Goal: Task Accomplishment & Management: Manage account settings

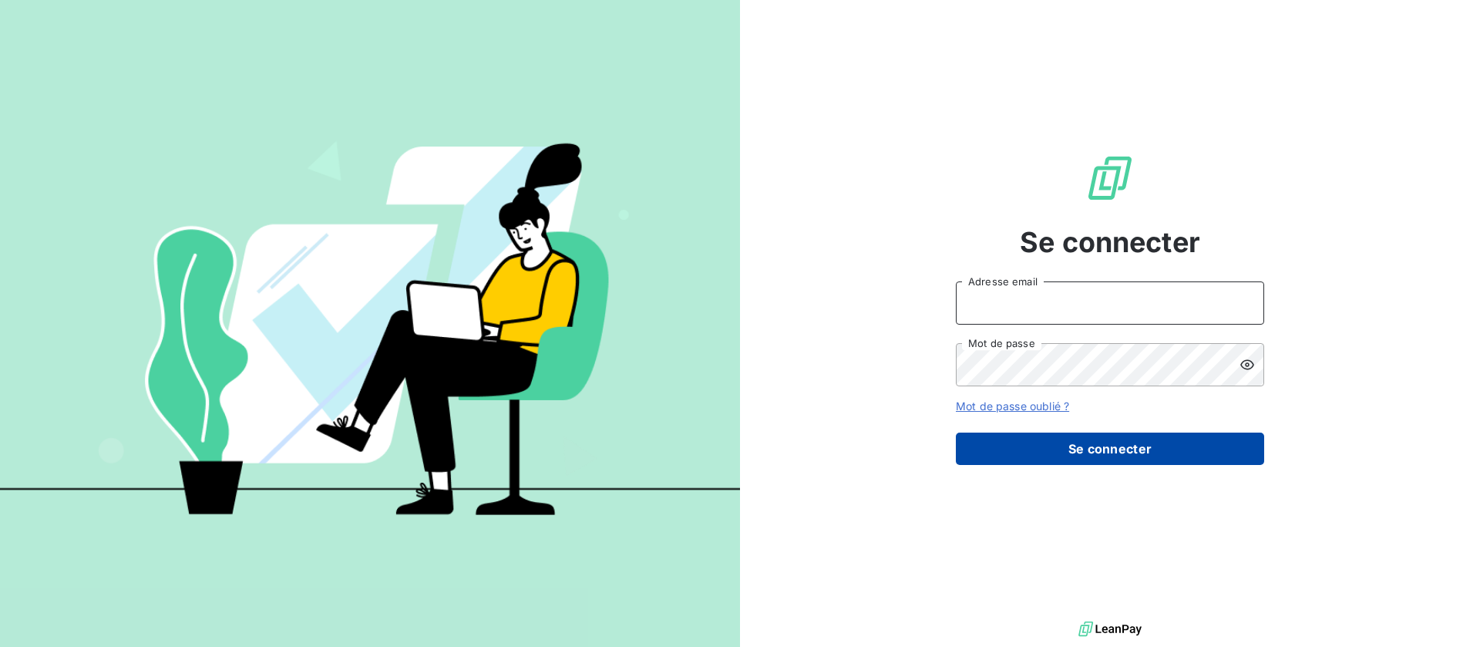
type input "[EMAIL_ADDRESS][DOMAIN_NAME]"
click at [1106, 456] on button "Se connecter" at bounding box center [1110, 448] width 308 height 32
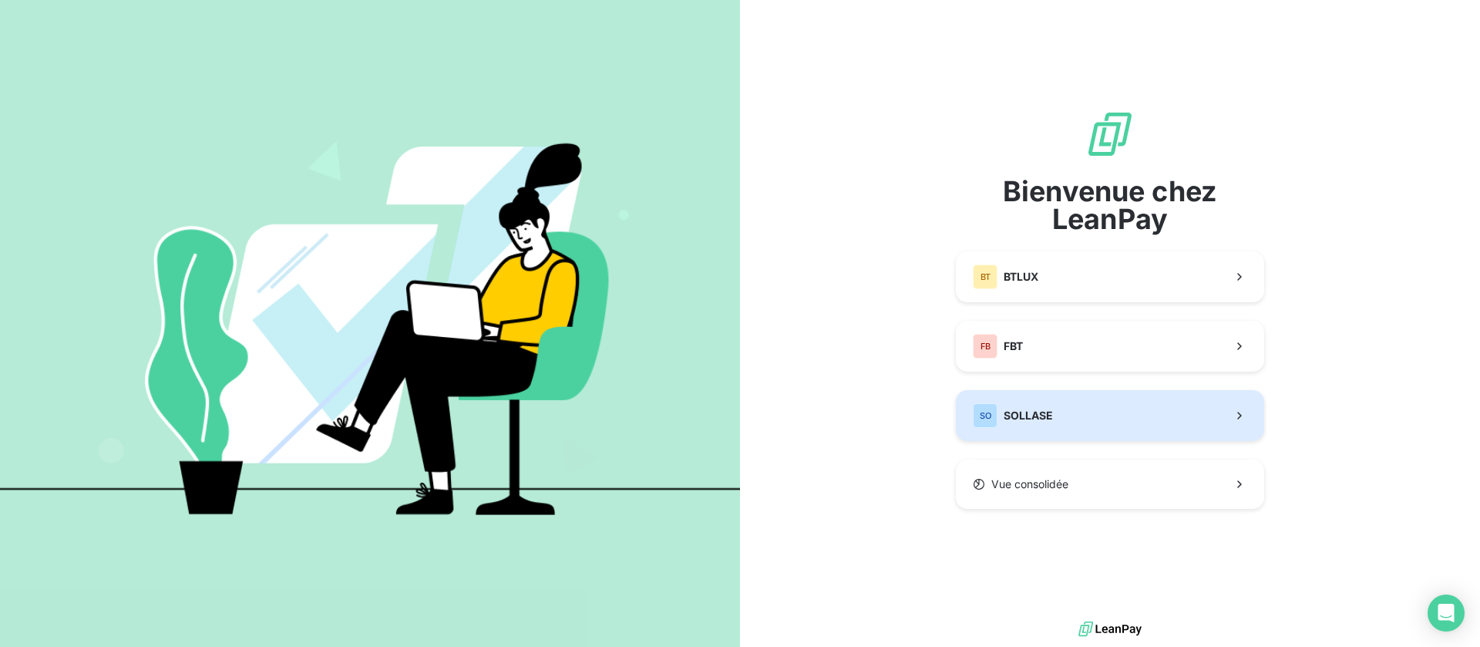
click at [1085, 412] on button "SO SOLLASE" at bounding box center [1110, 415] width 308 height 51
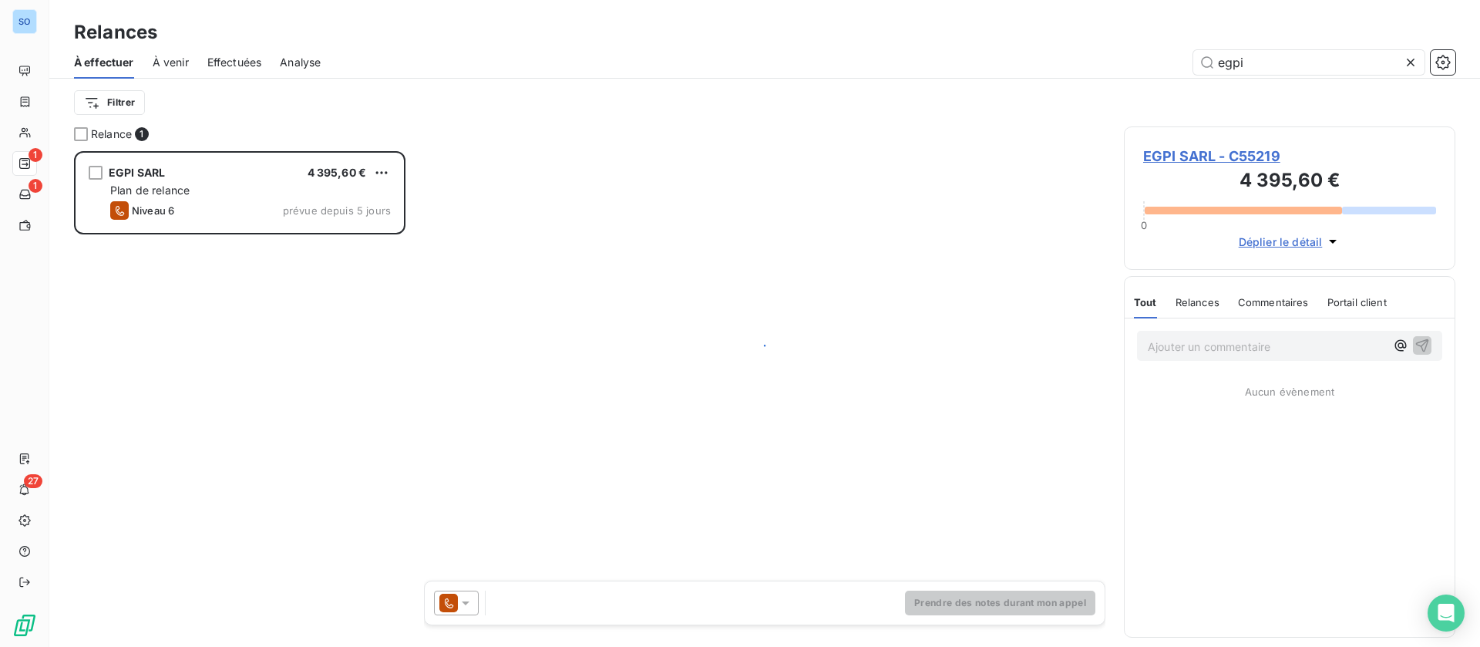
scroll to position [478, 314]
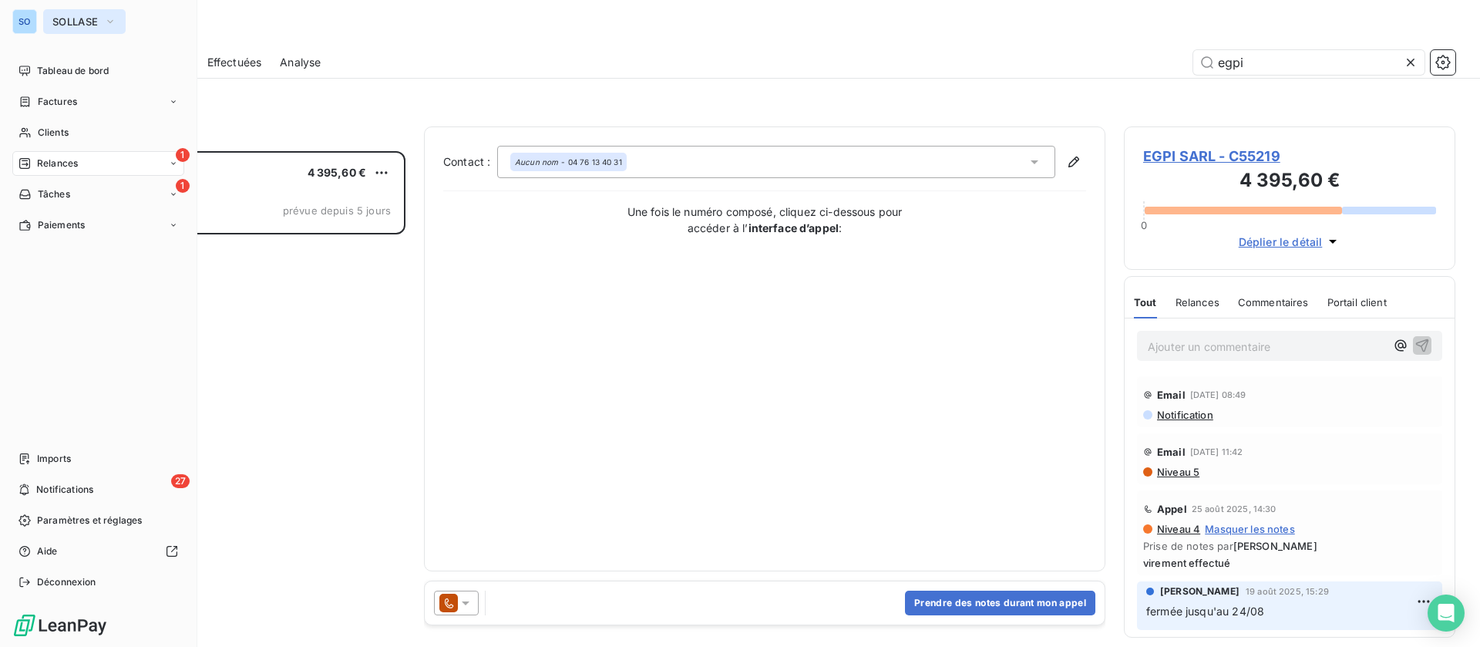
click at [63, 26] on span "SOLLASE" at bounding box center [74, 21] width 45 height 12
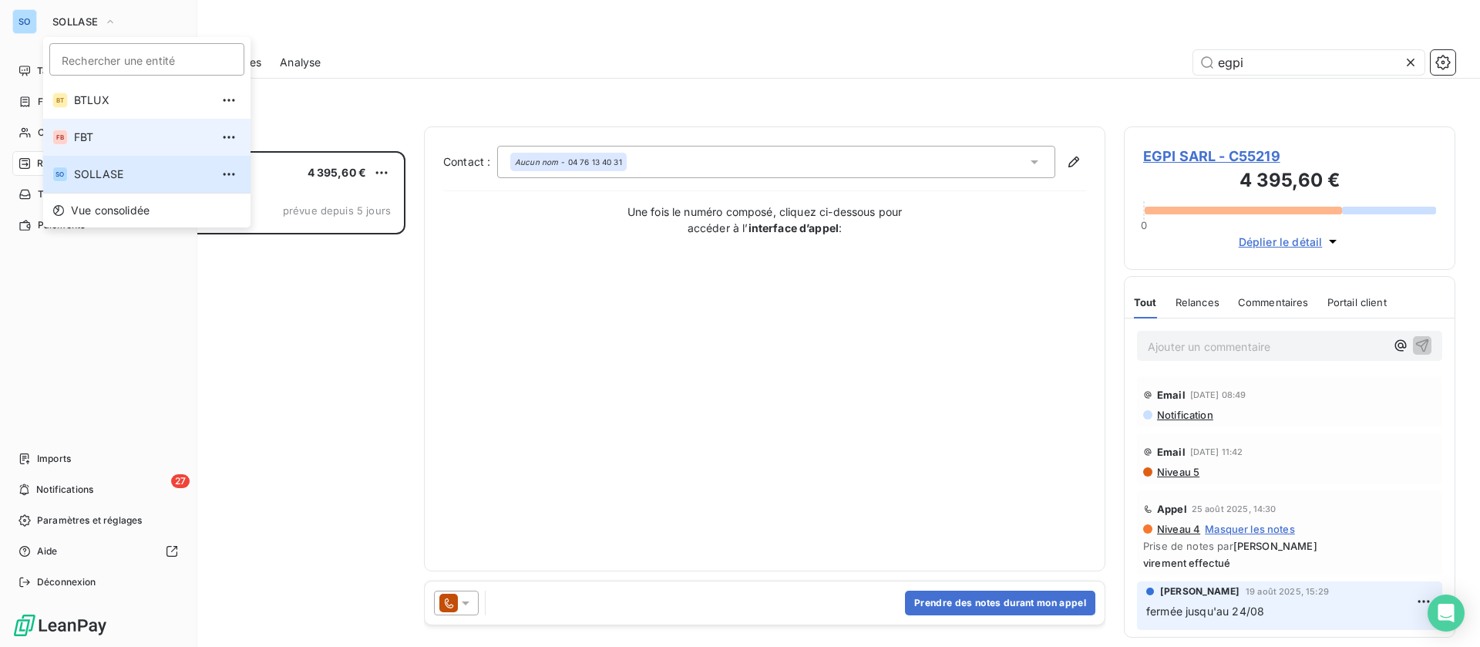
click at [77, 139] on span "FBT" at bounding box center [142, 137] width 136 height 15
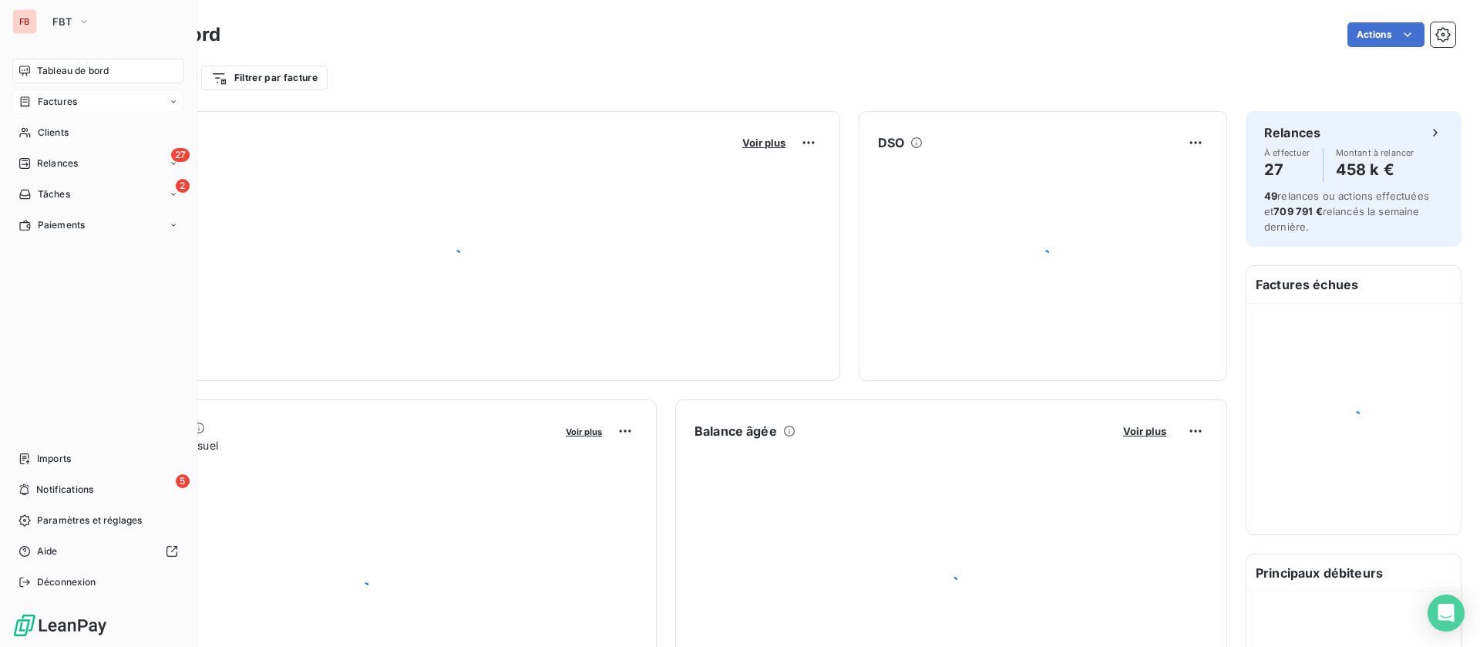
click at [69, 128] on div "Clients" at bounding box center [98, 132] width 172 height 25
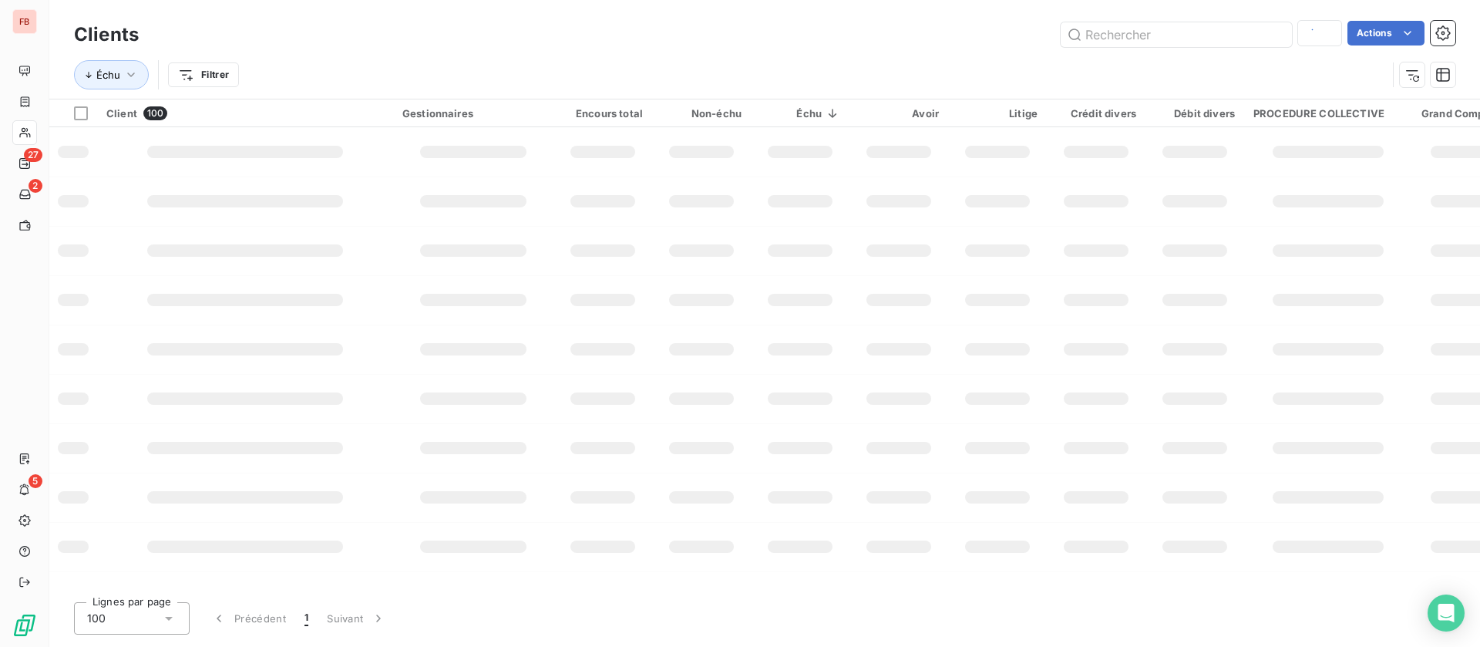
type input "MINERAL"
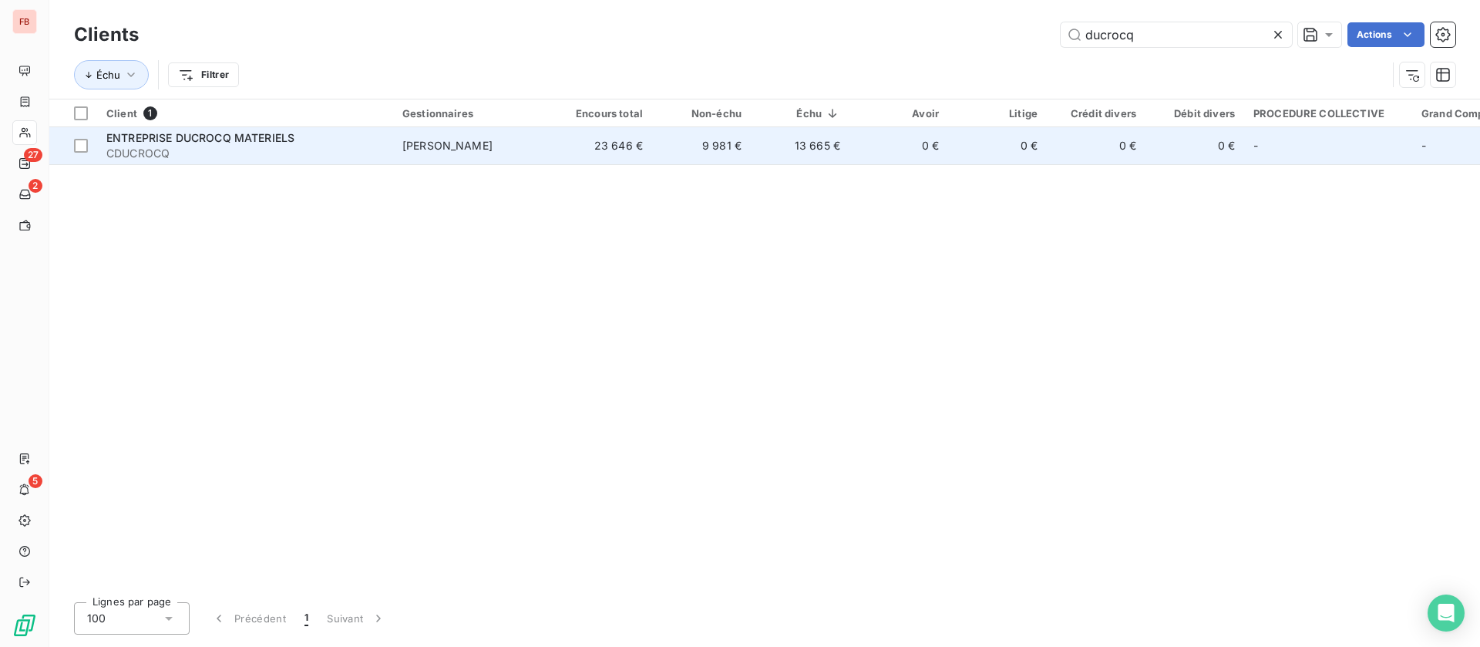
type input "ducrocq"
click at [273, 135] on span "ENTREPRISE DUCROCQ MATERIELS" at bounding box center [200, 137] width 188 height 13
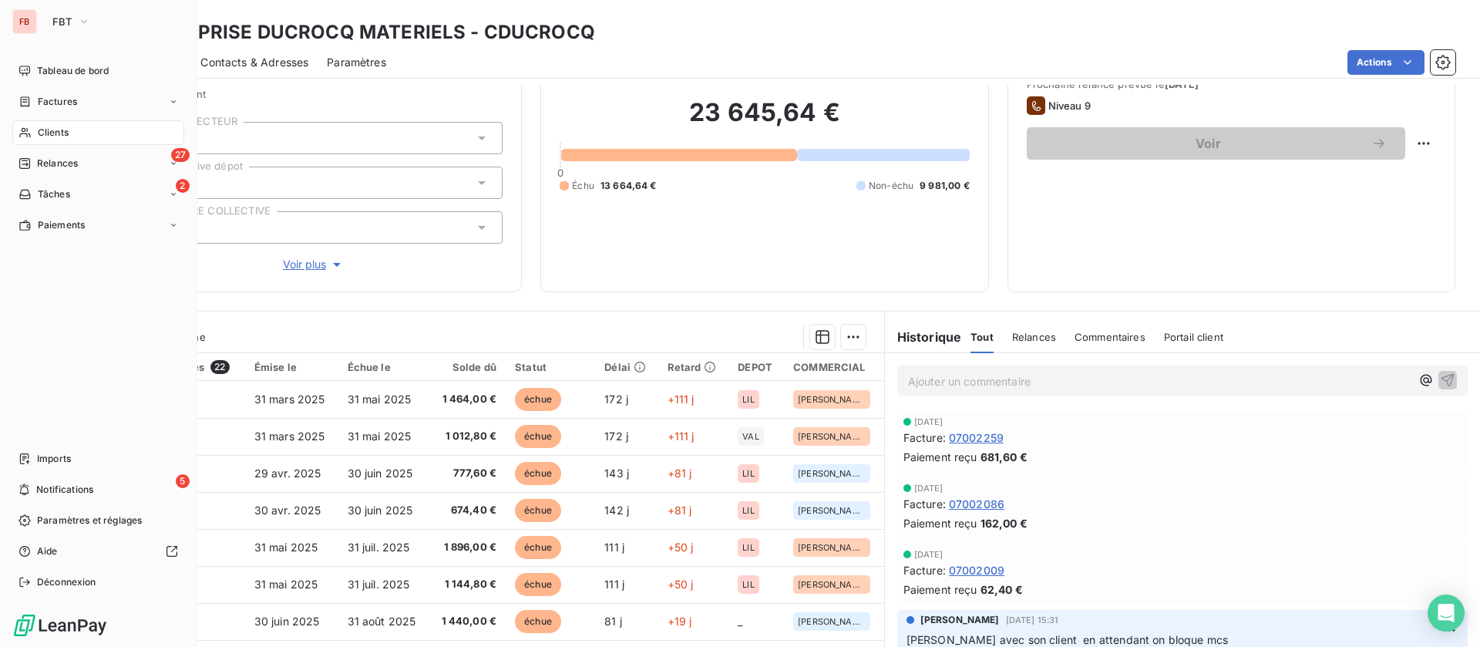
click at [58, 135] on span "Clients" at bounding box center [53, 133] width 31 height 14
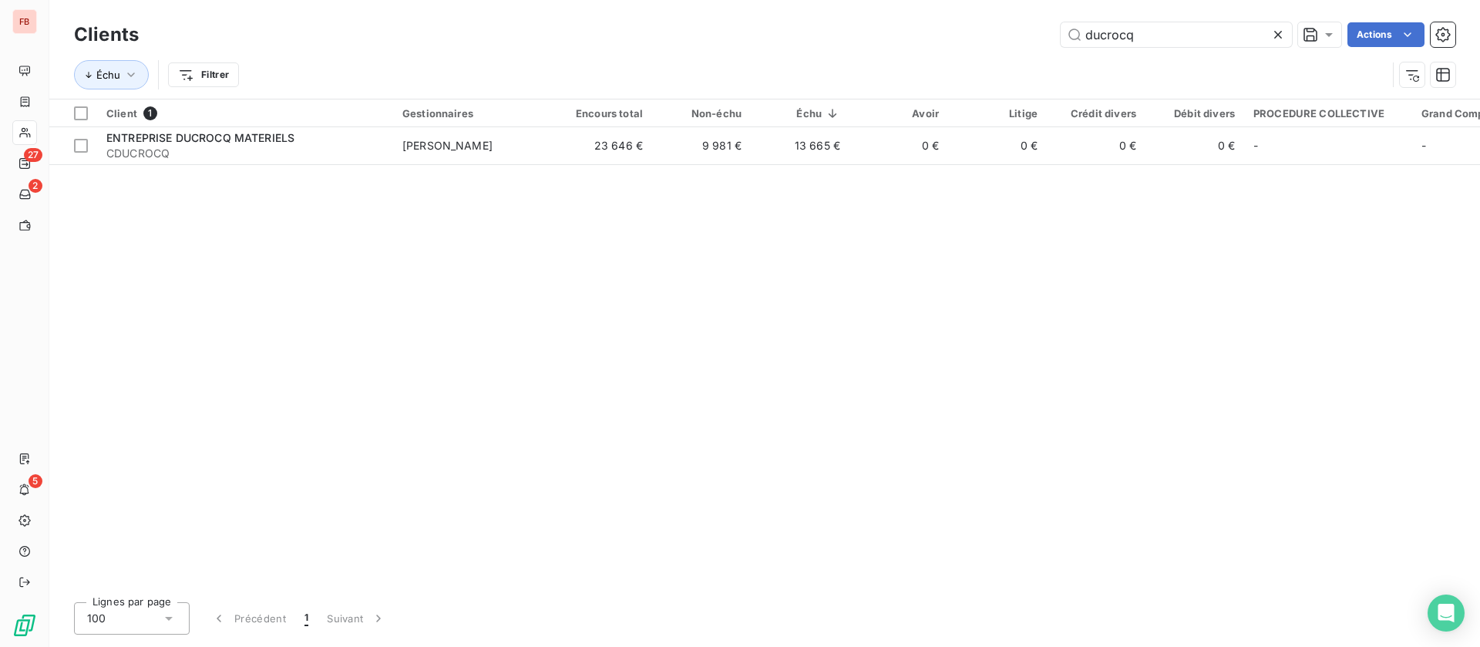
drag, startPoint x: 1028, startPoint y: 25, endPoint x: 1011, endPoint y: 15, distance: 19.7
click at [1008, 27] on div "ducrocq Actions" at bounding box center [806, 34] width 1298 height 25
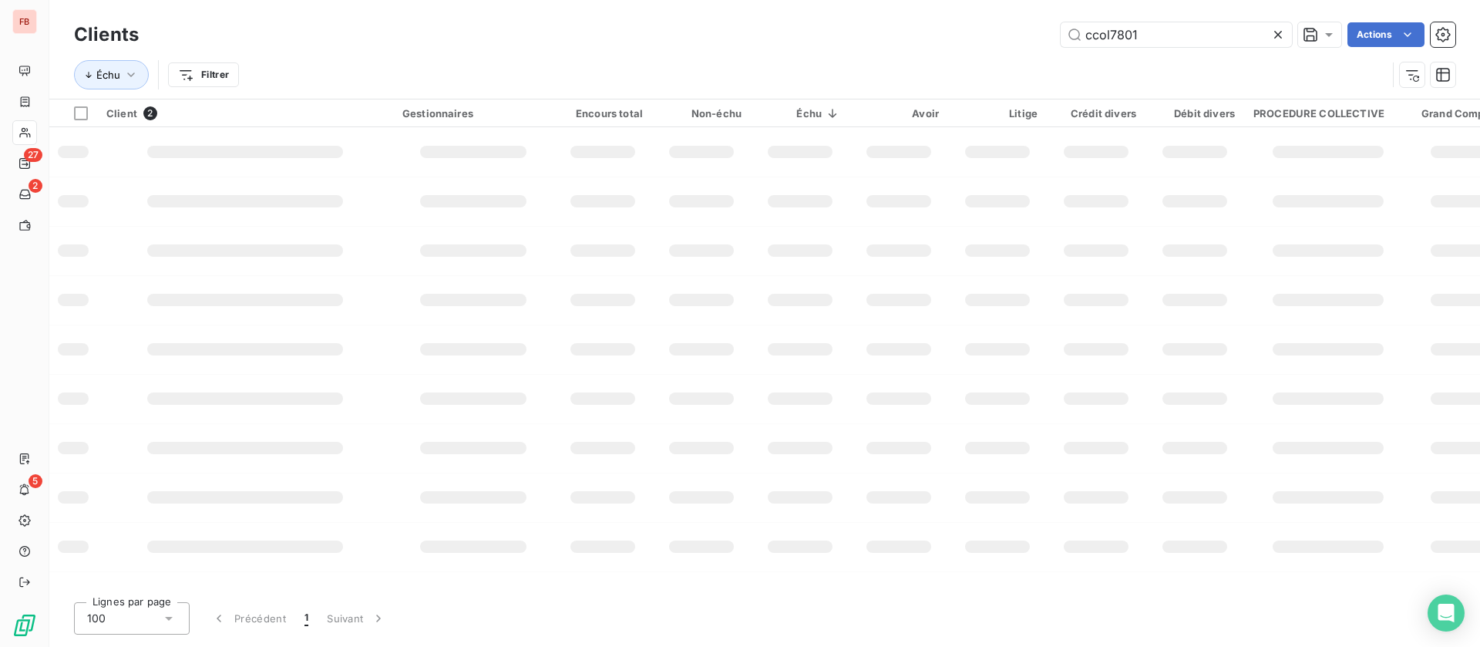
type input "ccol7801"
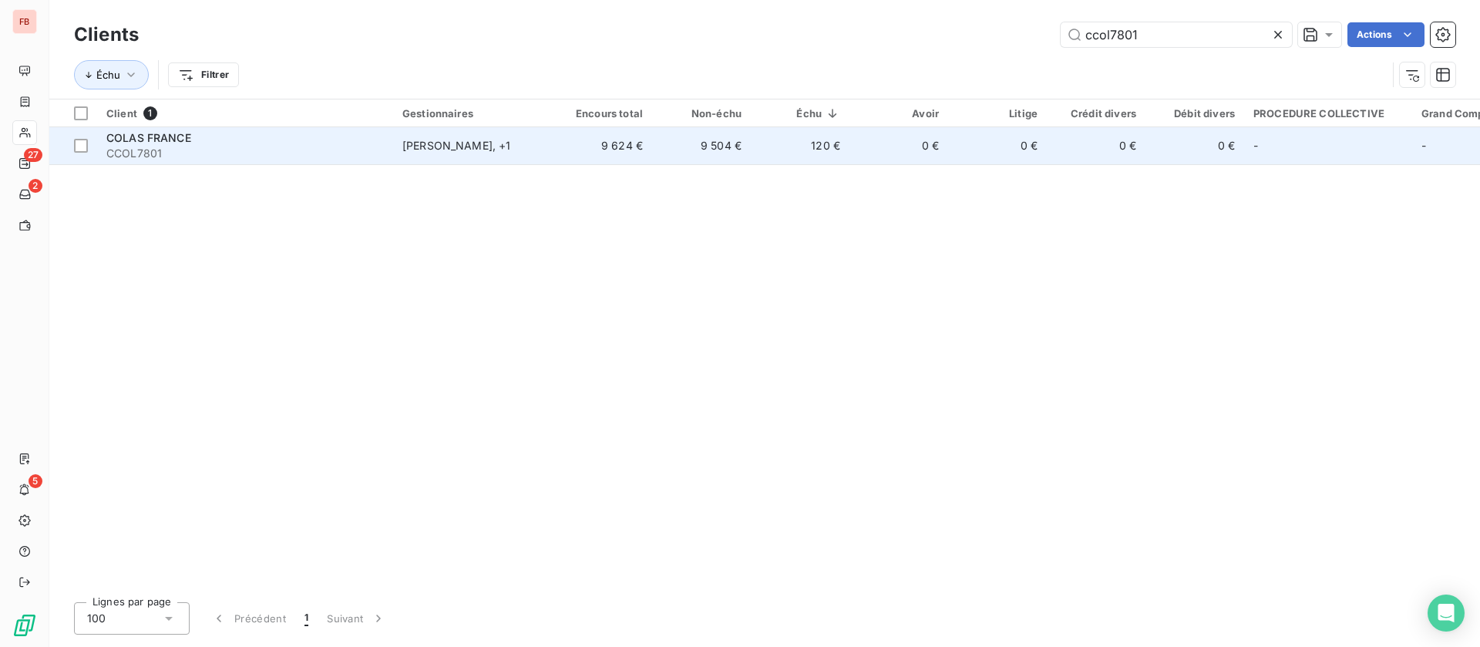
click at [553, 147] on tr "COLAS FRANCE CCOL7801 [PERSON_NAME] , + 1 9 624 € 9 504 € 120 € 0 € 0 € 0 € 0 €…" at bounding box center [935, 145] width 1772 height 37
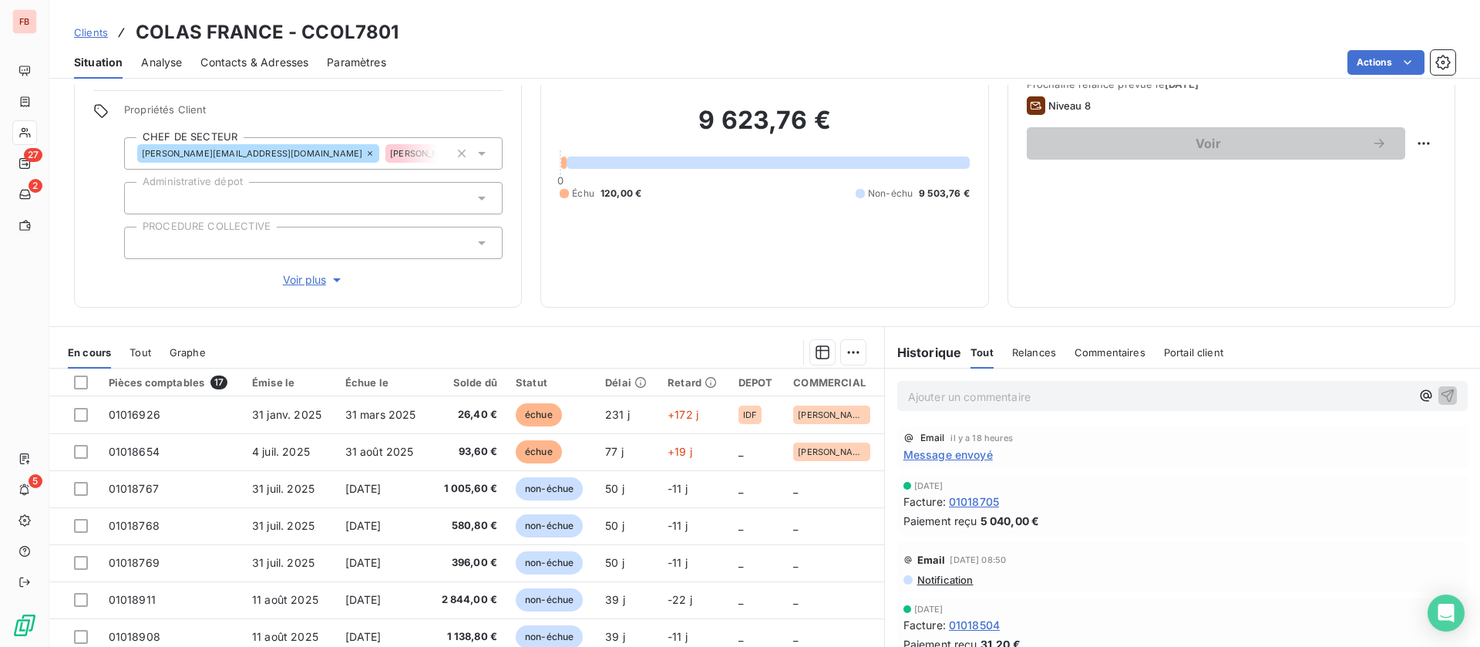
scroll to position [180, 0]
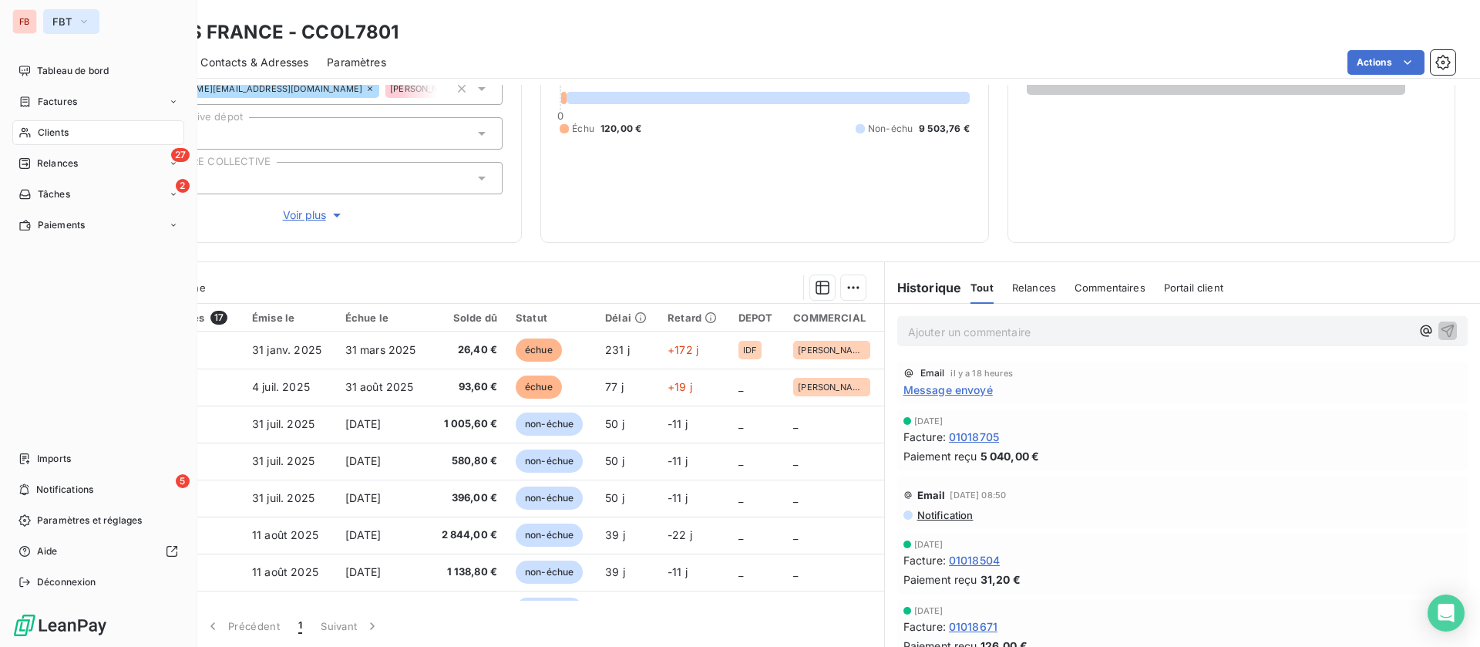
drag, startPoint x: 58, startPoint y: 16, endPoint x: 59, endPoint y: 25, distance: 9.4
click at [59, 17] on span "FBT" at bounding box center [61, 21] width 19 height 12
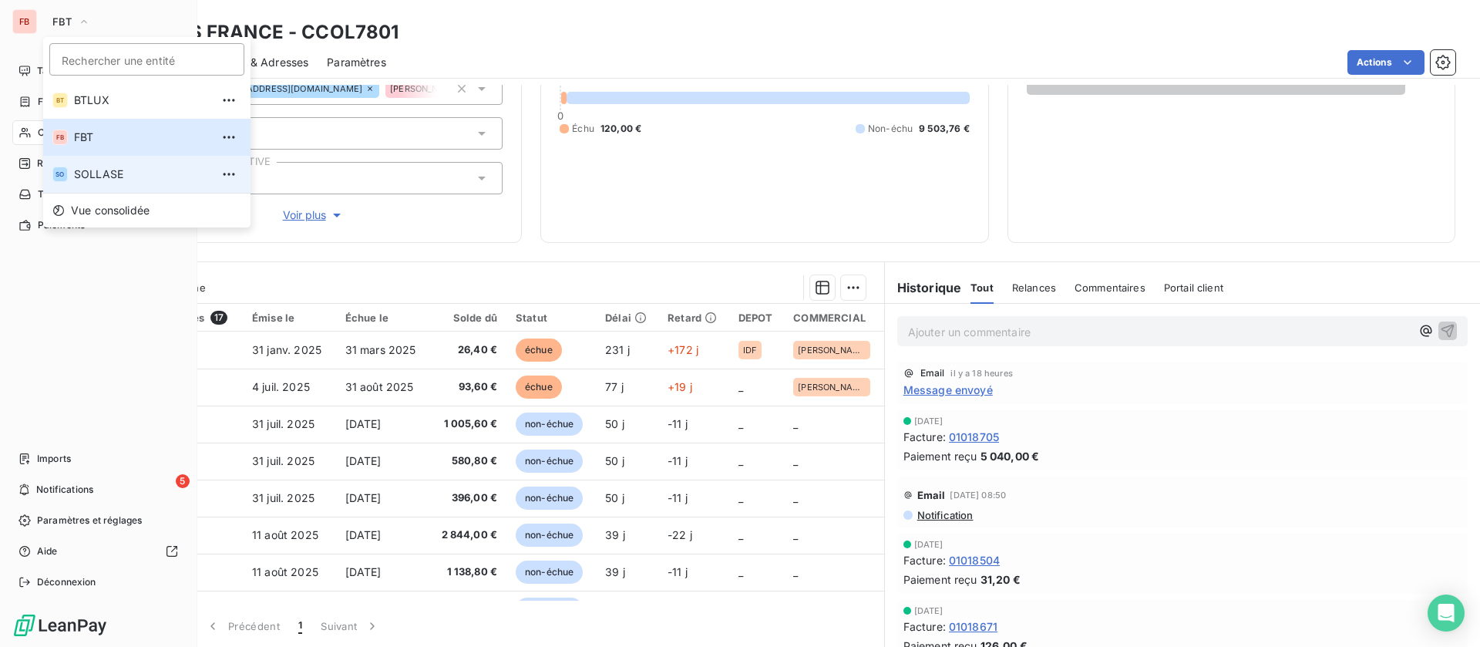
click at [87, 177] on span "SOLLASE" at bounding box center [142, 174] width 136 height 15
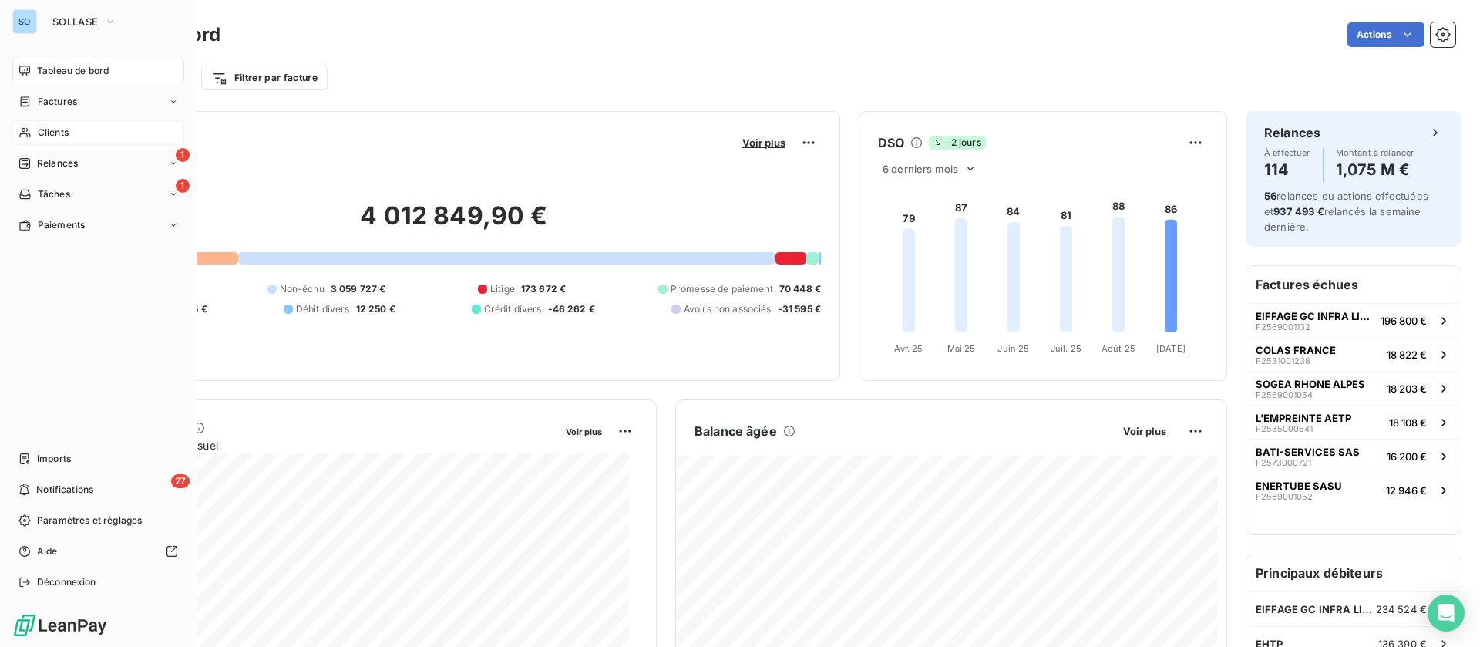
drag, startPoint x: 59, startPoint y: 130, endPoint x: 83, endPoint y: 137, distance: 24.9
click at [59, 130] on span "Clients" at bounding box center [53, 133] width 31 height 14
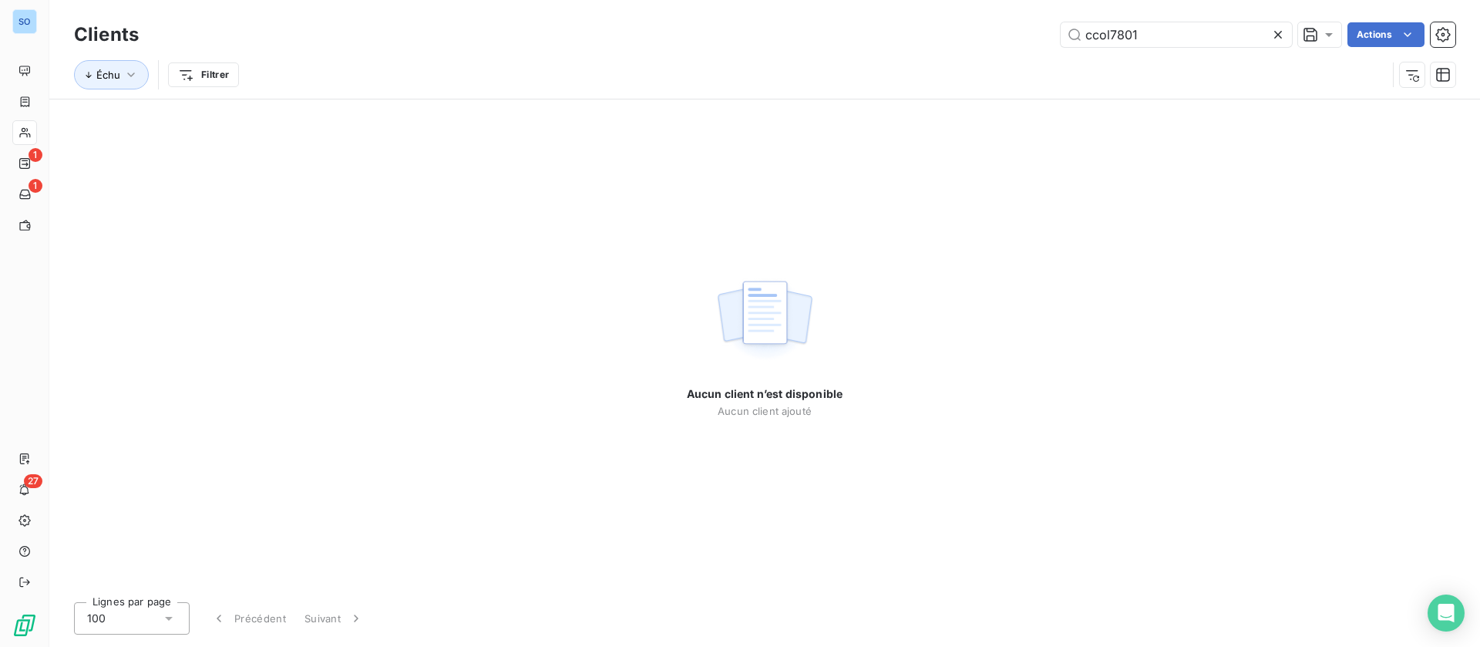
drag, startPoint x: 1019, startPoint y: 40, endPoint x: 755, endPoint y: 20, distance: 265.2
click at [755, 20] on div "Clients ccol7801 Actions" at bounding box center [764, 35] width 1381 height 32
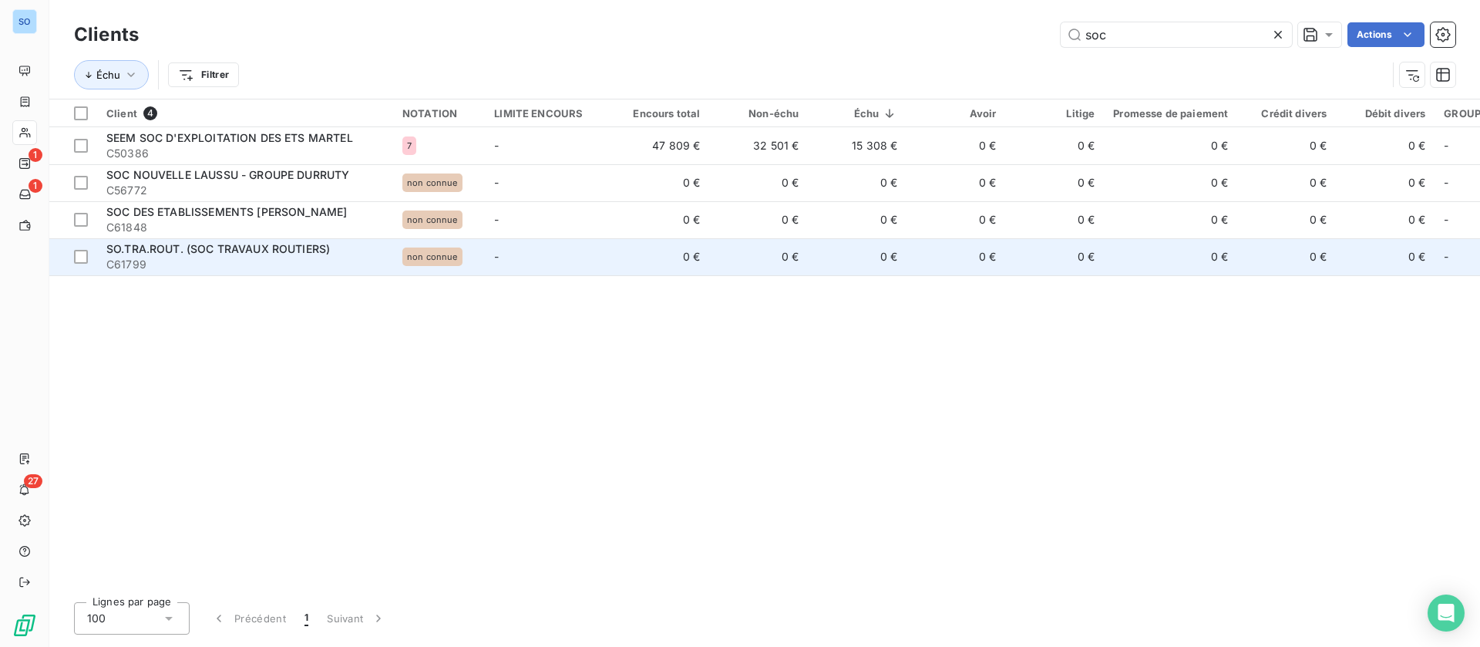
type input "soc"
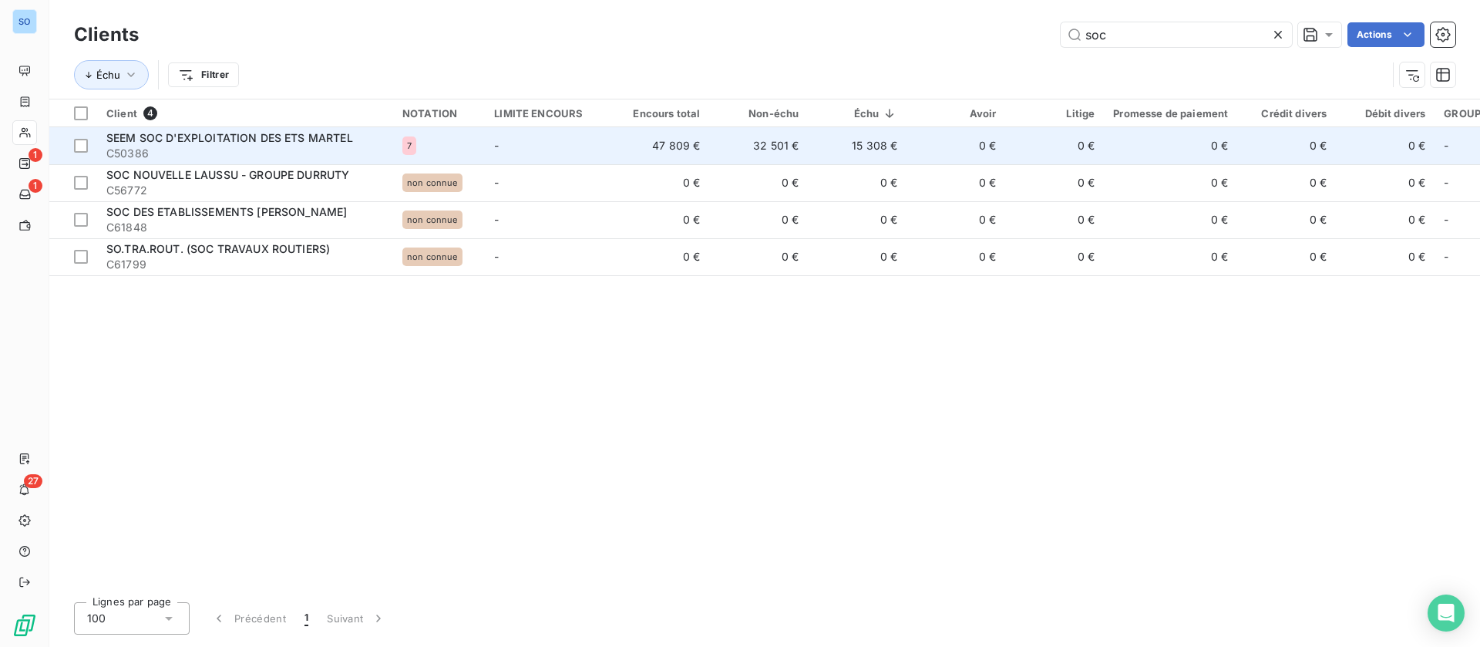
click at [240, 137] on span "SEEM SOC D'EXPLOITATION DES ETS MARTEL" at bounding box center [229, 137] width 247 height 13
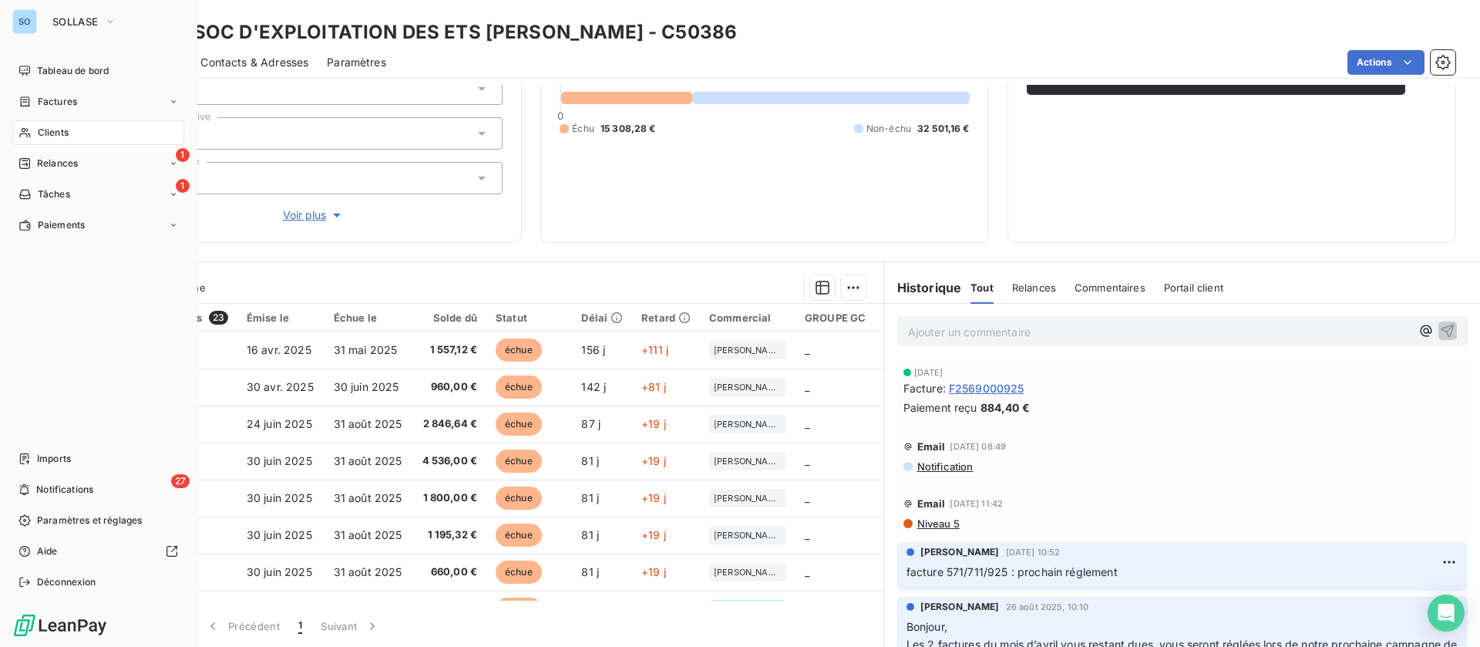
click at [26, 133] on icon at bounding box center [24, 133] width 11 height 10
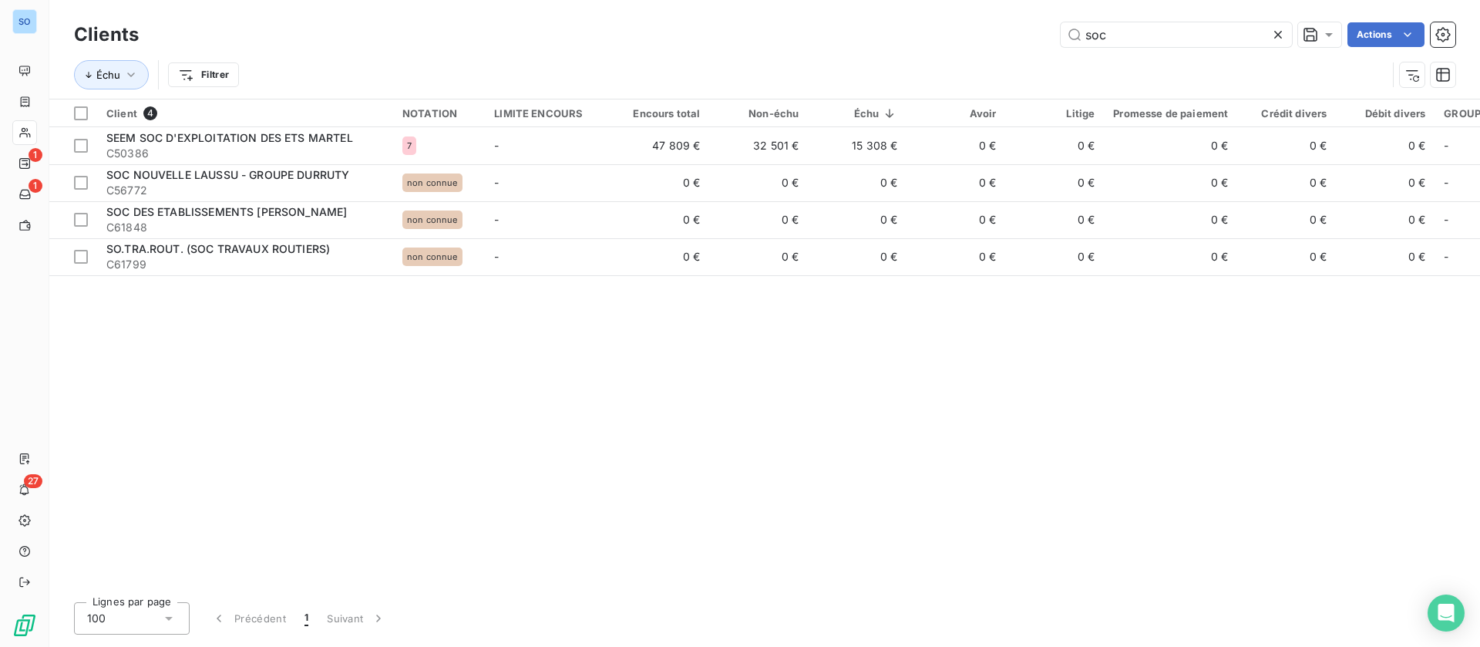
drag, startPoint x: 1159, startPoint y: 39, endPoint x: 1020, endPoint y: 30, distance: 139.0
click at [1020, 30] on div "soc Actions" at bounding box center [806, 34] width 1298 height 25
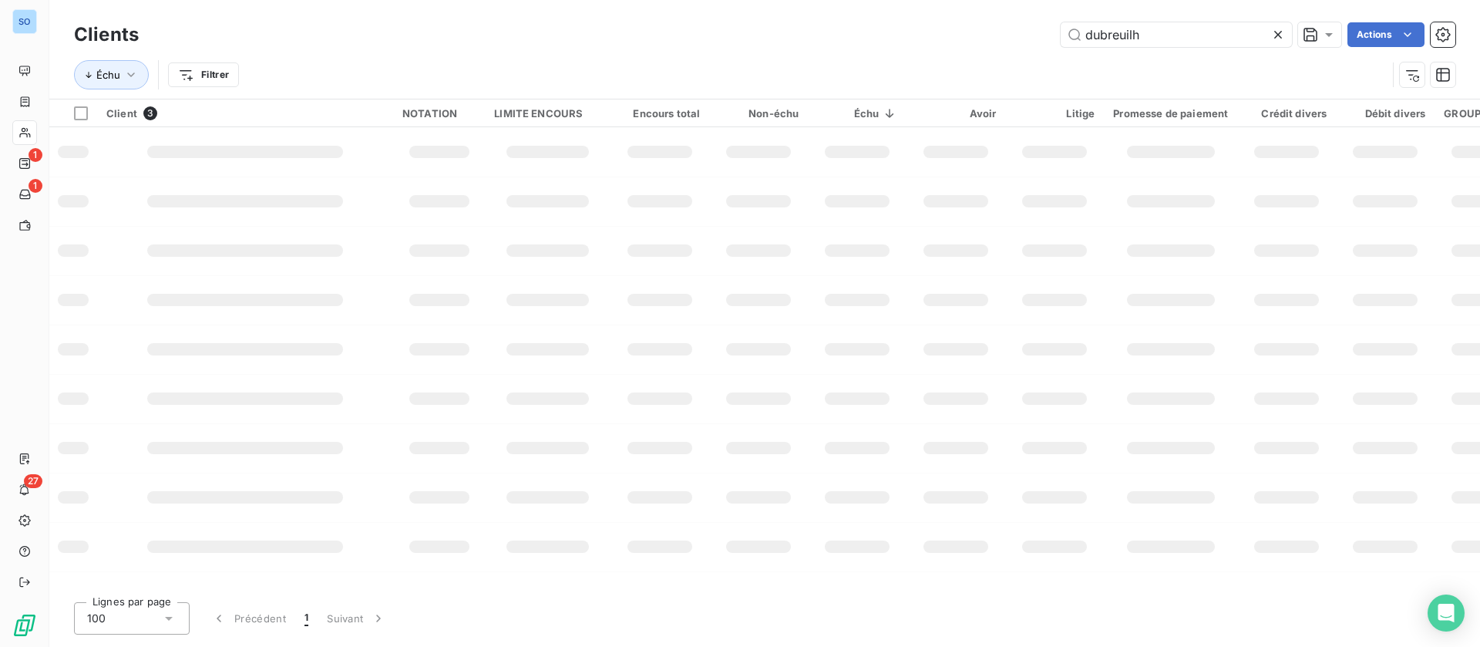
type input "dubreuilh"
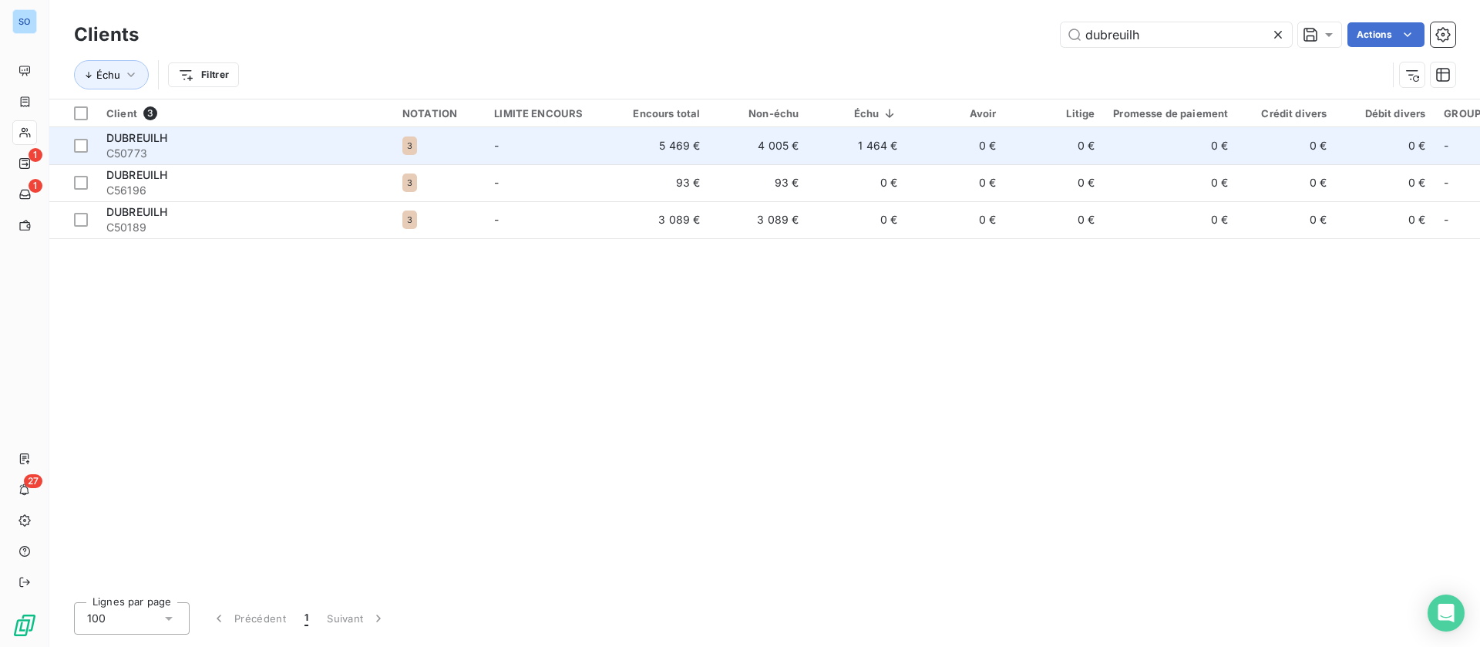
click at [717, 141] on td "4 005 €" at bounding box center [758, 145] width 99 height 37
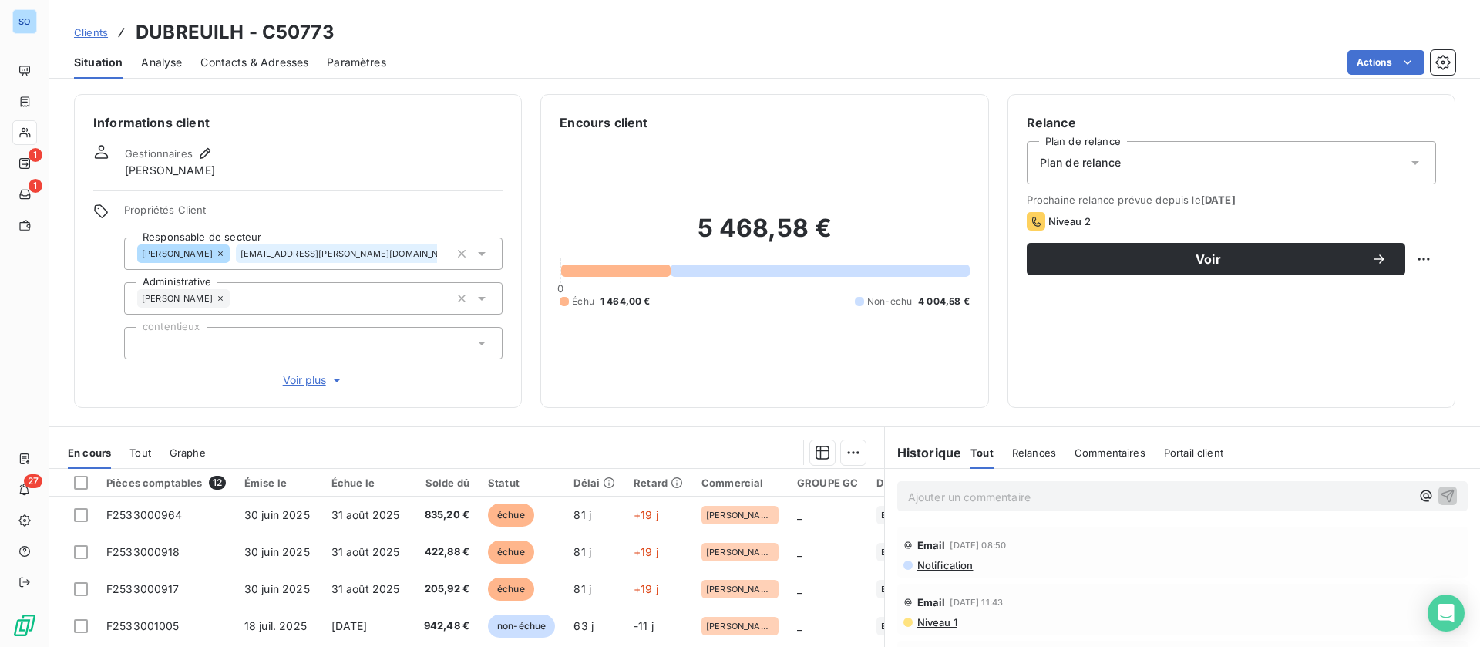
click at [95, 29] on span "Clients" at bounding box center [91, 32] width 34 height 12
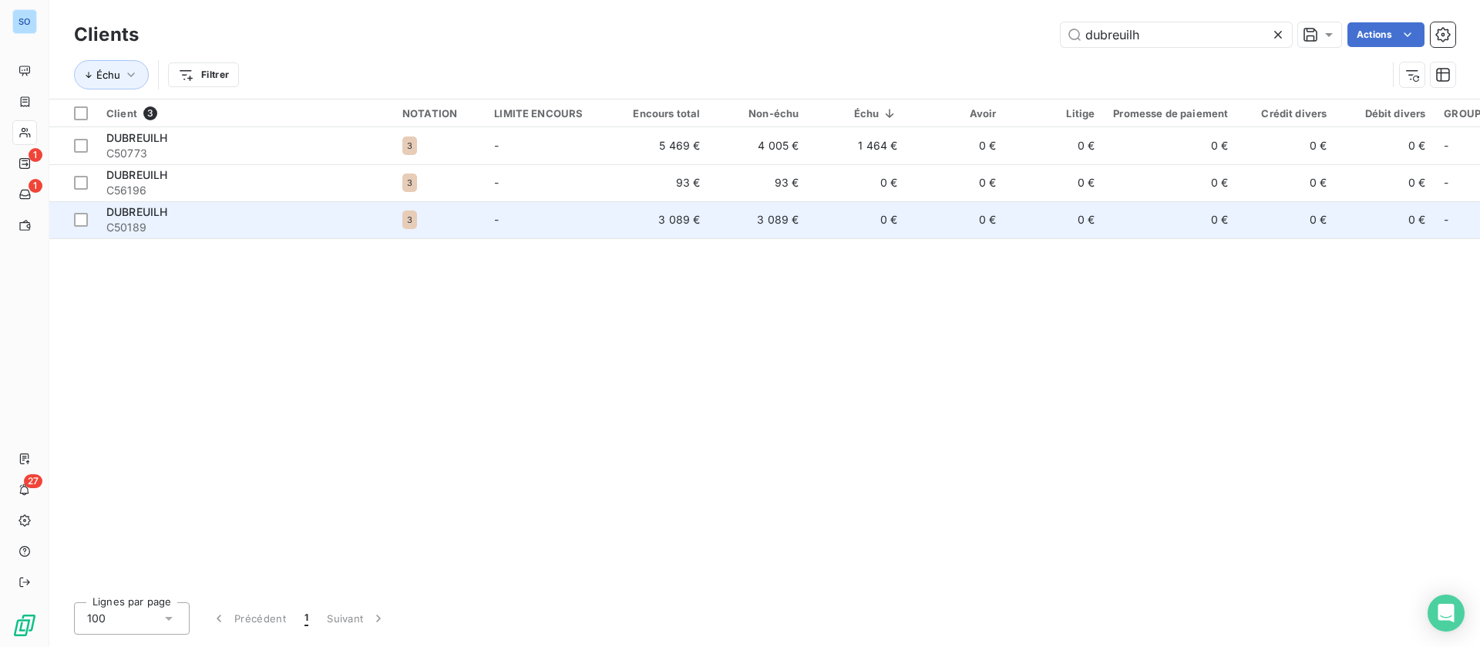
click at [702, 227] on td "3 089 €" at bounding box center [660, 219] width 99 height 37
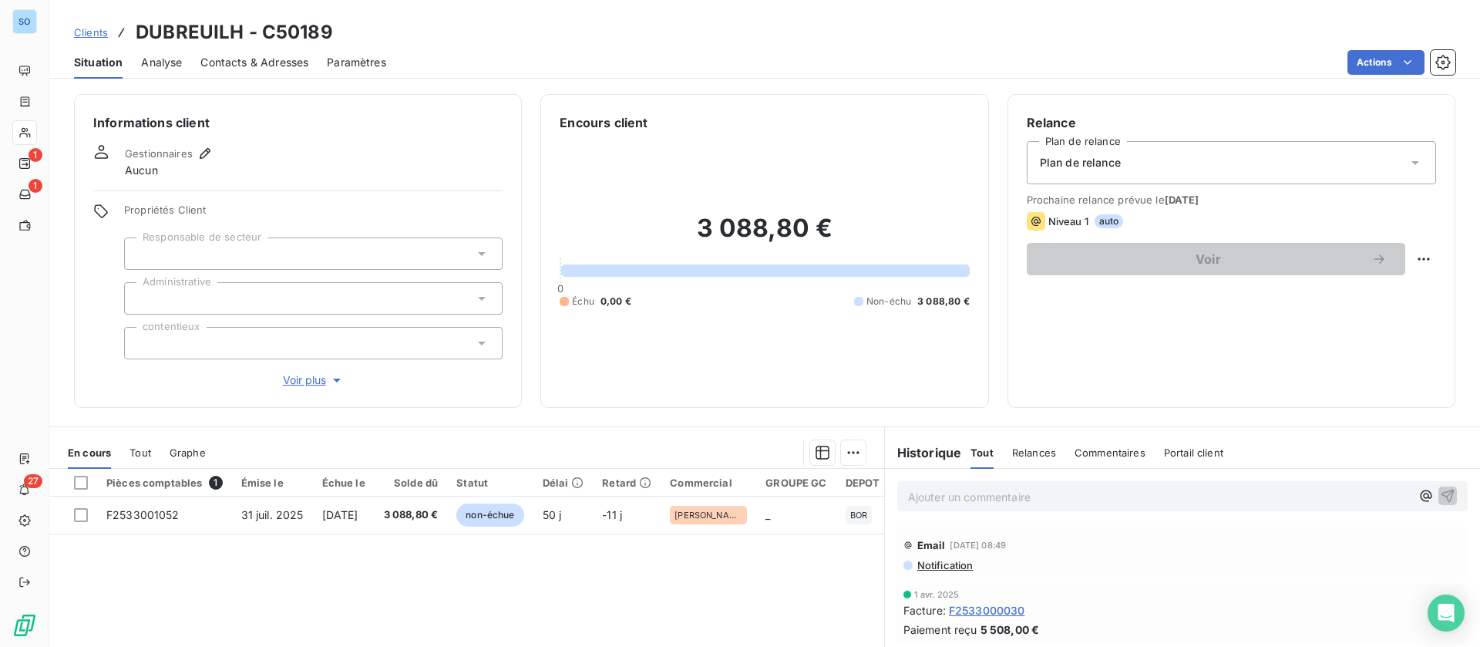
click at [96, 33] on span "Clients" at bounding box center [91, 32] width 34 height 12
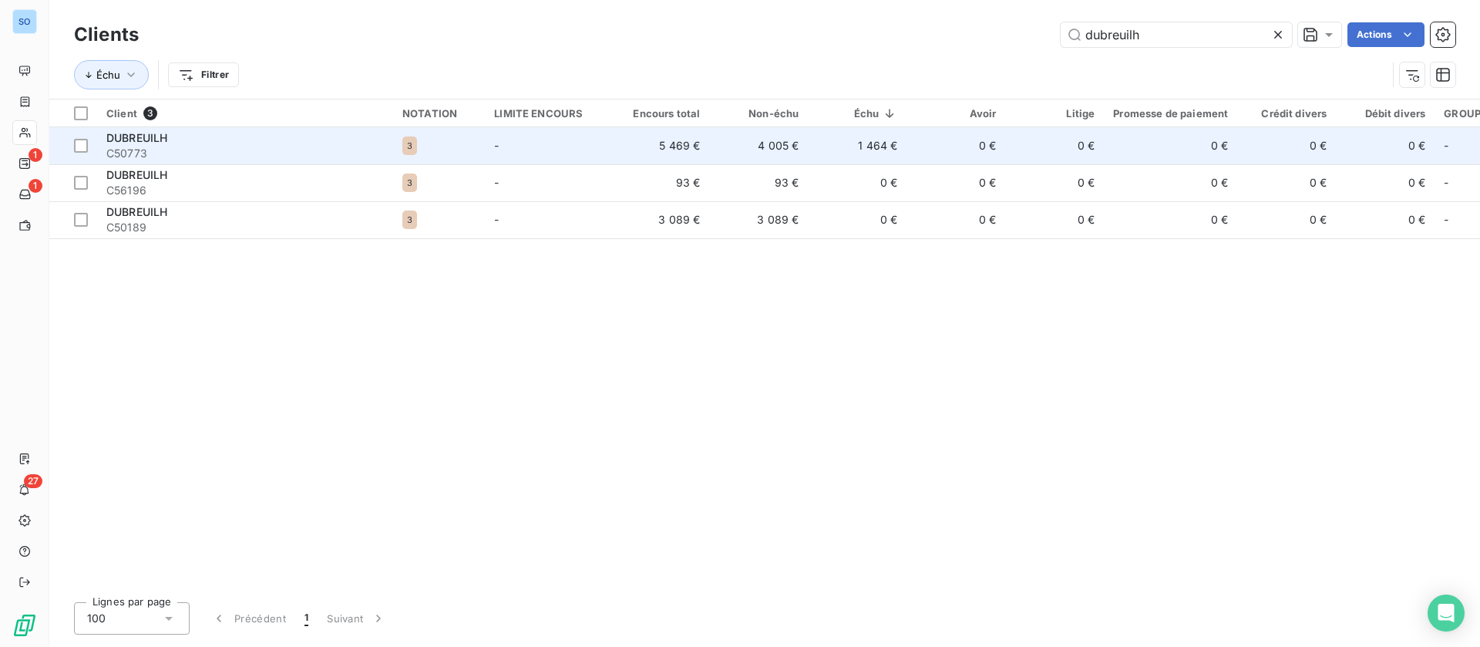
click at [755, 154] on td "4 005 €" at bounding box center [758, 145] width 99 height 37
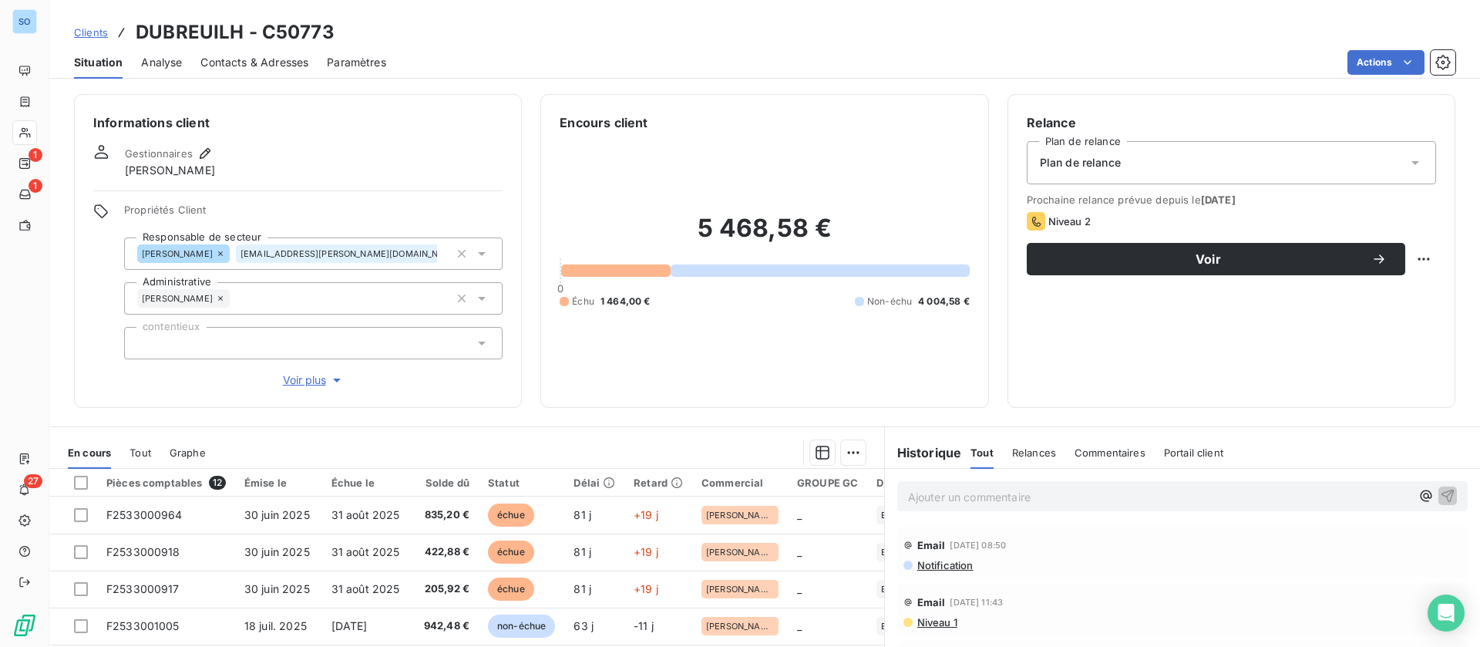
scroll to position [116, 0]
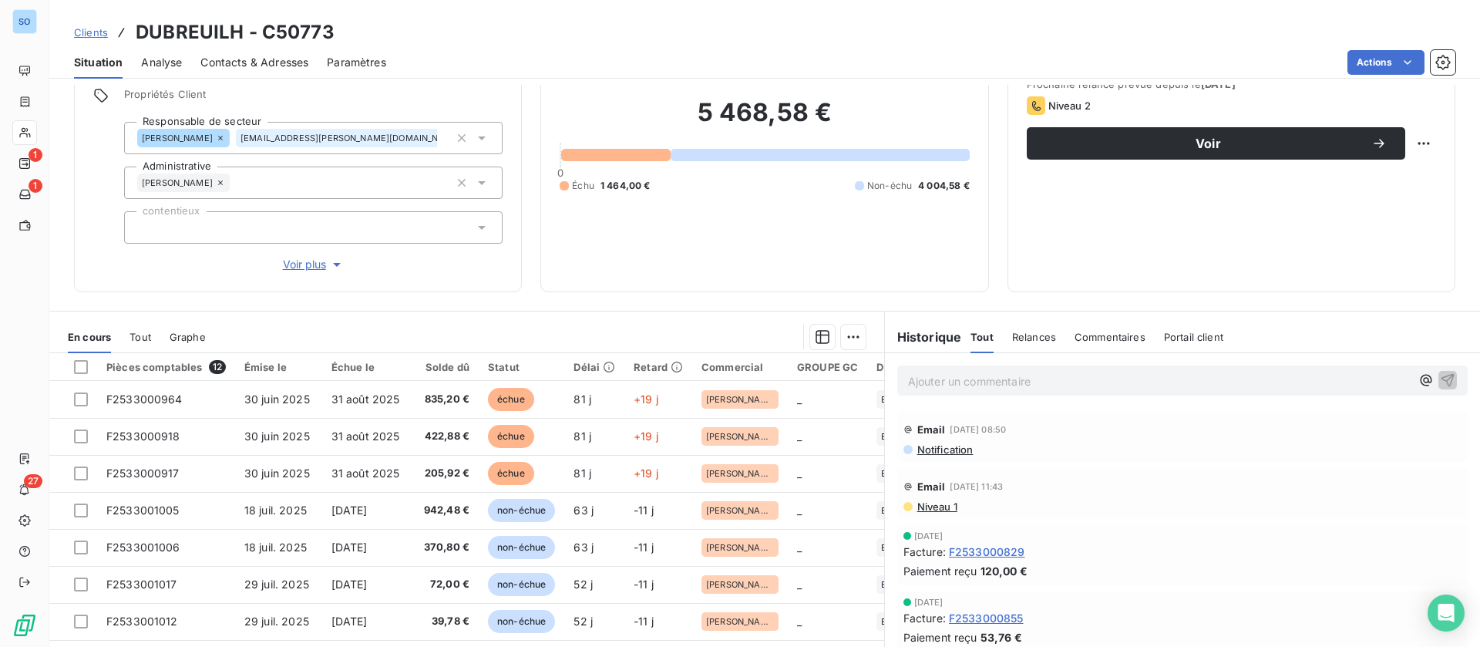
click at [93, 32] on span "Clients" at bounding box center [91, 32] width 34 height 12
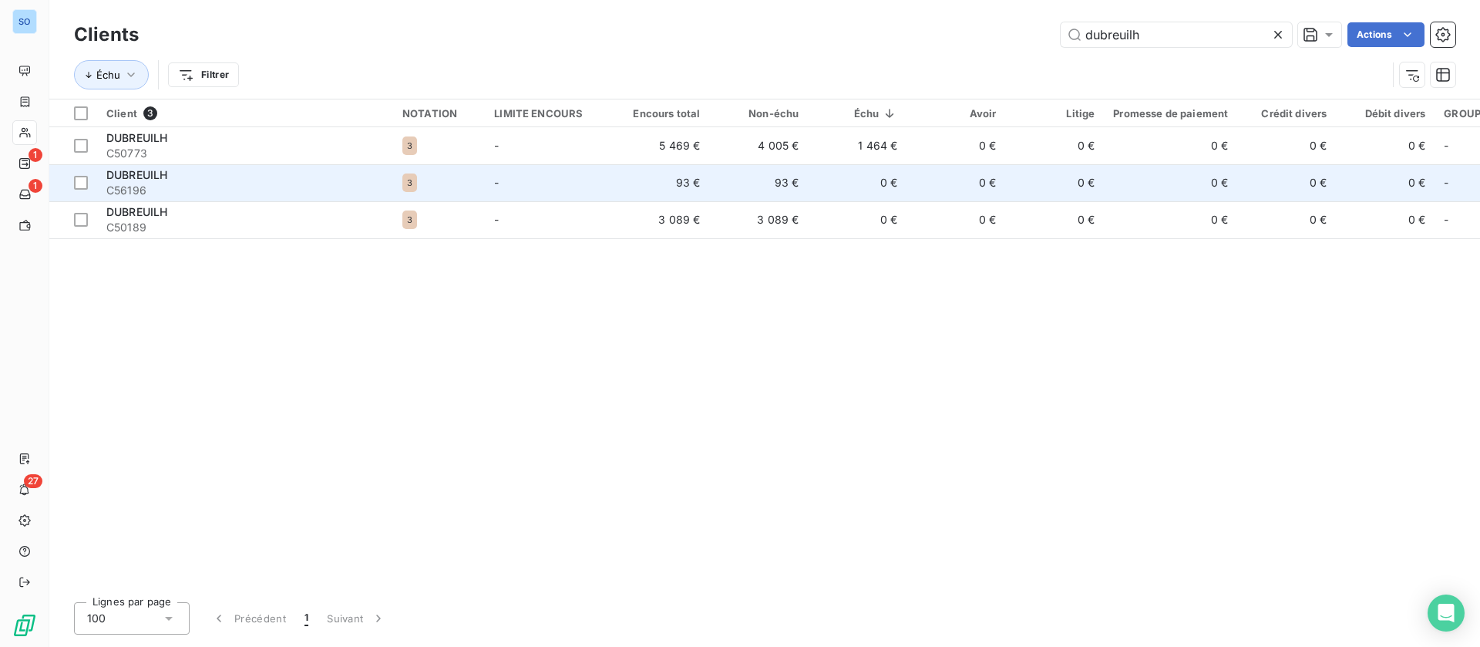
click at [749, 177] on td "93 €" at bounding box center [758, 182] width 99 height 37
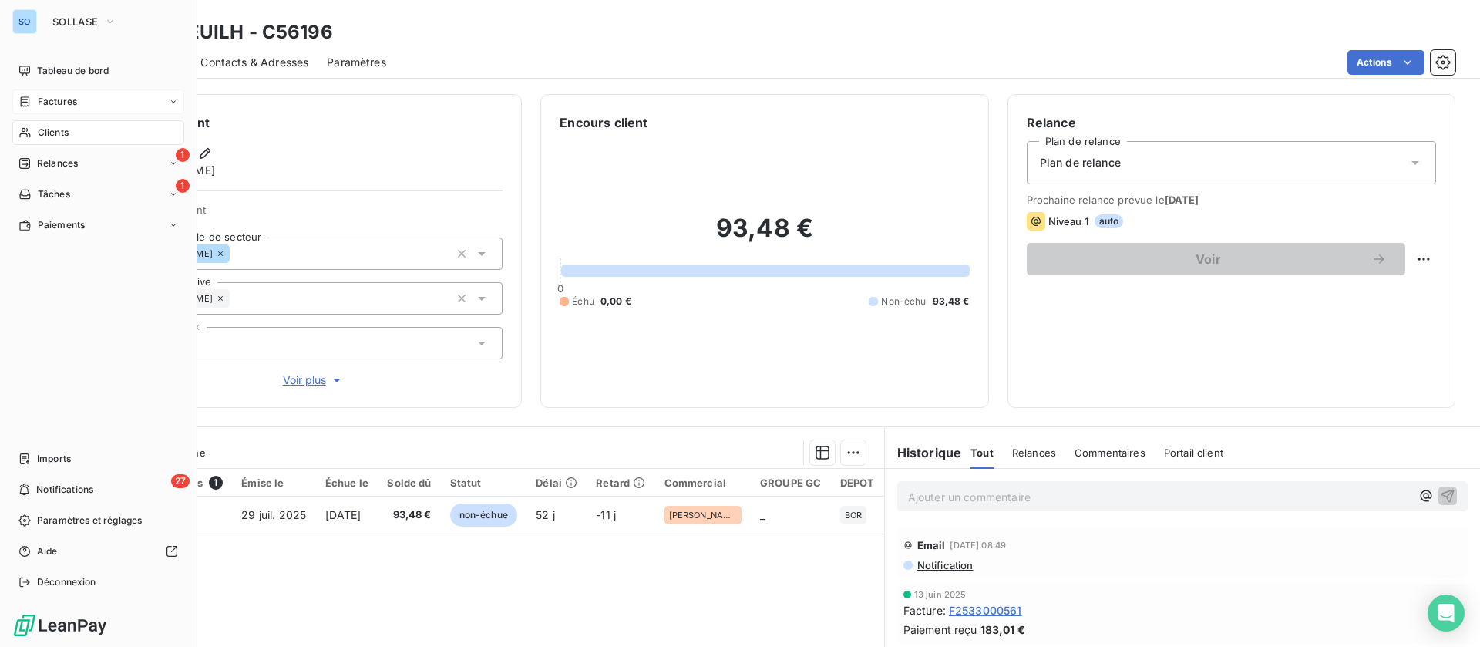
click at [91, 100] on div "Factures" at bounding box center [98, 101] width 172 height 25
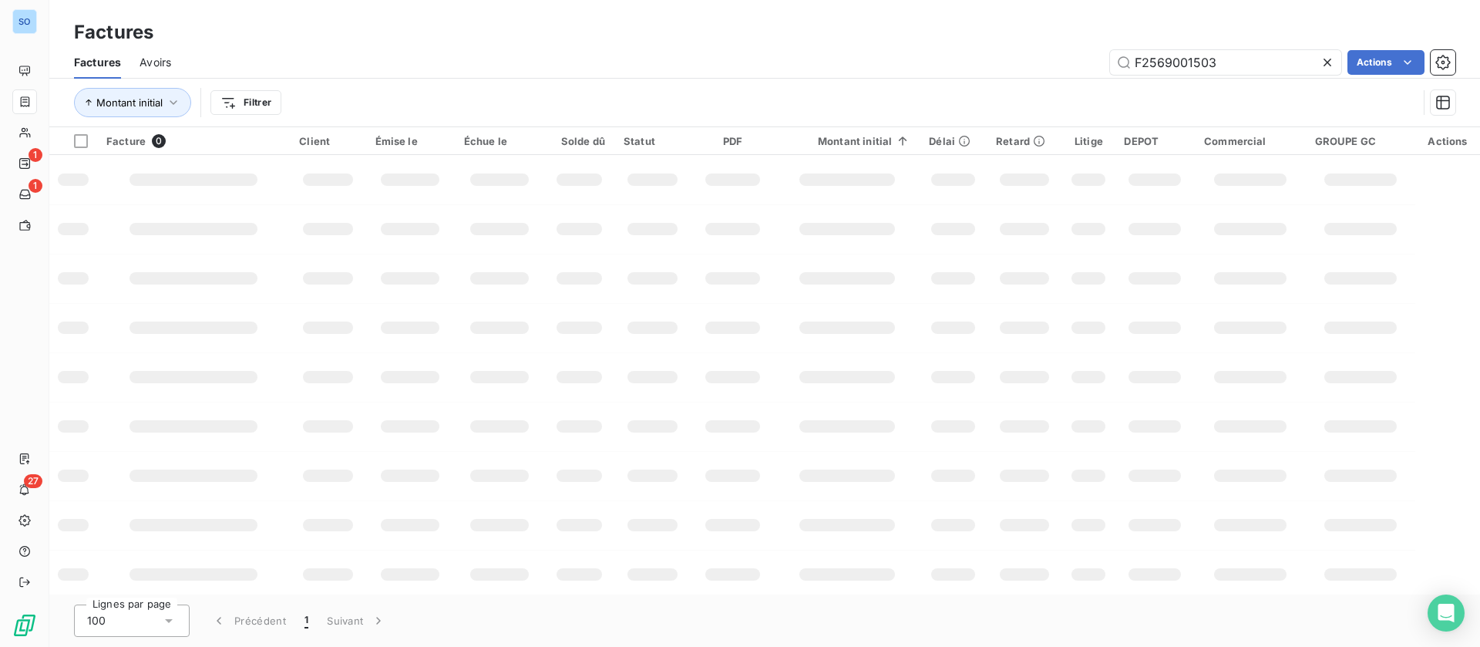
drag, startPoint x: 1207, startPoint y: 65, endPoint x: 881, endPoint y: 50, distance: 326.4
click at [881, 58] on div "F2569001503 Actions" at bounding box center [823, 62] width 1266 height 25
type input "3"
type input "dubreuilh"
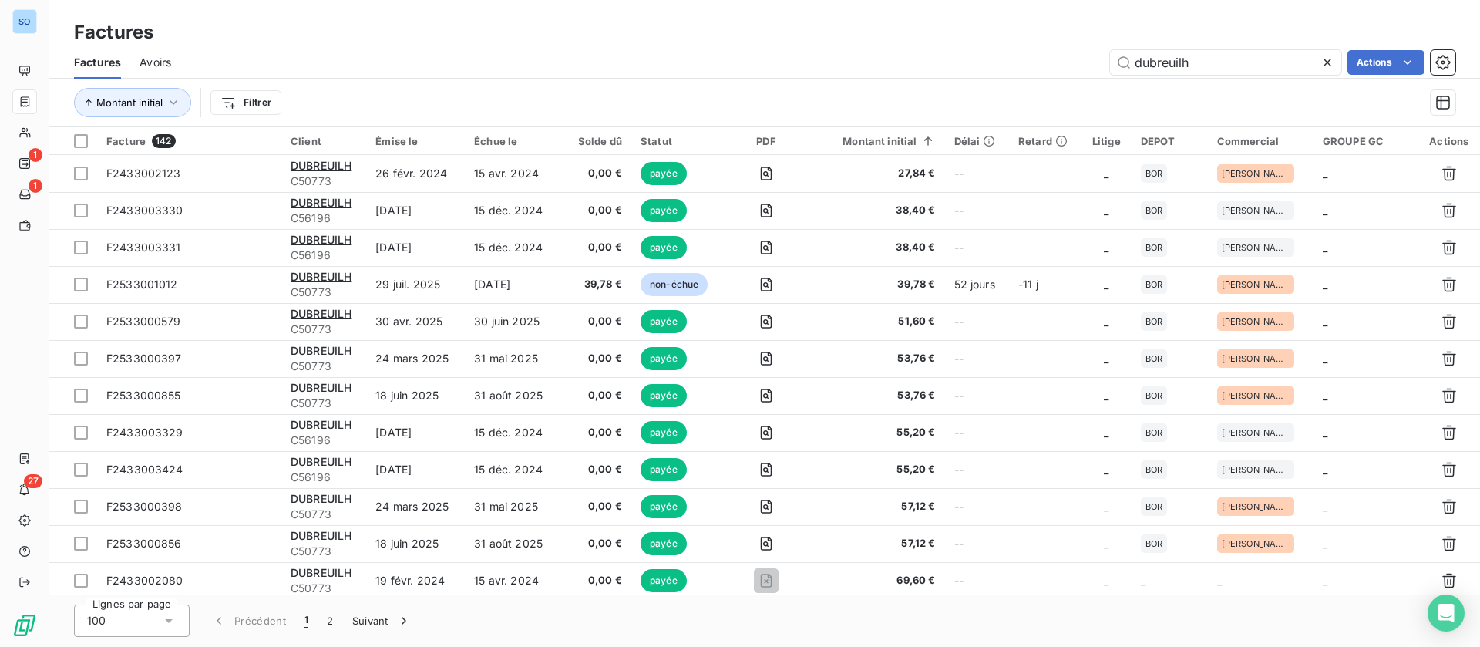
click at [278, 91] on html "SO 1 1 27 Factures Factures Avoirs dubreuilh Actions Montant initial Filtrer Fa…" at bounding box center [740, 323] width 1480 height 647
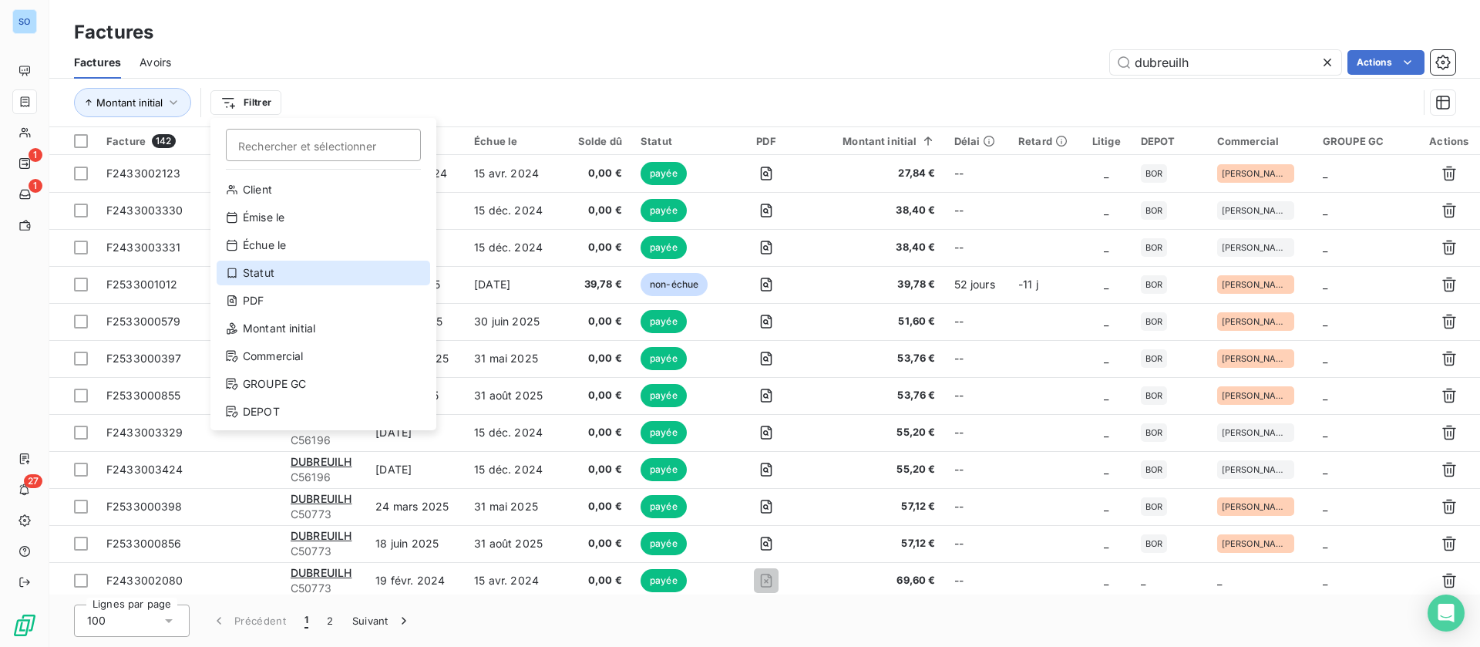
click at [267, 271] on div "Statut" at bounding box center [324, 273] width 214 height 25
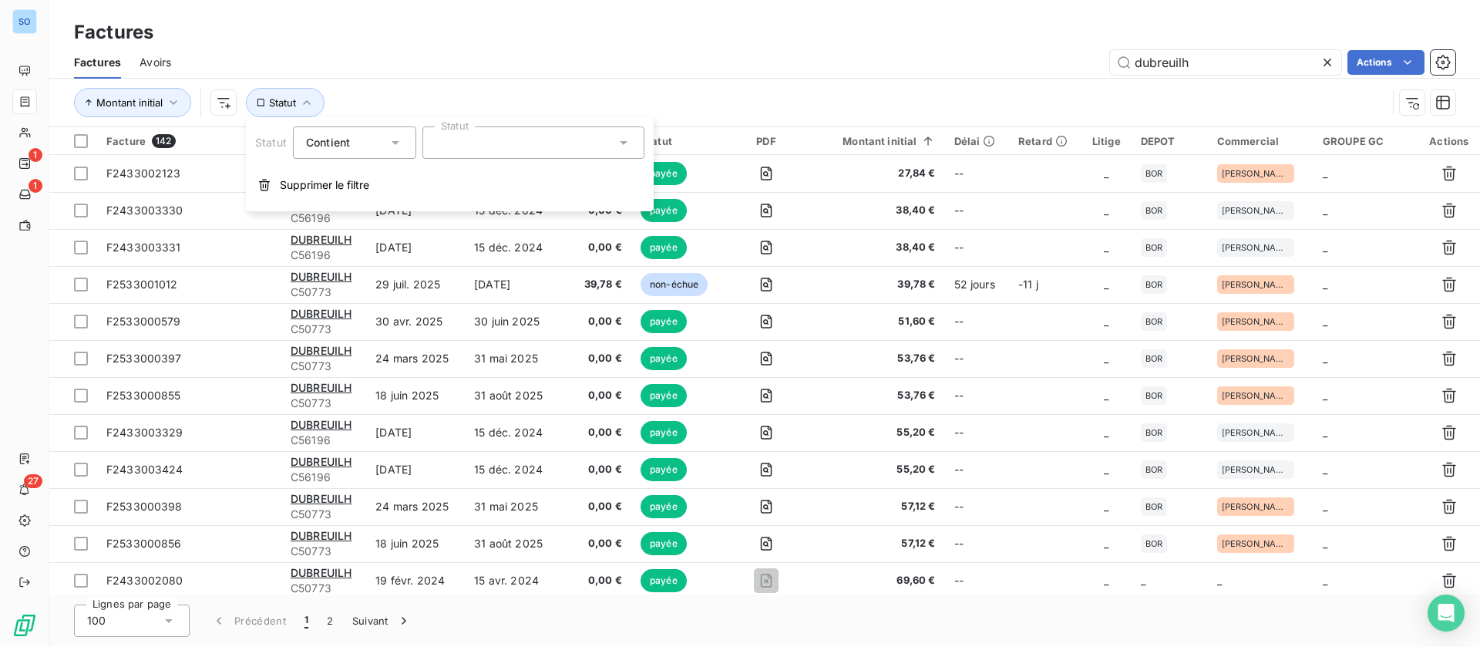
click at [575, 140] on div at bounding box center [533, 142] width 222 height 32
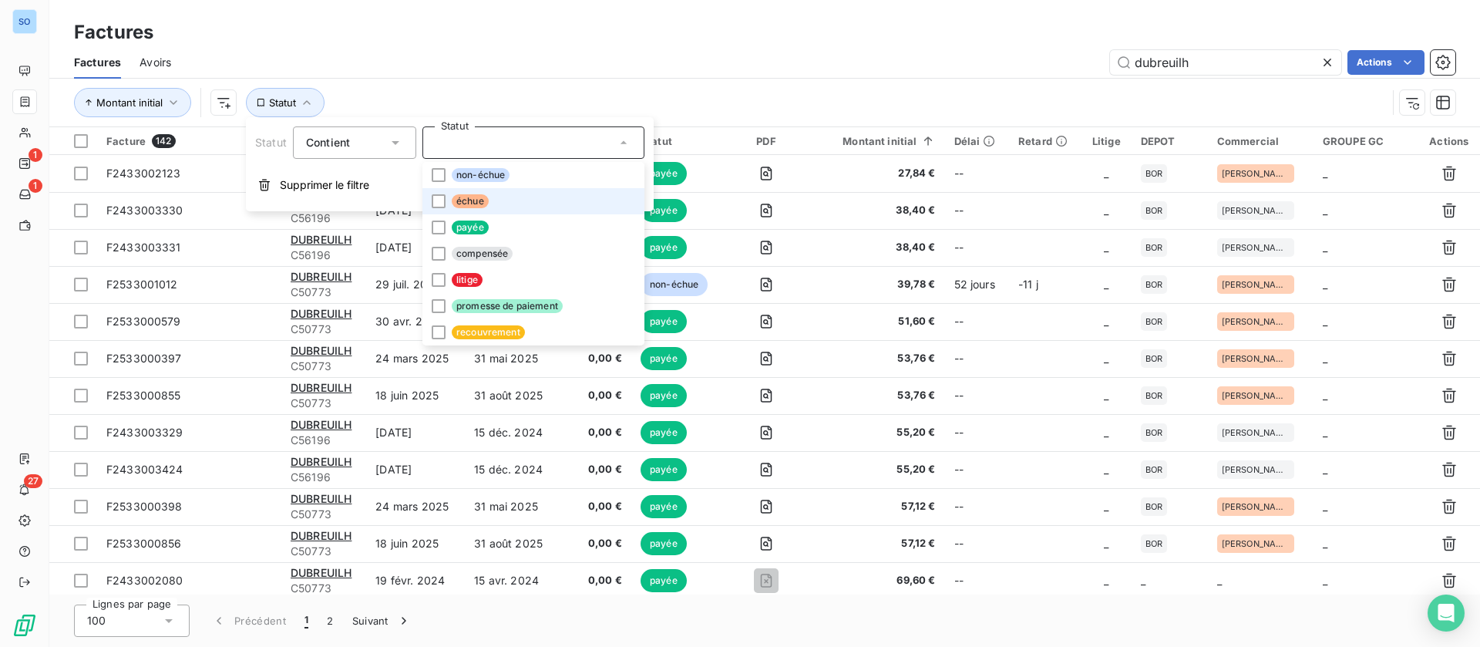
click at [486, 193] on li "échue" at bounding box center [533, 201] width 222 height 26
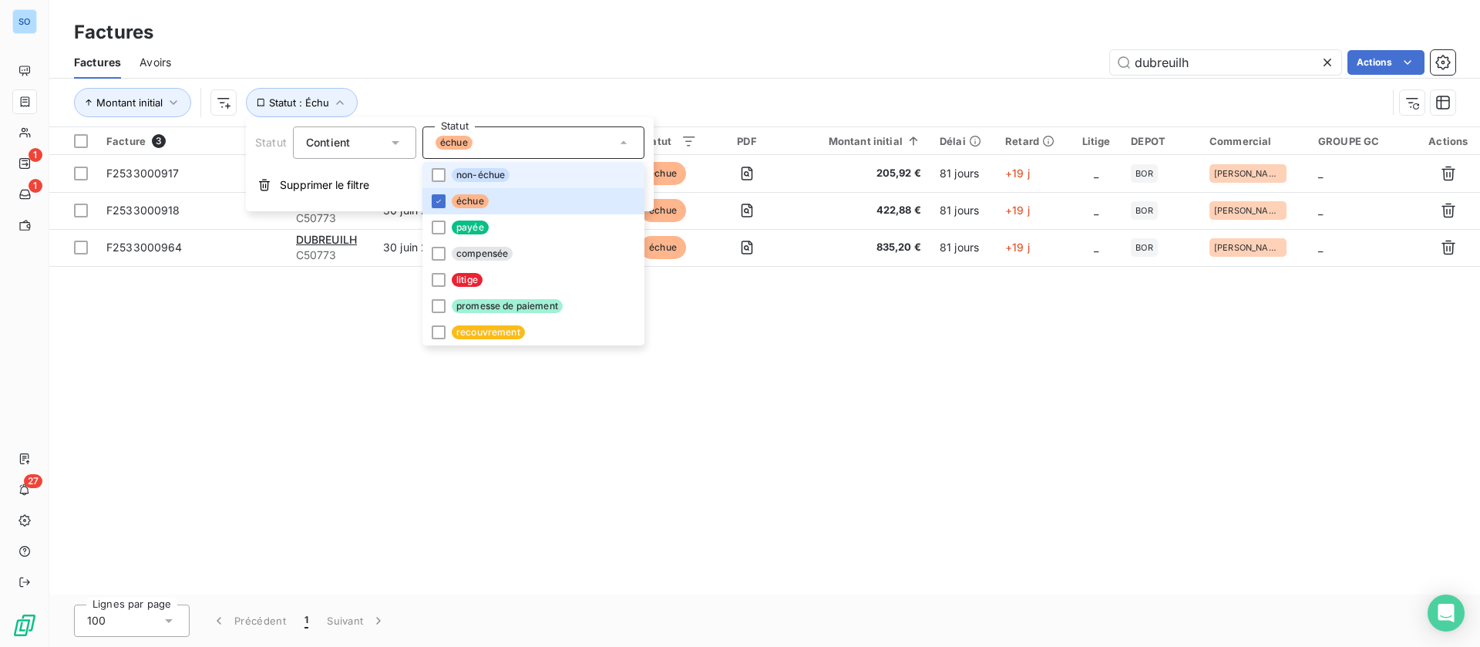
click at [471, 169] on span "non-échue" at bounding box center [481, 175] width 58 height 14
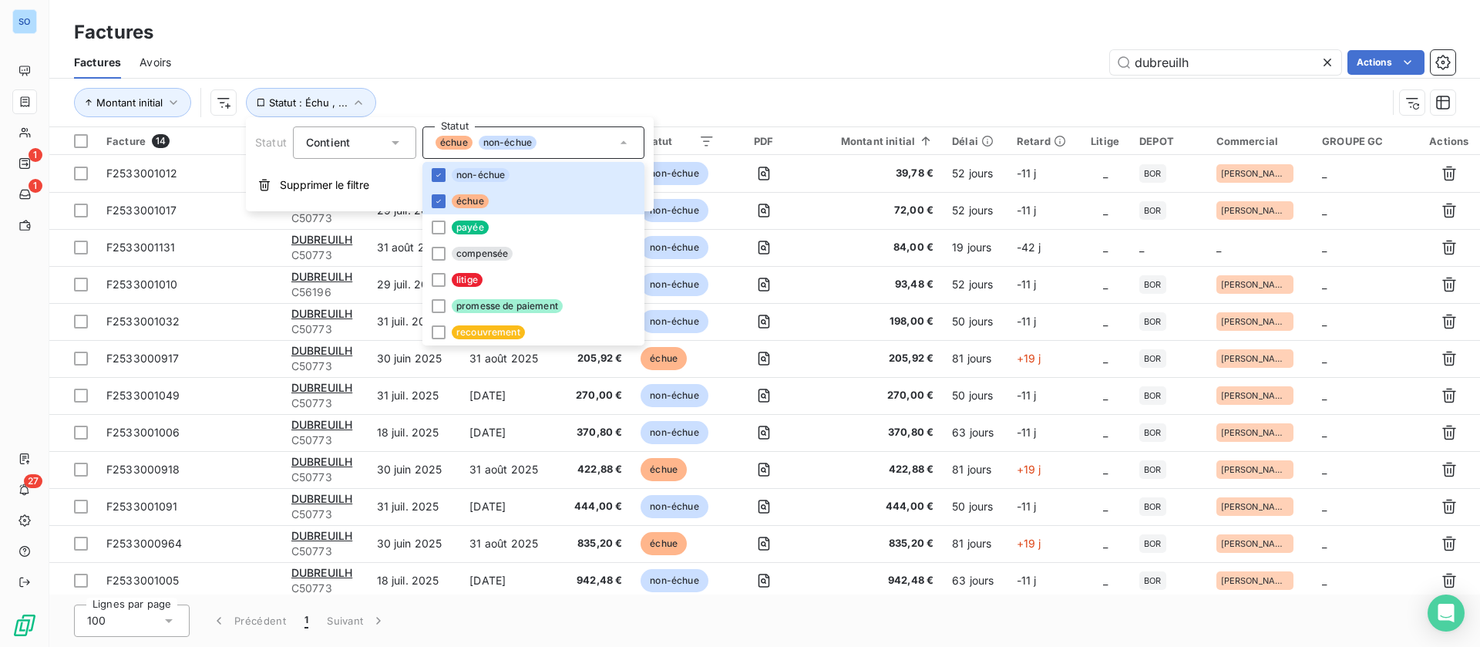
click at [690, 30] on div "Factures" at bounding box center [764, 33] width 1431 height 28
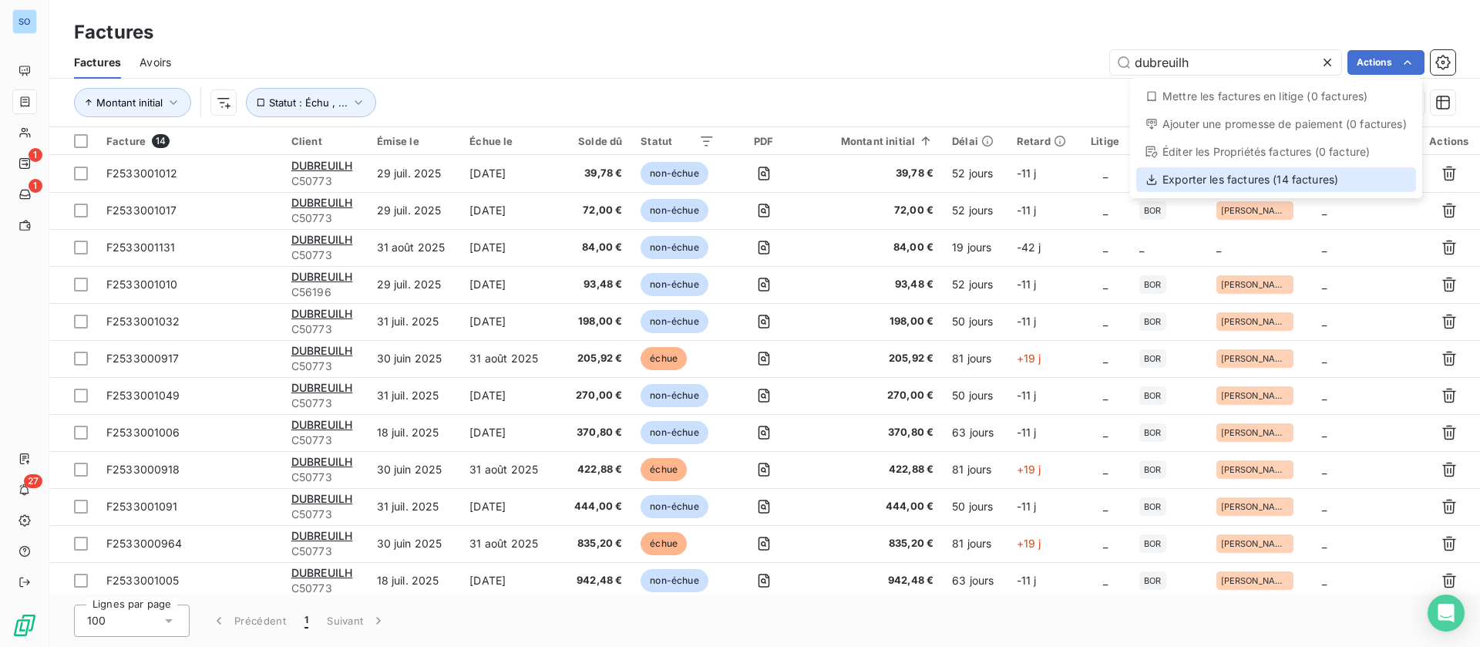
click at [1217, 175] on div "Exporter les factures (14 factures)" at bounding box center [1276, 179] width 280 height 25
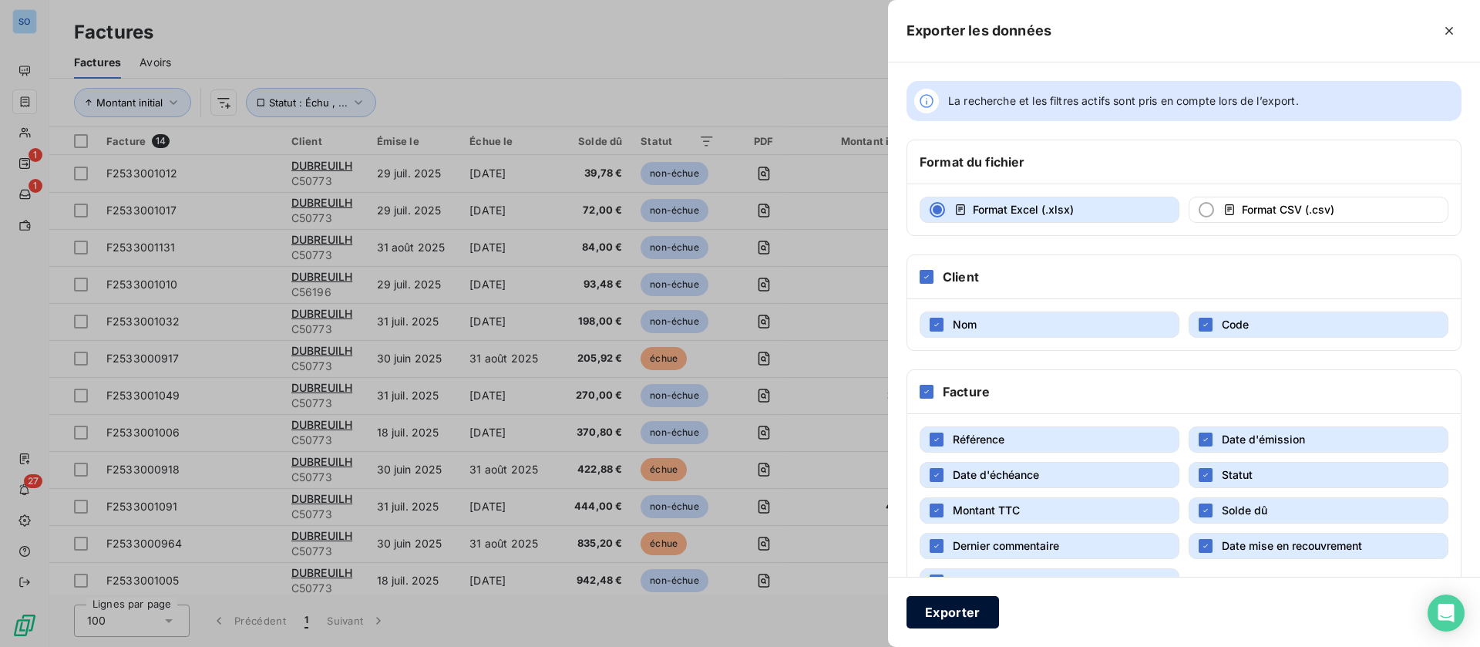
click at [959, 614] on button "Exporter" at bounding box center [953, 612] width 93 height 32
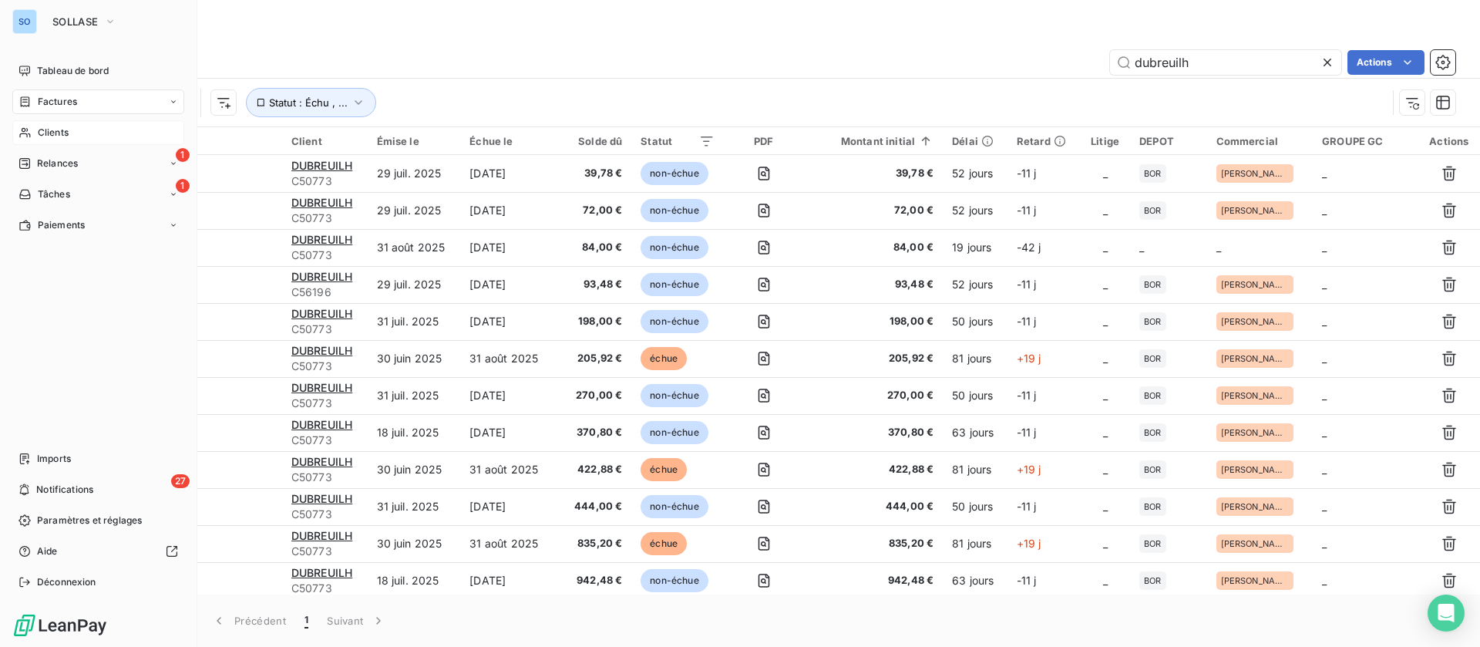
click at [53, 129] on span "Clients" at bounding box center [53, 133] width 31 height 14
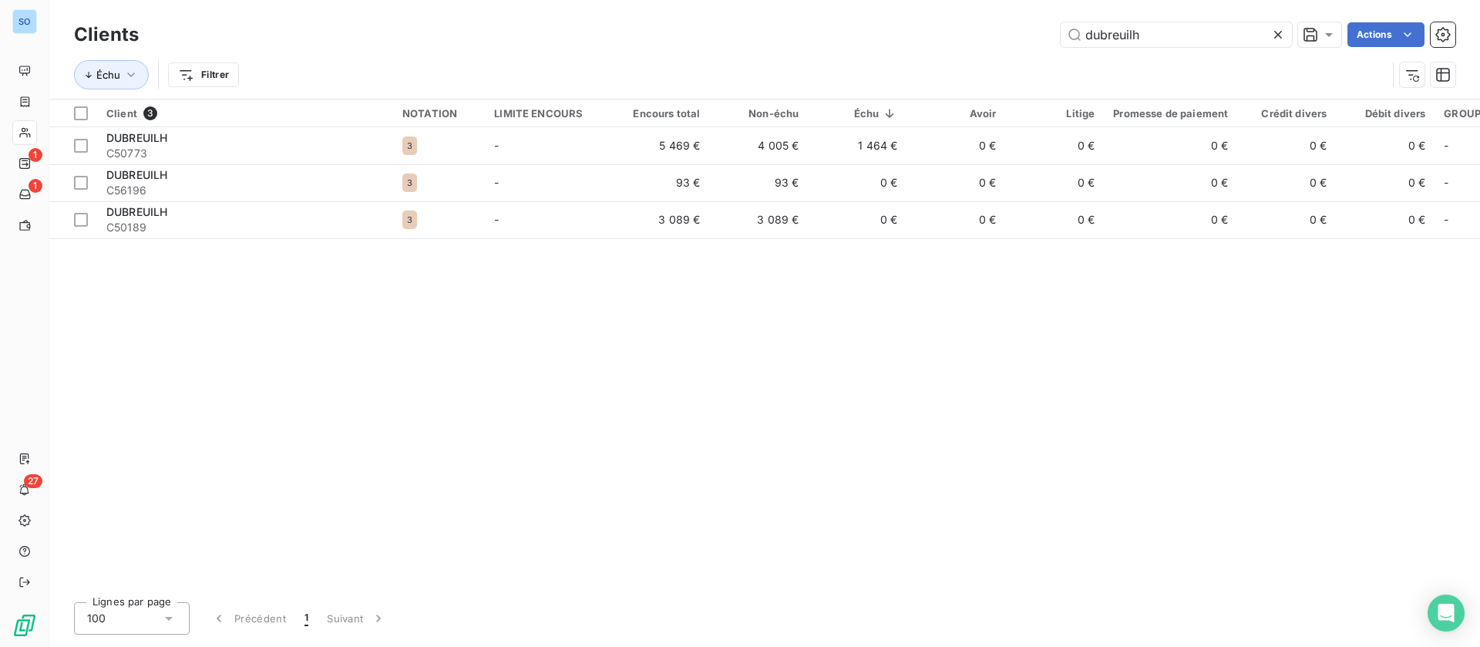
drag, startPoint x: 1158, startPoint y: 26, endPoint x: 887, endPoint y: 1, distance: 271.8
click at [890, 19] on div "Clients dubreuilh Actions" at bounding box center [764, 35] width 1381 height 32
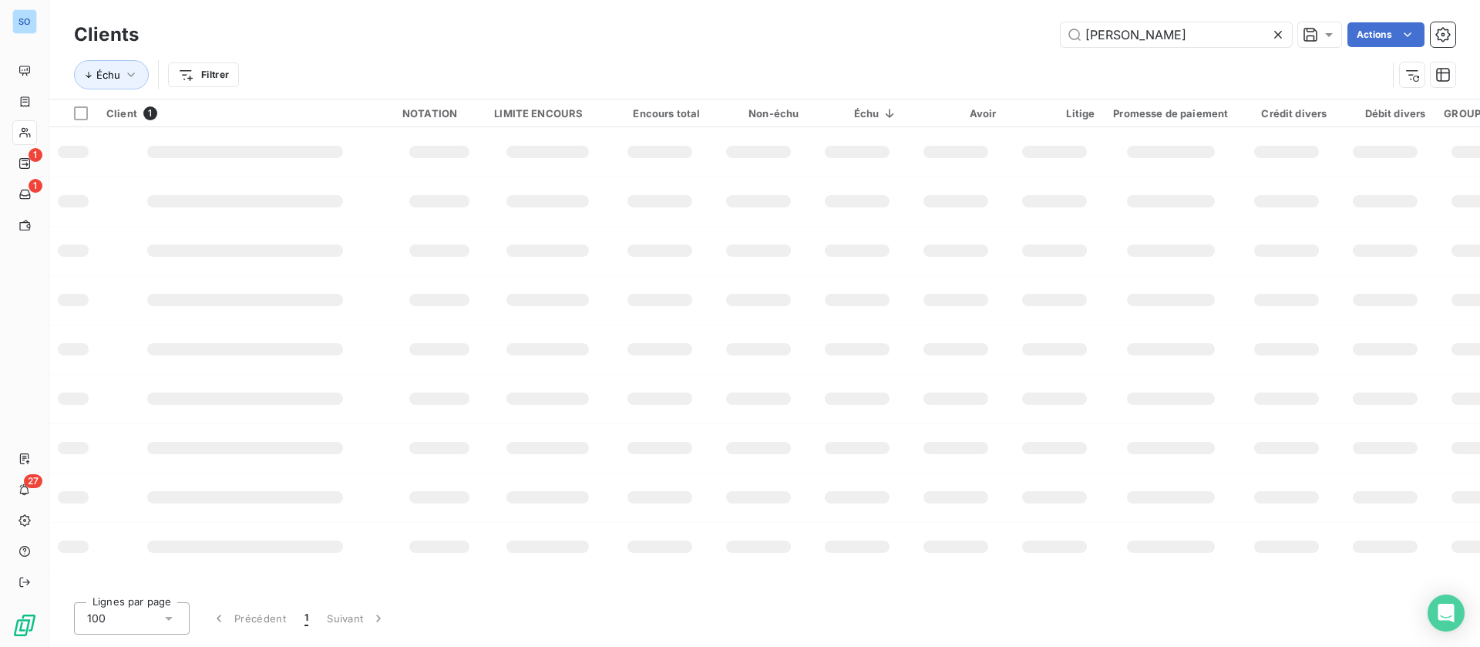
type input "[PERSON_NAME]"
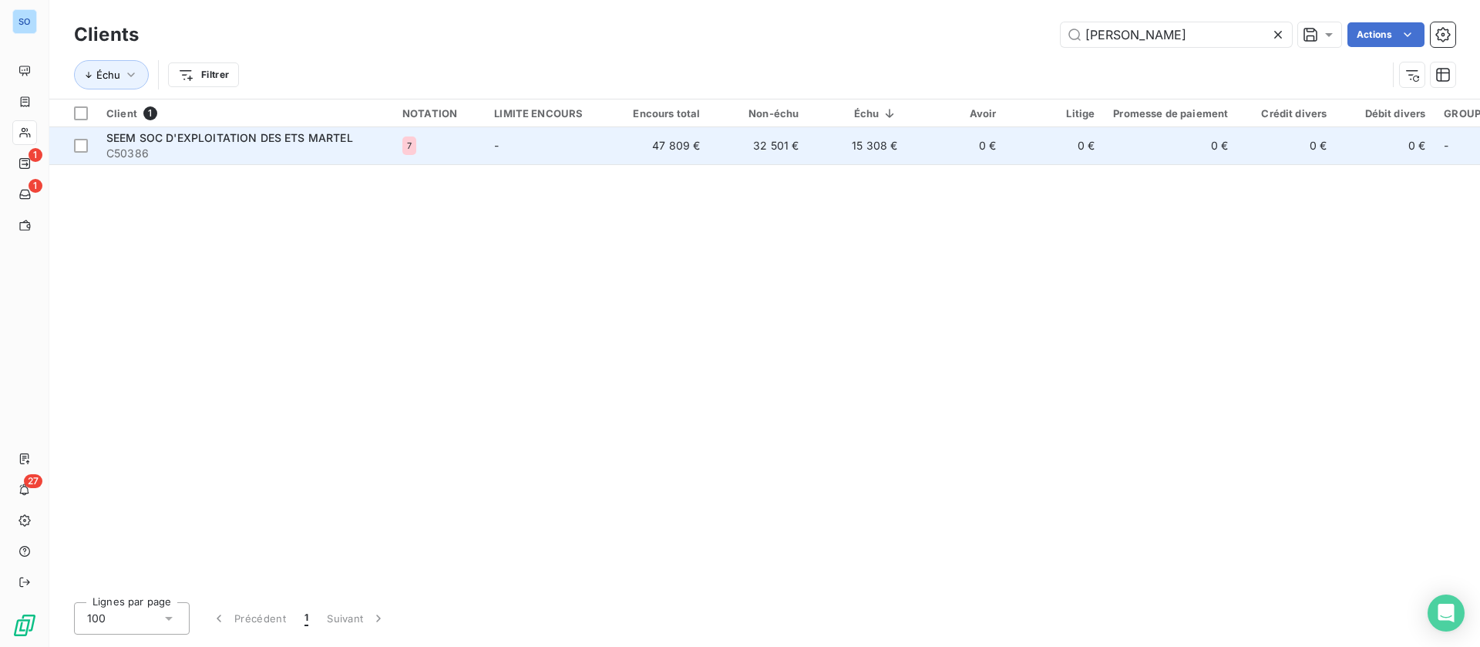
click at [809, 150] on td "15 308 €" at bounding box center [857, 145] width 99 height 37
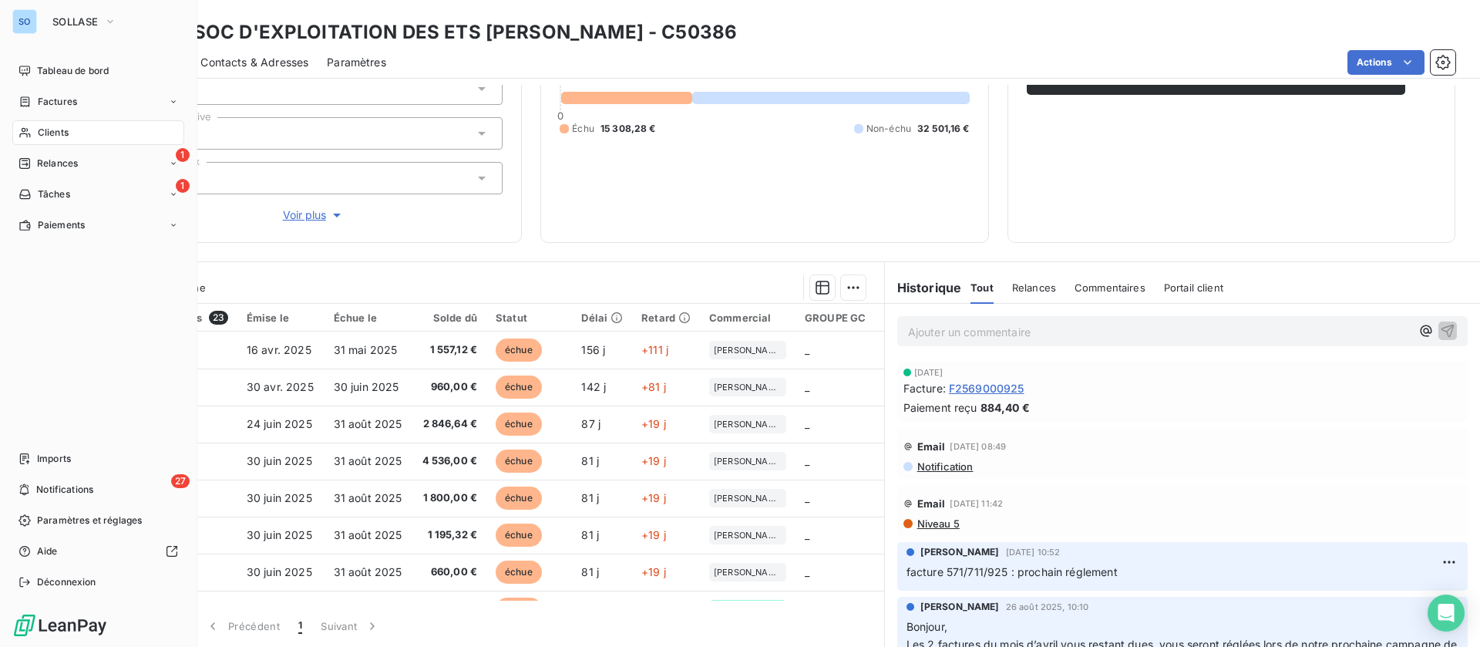
click at [74, 139] on div "Clients" at bounding box center [98, 132] width 172 height 25
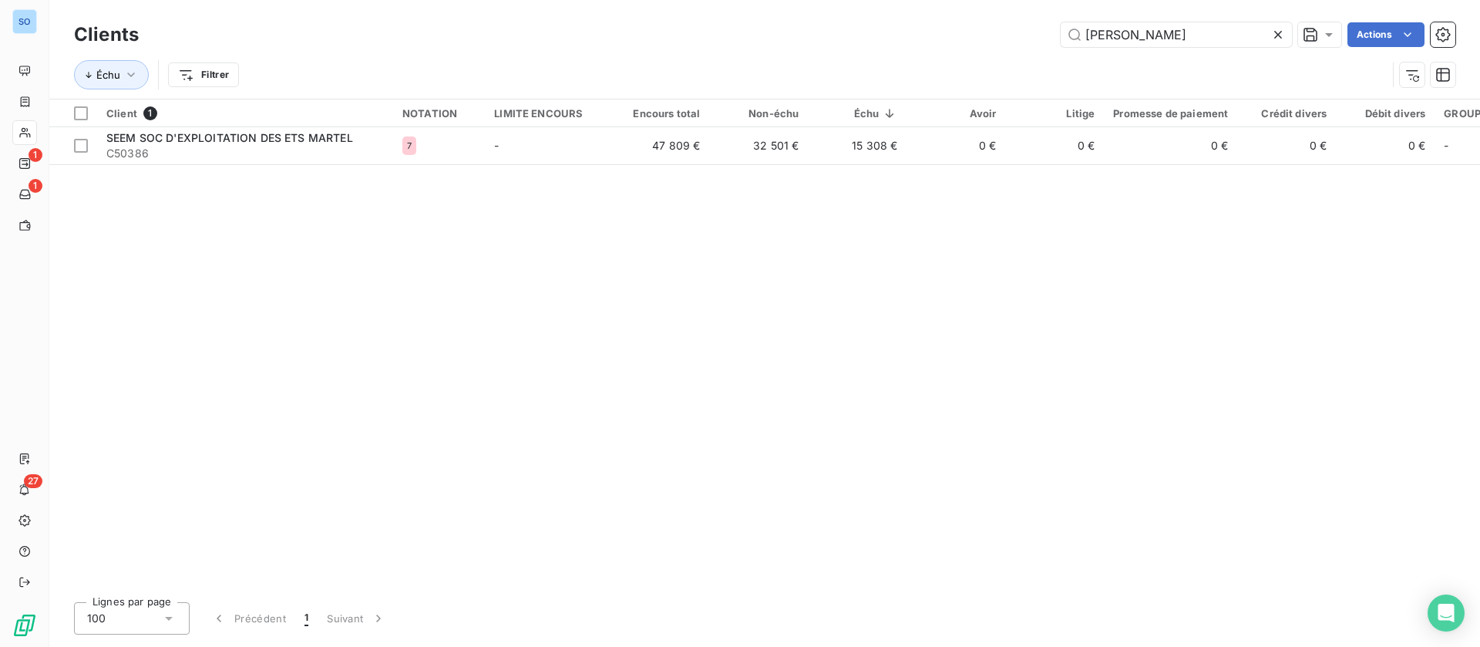
drag, startPoint x: 1174, startPoint y: 37, endPoint x: 772, endPoint y: 47, distance: 402.5
click at [772, 47] on div "Clients [PERSON_NAME] Actions" at bounding box center [764, 35] width 1381 height 32
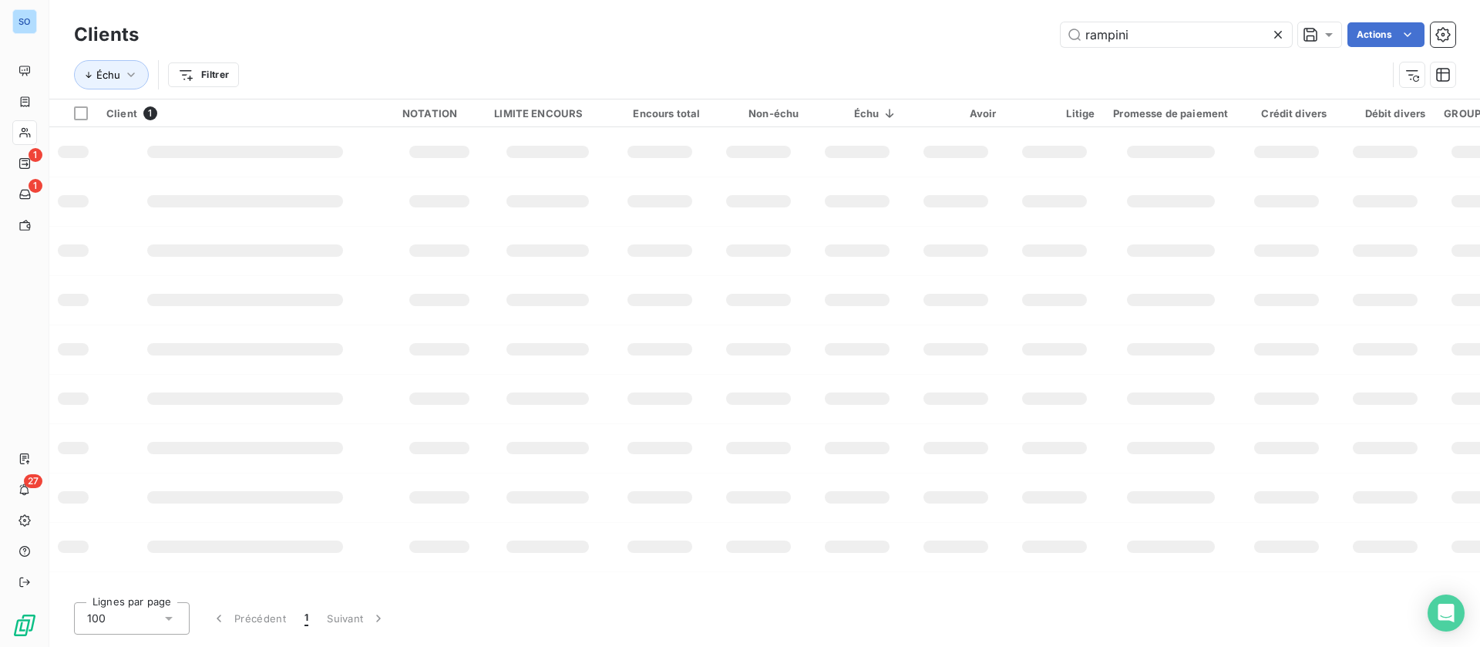
type input "rampini"
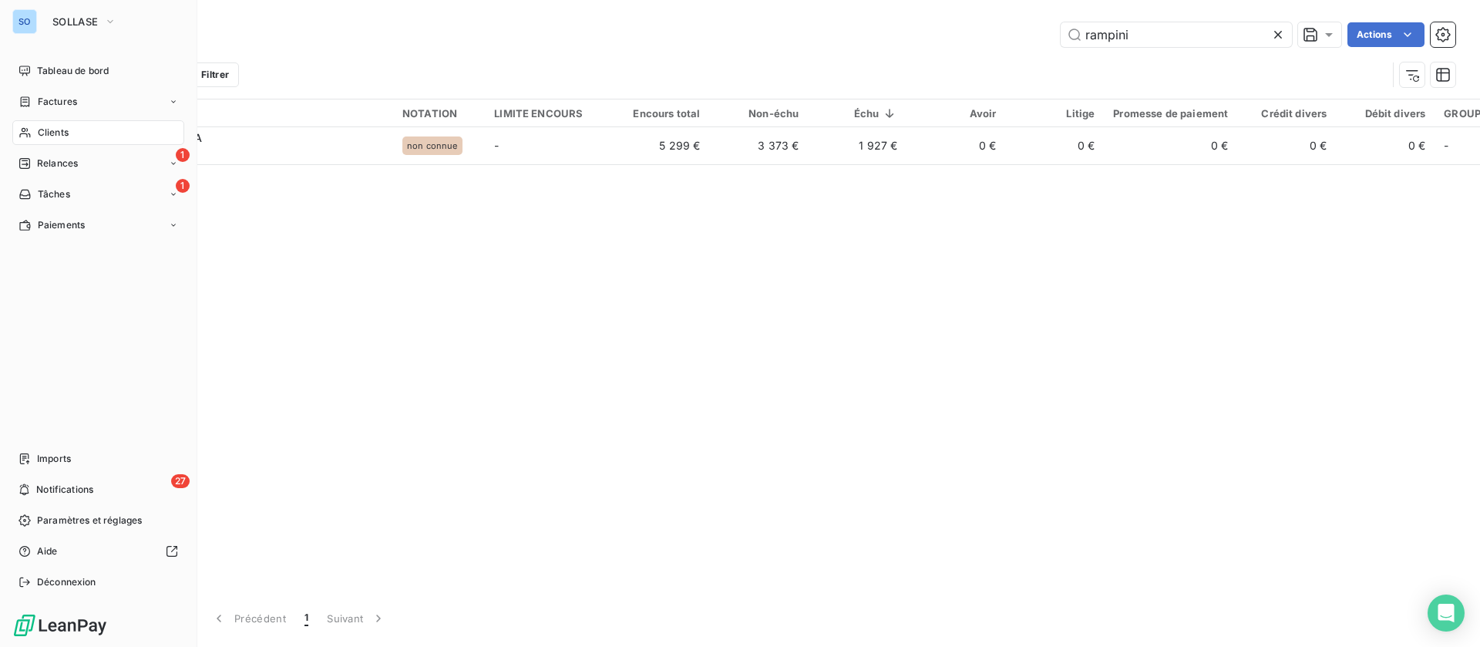
drag, startPoint x: 55, startPoint y: 123, endPoint x: 66, endPoint y: 126, distance: 11.2
click at [56, 123] on div "Clients" at bounding box center [98, 132] width 172 height 25
click at [51, 104] on span "Factures" at bounding box center [57, 102] width 39 height 14
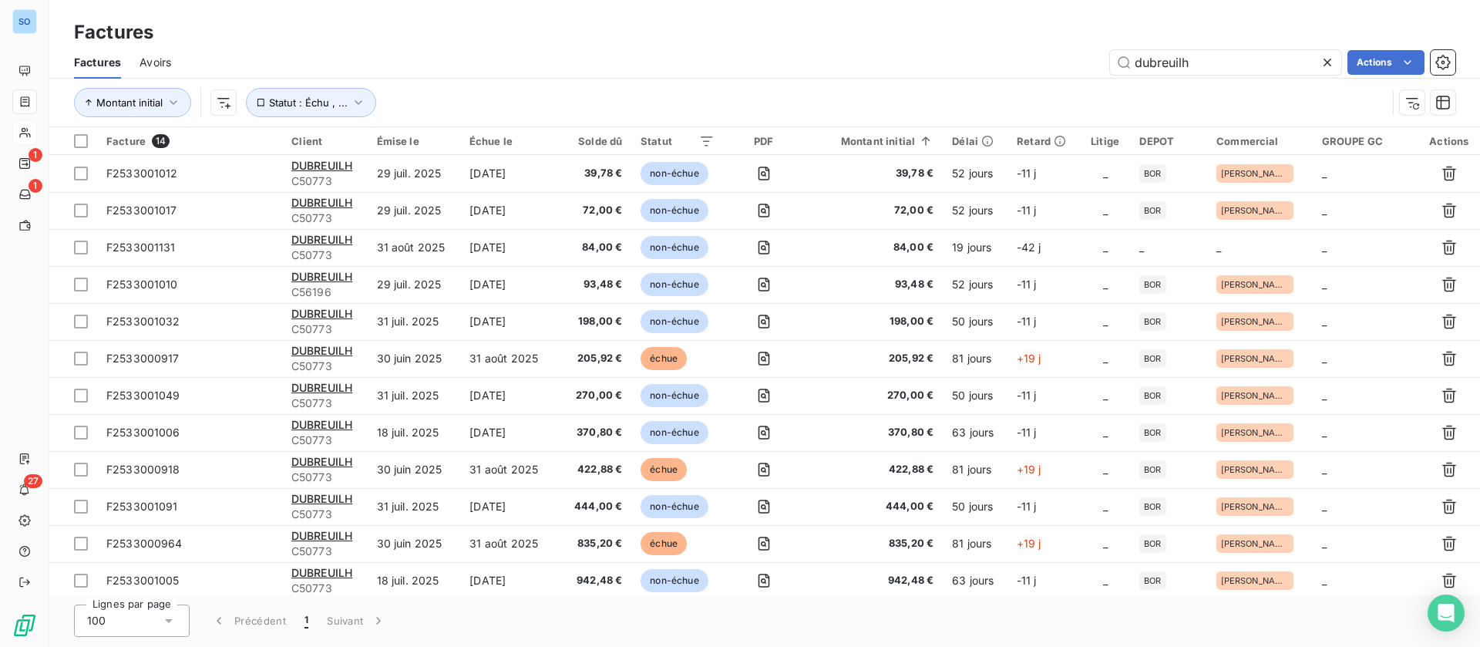
drag, startPoint x: 1228, startPoint y: 61, endPoint x: 967, endPoint y: 50, distance: 261.6
click at [964, 52] on div "dubreuilh Actions" at bounding box center [823, 62] width 1266 height 25
type input "eiffage"
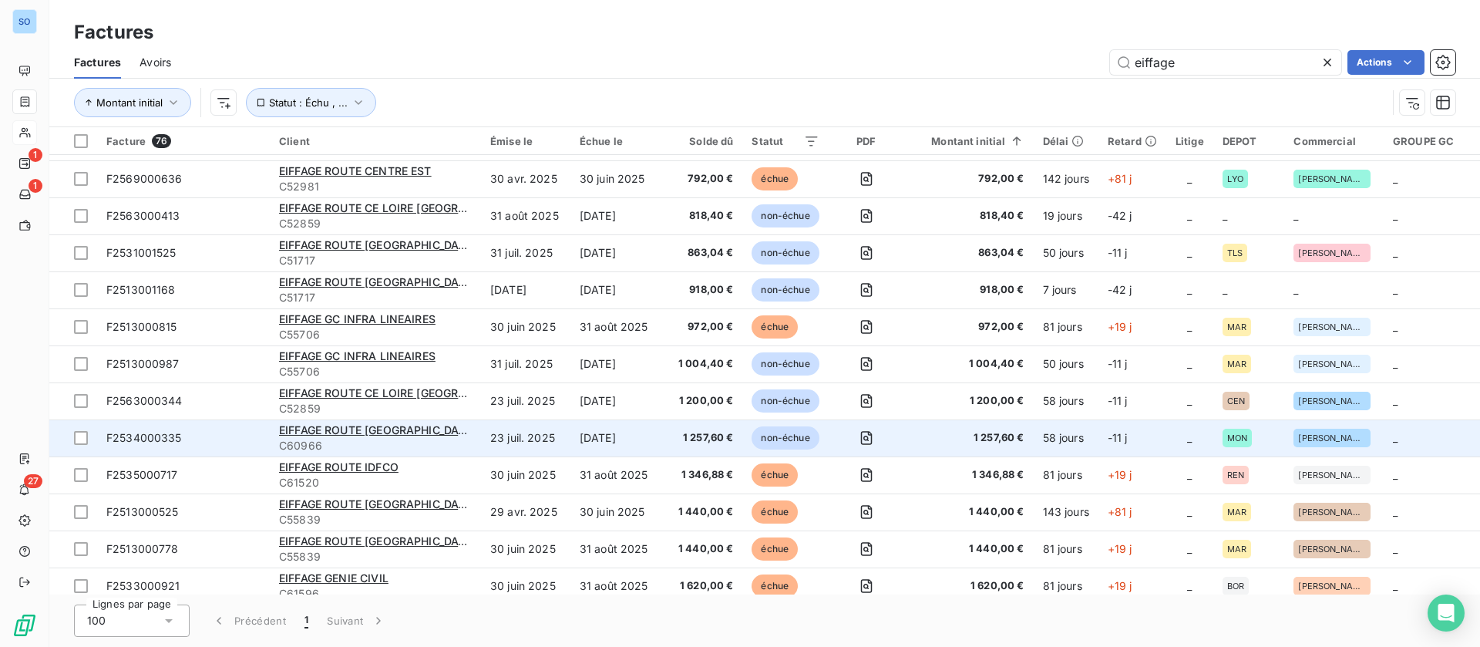
scroll to position [1455, 0]
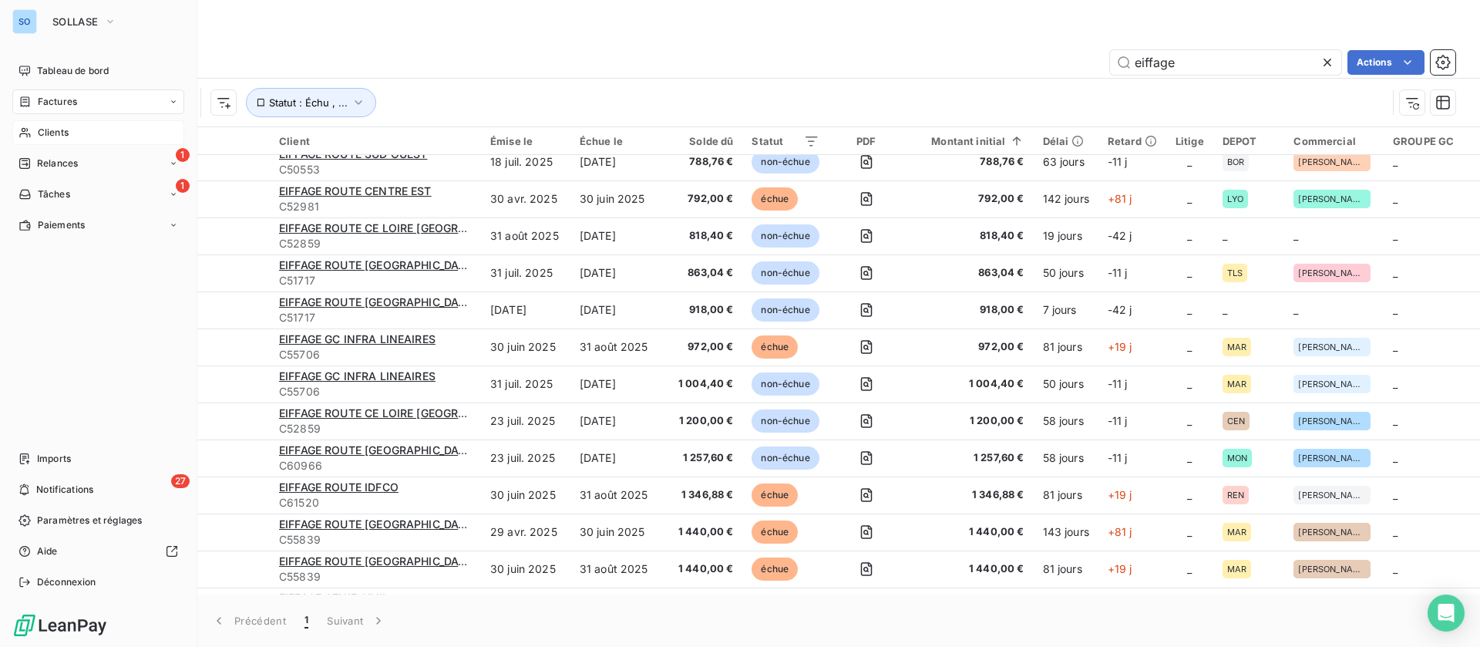
click at [51, 126] on span "Clients" at bounding box center [53, 133] width 31 height 14
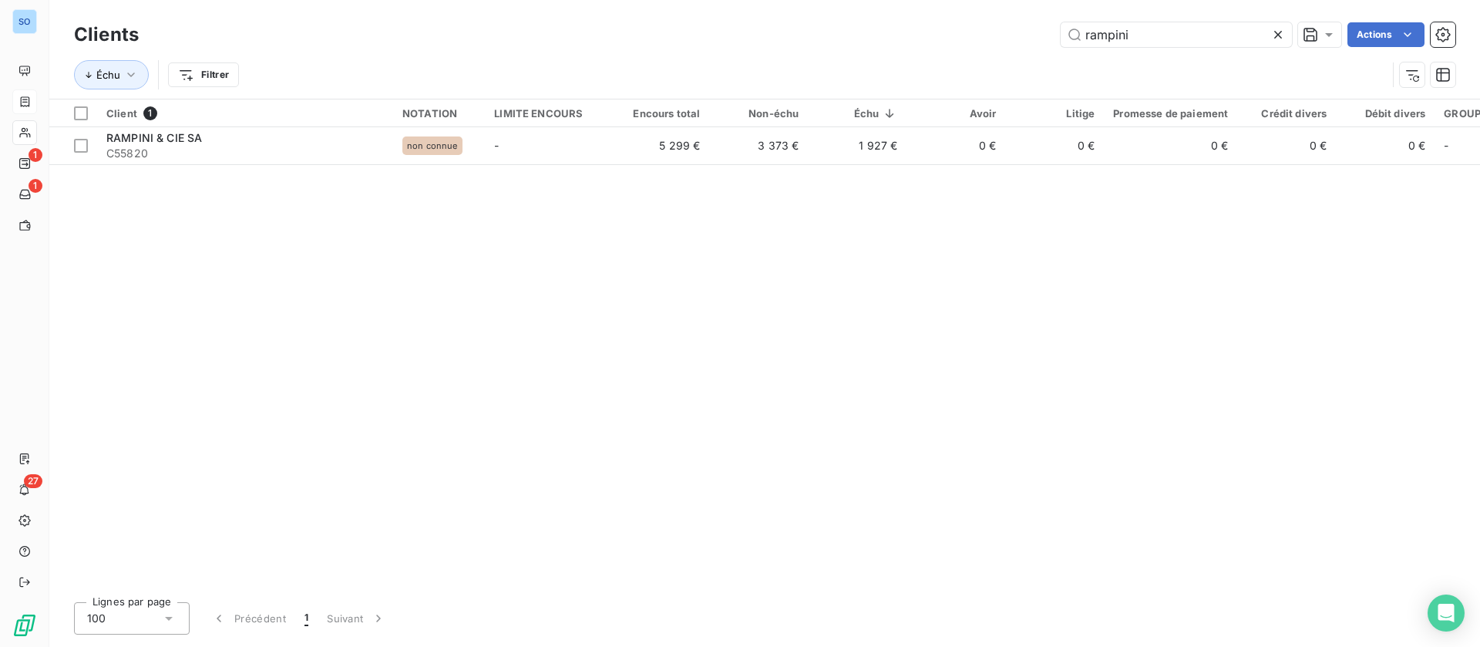
drag, startPoint x: 1173, startPoint y: 32, endPoint x: 817, endPoint y: 27, distance: 356.2
click at [807, 41] on div "rampini Actions" at bounding box center [806, 34] width 1298 height 25
drag, startPoint x: 1113, startPoint y: 44, endPoint x: 969, endPoint y: 43, distance: 144.2
click at [969, 43] on div "stribay Actions" at bounding box center [806, 34] width 1298 height 25
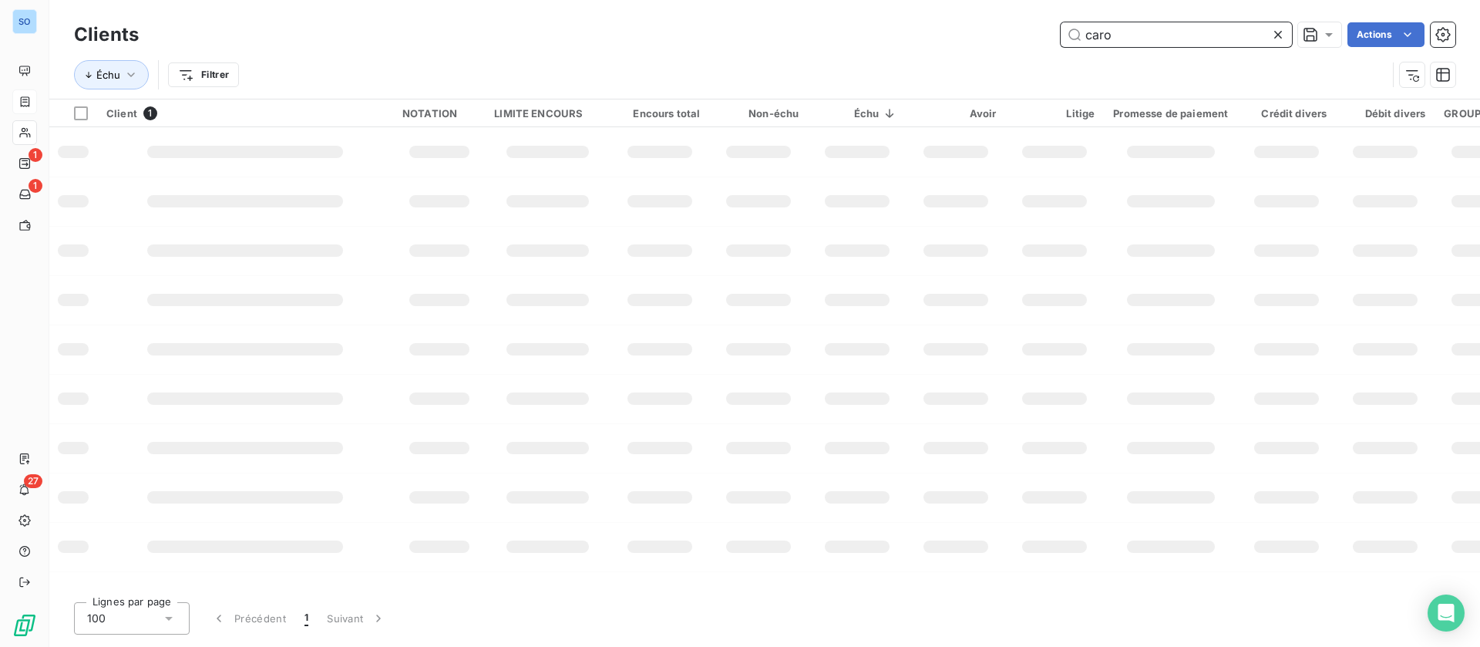
type input "caro"
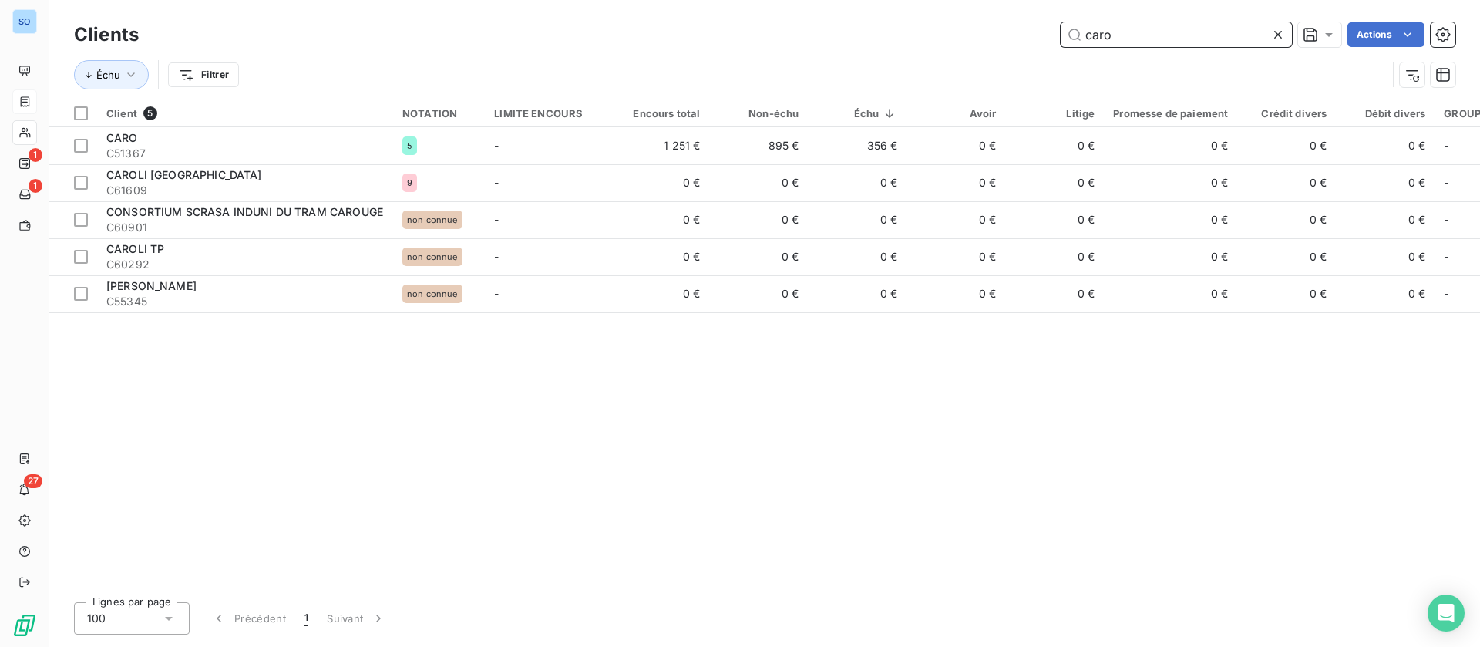
drag, startPoint x: 1132, startPoint y: 39, endPoint x: 935, endPoint y: 35, distance: 196.6
click at [935, 35] on div "caro Actions" at bounding box center [806, 34] width 1298 height 25
drag, startPoint x: 1283, startPoint y: 32, endPoint x: 1098, endPoint y: 25, distance: 185.1
click at [1282, 33] on icon at bounding box center [1277, 34] width 15 height 15
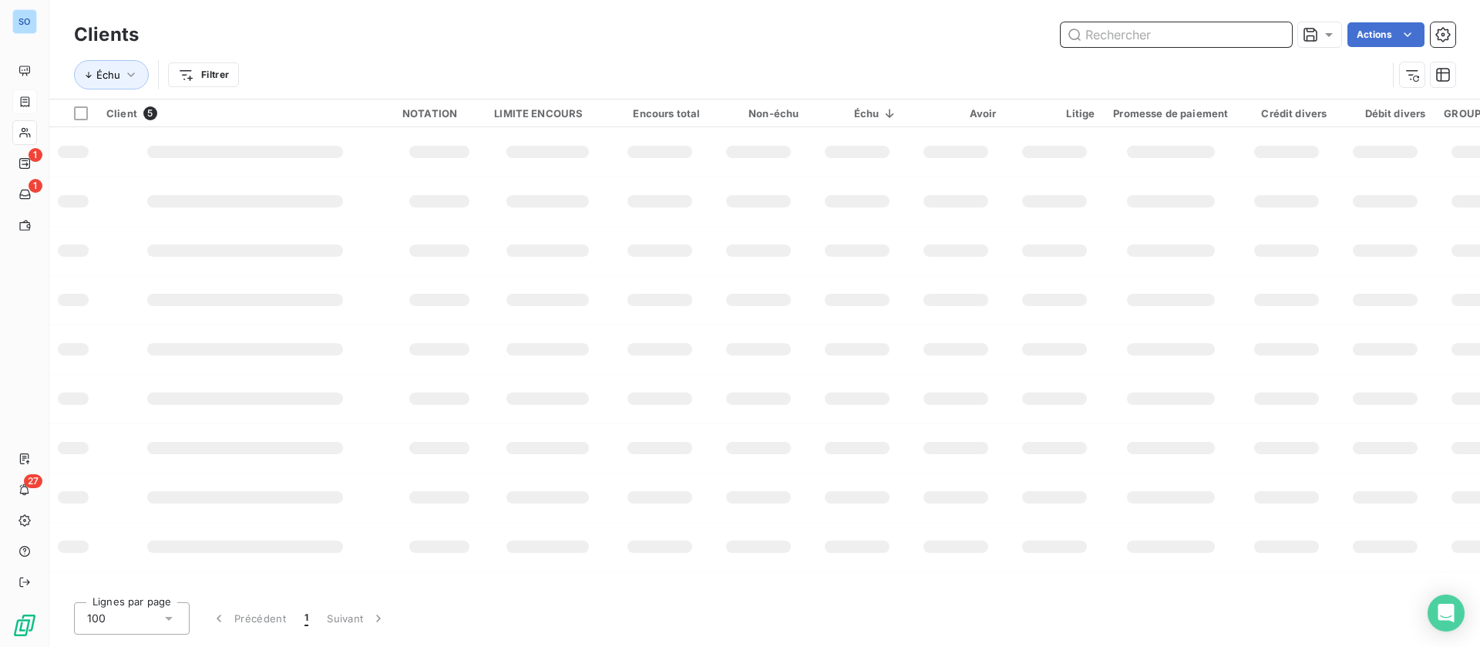
click at [1099, 29] on input "text" at bounding box center [1176, 34] width 231 height 25
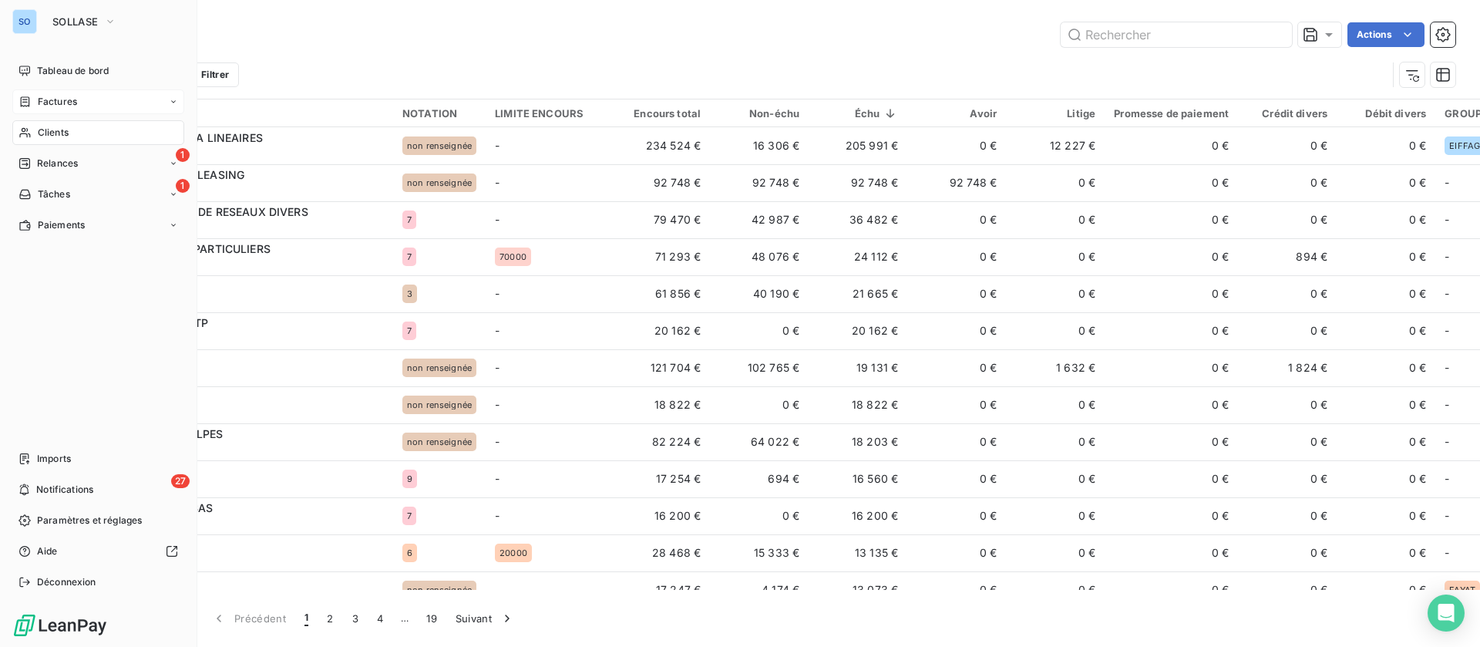
click at [53, 102] on span "Factures" at bounding box center [57, 102] width 39 height 14
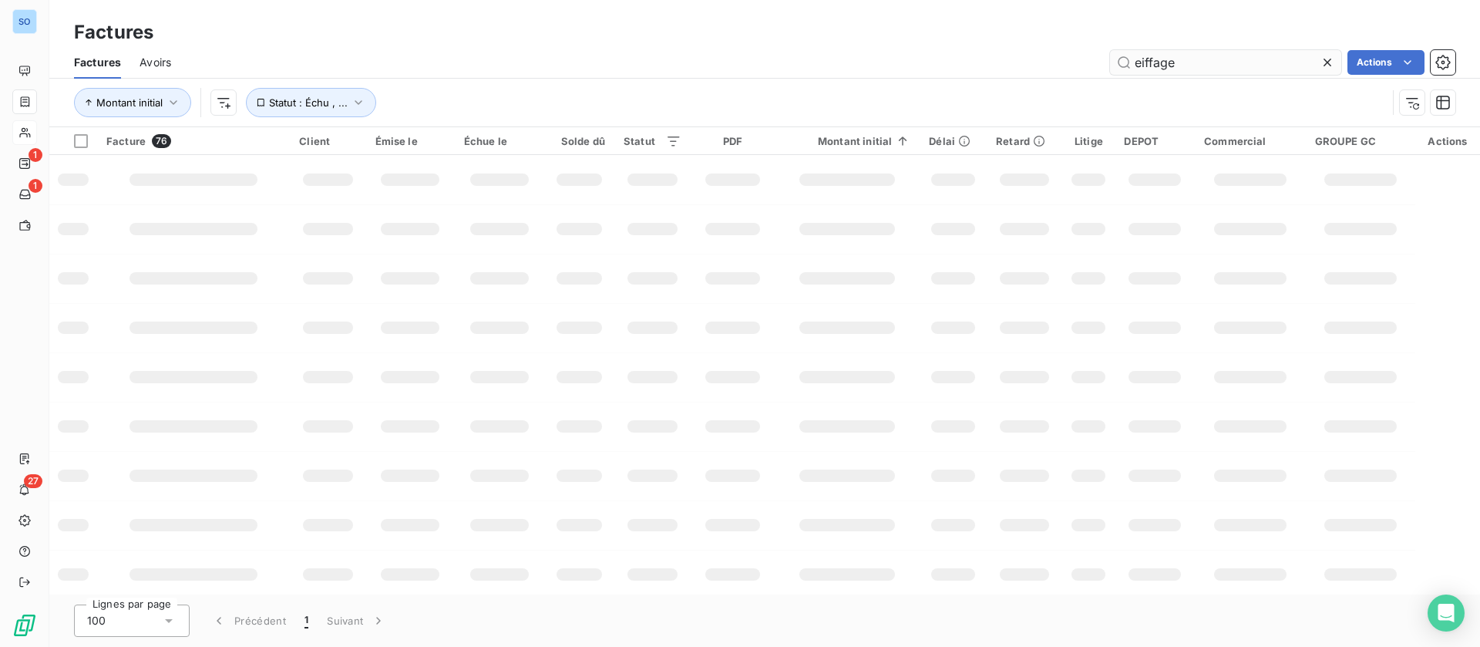
click at [1190, 71] on input "eiffage" at bounding box center [1225, 62] width 231 height 25
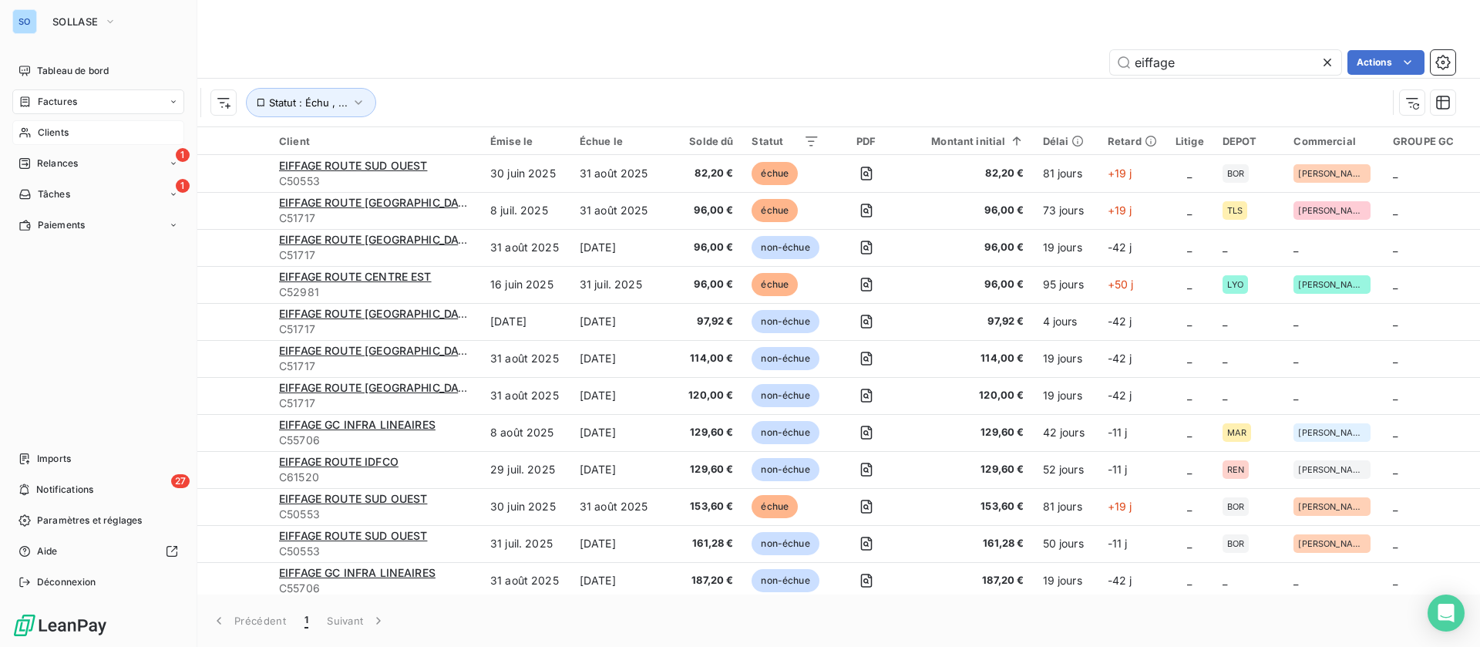
click at [43, 123] on div "Clients" at bounding box center [98, 132] width 172 height 25
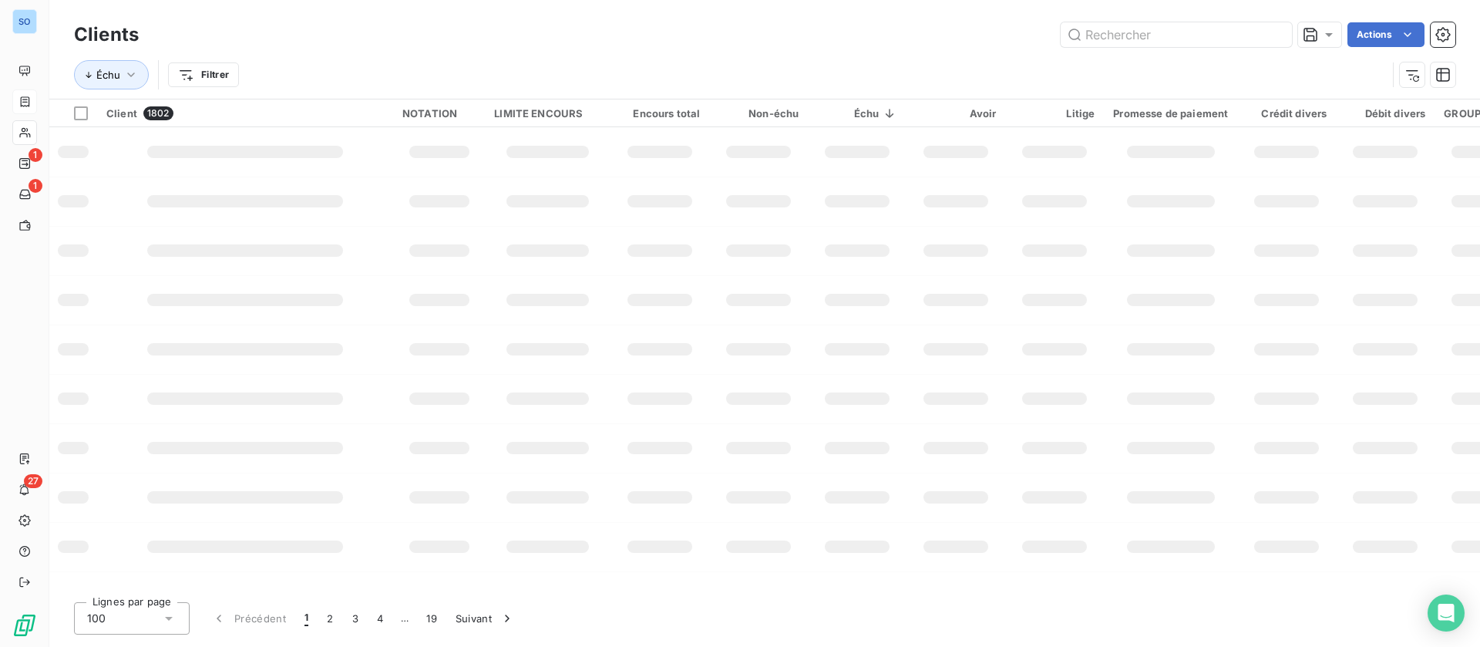
click at [1011, 57] on div "Échu Filtrer" at bounding box center [764, 75] width 1381 height 48
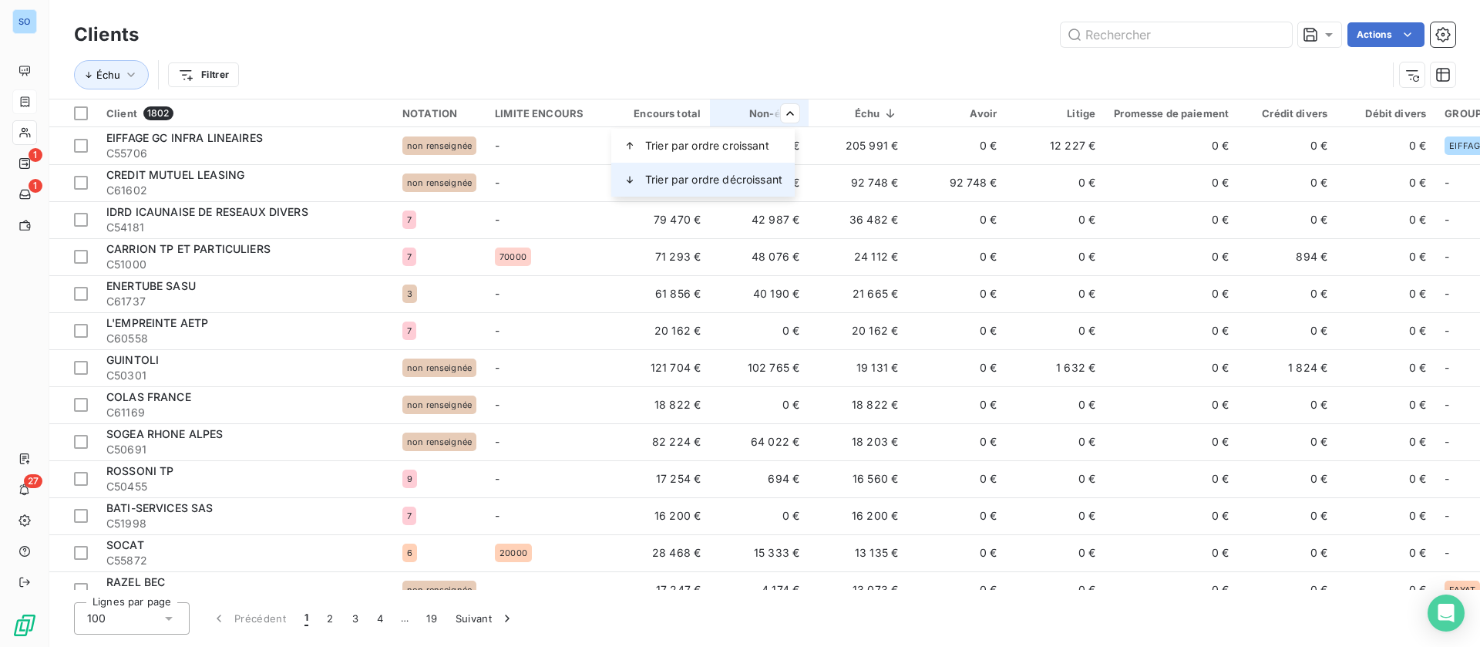
click at [776, 178] on span "Trier par ordre décroissant" at bounding box center [713, 179] width 137 height 15
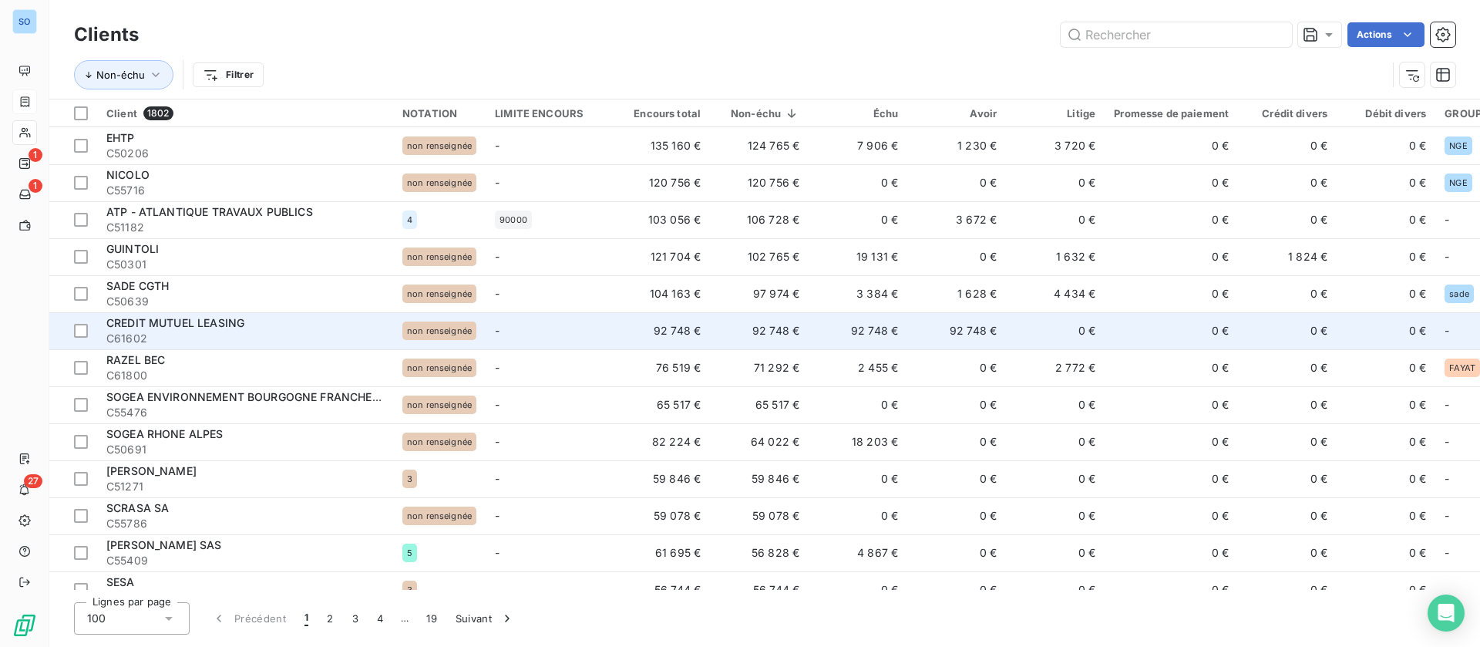
click at [897, 342] on td "92 748 €" at bounding box center [858, 330] width 99 height 37
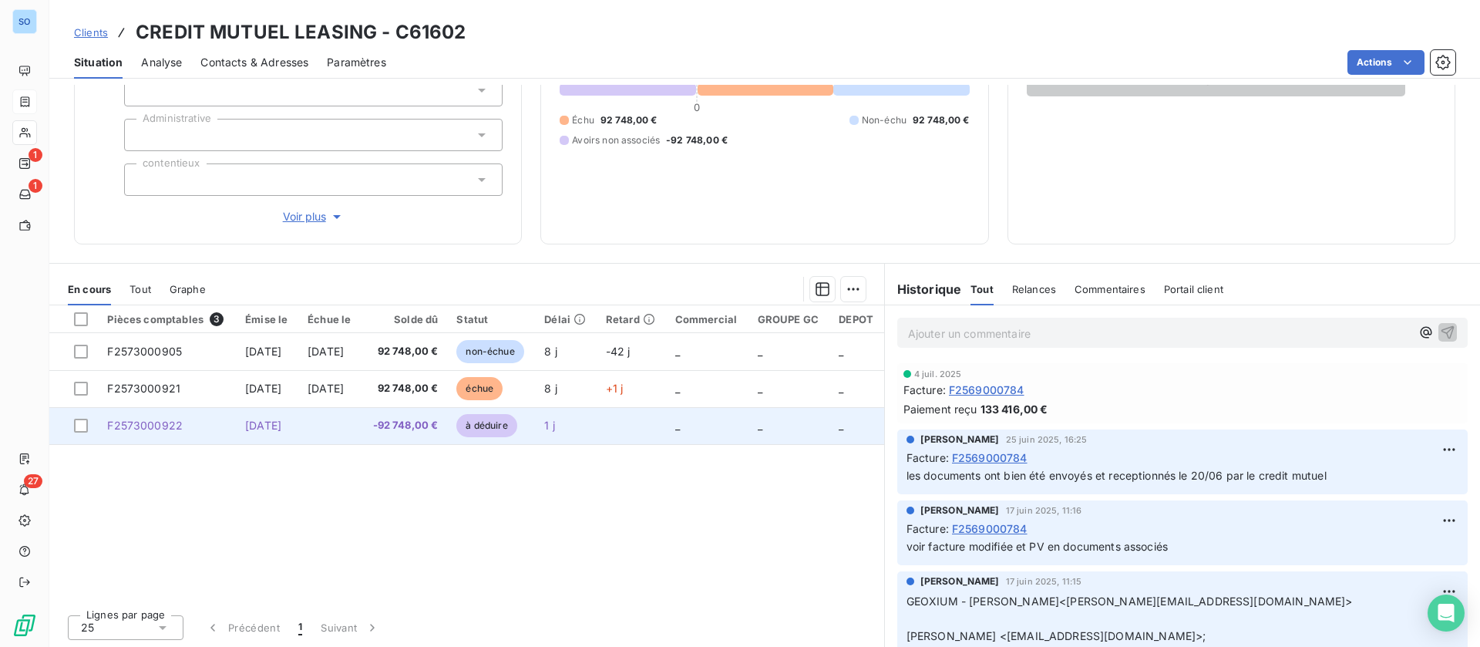
scroll to position [180, 0]
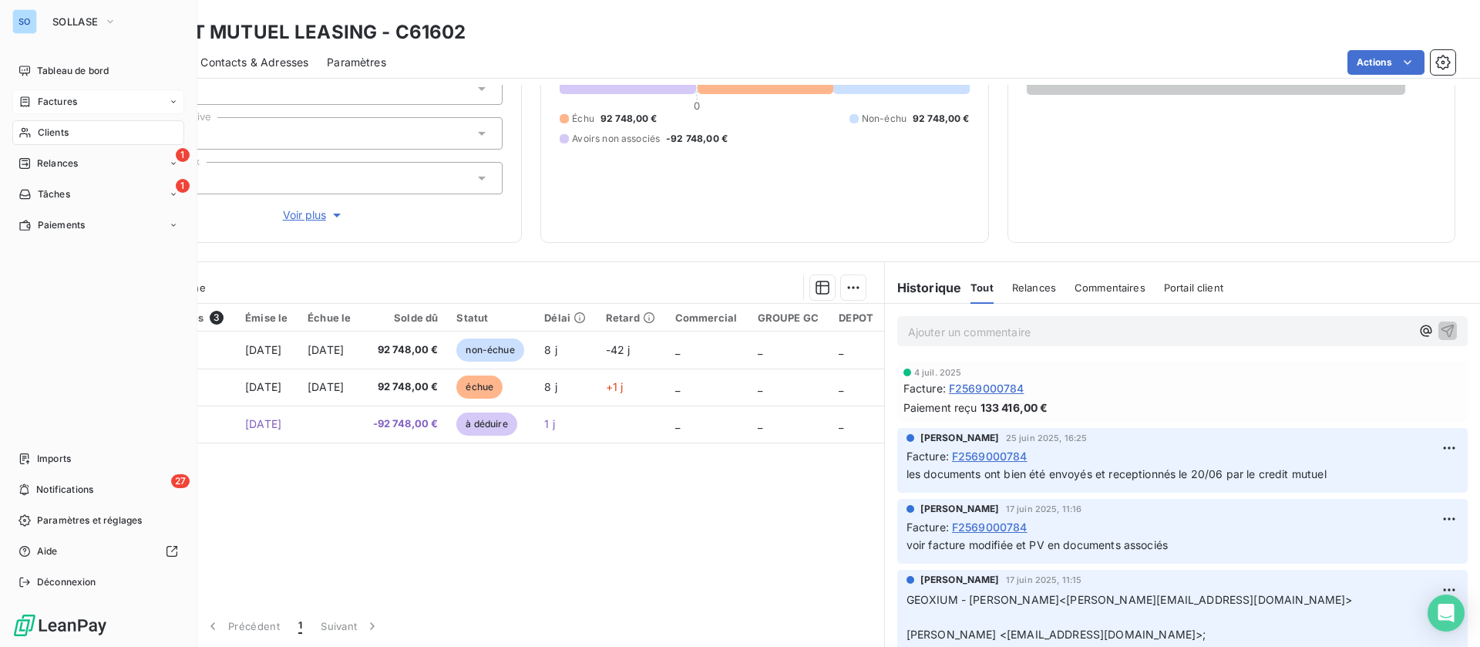
click at [70, 131] on div "Clients" at bounding box center [98, 132] width 172 height 25
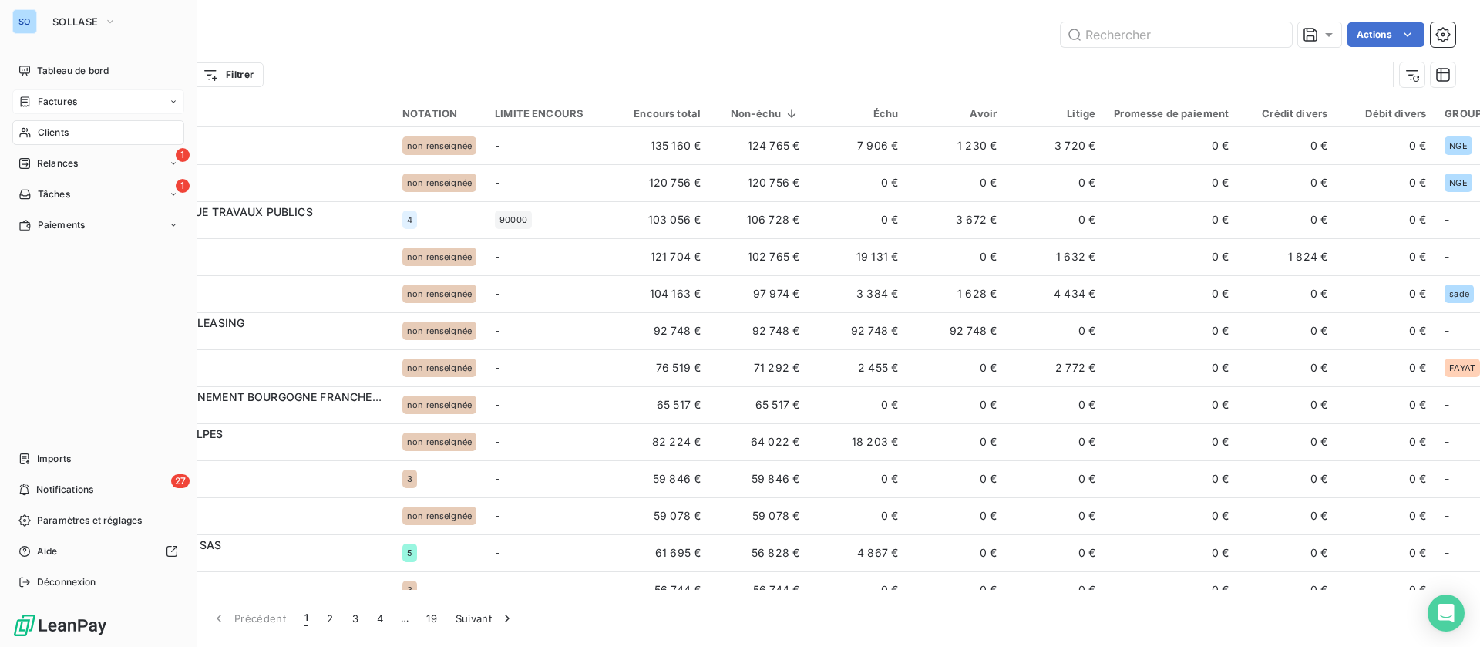
click at [42, 98] on span "Factures" at bounding box center [57, 102] width 39 height 14
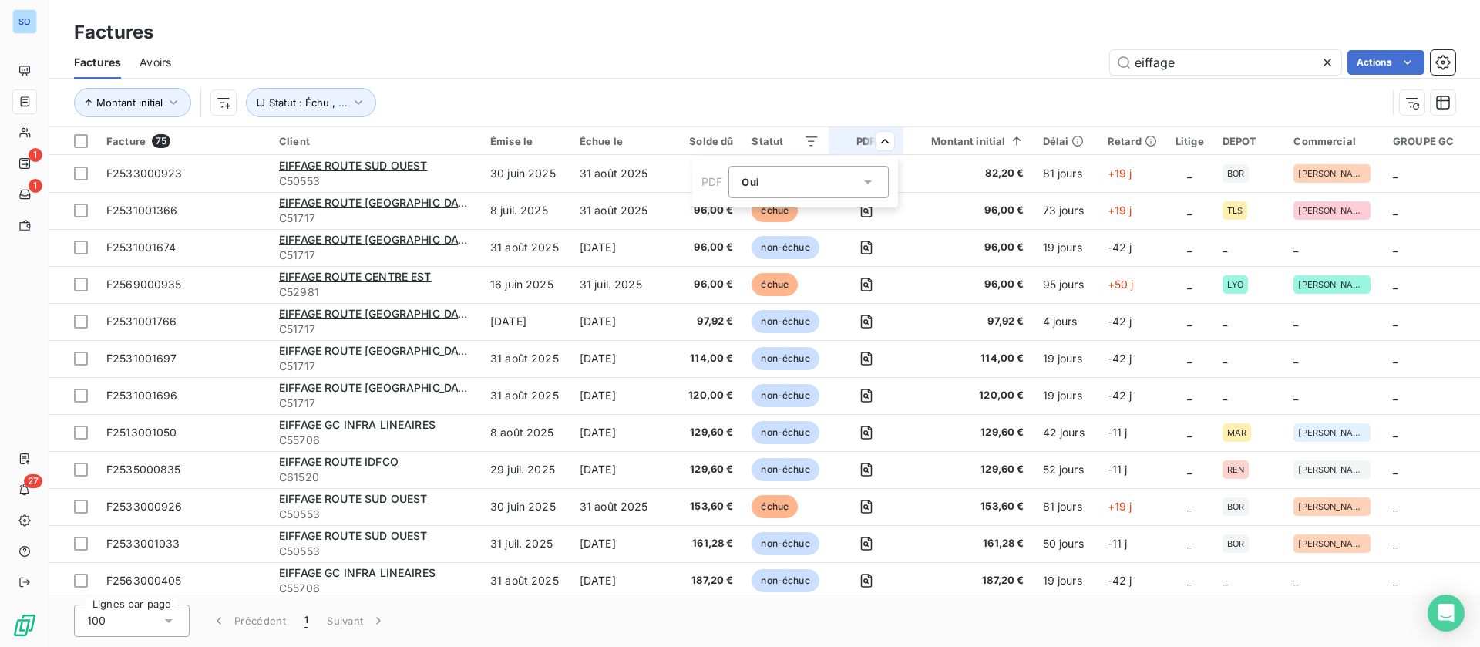
click at [1011, 139] on html "SO 1 1 27 Factures Factures Avoirs eiffage Actions Montant initial Statut : Éch…" at bounding box center [740, 323] width 1480 height 647
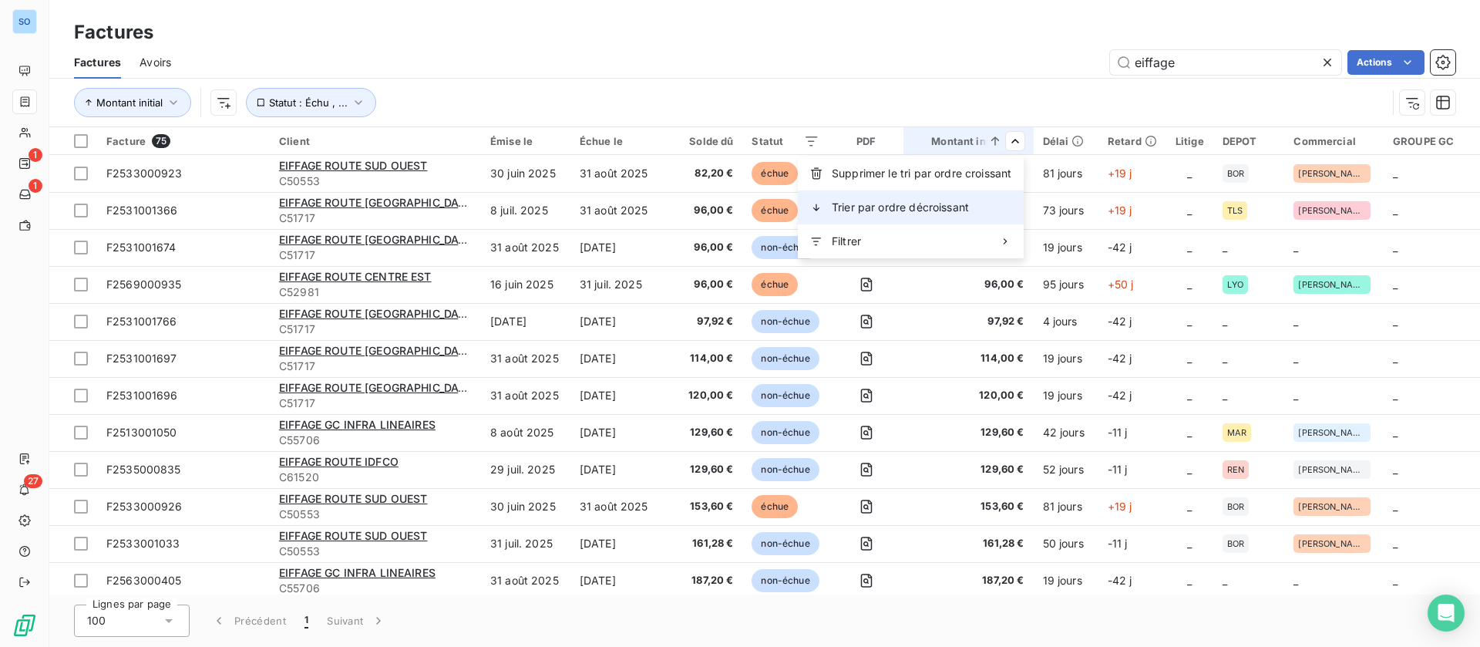
click at [955, 200] on span "Trier par ordre décroissant" at bounding box center [900, 207] width 137 height 15
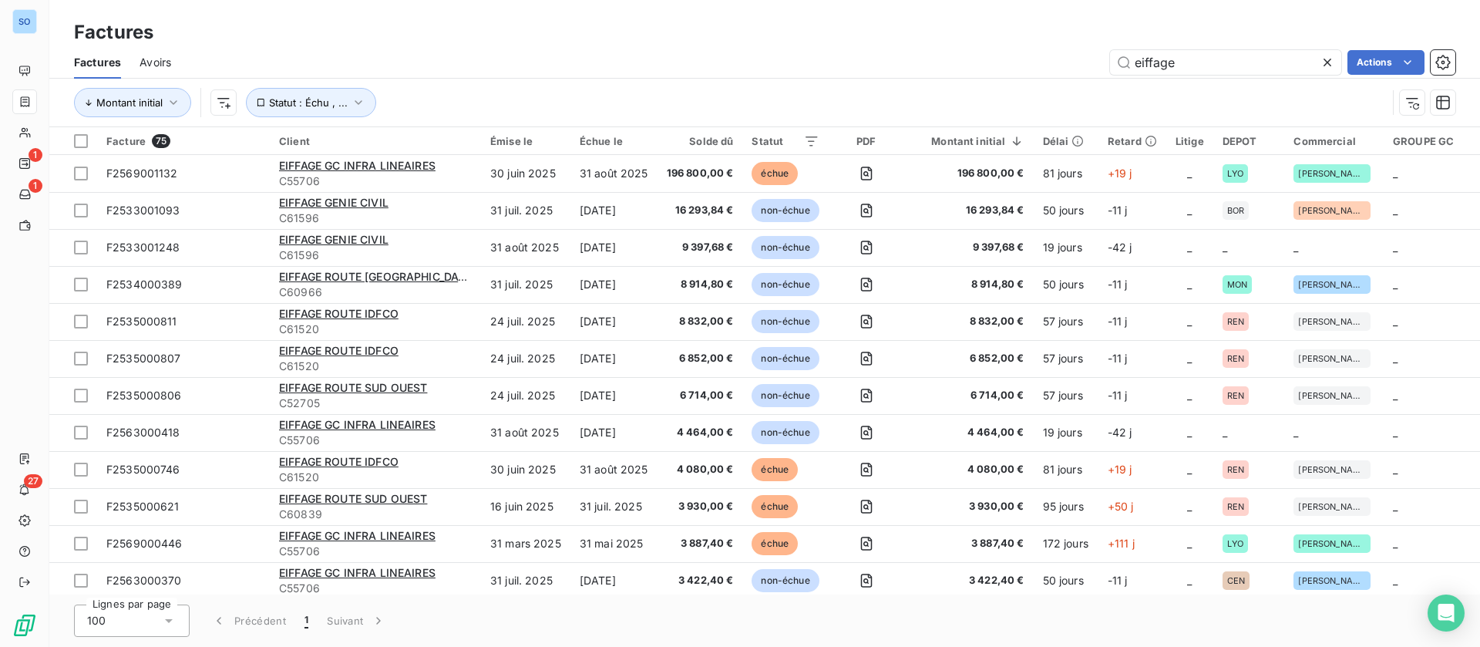
click at [1326, 63] on icon at bounding box center [1327, 62] width 15 height 15
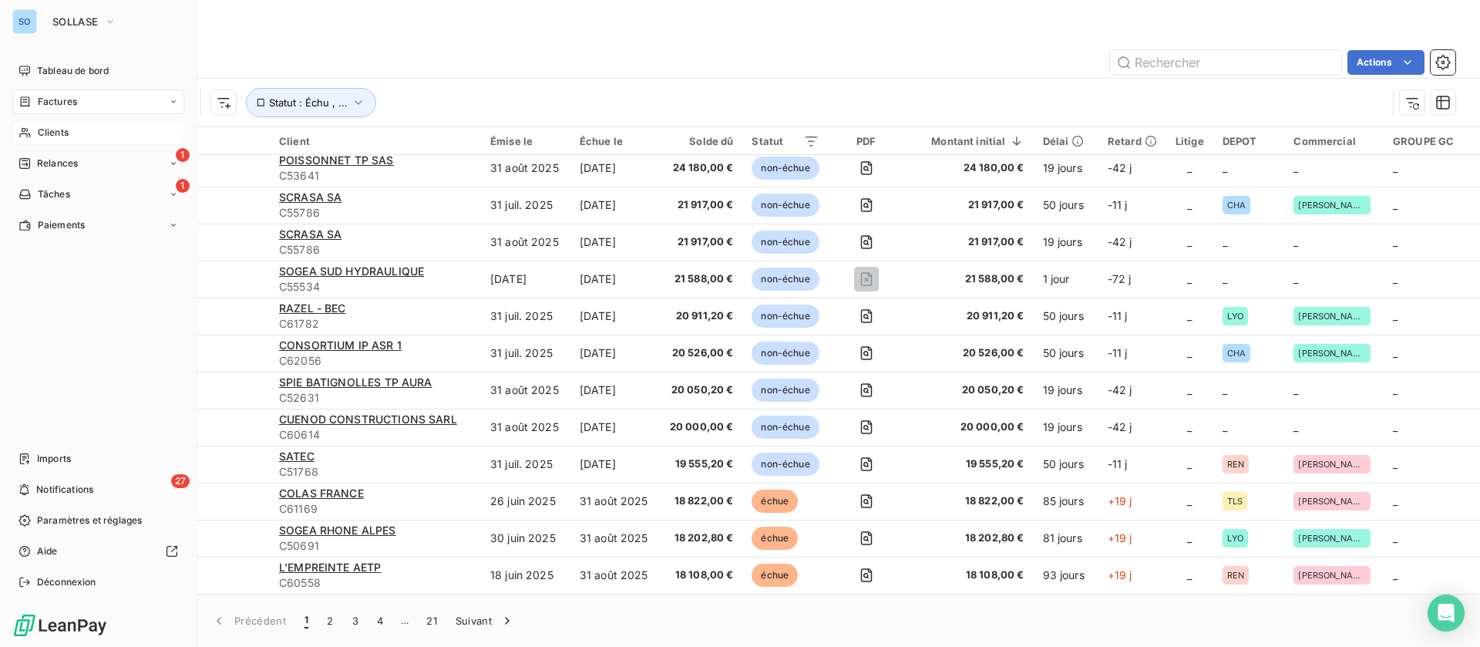
scroll to position [347, 0]
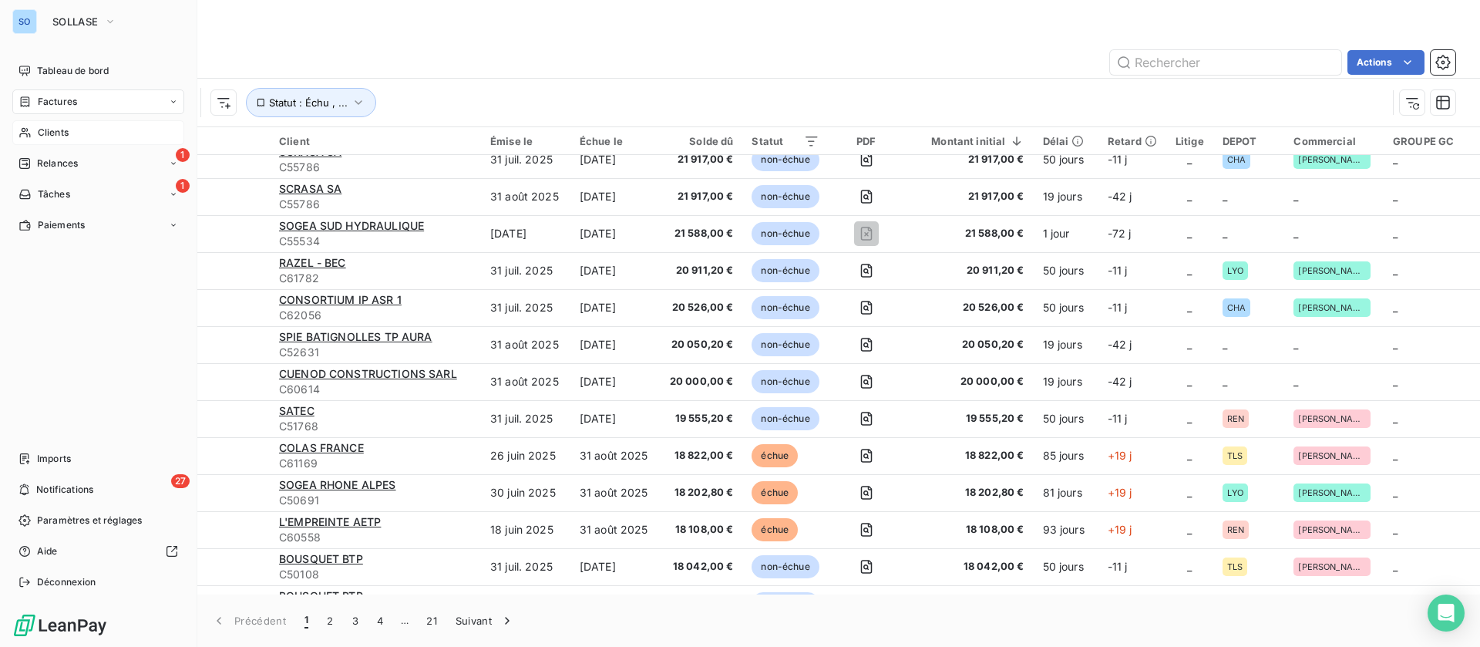
click at [35, 130] on div "Clients" at bounding box center [98, 132] width 172 height 25
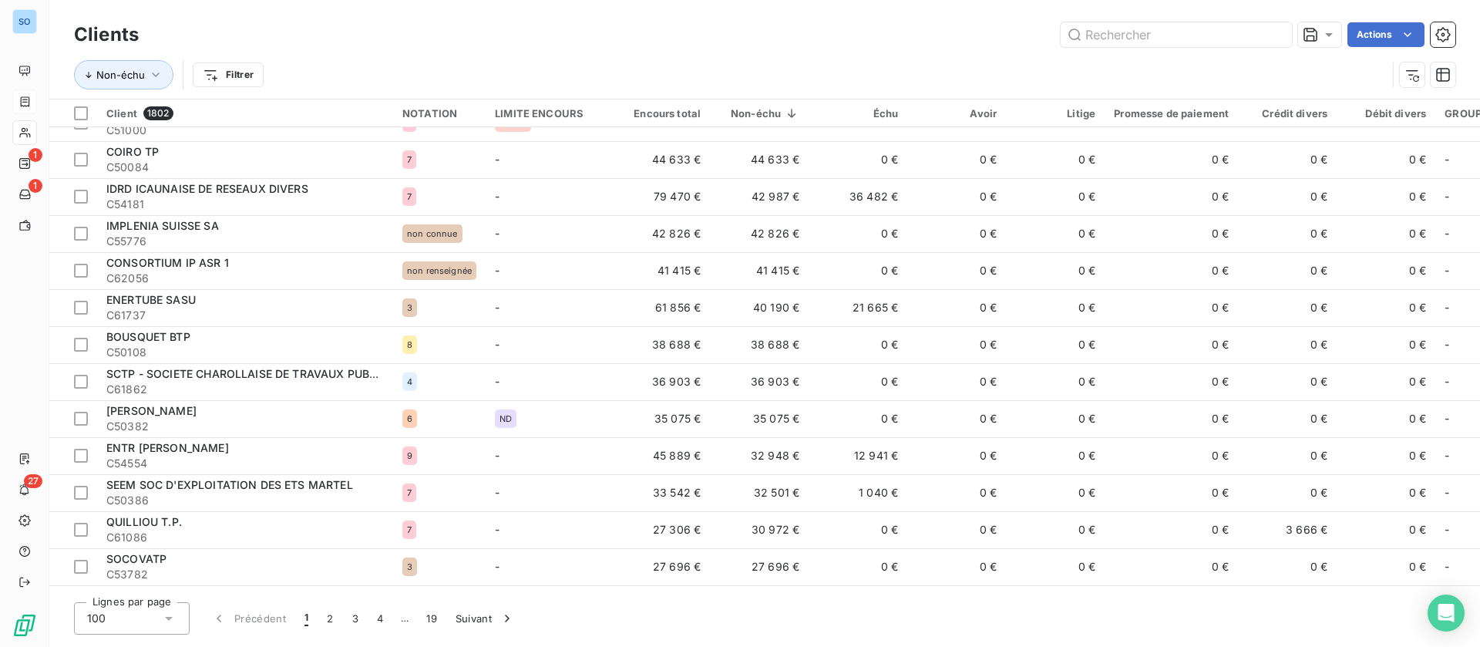
scroll to position [809, 0]
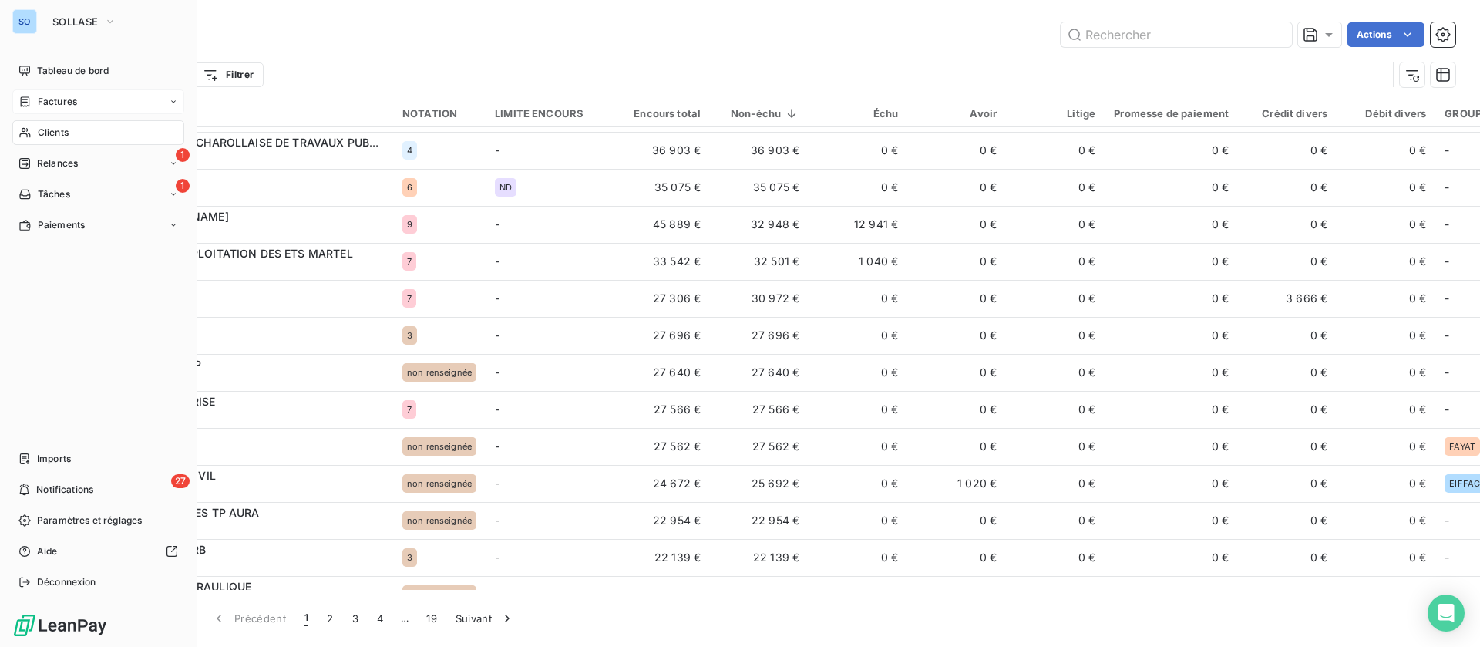
click at [55, 95] on span "Factures" at bounding box center [57, 102] width 39 height 14
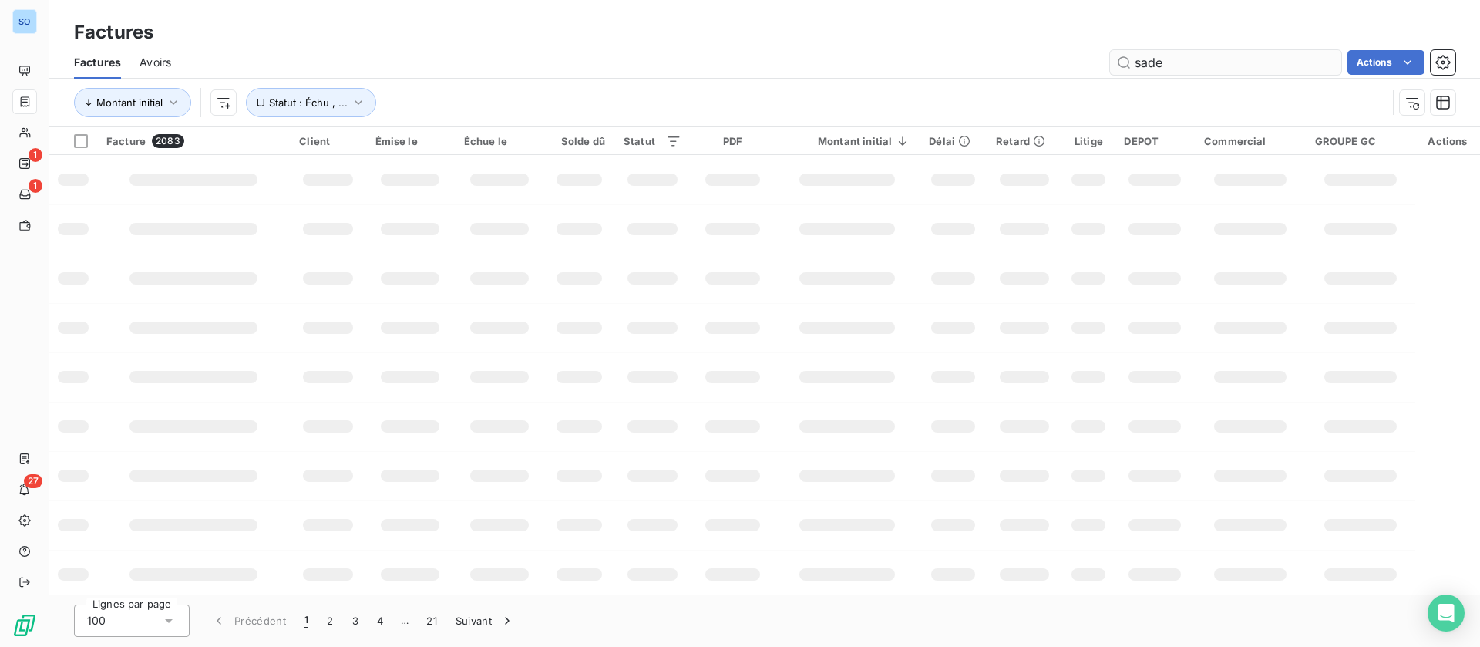
type input "sade"
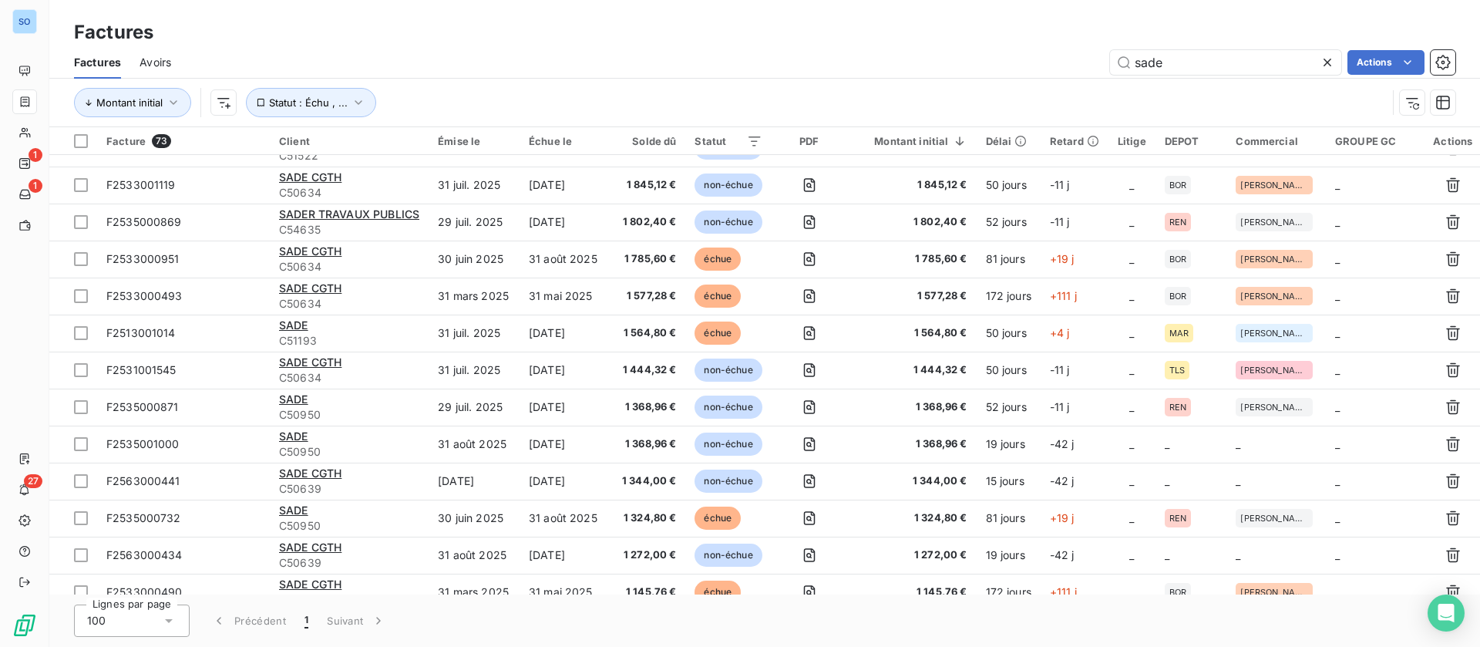
scroll to position [694, 0]
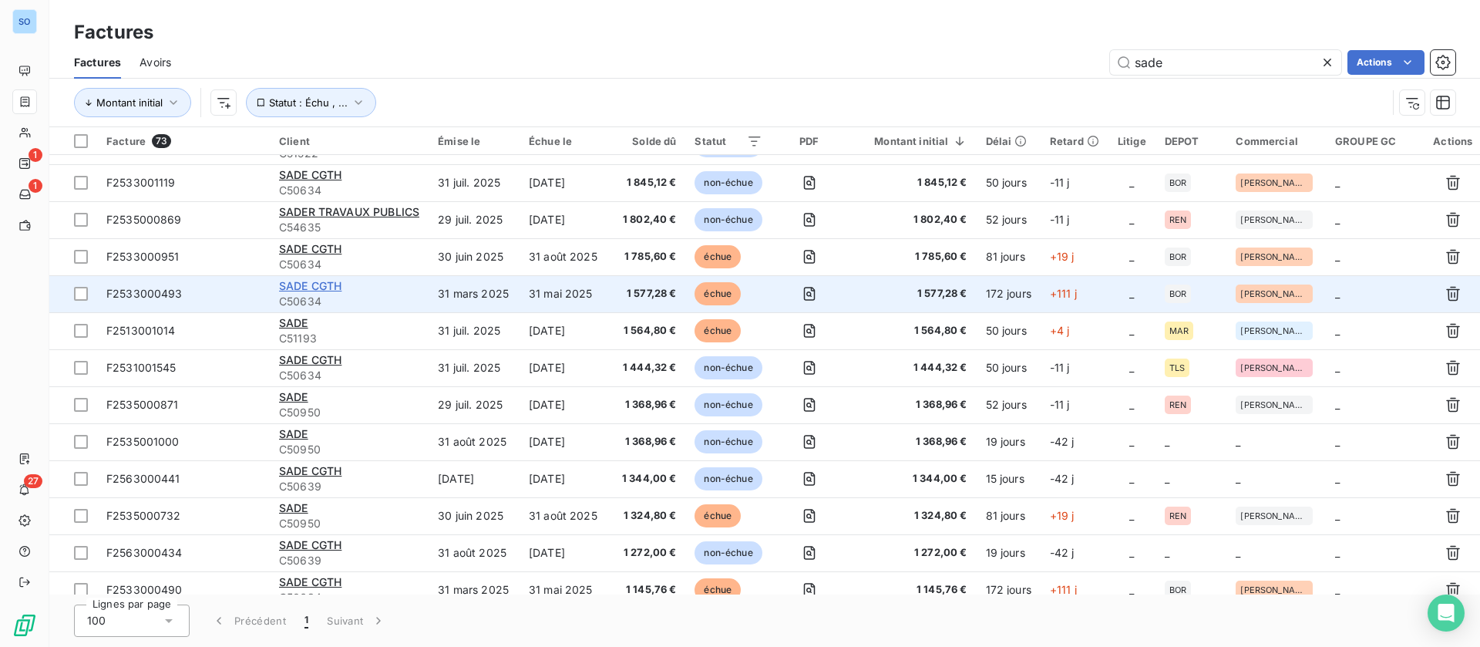
click at [335, 289] on span "SADE CGTH" at bounding box center [310, 285] width 62 height 13
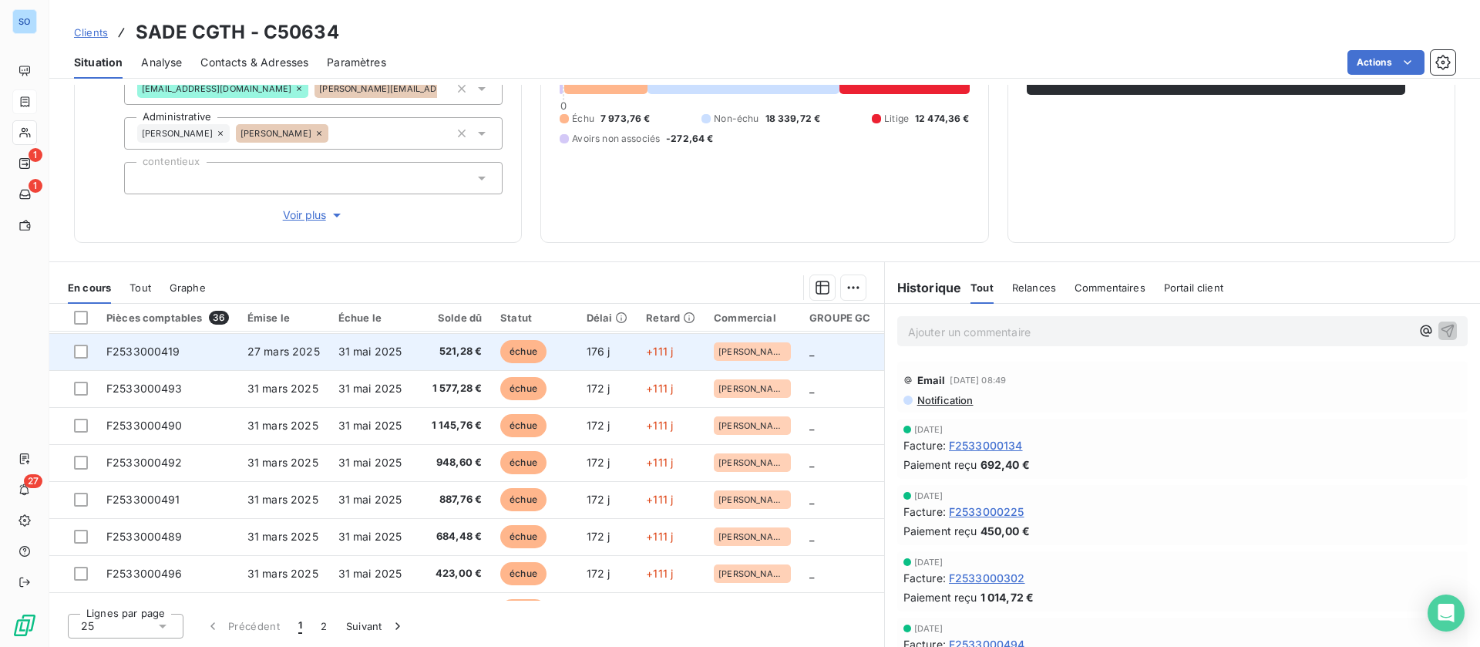
scroll to position [463, 0]
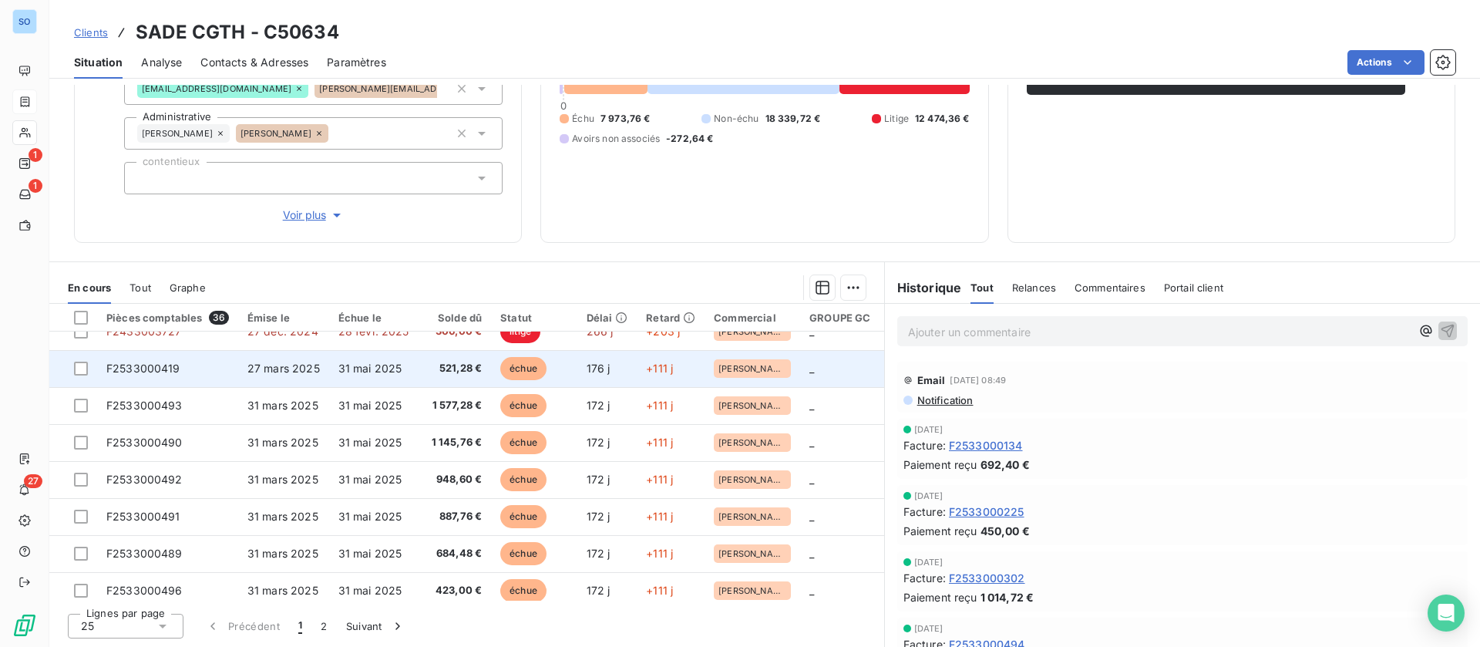
click at [362, 380] on td "31 mai 2025" at bounding box center [373, 368] width 89 height 37
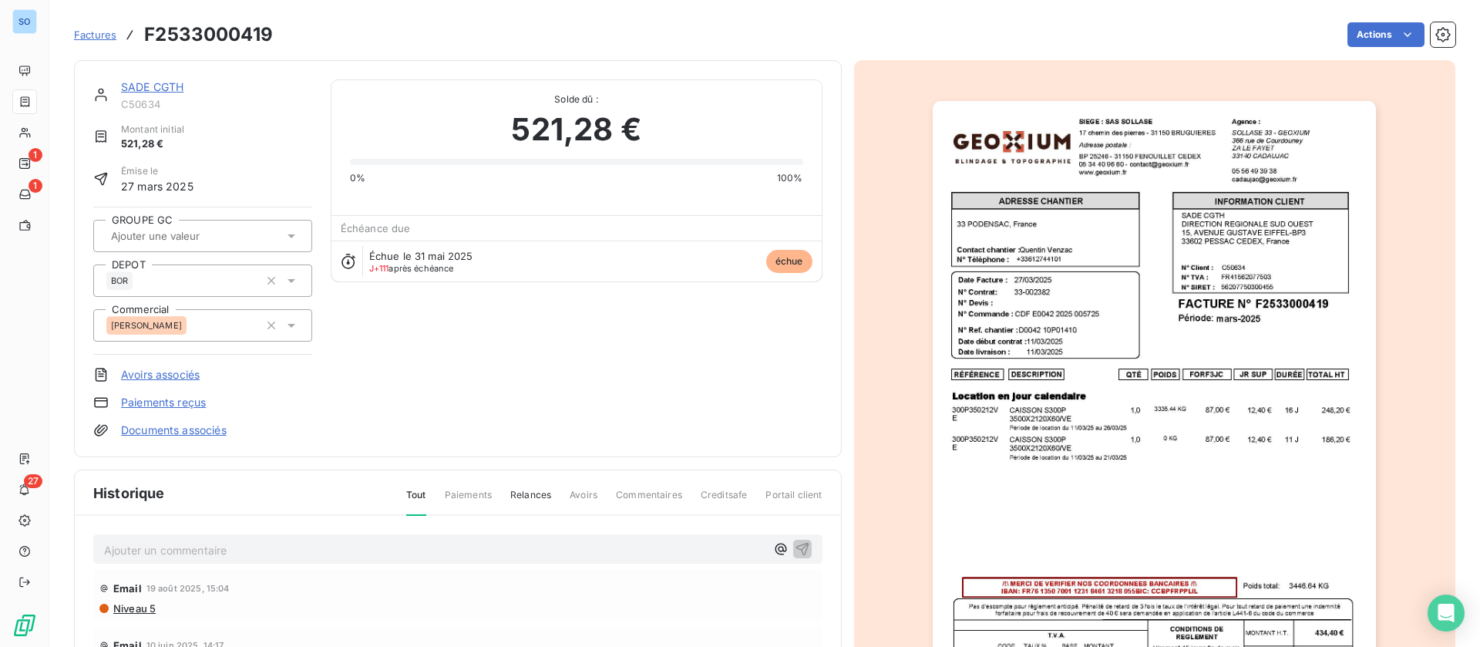
click at [170, 85] on link "SADE CGTH" at bounding box center [152, 86] width 62 height 13
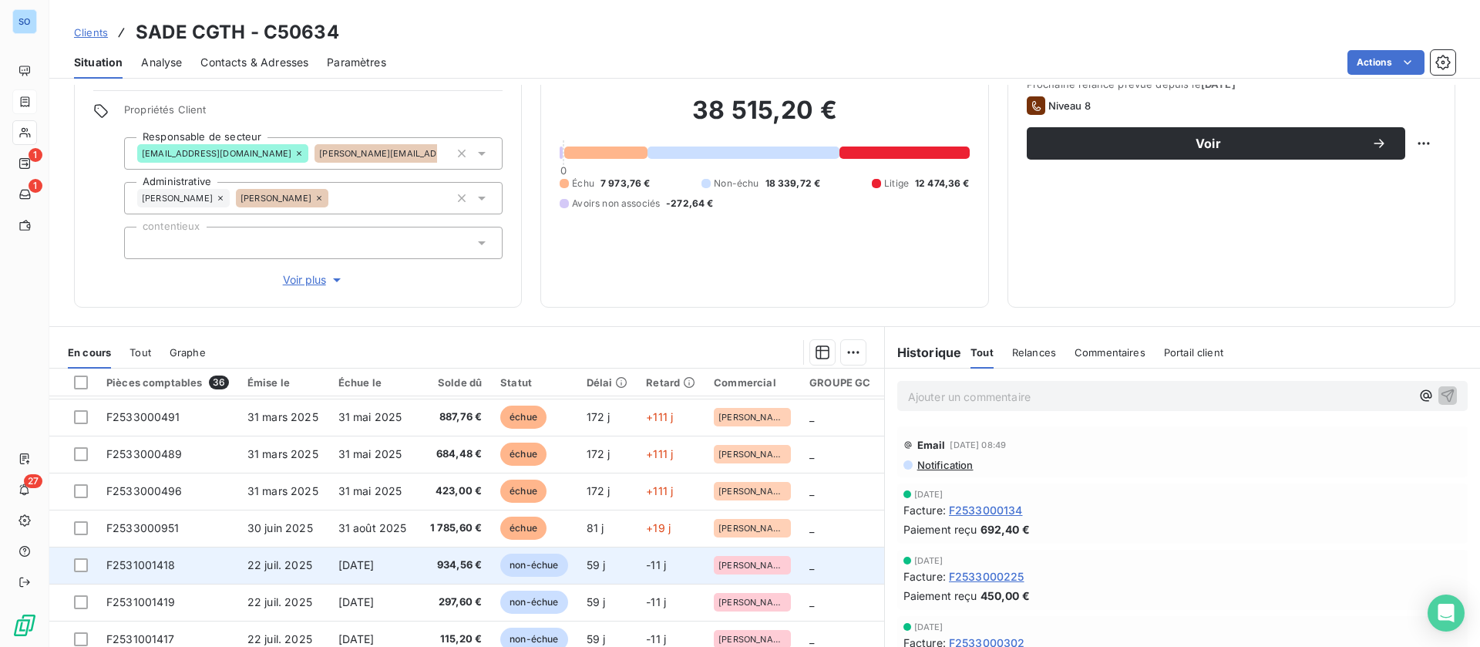
scroll to position [663, 0]
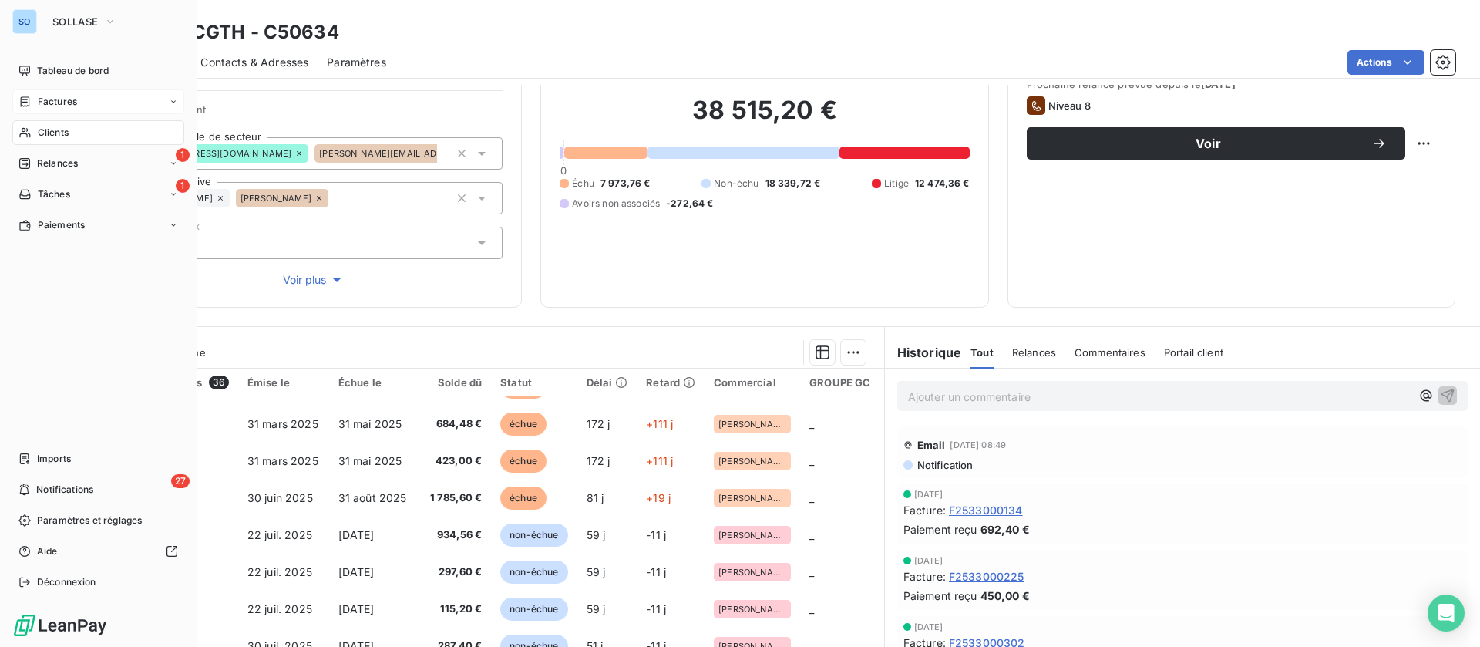
click at [70, 130] on div "Clients" at bounding box center [98, 132] width 172 height 25
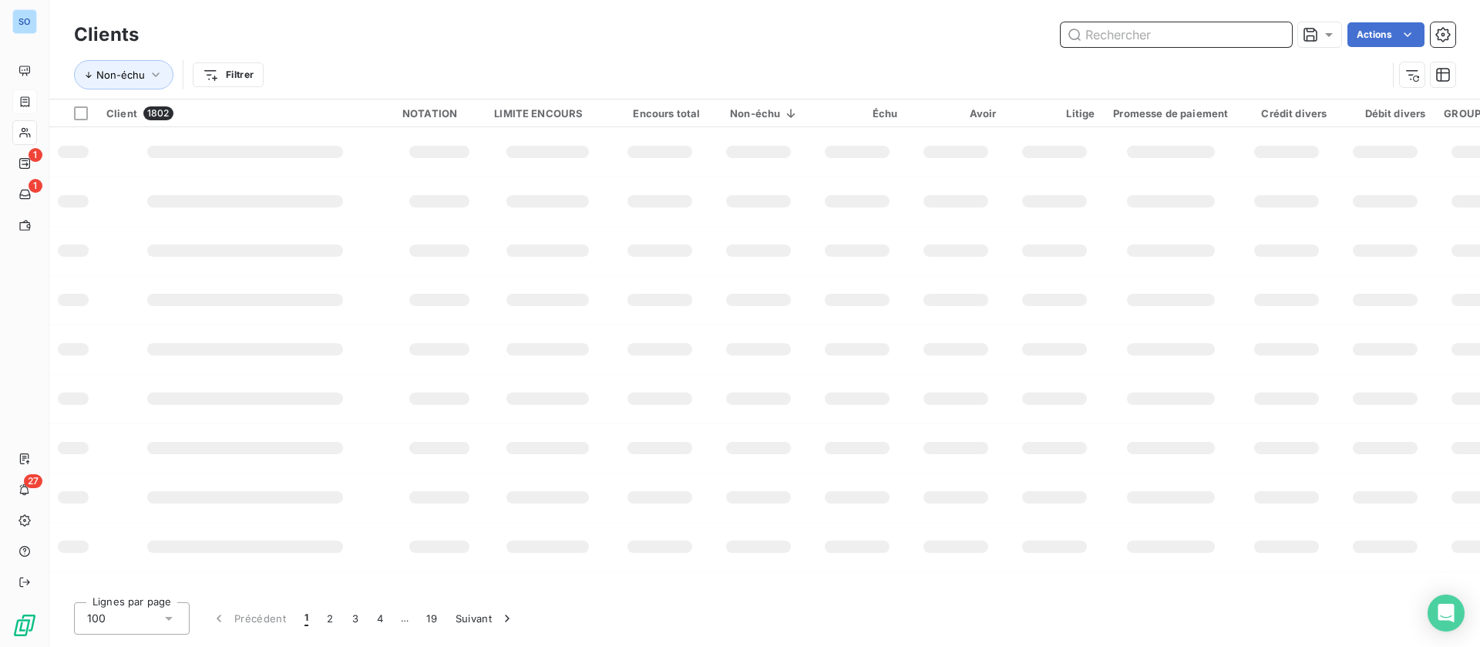
click at [1176, 29] on input "text" at bounding box center [1176, 34] width 231 height 25
type input "erctp"
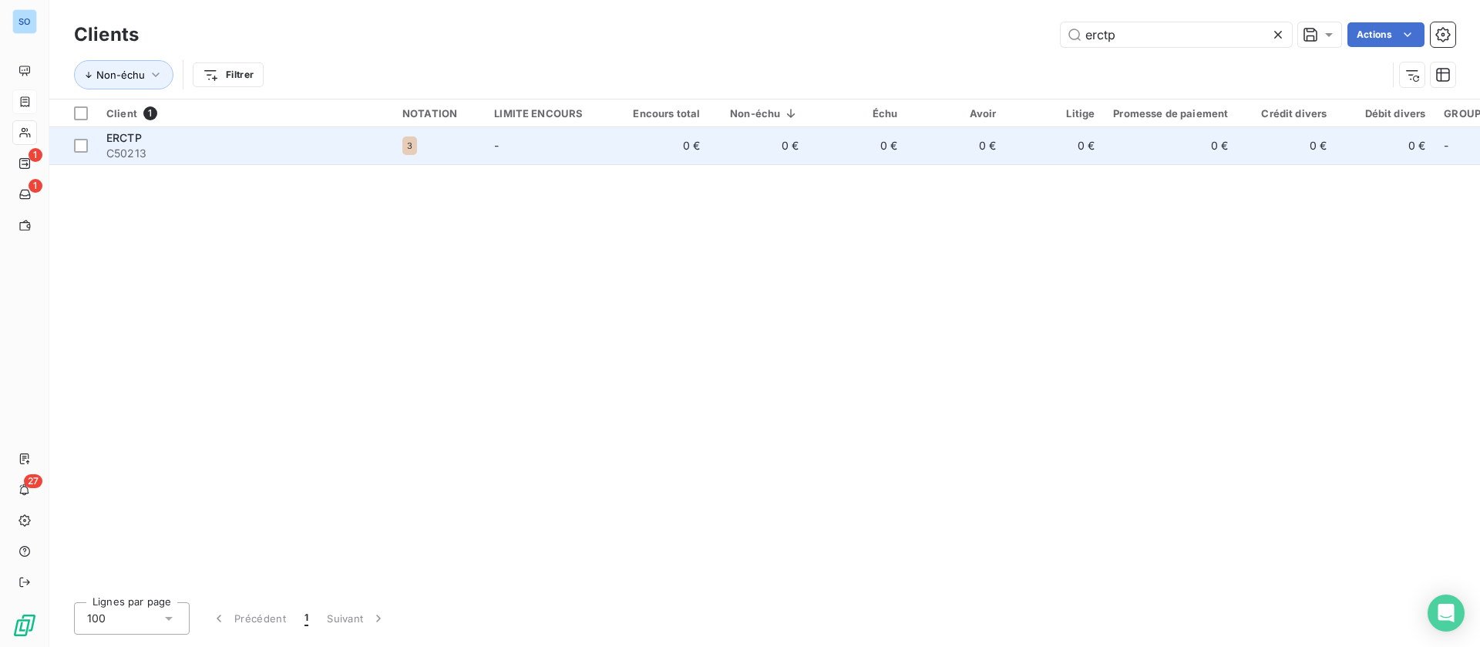
click at [467, 143] on div "3" at bounding box center [438, 145] width 73 height 19
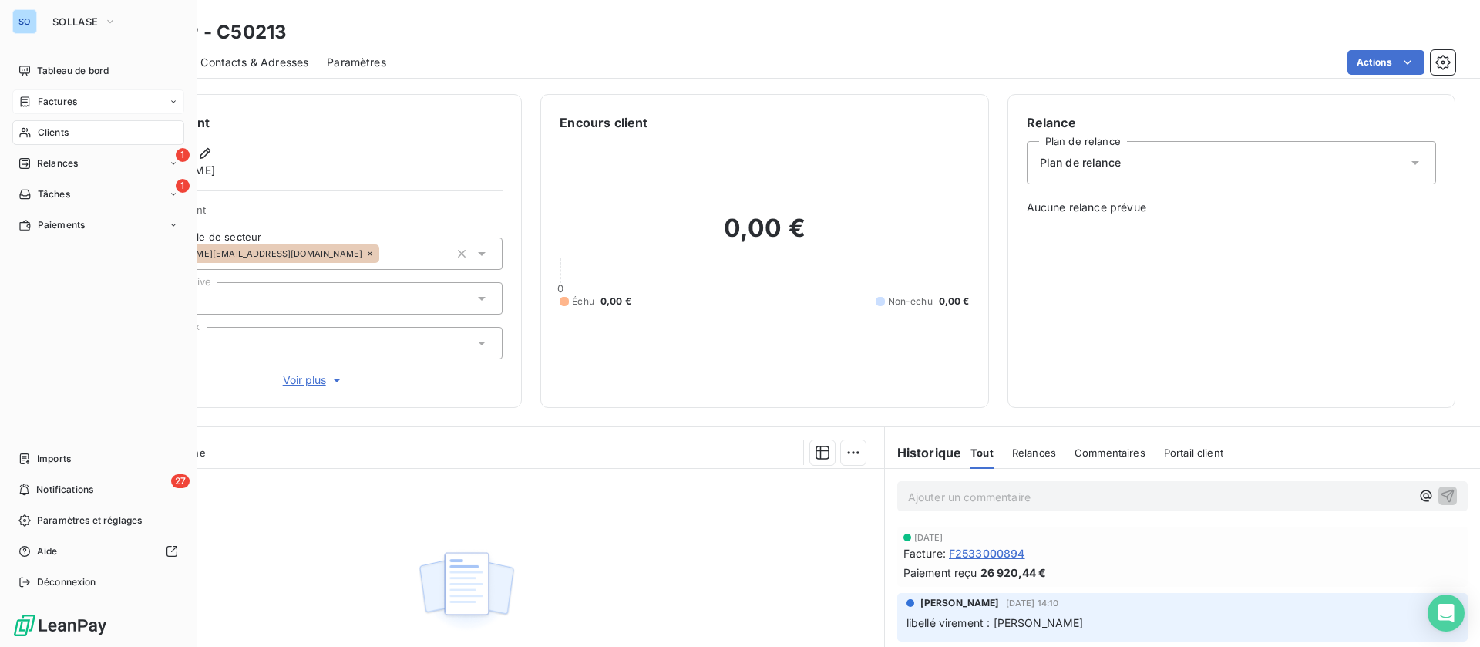
click at [58, 141] on div "Clients" at bounding box center [98, 132] width 172 height 25
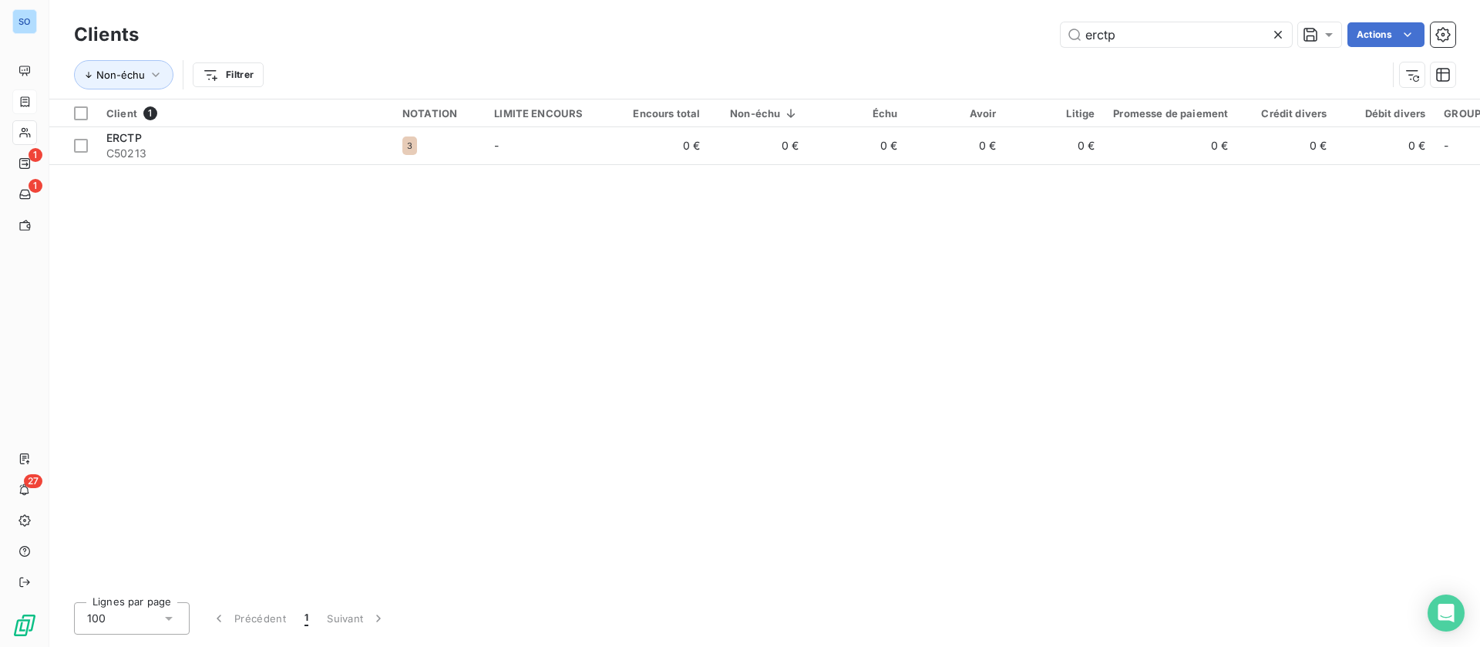
drag, startPoint x: 1137, startPoint y: 37, endPoint x: 906, endPoint y: 6, distance: 233.3
click at [903, 25] on div "erctp Actions" at bounding box center [806, 34] width 1298 height 25
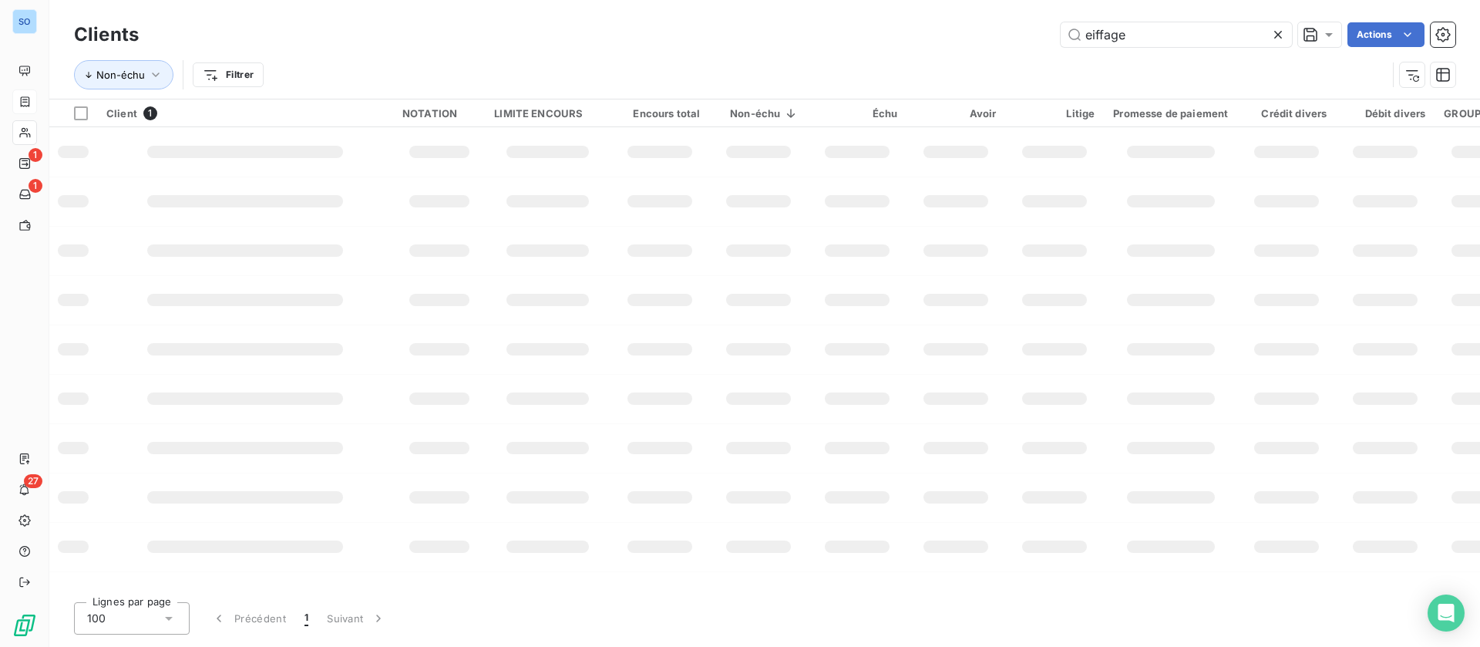
type input "eiffage"
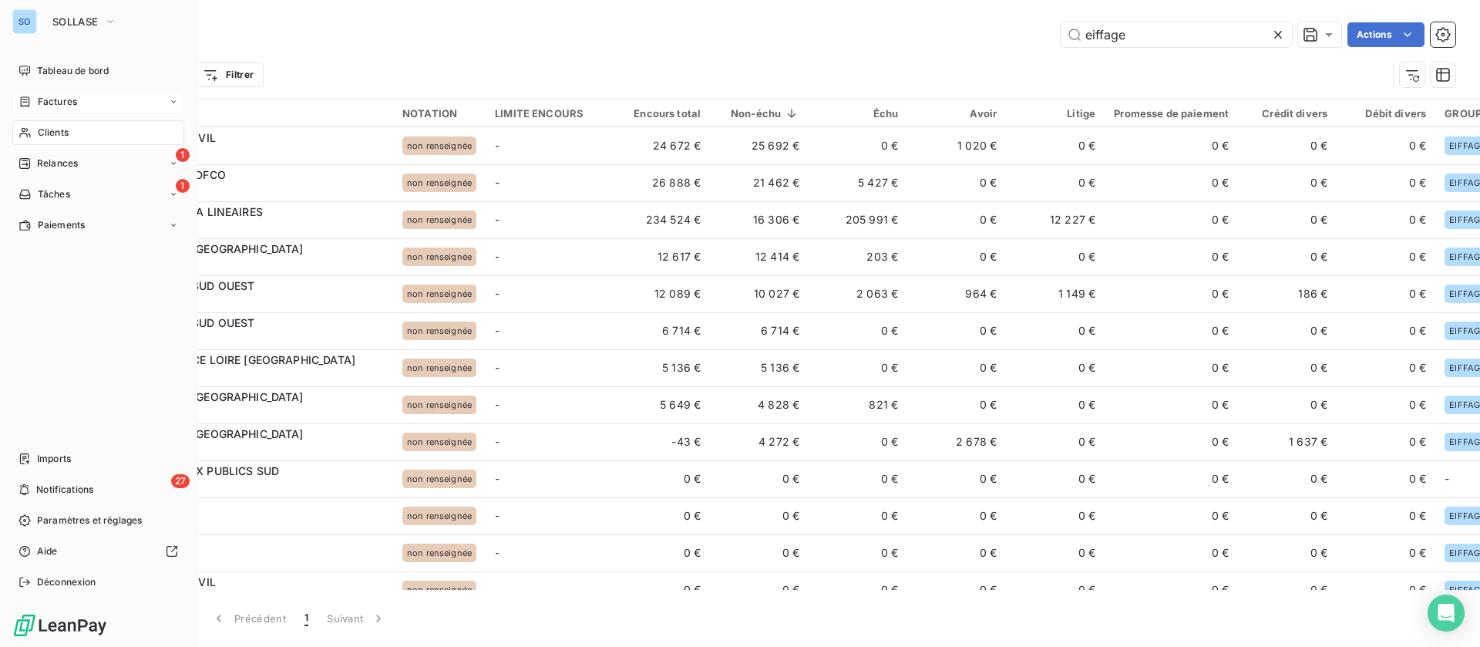
click at [29, 99] on icon at bounding box center [25, 101] width 9 height 10
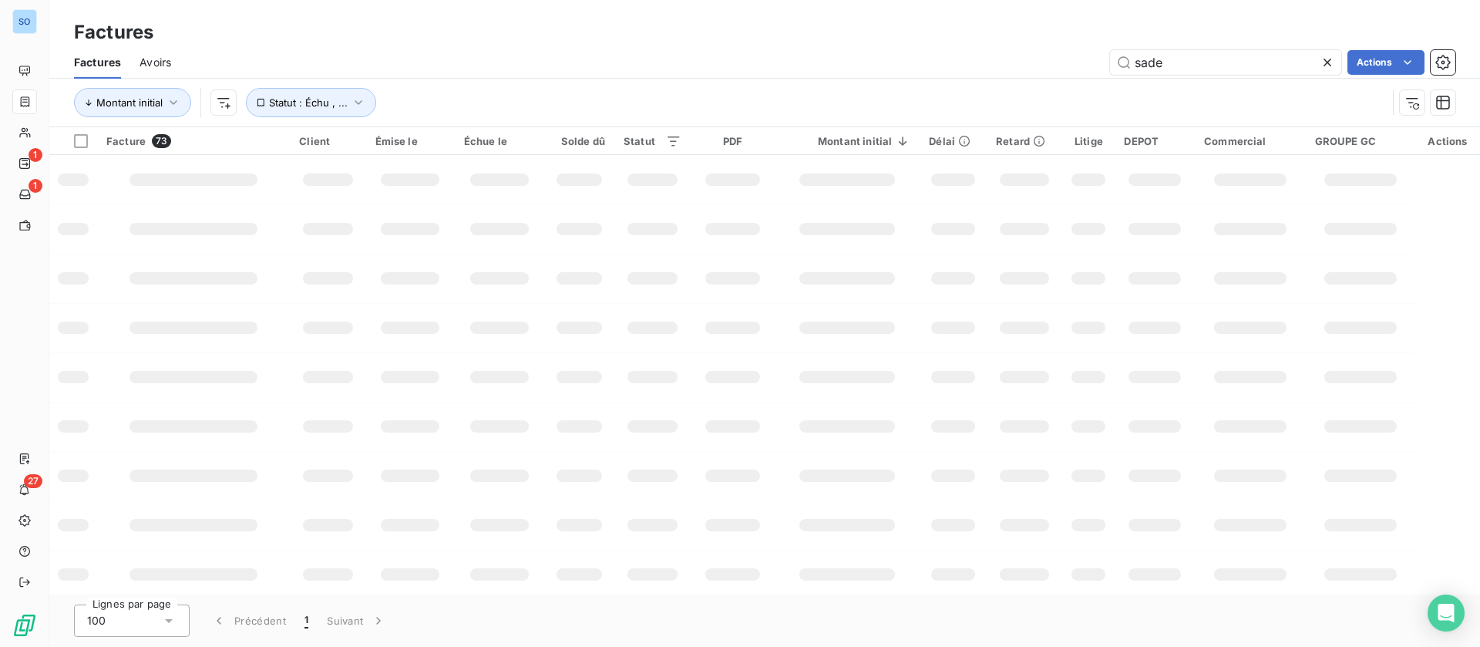
click at [981, 47] on div "Factures Avoirs sade Actions" at bounding box center [764, 62] width 1431 height 32
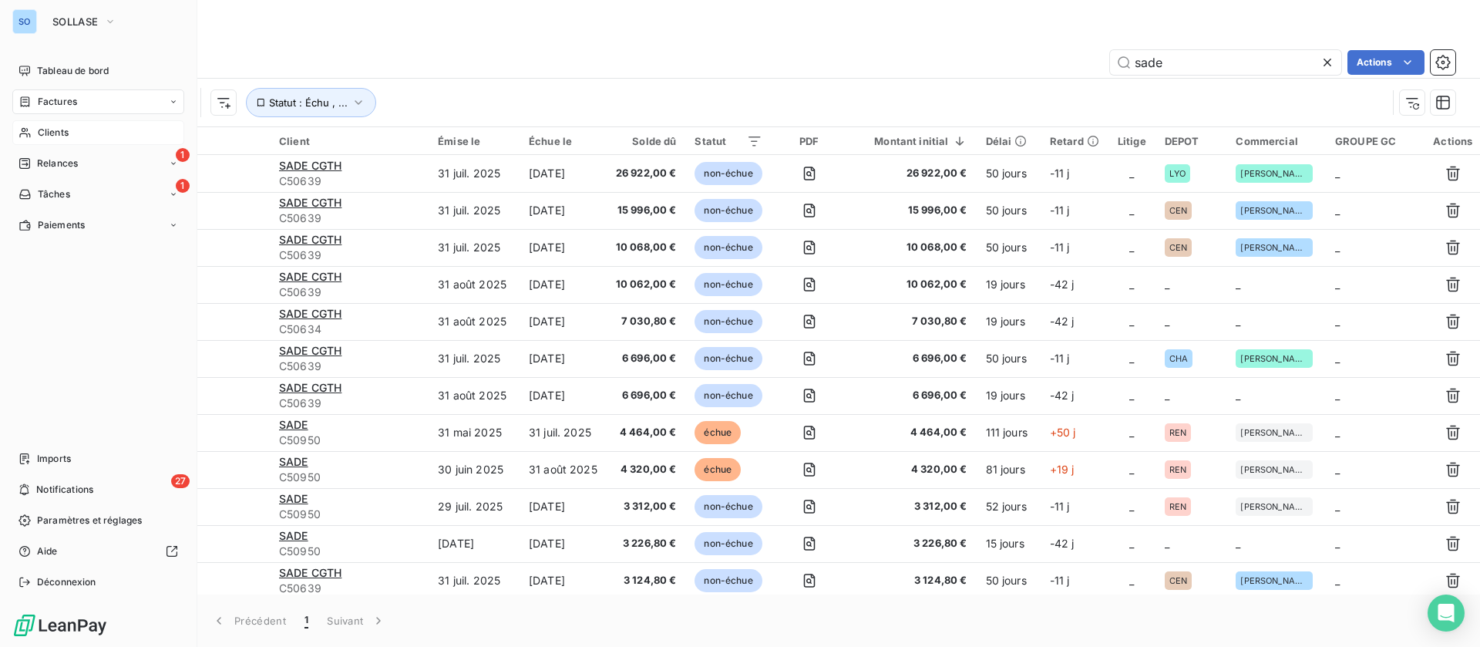
drag, startPoint x: 59, startPoint y: 133, endPoint x: 68, endPoint y: 130, distance: 9.3
click at [59, 133] on span "Clients" at bounding box center [53, 133] width 31 height 14
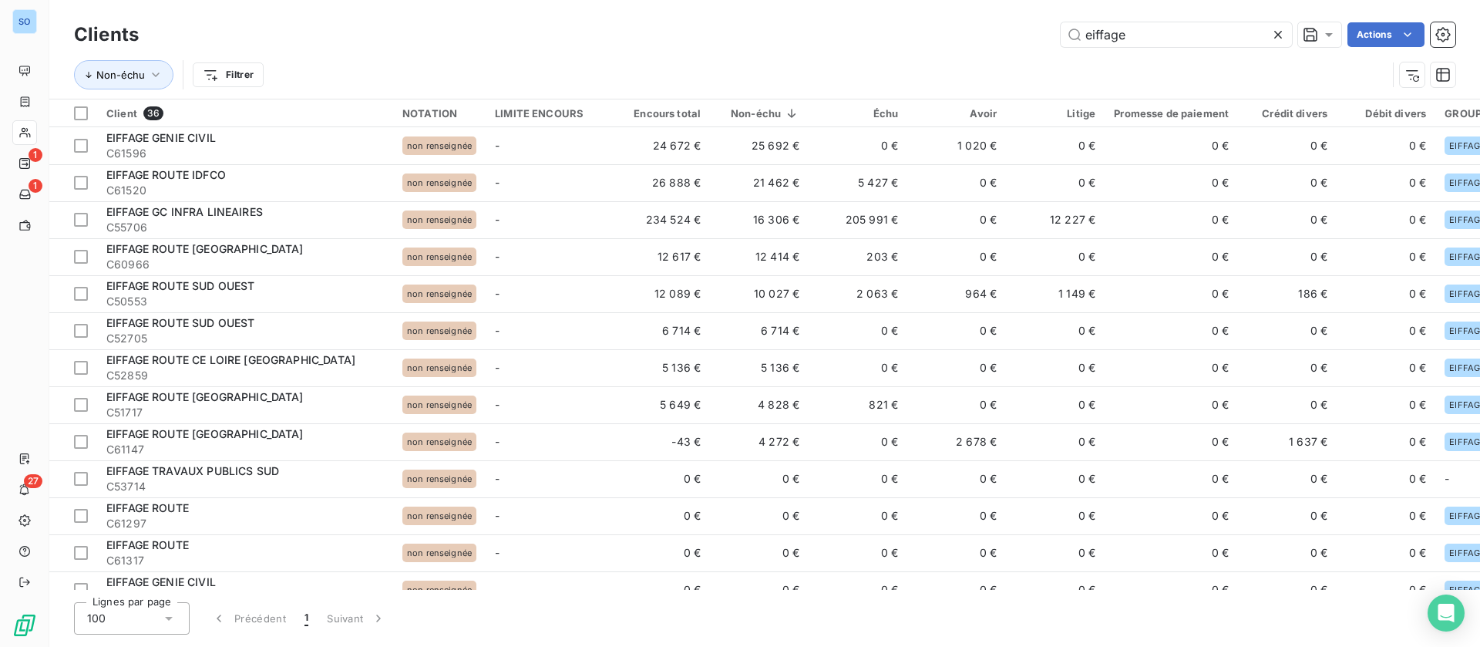
drag, startPoint x: 1166, startPoint y: 39, endPoint x: 920, endPoint y: 32, distance: 246.0
click at [920, 32] on div "eiffage Actions" at bounding box center [806, 34] width 1298 height 25
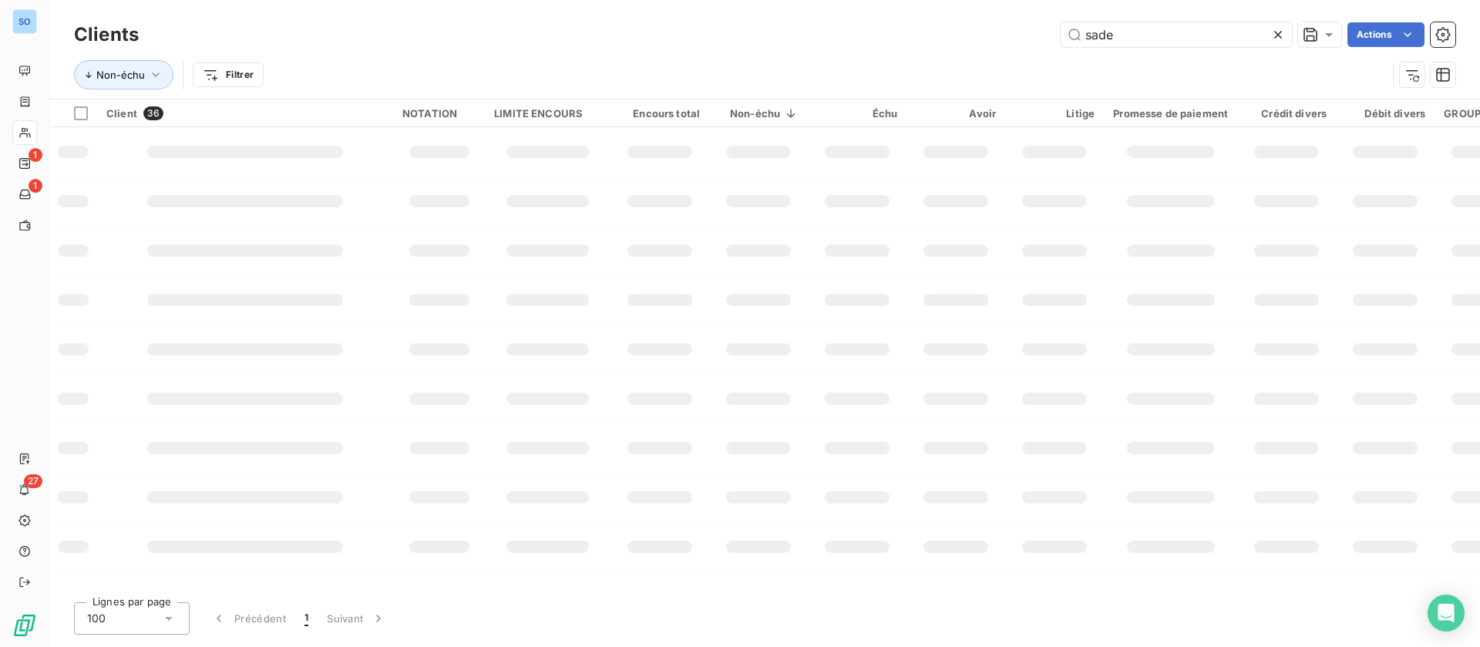
type input "sade"
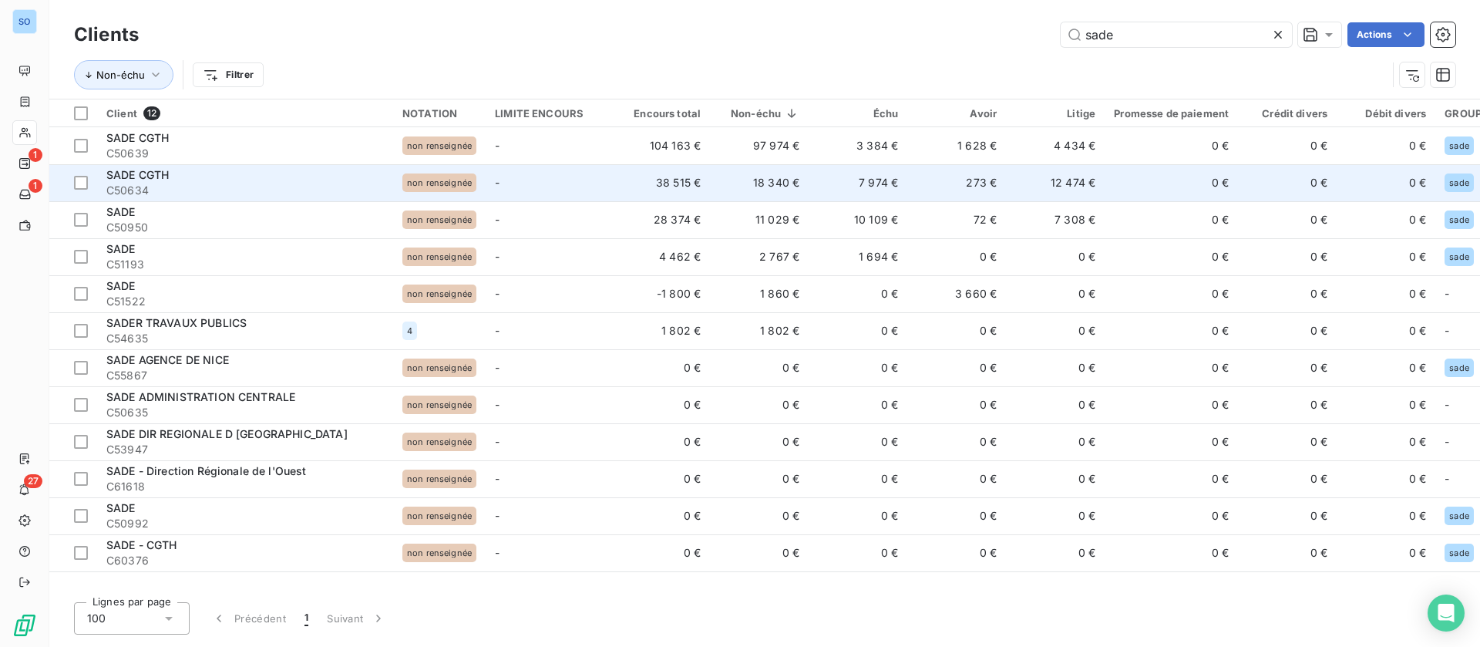
click at [813, 180] on td "7 974 €" at bounding box center [858, 182] width 99 height 37
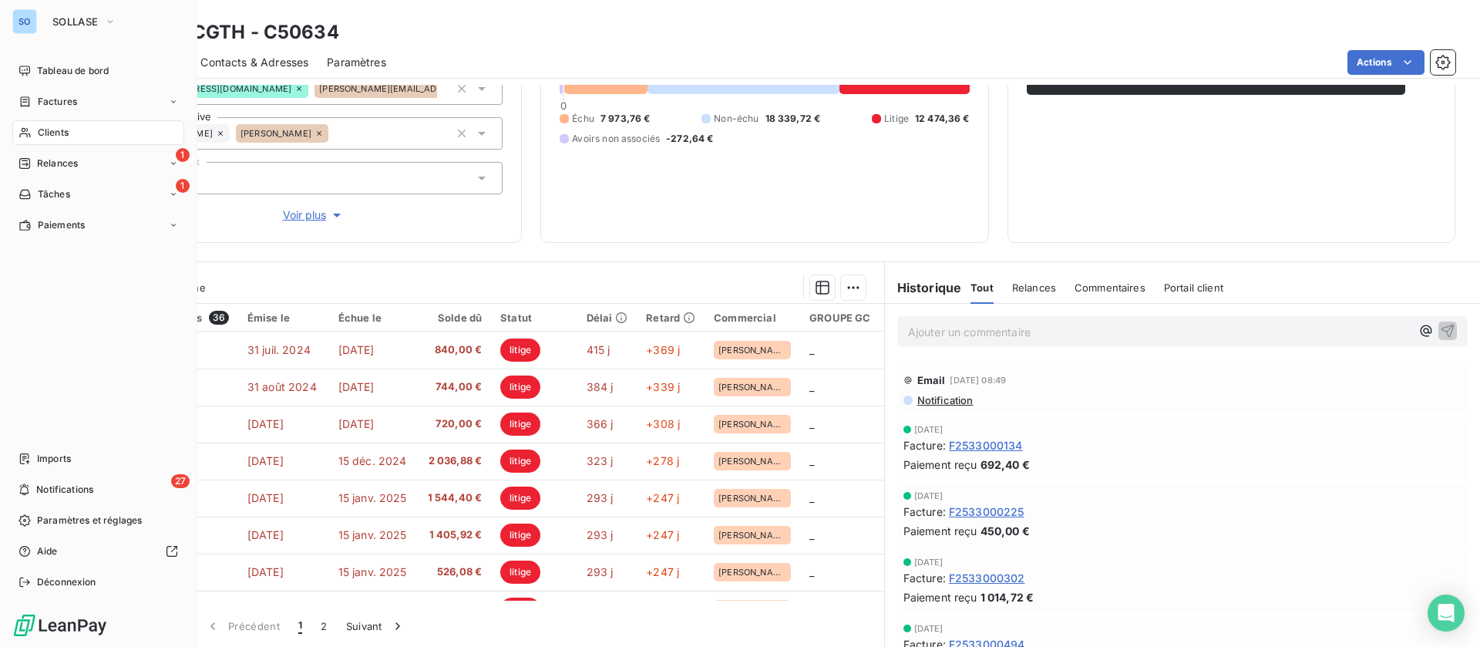
click at [34, 123] on div "Clients" at bounding box center [98, 132] width 172 height 25
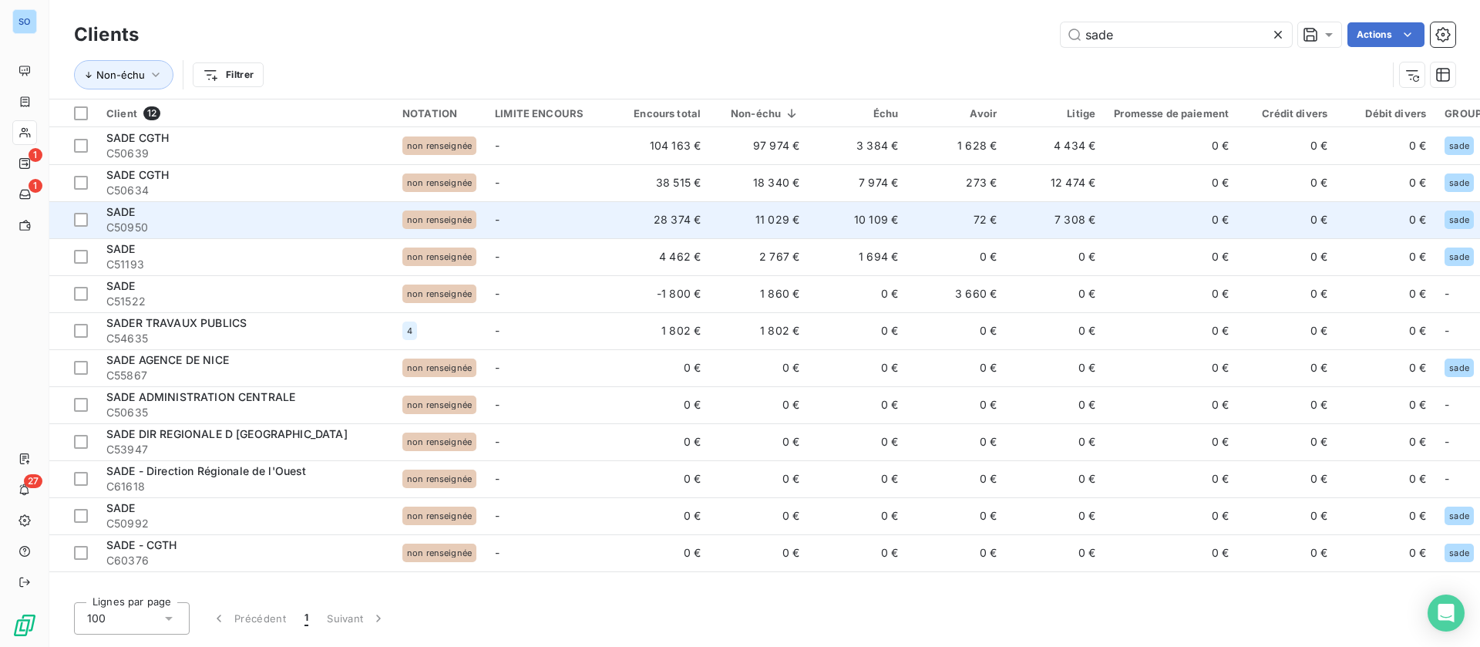
click at [922, 216] on td "72 €" at bounding box center [956, 219] width 99 height 37
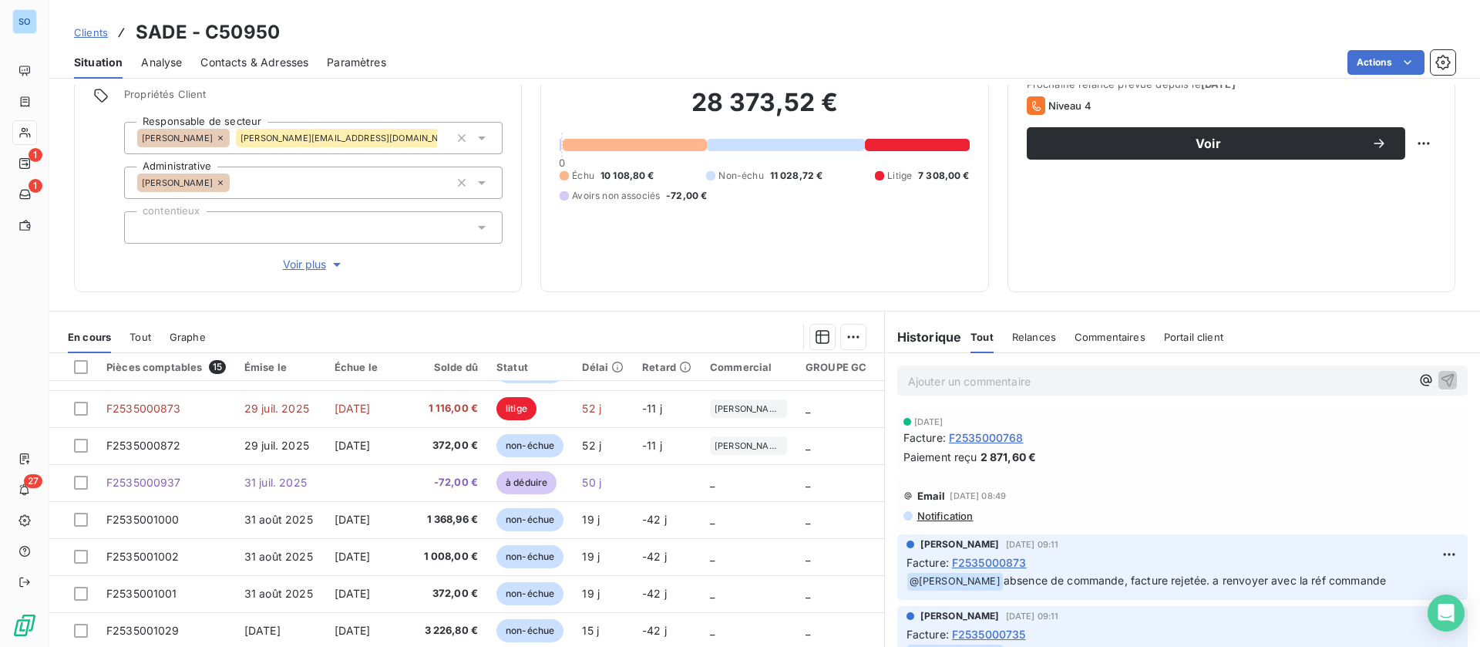
scroll to position [165, 0]
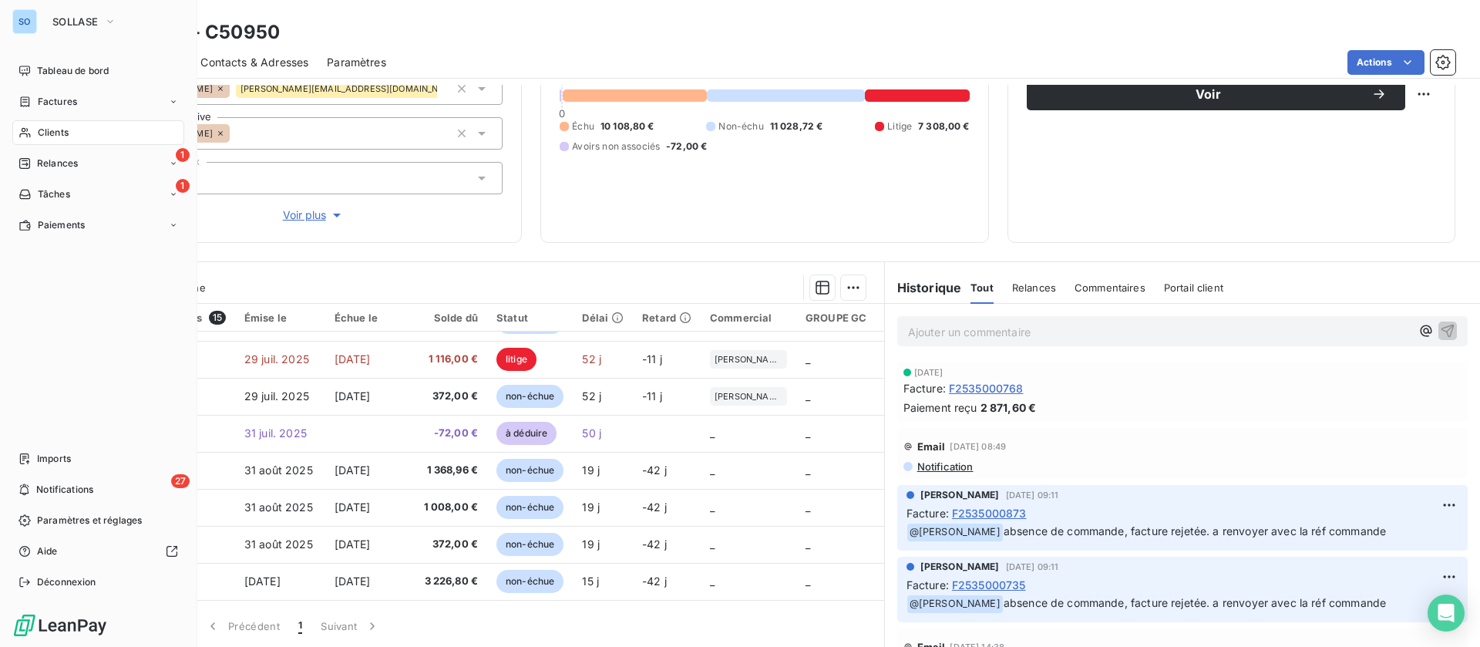
click at [69, 126] on div "Clients" at bounding box center [98, 132] width 172 height 25
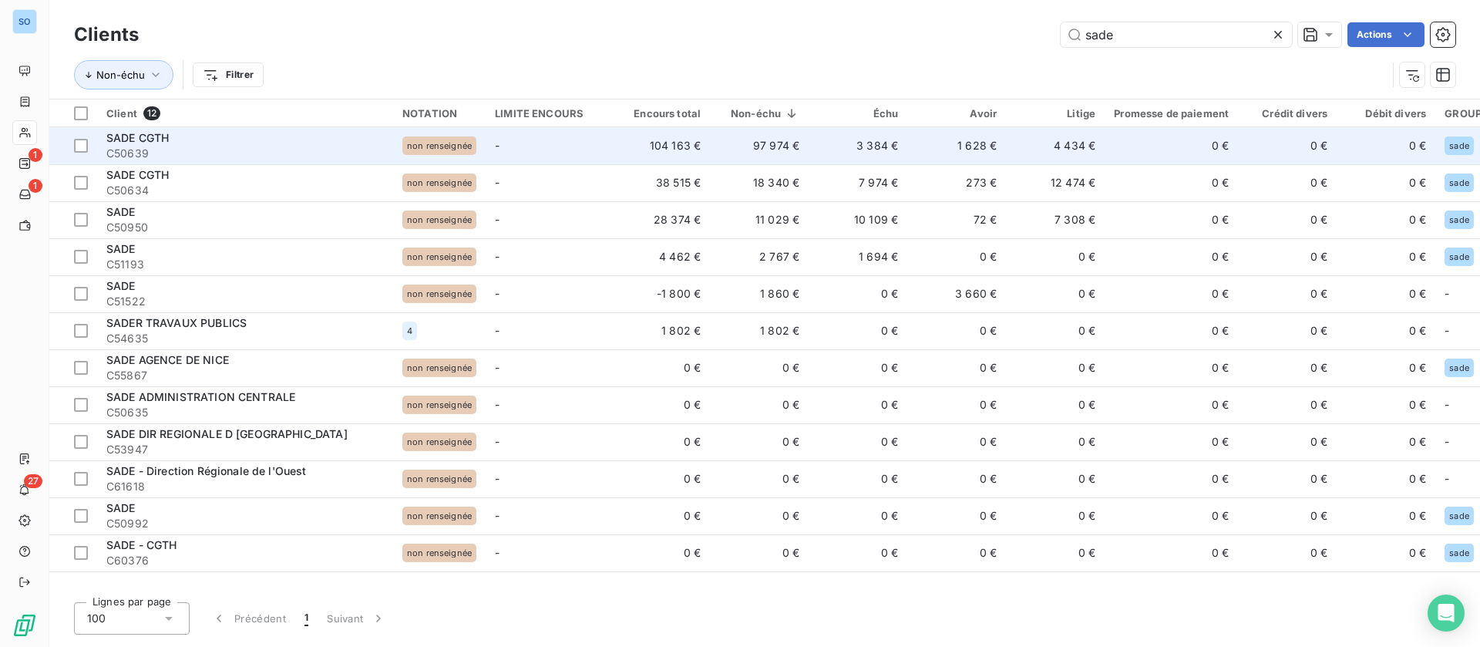
click at [543, 148] on td "-" at bounding box center [549, 145] width 126 height 37
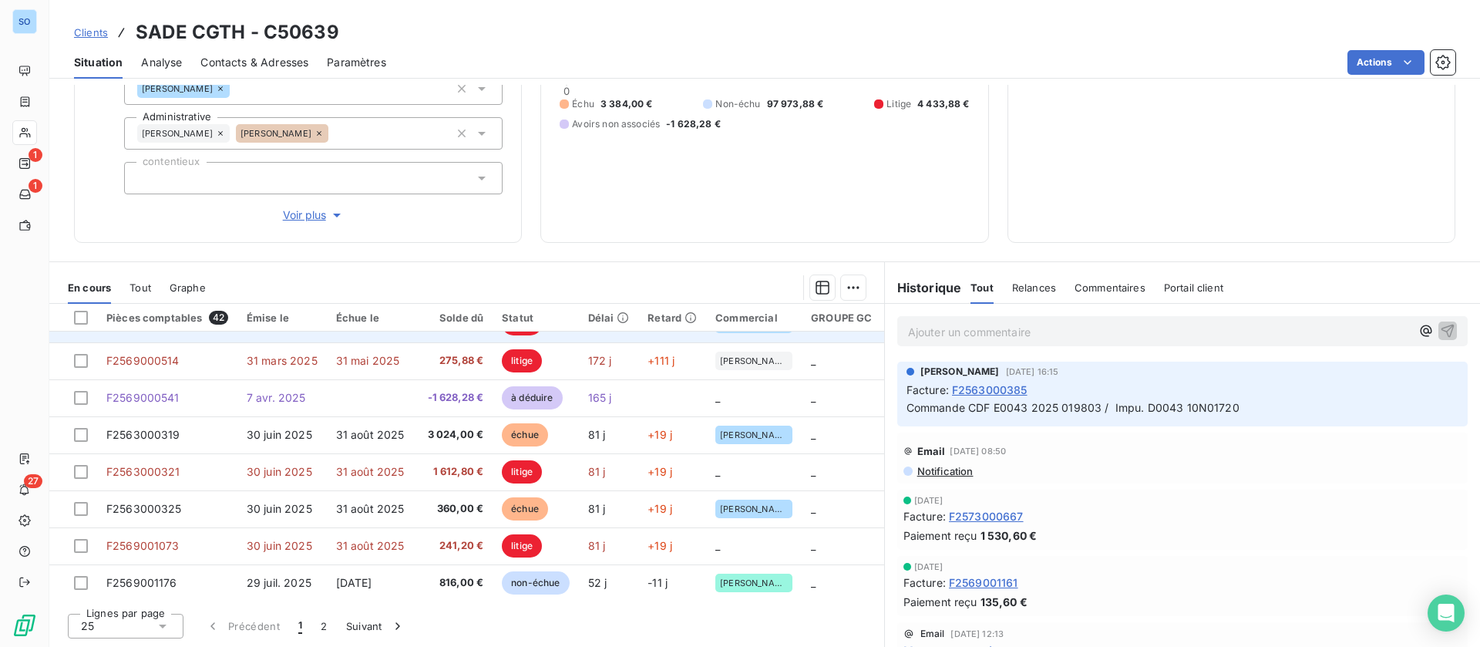
scroll to position [116, 0]
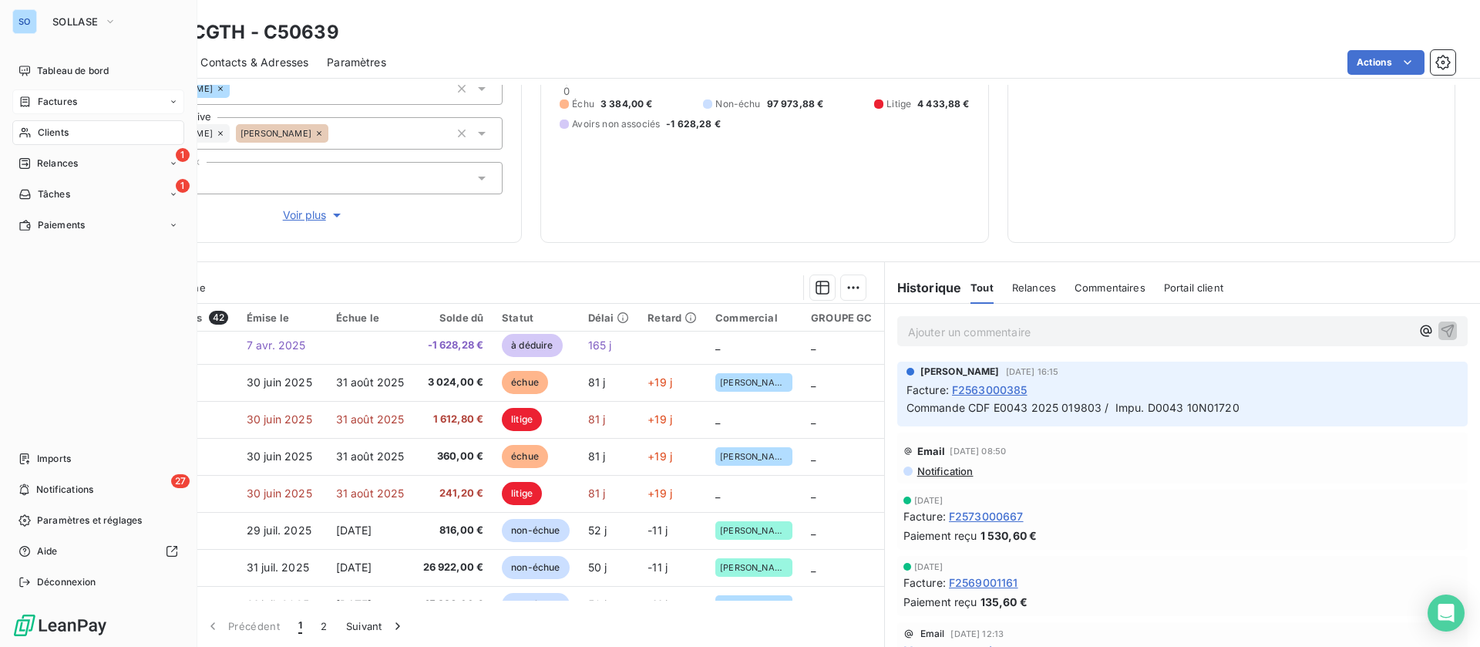
click at [69, 99] on span "Factures" at bounding box center [57, 102] width 39 height 14
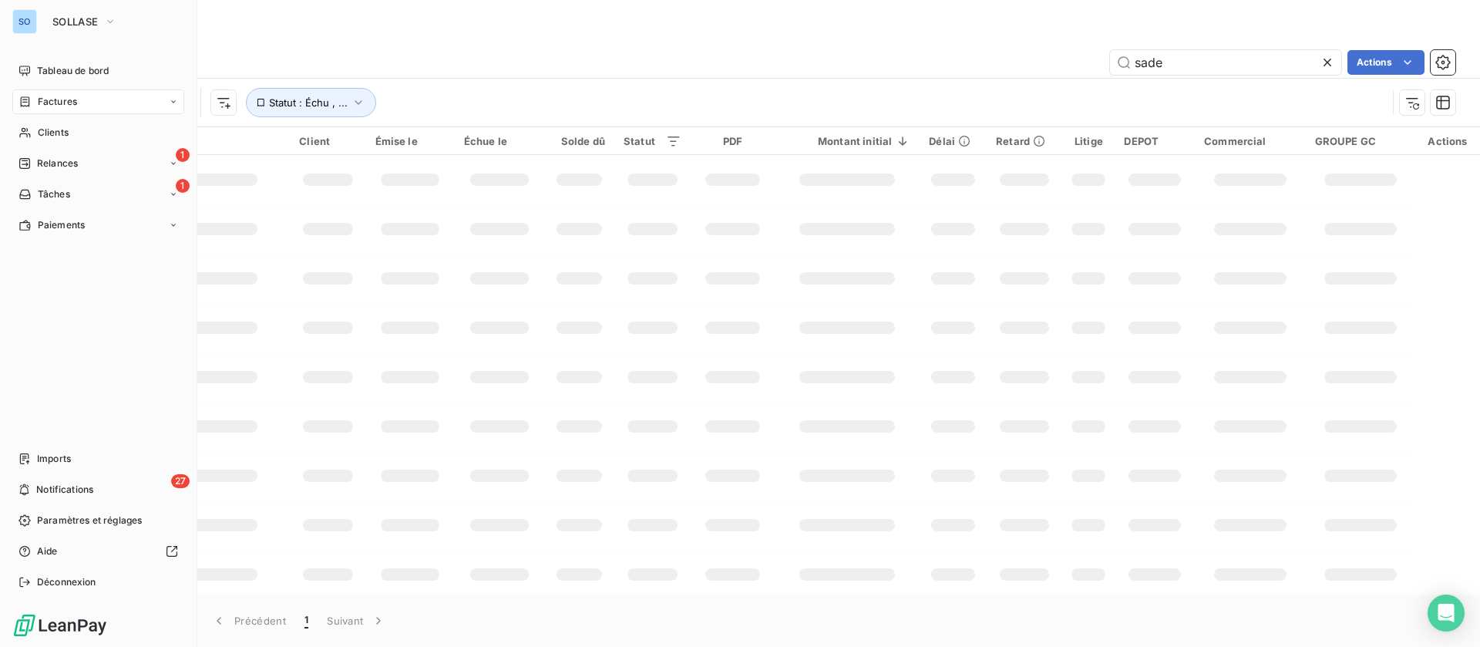
click at [72, 130] on div "Clients" at bounding box center [98, 132] width 172 height 25
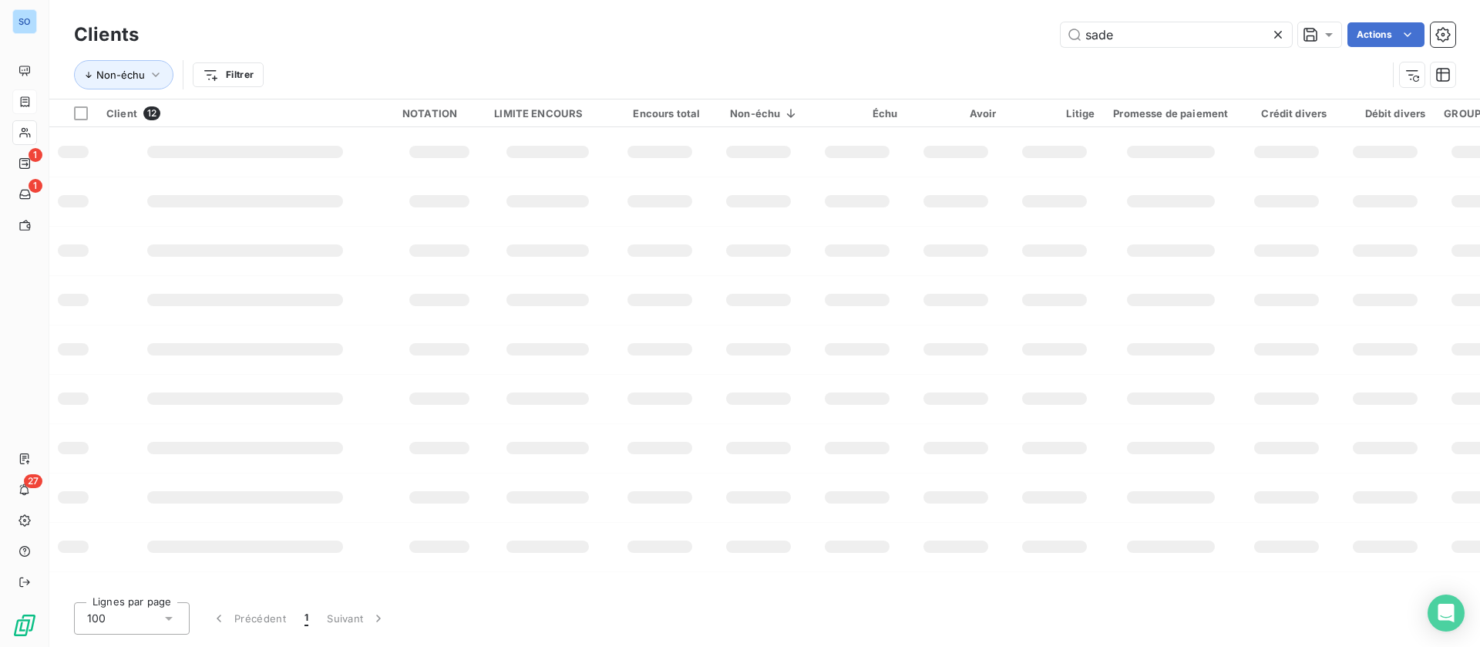
click at [1004, 56] on div "Non-échu Filtrer" at bounding box center [764, 75] width 1381 height 48
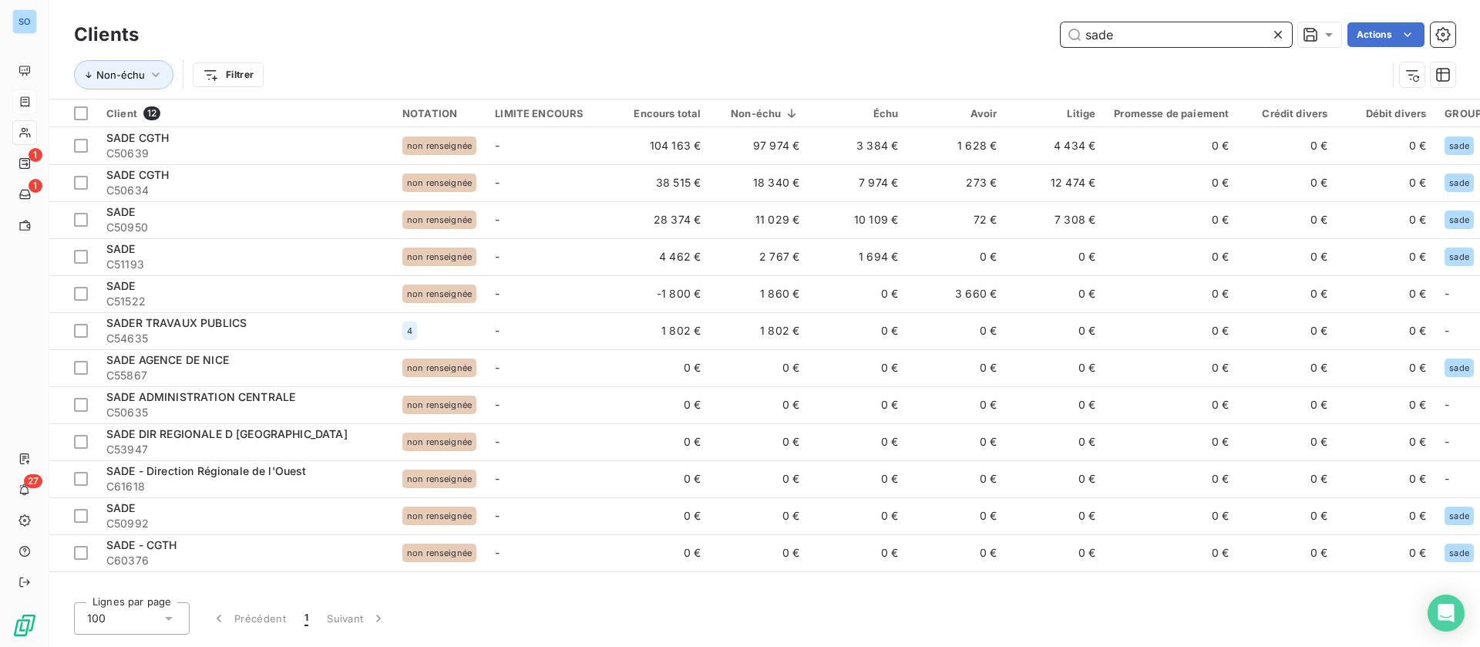
drag, startPoint x: 1240, startPoint y: 29, endPoint x: 923, endPoint y: 30, distance: 317.6
click at [940, 30] on div "sade Actions" at bounding box center [806, 34] width 1298 height 25
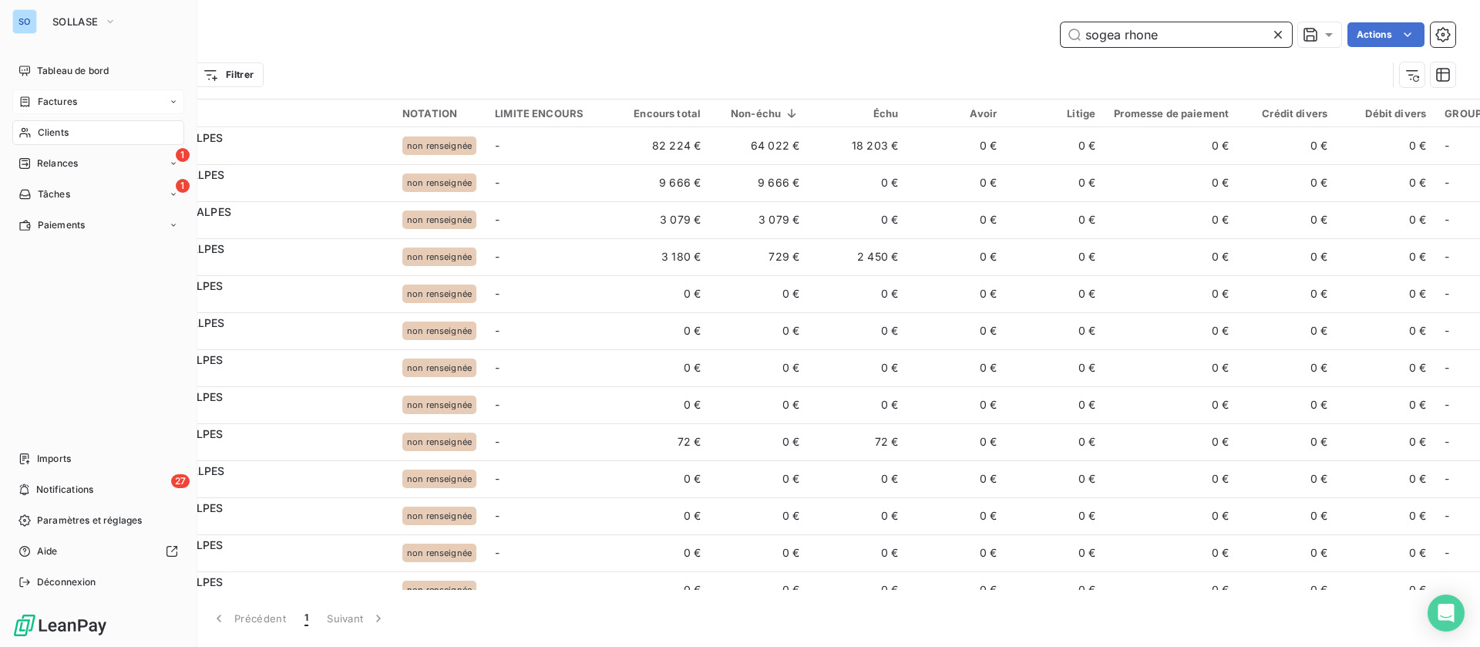
type input "sogea rhone"
click at [51, 103] on span "Factures" at bounding box center [57, 102] width 39 height 14
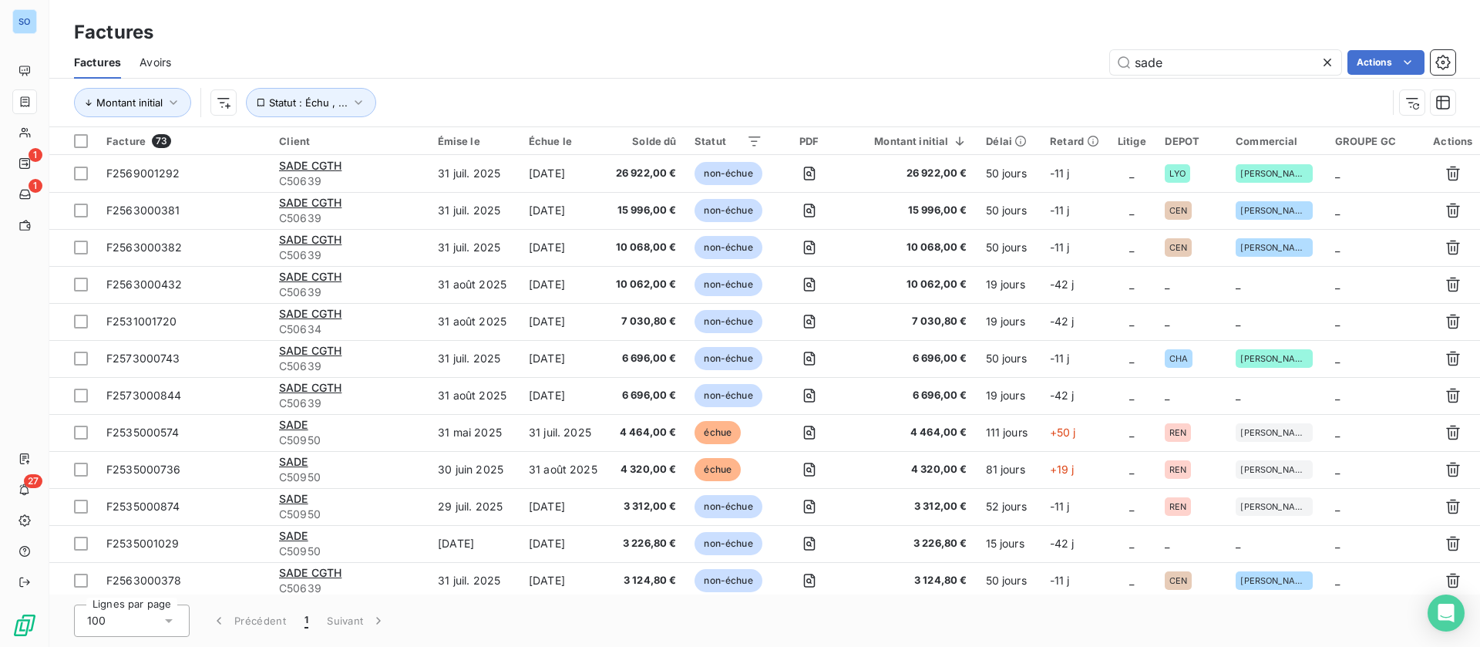
click at [984, 70] on div "sade Actions" at bounding box center [823, 62] width 1266 height 25
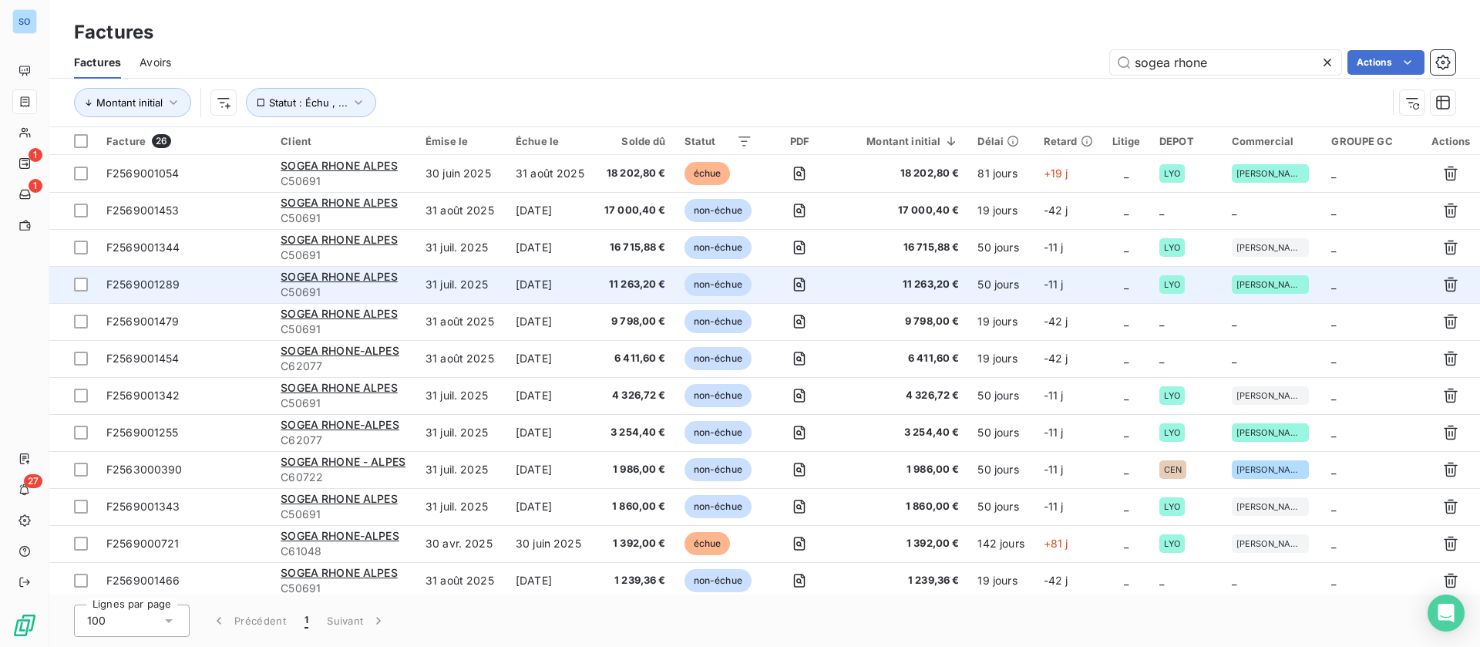
type input "sogea rhone"
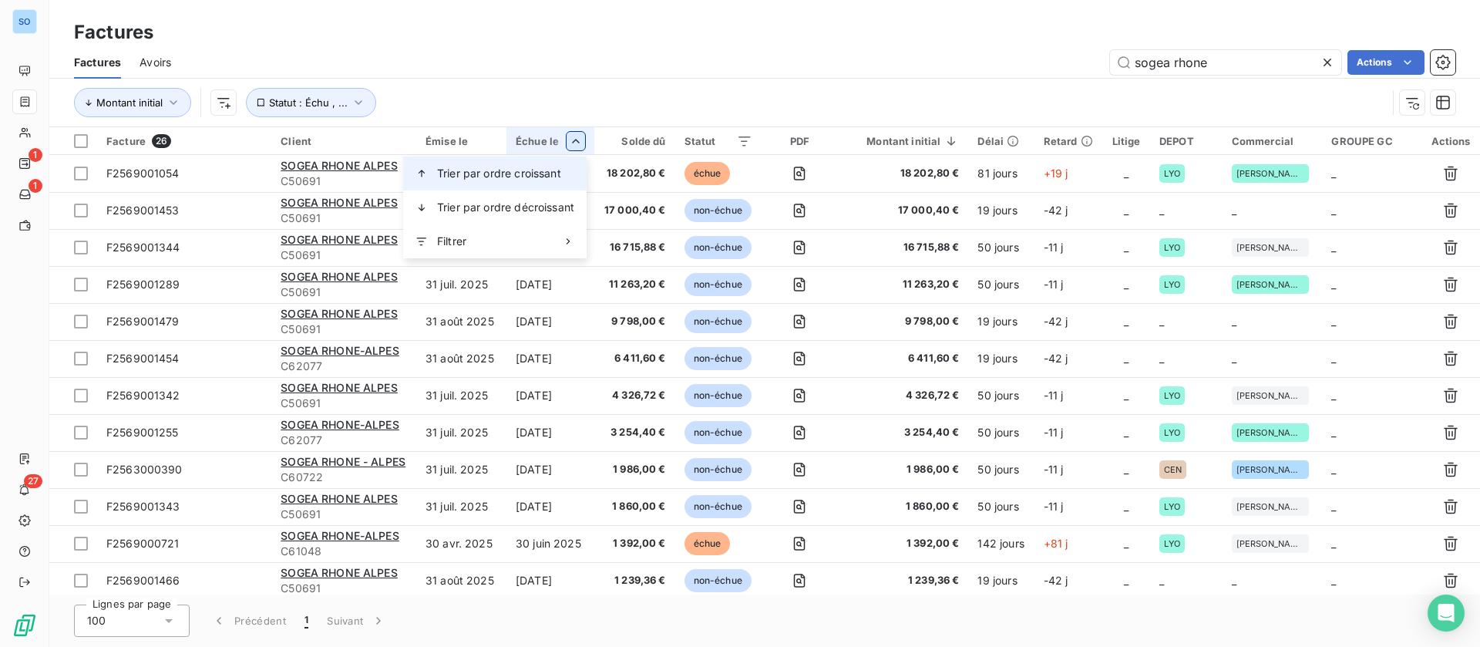
click at [537, 179] on span "Trier par ordre croissant" at bounding box center [499, 173] width 124 height 15
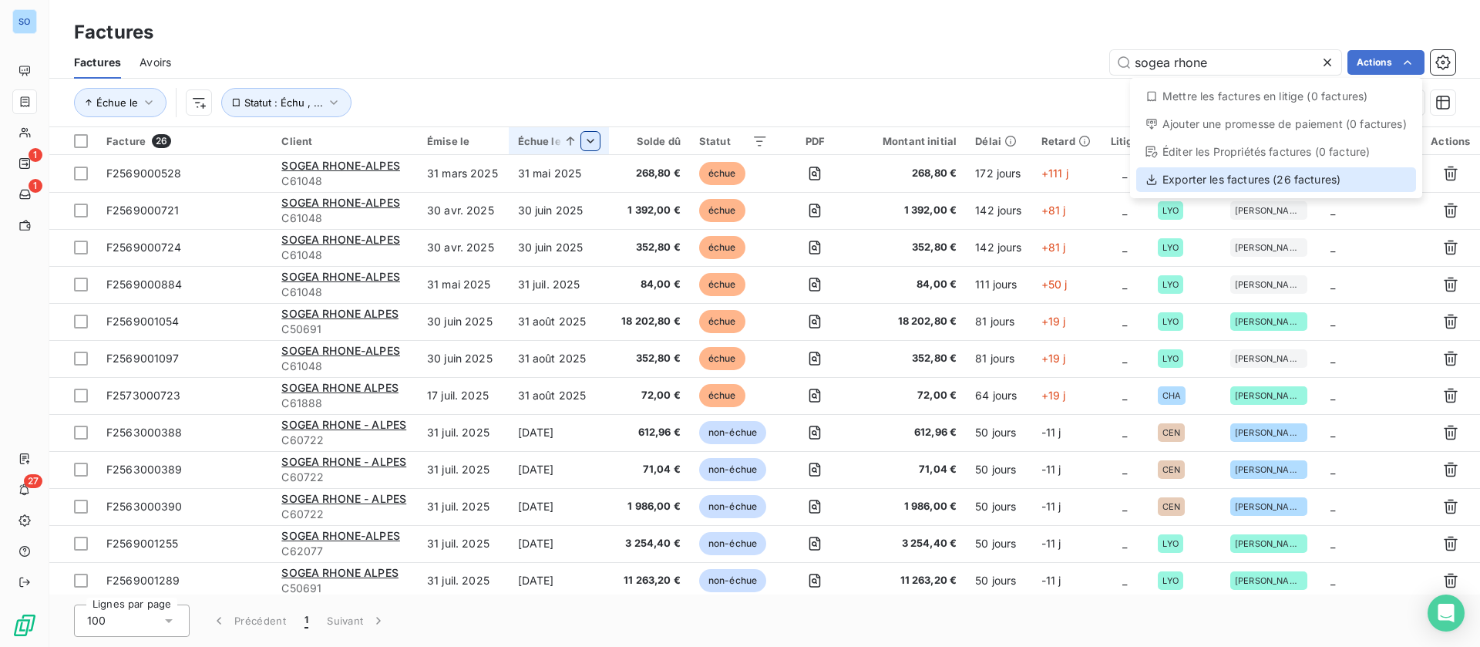
click at [1273, 177] on div "Exporter les factures (26 factures)" at bounding box center [1276, 179] width 280 height 25
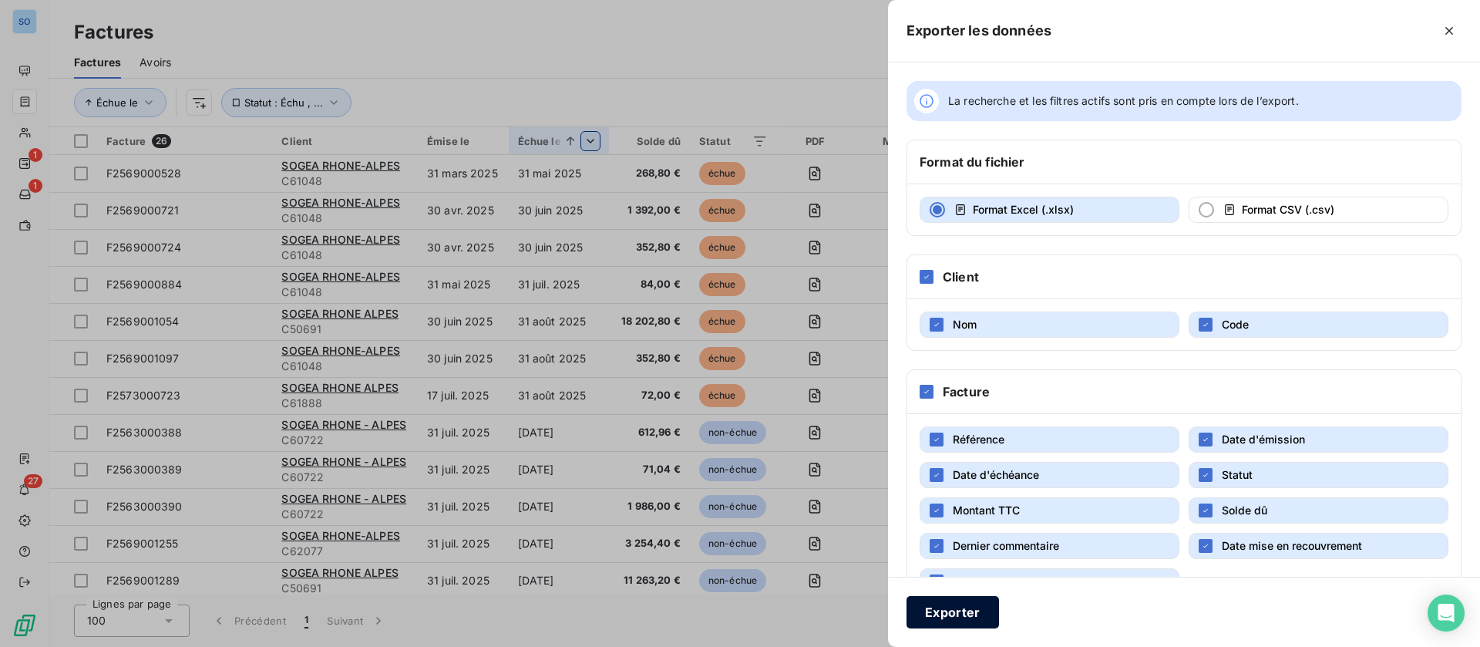
click at [952, 606] on button "Exporter" at bounding box center [953, 612] width 93 height 32
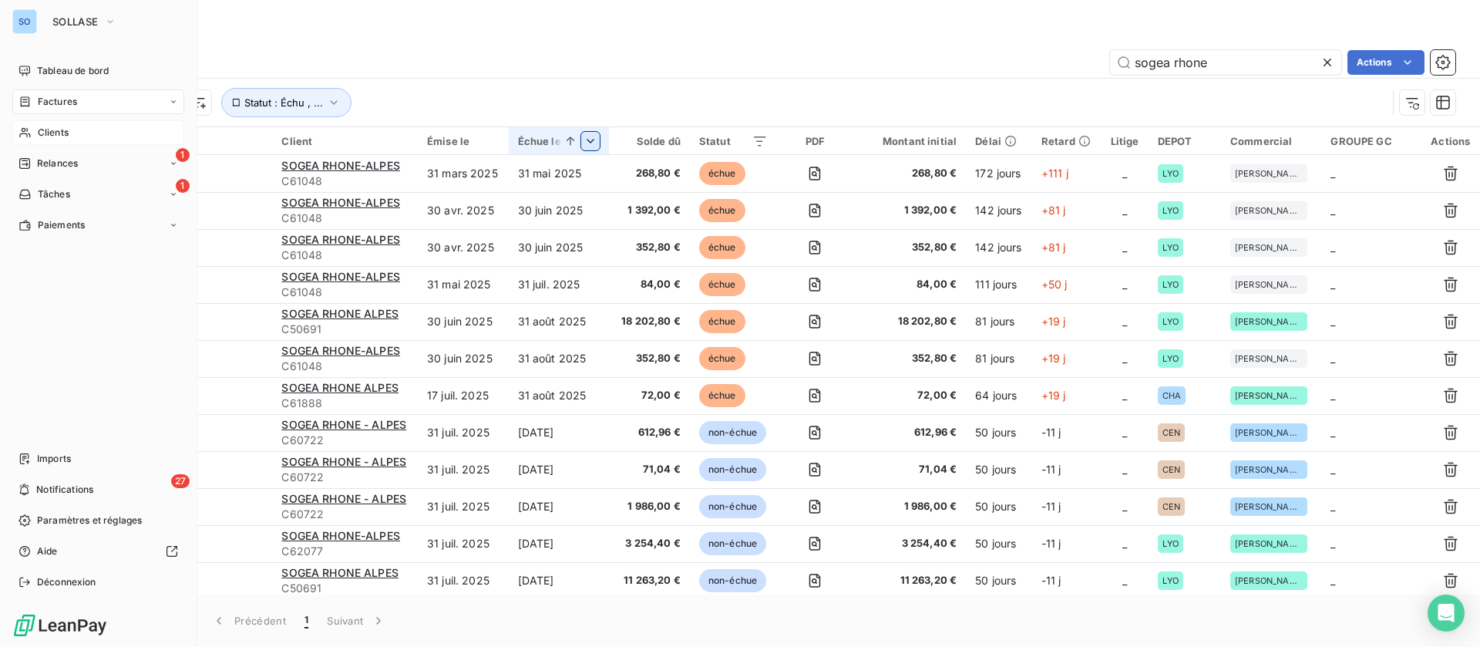
click at [47, 130] on span "Clients" at bounding box center [53, 133] width 31 height 14
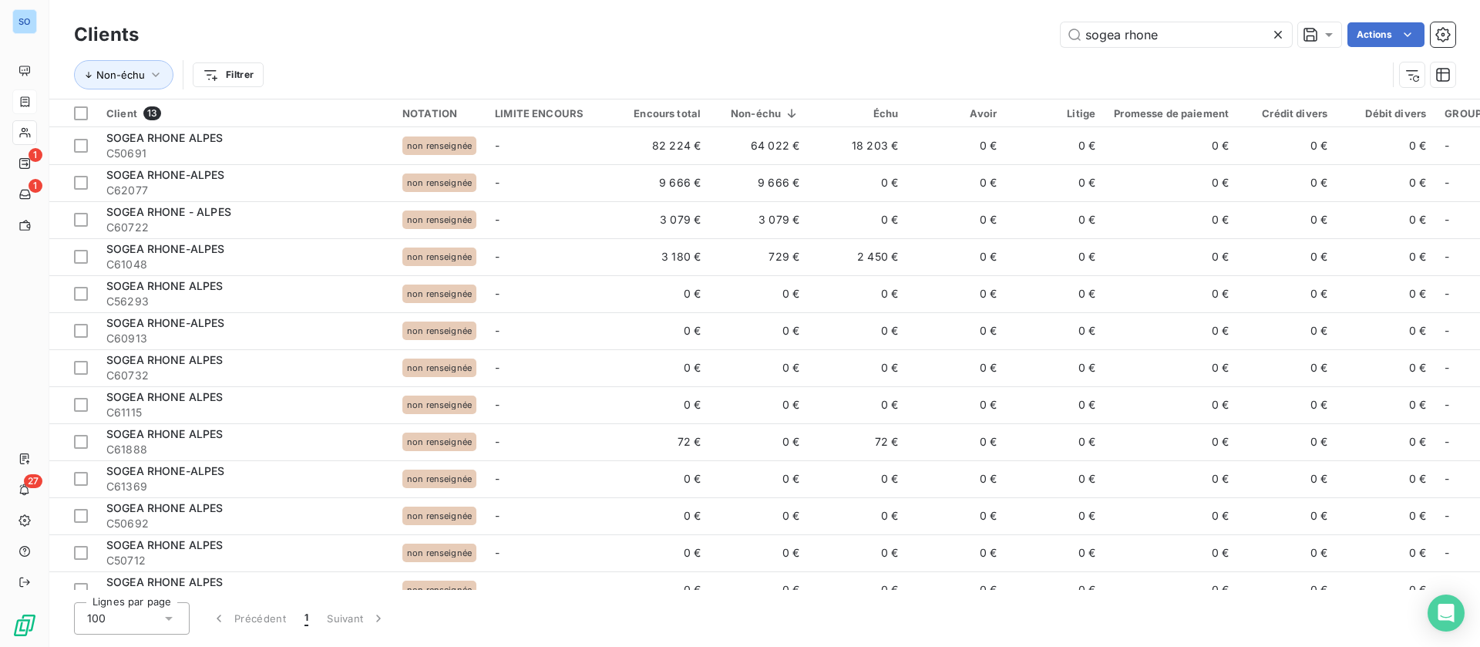
drag, startPoint x: 1032, startPoint y: 19, endPoint x: 746, endPoint y: 27, distance: 286.1
click at [752, 27] on div "sogea rhone Actions" at bounding box center [806, 34] width 1298 height 25
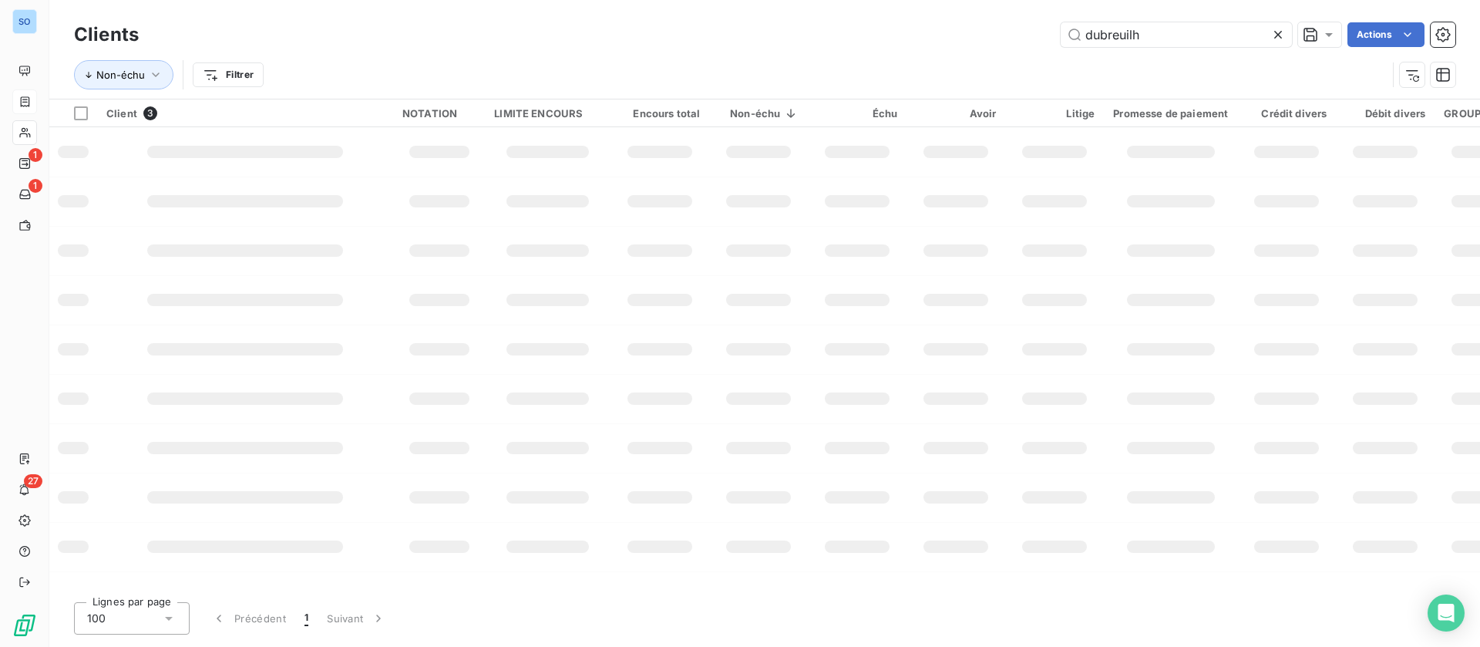
type input "dubreuilh"
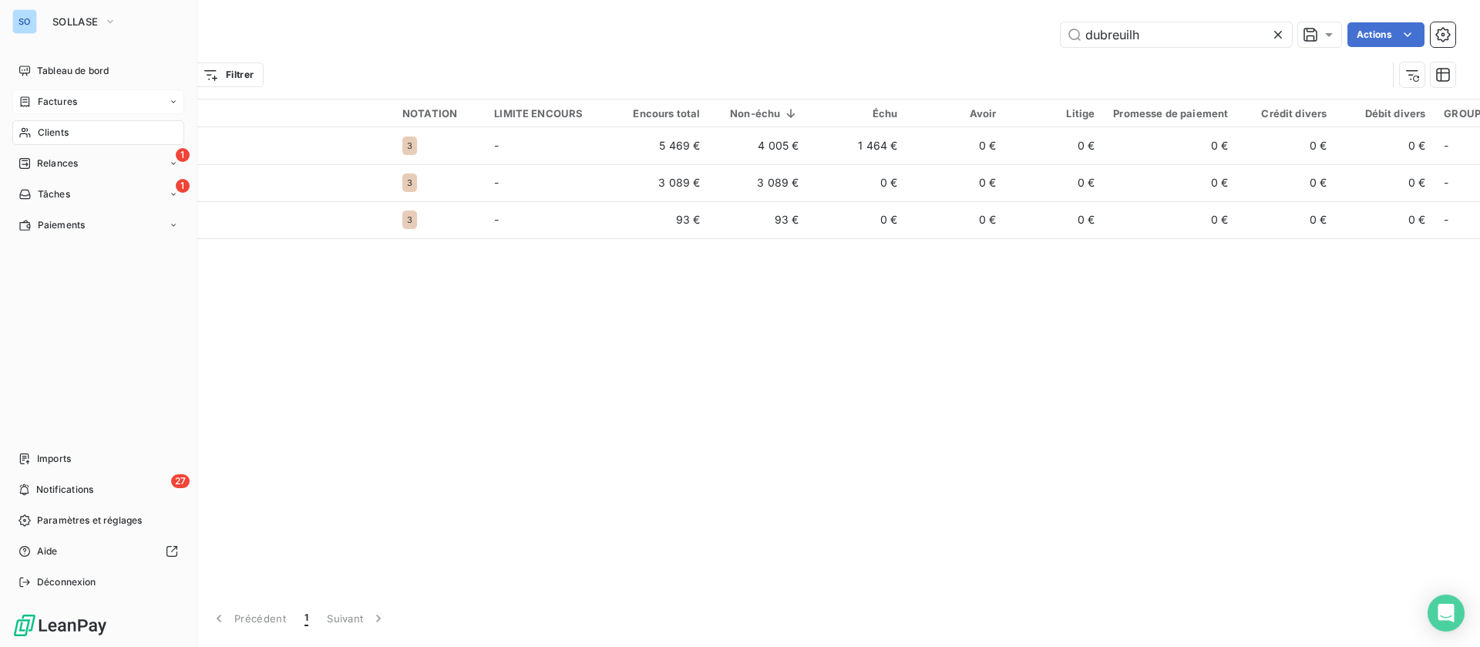
click at [74, 93] on div "Factures" at bounding box center [98, 101] width 172 height 25
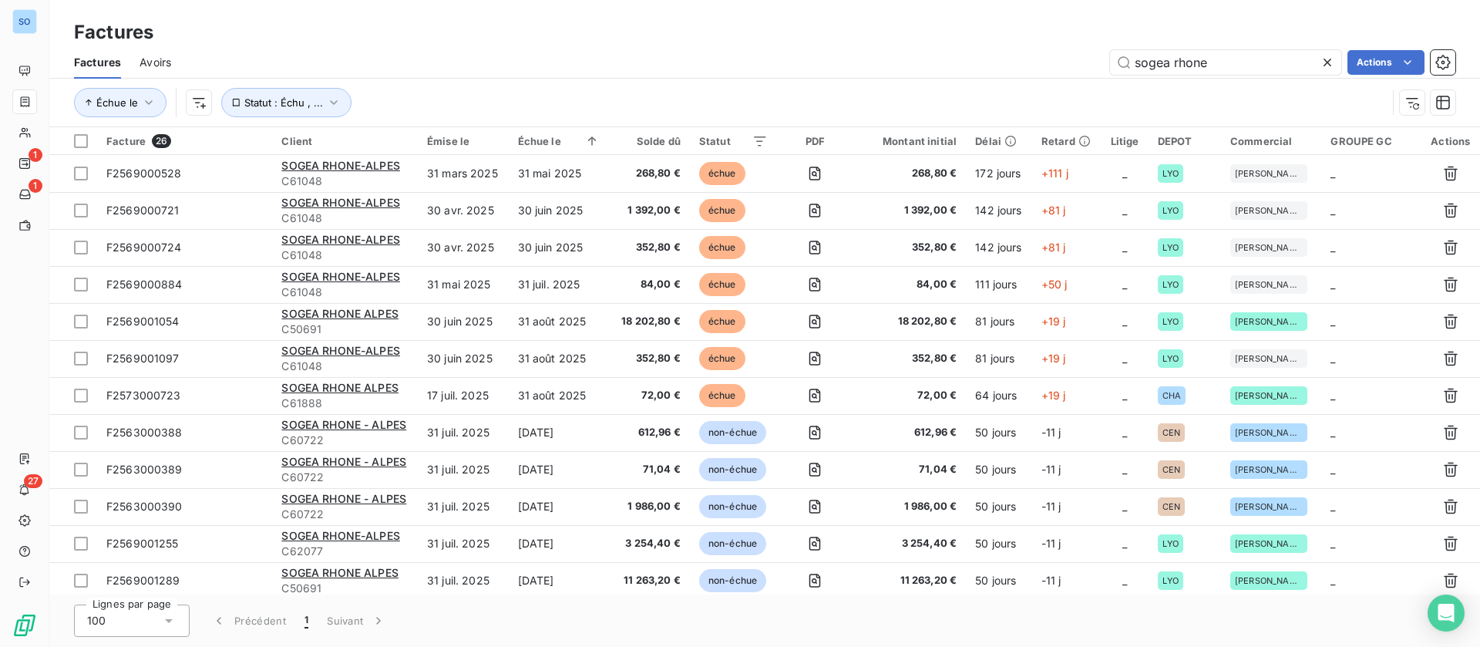
drag, startPoint x: 1232, startPoint y: 53, endPoint x: 828, endPoint y: 28, distance: 404.7
click at [822, 41] on div "Factures Factures Avoirs sogea rhone Actions Échue le Statut : Échu , ..." at bounding box center [764, 63] width 1431 height 127
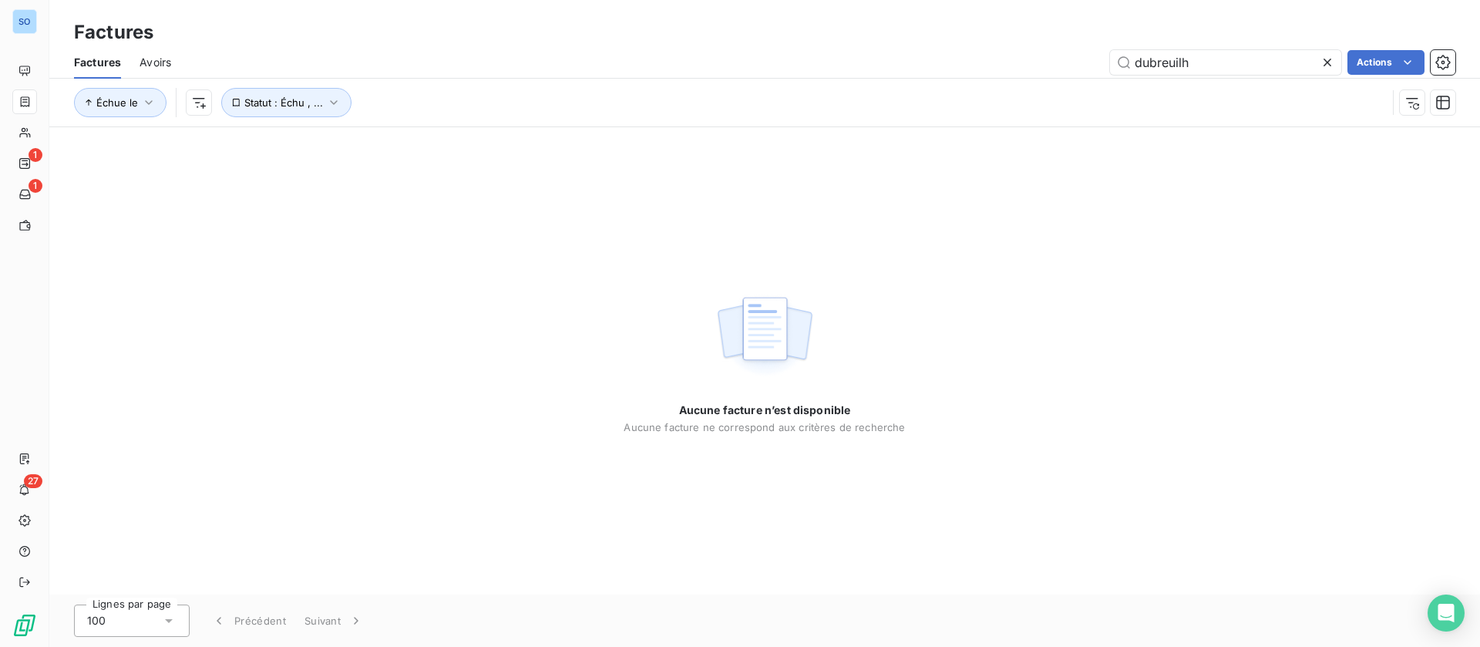
type input "dubreuilh"
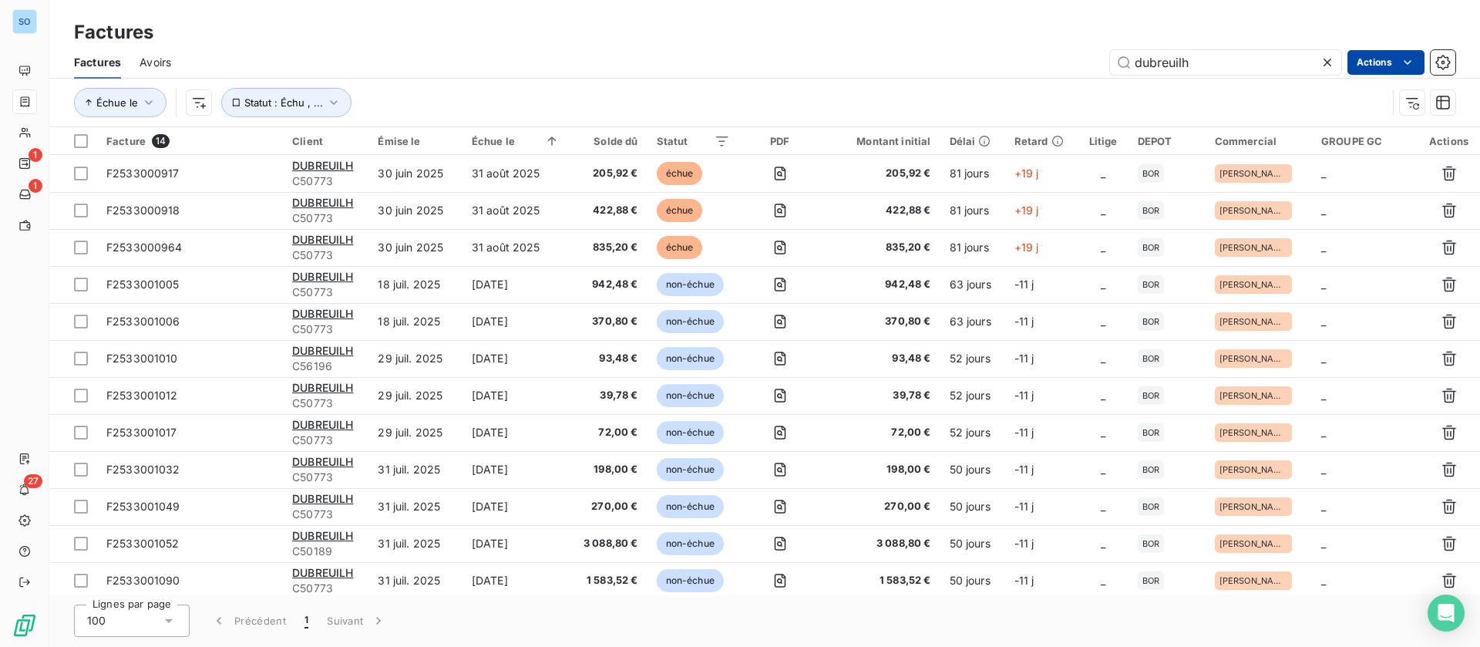
click at [1391, 67] on html "SO 1 1 27 Factures Factures Avoirs dubreuilh Actions Échue le Statut : Échu , .…" at bounding box center [740, 323] width 1480 height 647
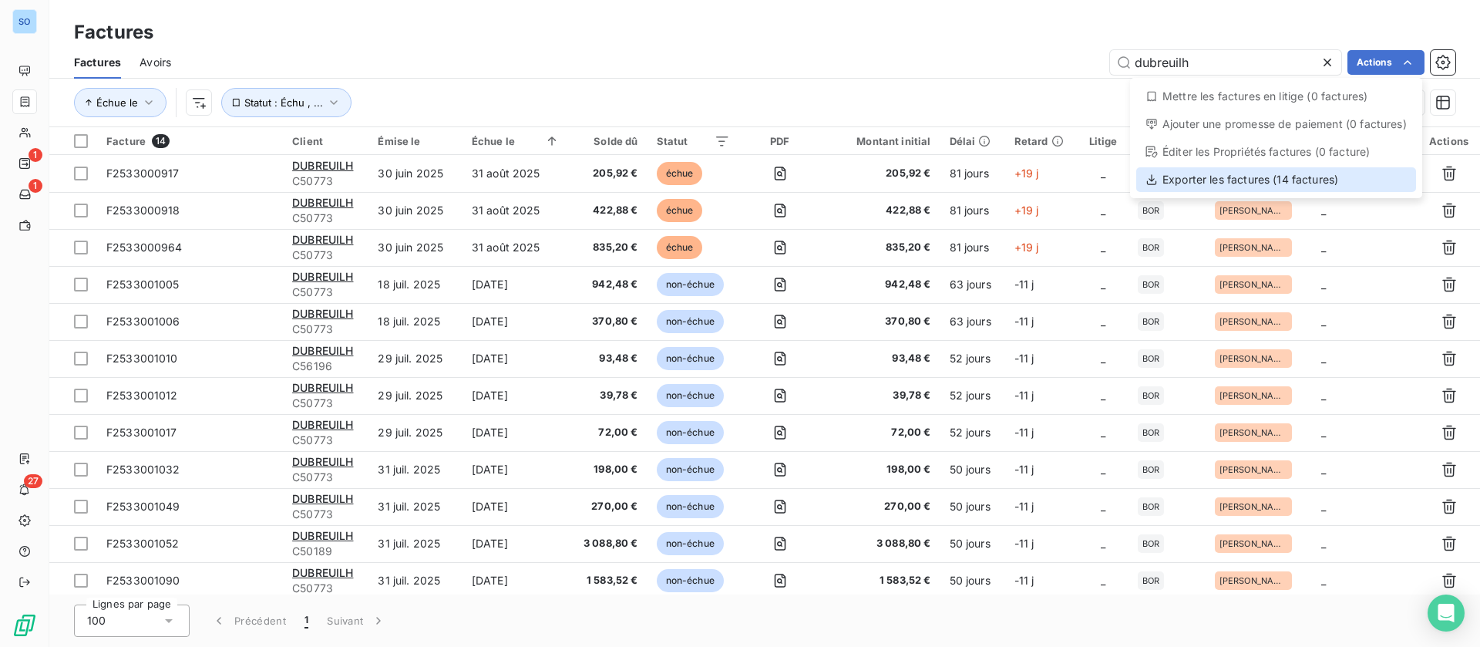
click at [1274, 190] on div "Exporter les factures (14 factures)" at bounding box center [1276, 179] width 280 height 25
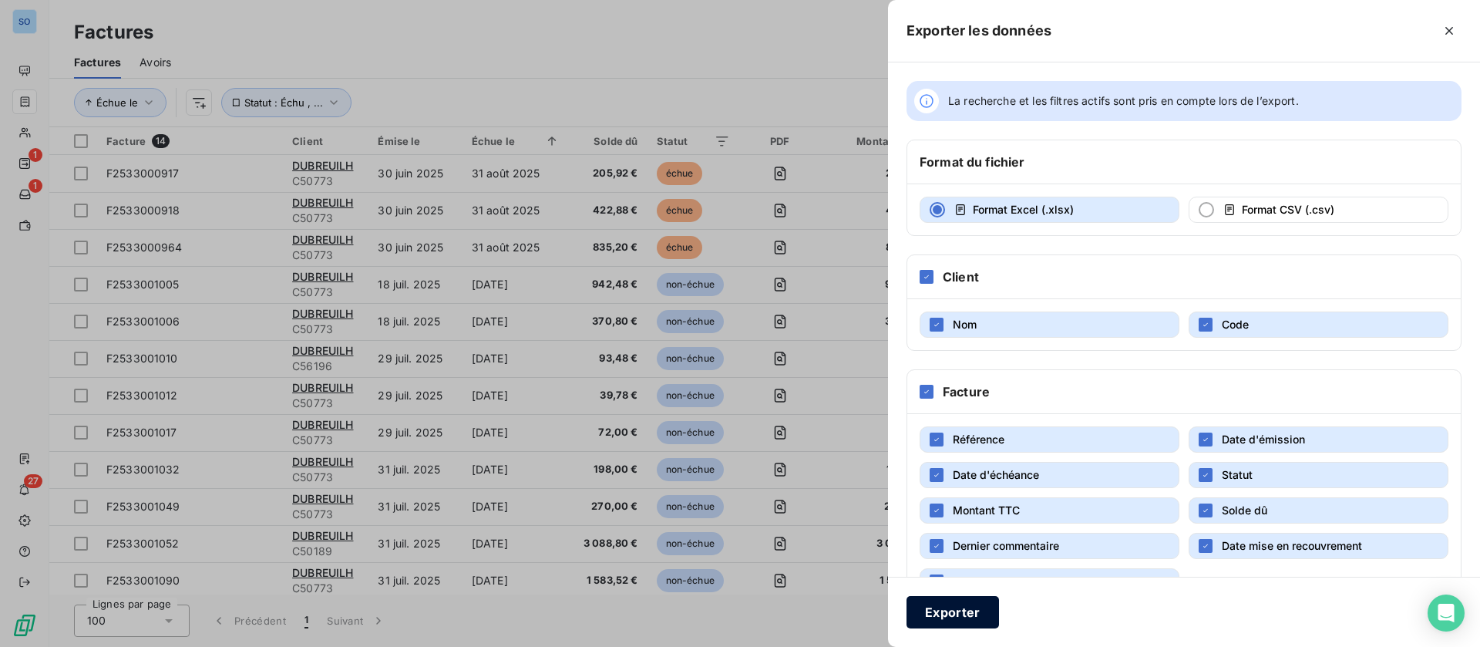
click at [967, 607] on button "Exporter" at bounding box center [953, 612] width 93 height 32
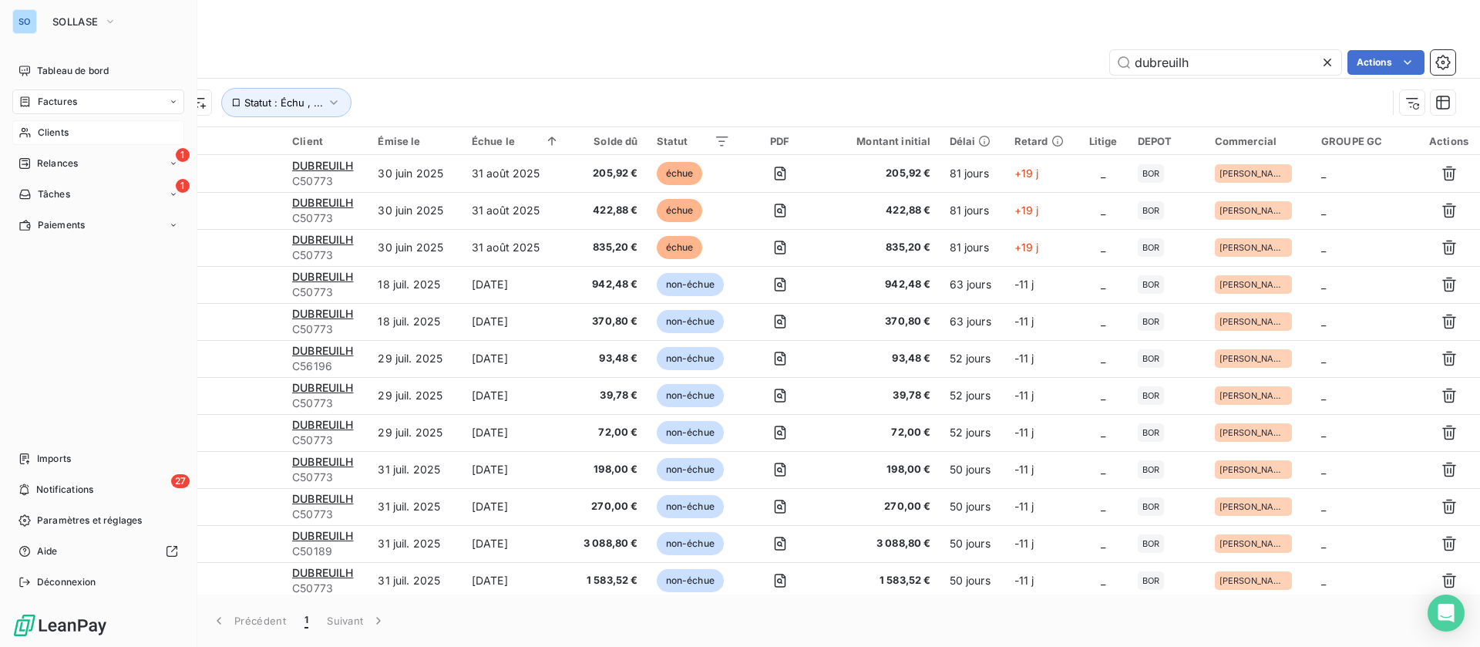
click at [38, 126] on span "Clients" at bounding box center [53, 133] width 31 height 14
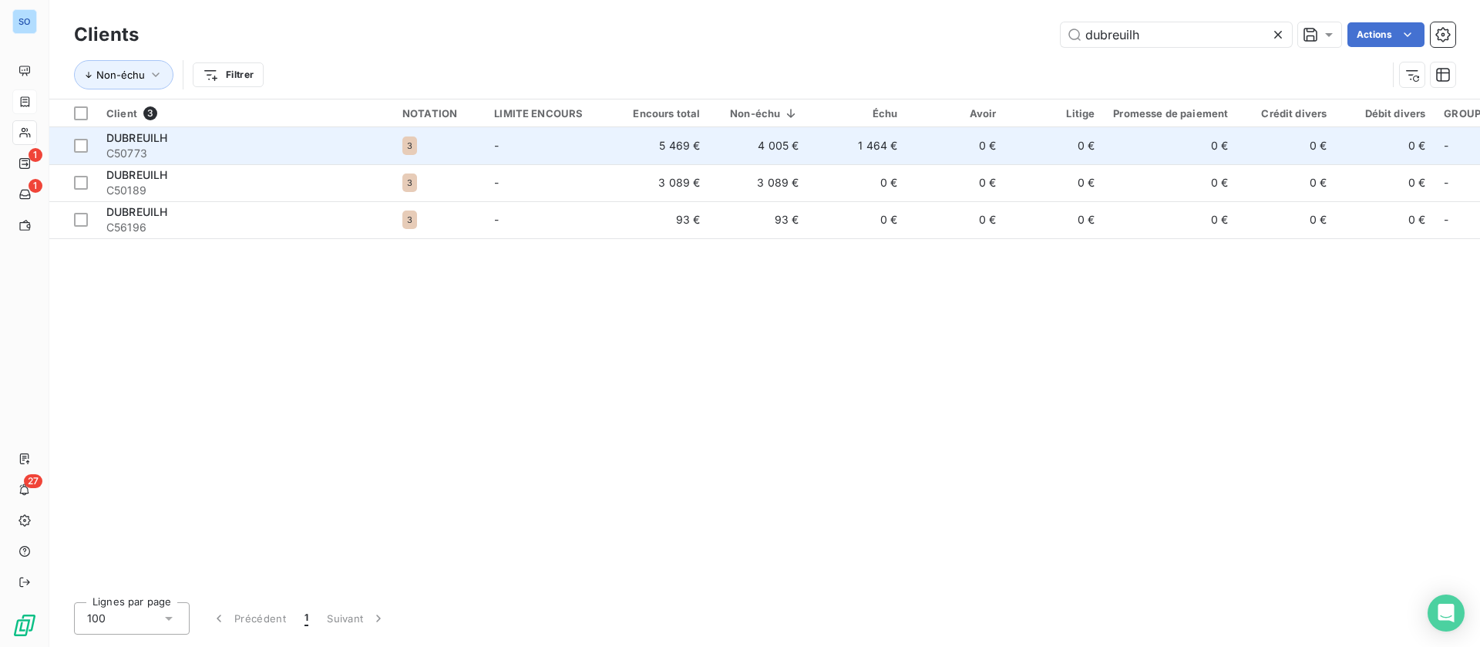
click at [256, 156] on span "C50773" at bounding box center [245, 153] width 278 height 15
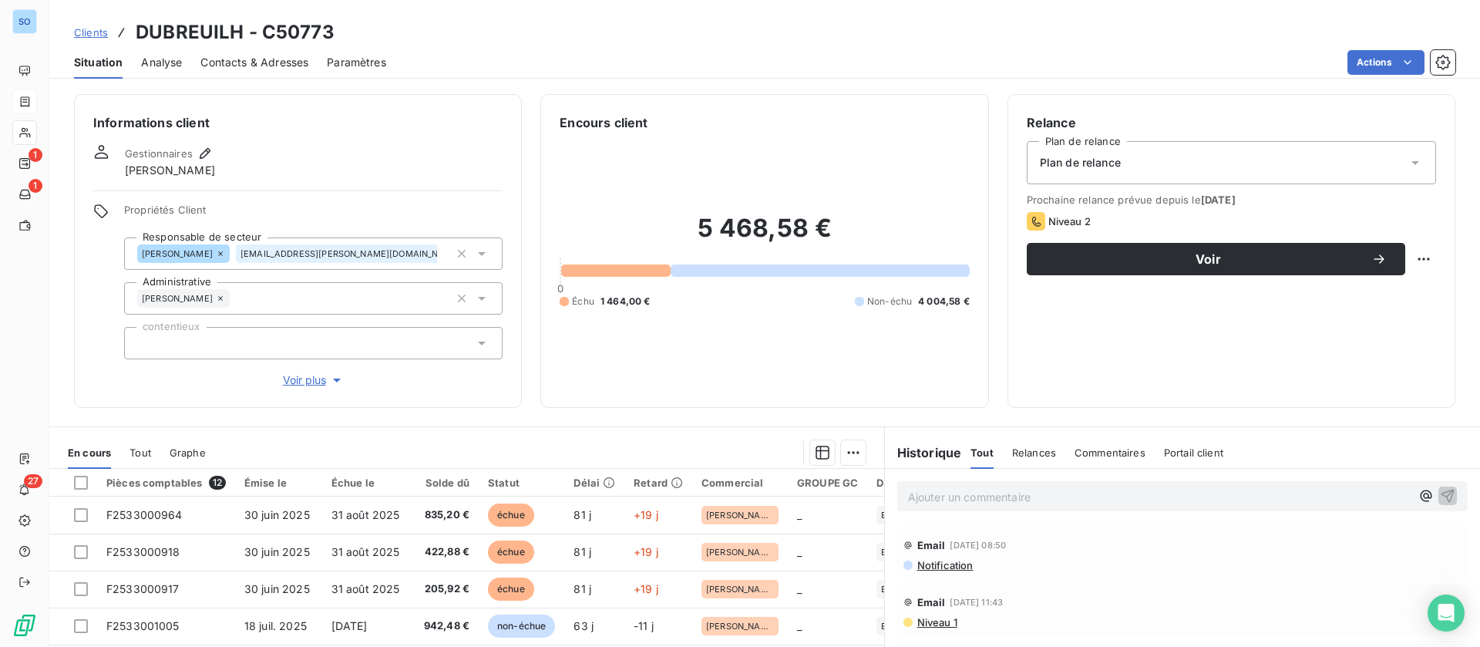
click at [299, 59] on span "Contacts & Adresses" at bounding box center [254, 62] width 108 height 15
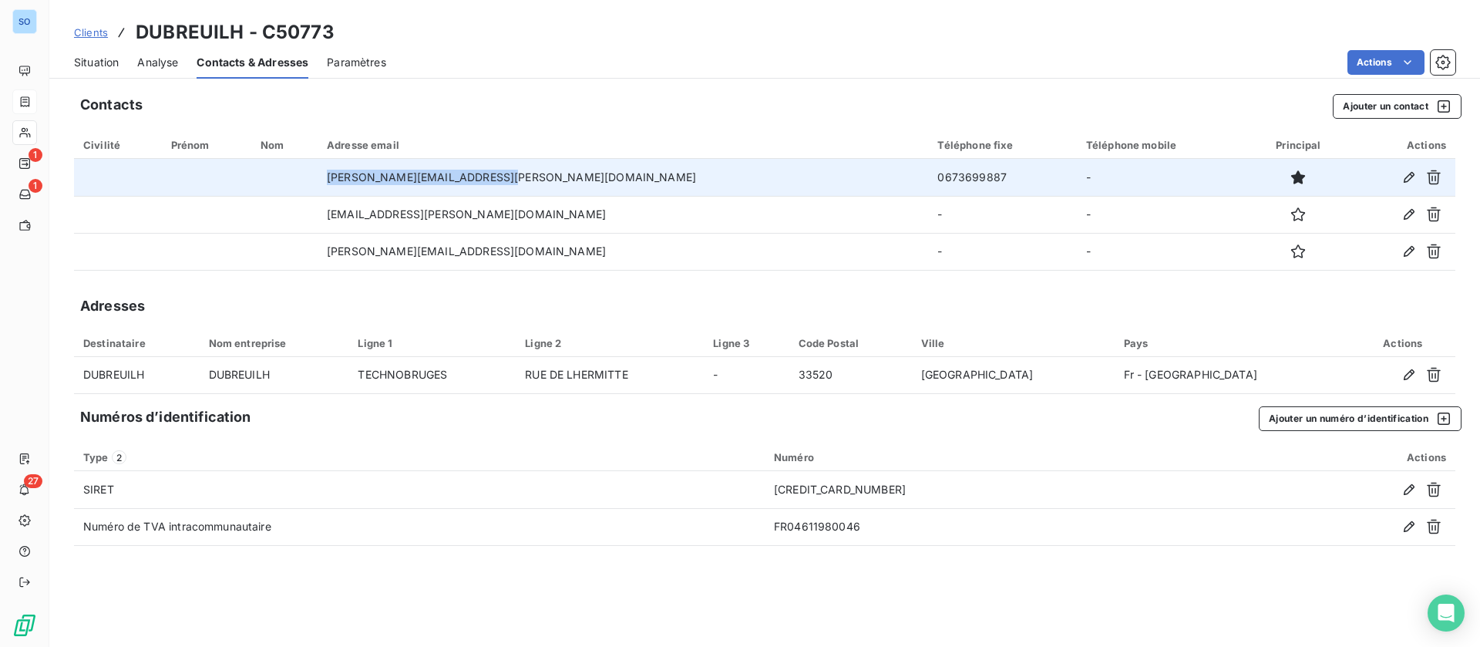
drag, startPoint x: 574, startPoint y: 179, endPoint x: 395, endPoint y: 183, distance: 178.1
click at [395, 183] on td "[PERSON_NAME][EMAIL_ADDRESS][PERSON_NAME][DOMAIN_NAME]" at bounding box center [623, 177] width 611 height 37
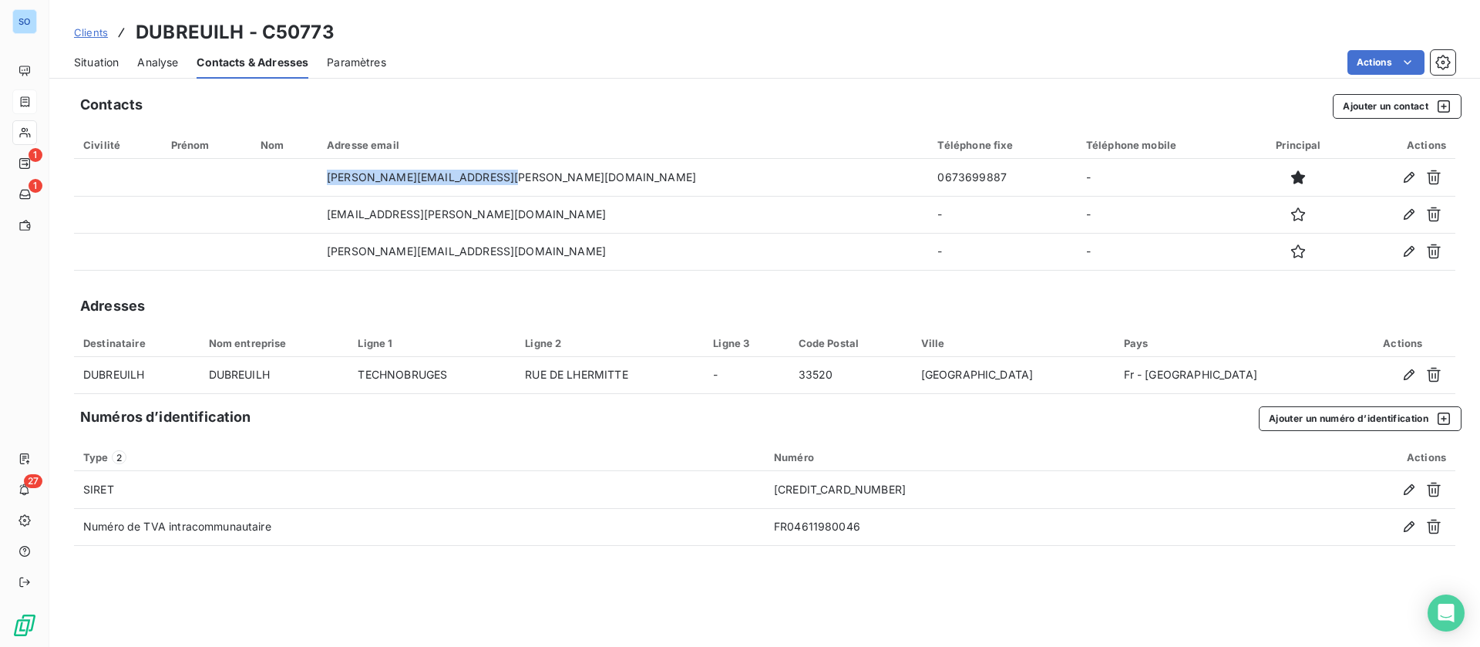
copy td "[PERSON_NAME][EMAIL_ADDRESS][PERSON_NAME][DOMAIN_NAME]"
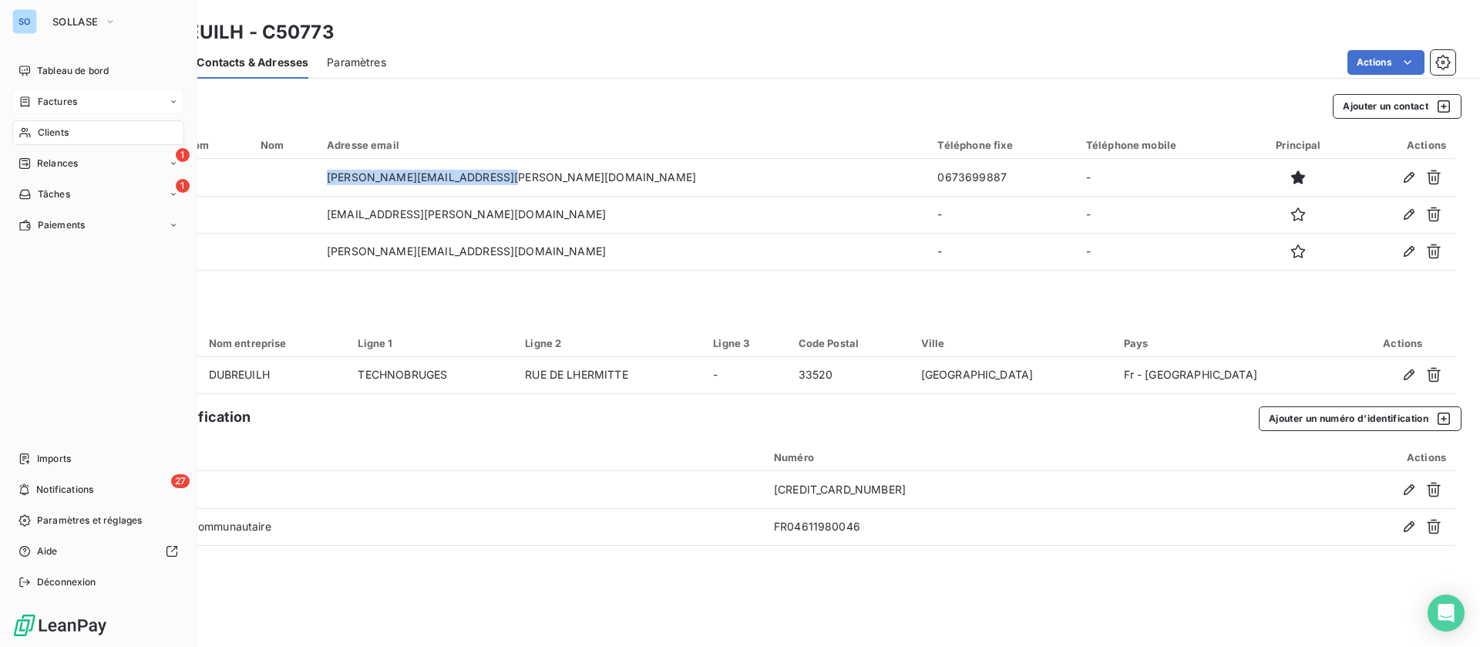
click at [45, 99] on span "Factures" at bounding box center [57, 102] width 39 height 14
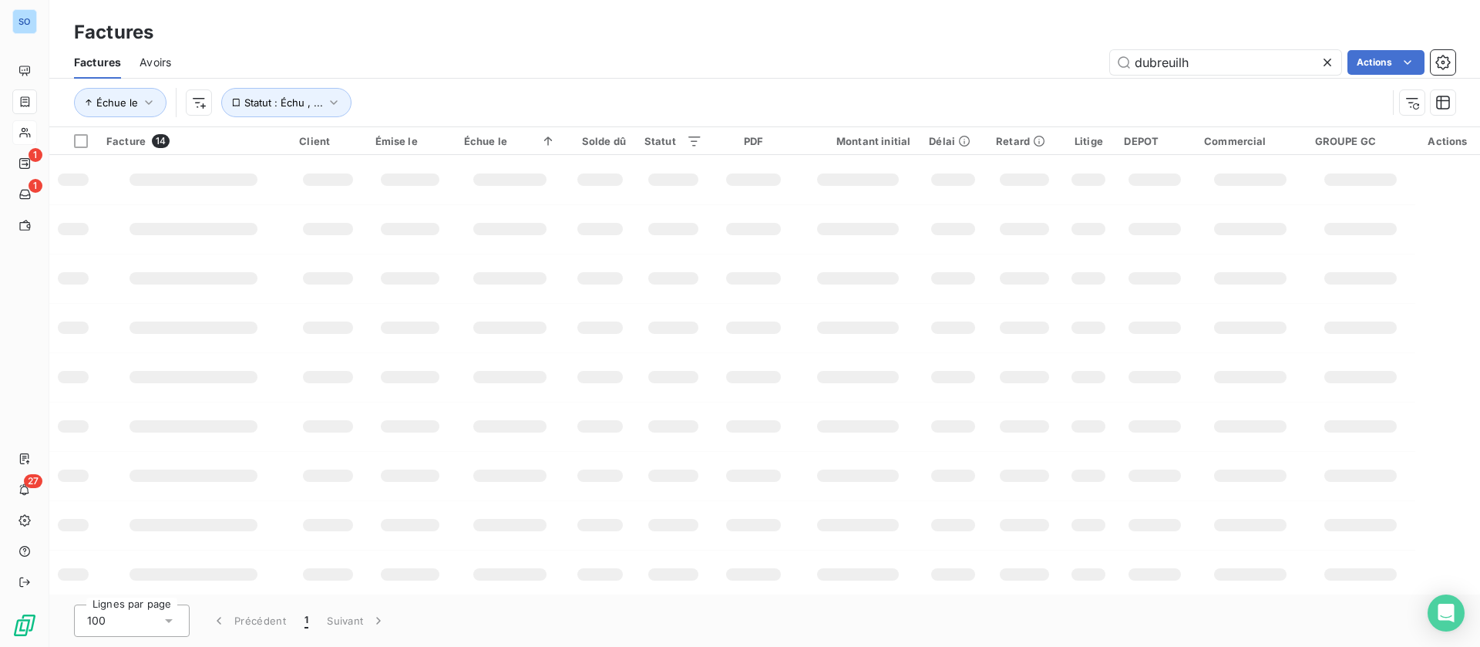
click at [158, 60] on span "Avoirs" at bounding box center [156, 62] width 32 height 15
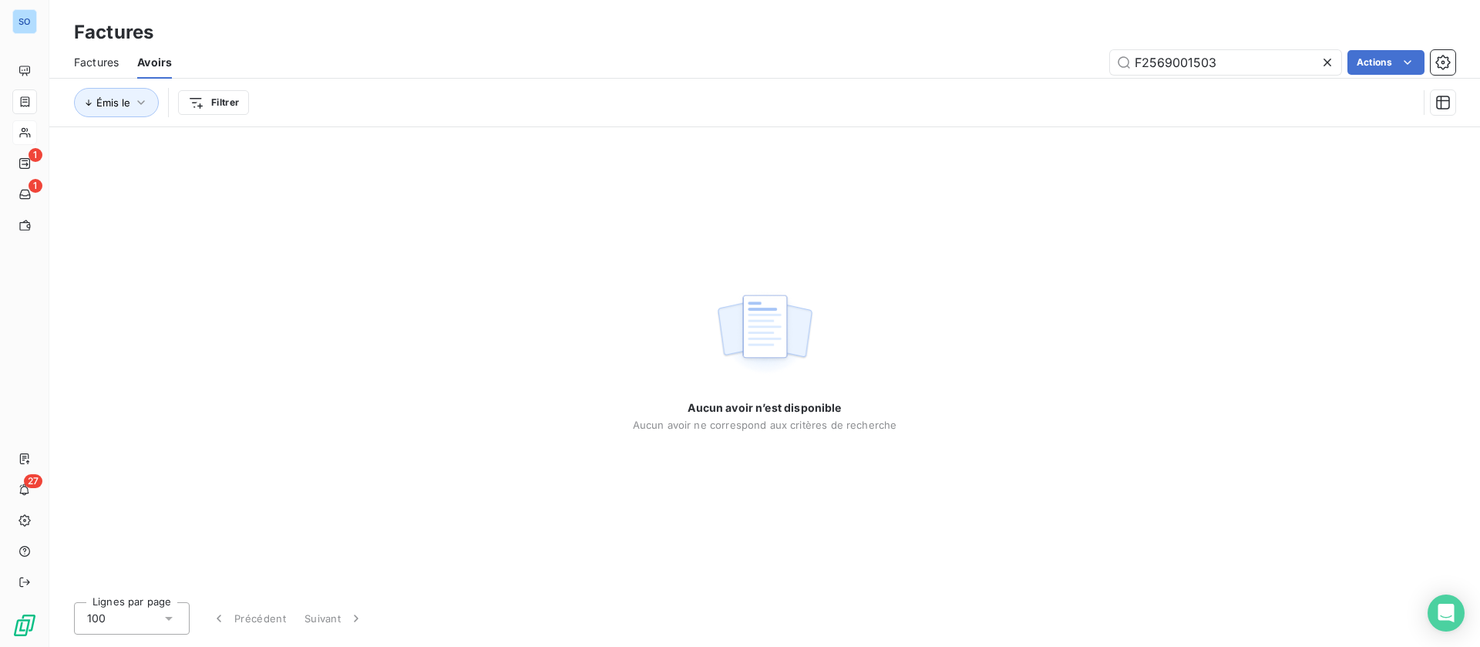
drag, startPoint x: 1231, startPoint y: 65, endPoint x: 974, endPoint y: 52, distance: 257.8
click at [974, 52] on div "F2569001503 Actions" at bounding box center [822, 62] width 1265 height 25
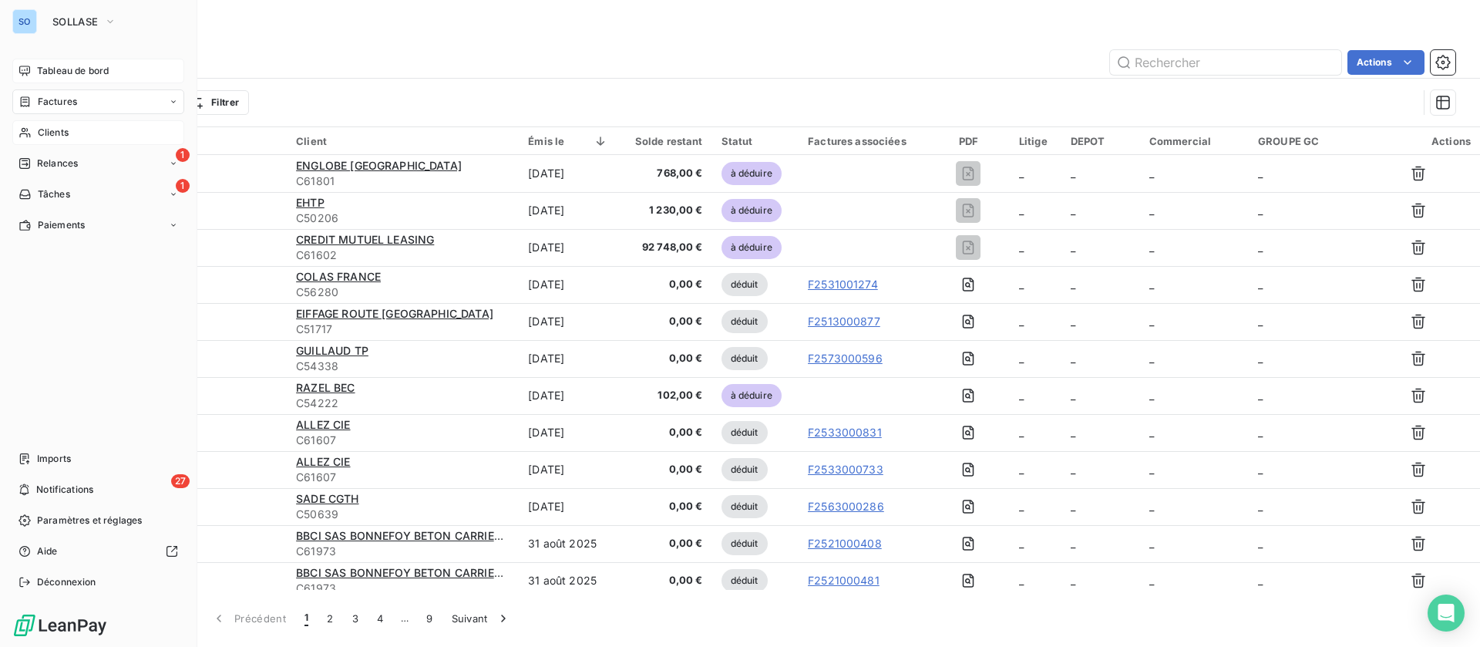
click at [59, 76] on span "Tableau de bord" at bounding box center [73, 71] width 72 height 14
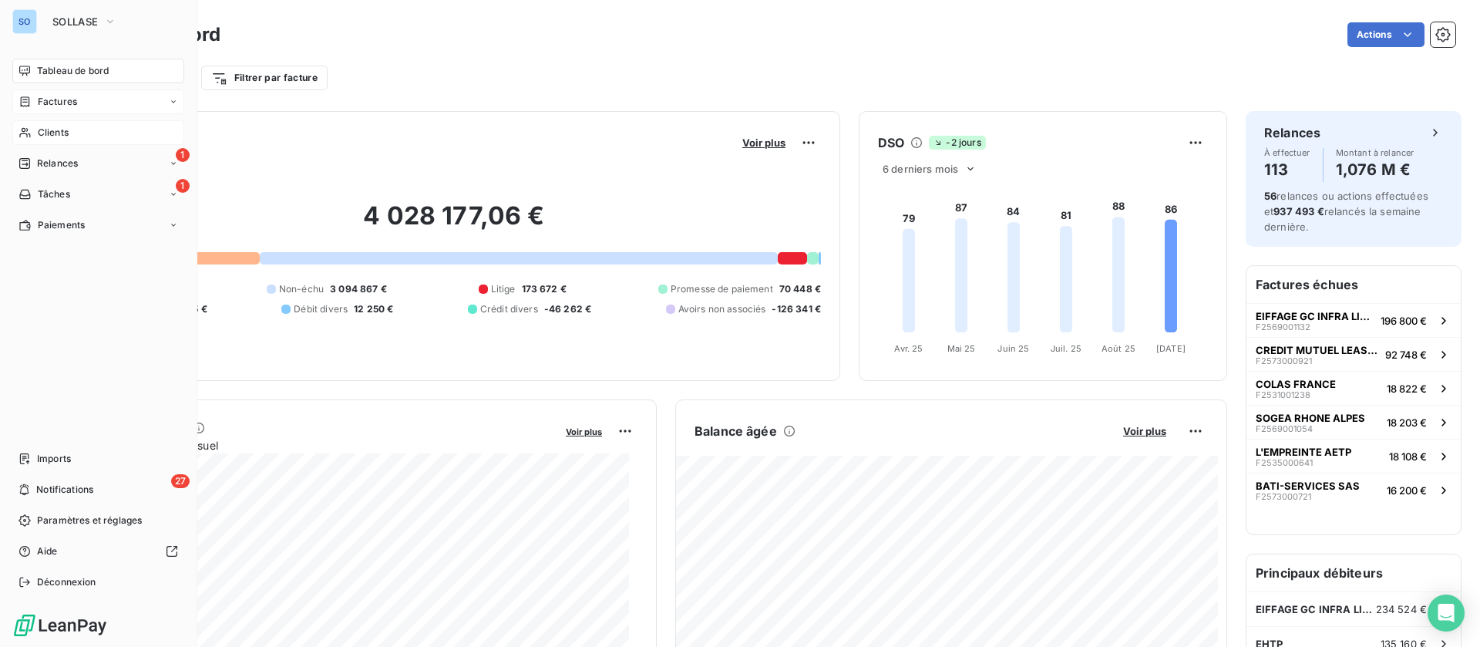
click at [61, 142] on div "Clients" at bounding box center [98, 132] width 172 height 25
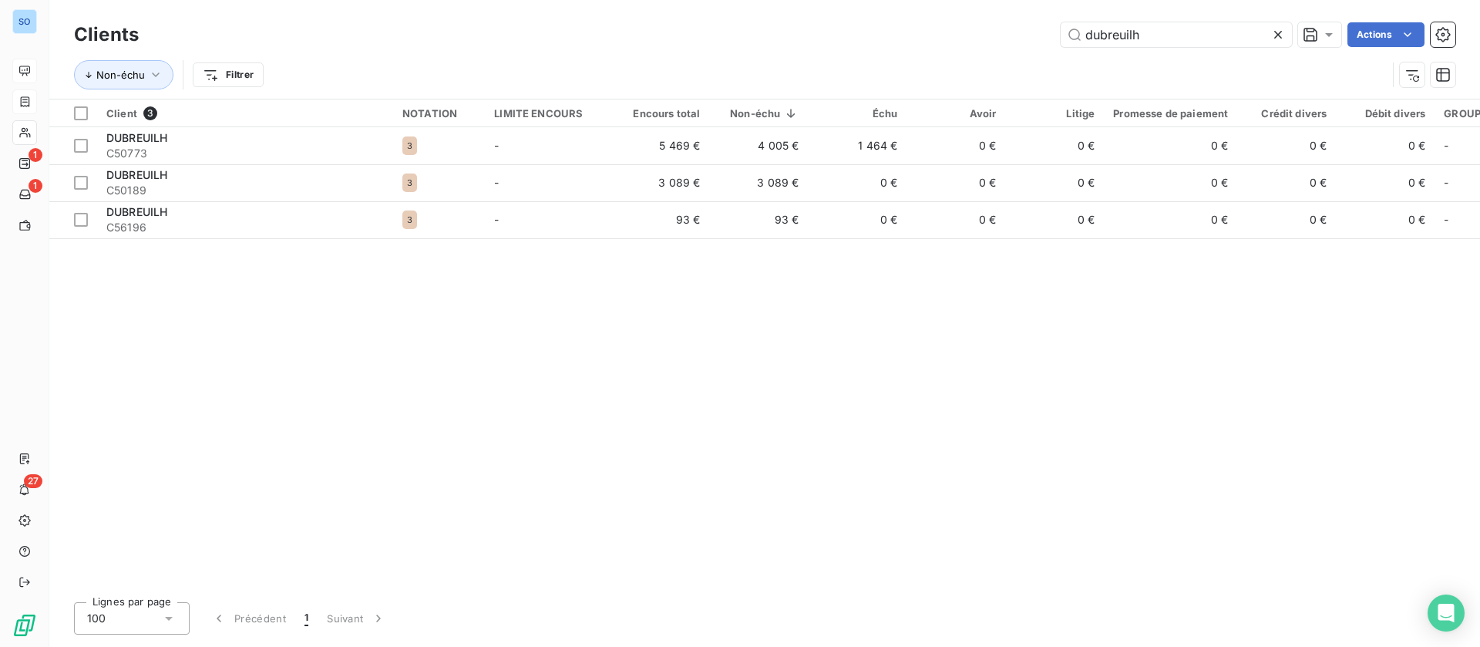
drag, startPoint x: 1209, startPoint y: 34, endPoint x: 893, endPoint y: 25, distance: 315.4
click at [894, 25] on div "dubreuilh Actions" at bounding box center [806, 34] width 1298 height 25
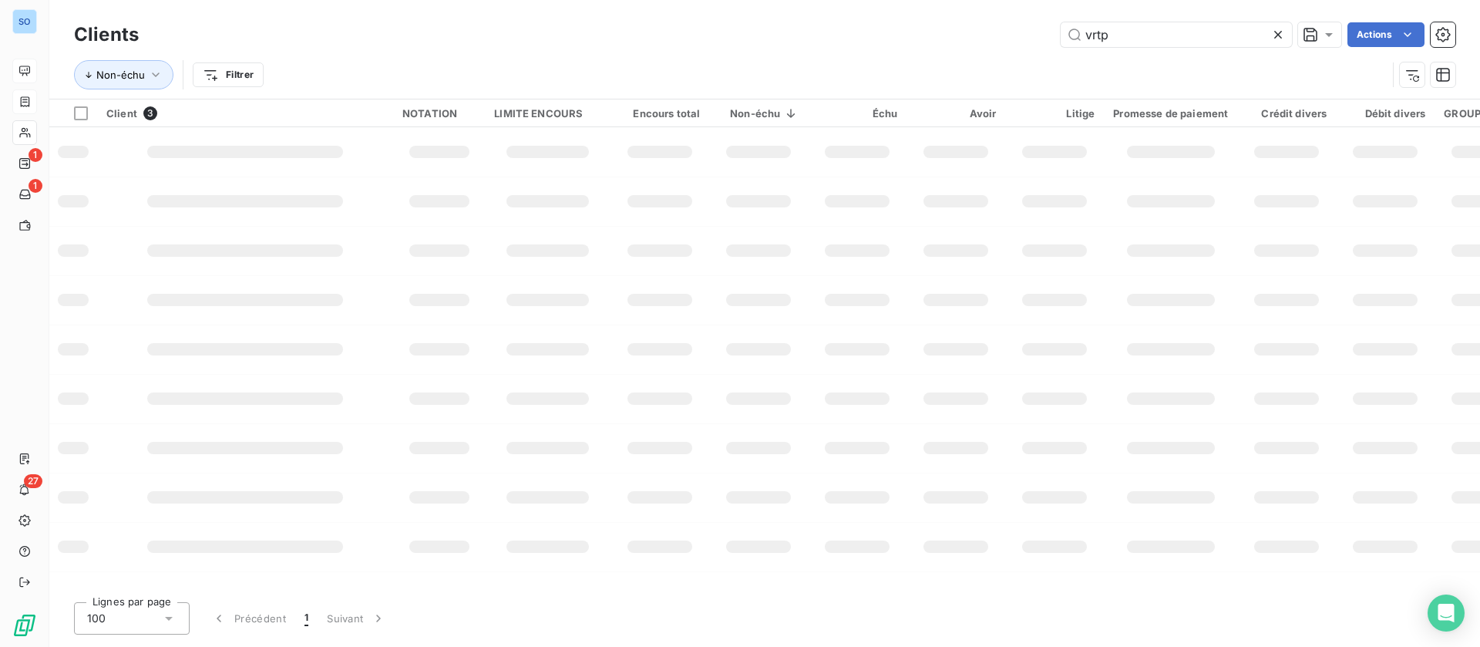
type input "vrtp"
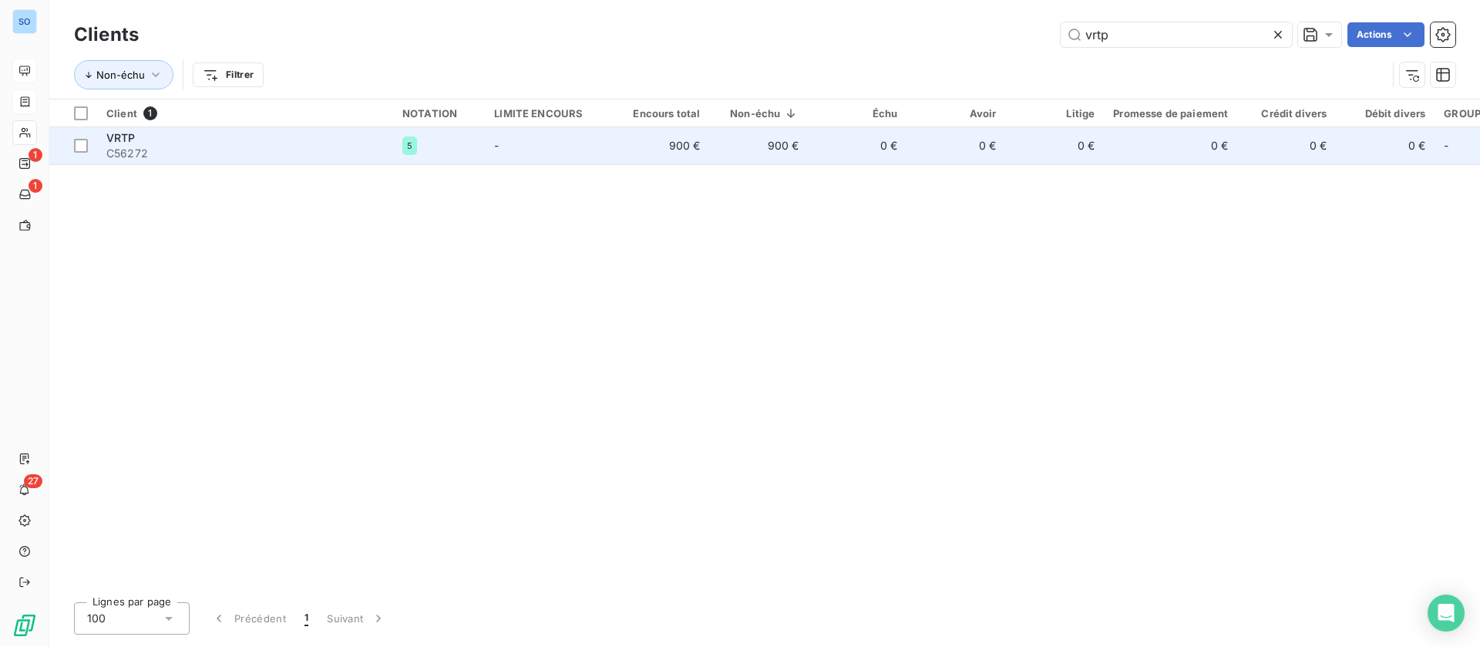
click at [808, 158] on td "0 €" at bounding box center [857, 145] width 99 height 37
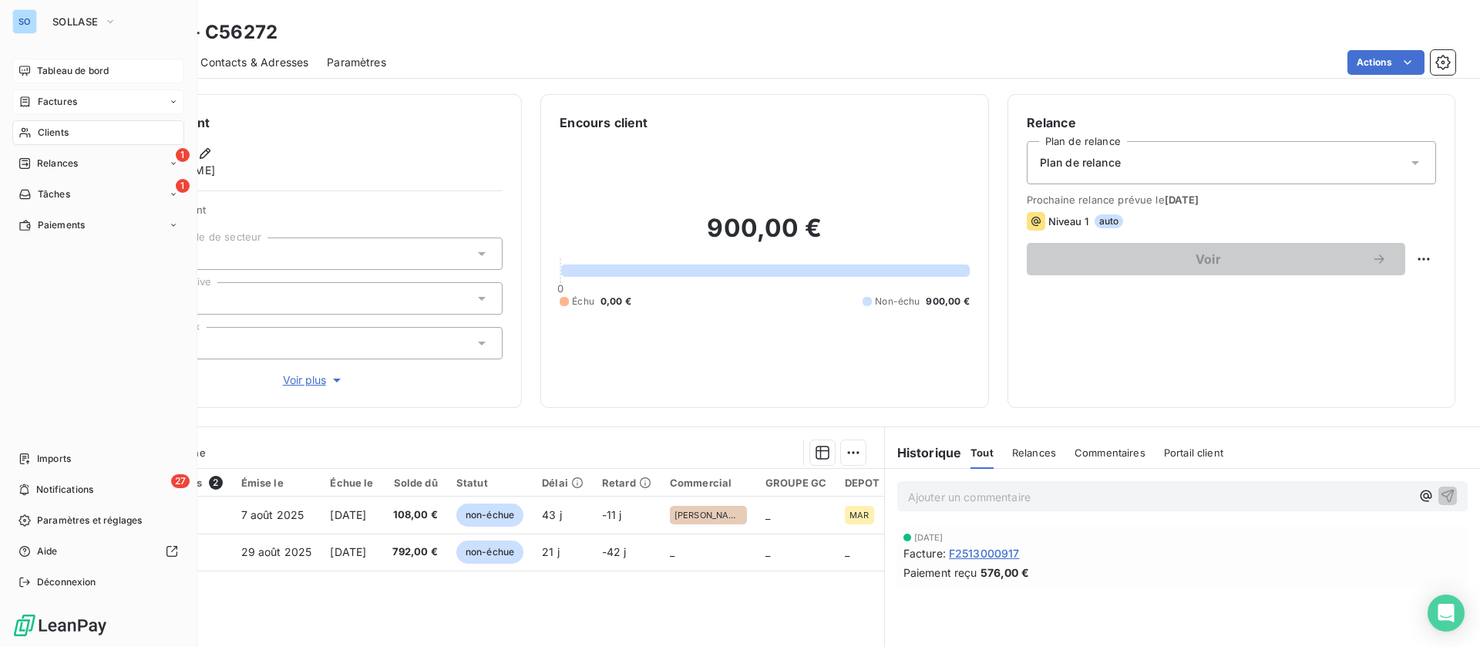
click at [39, 138] on span "Clients" at bounding box center [53, 133] width 31 height 14
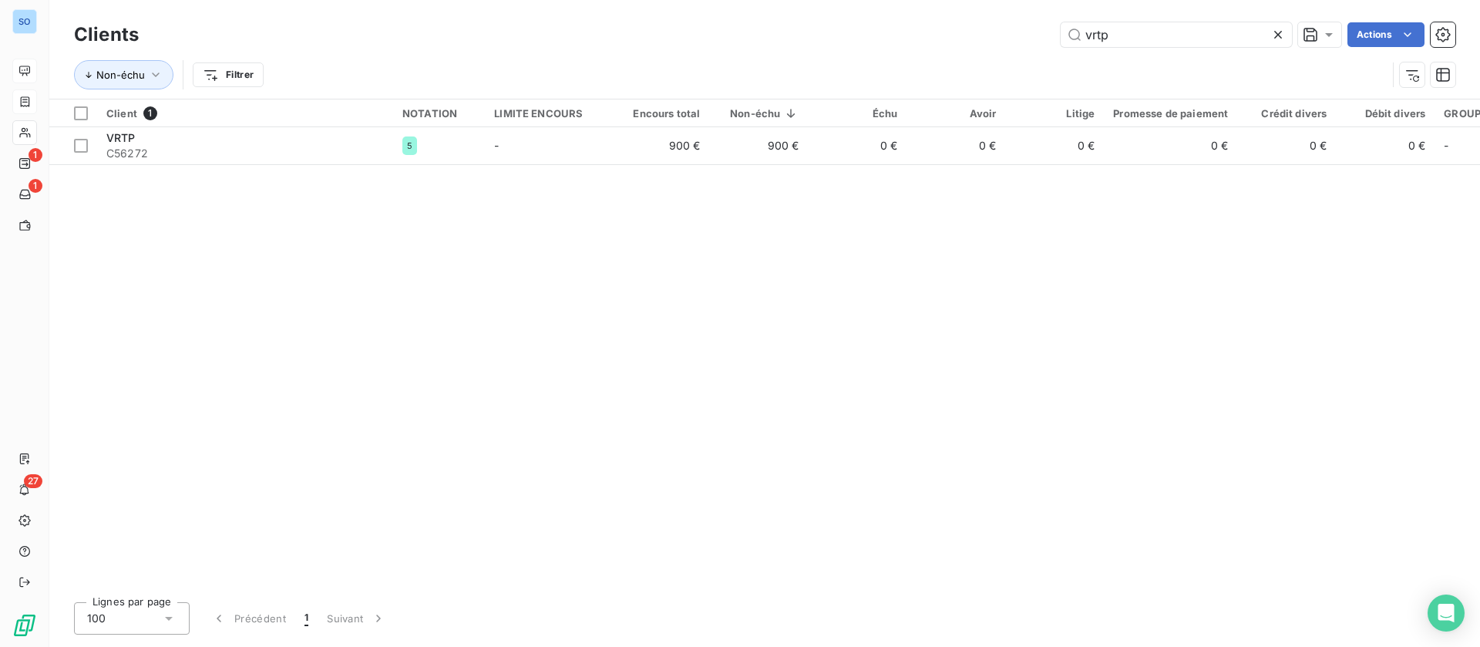
drag, startPoint x: 1124, startPoint y: 29, endPoint x: 877, endPoint y: 45, distance: 248.0
click at [877, 45] on div "vrtp Actions" at bounding box center [806, 34] width 1298 height 25
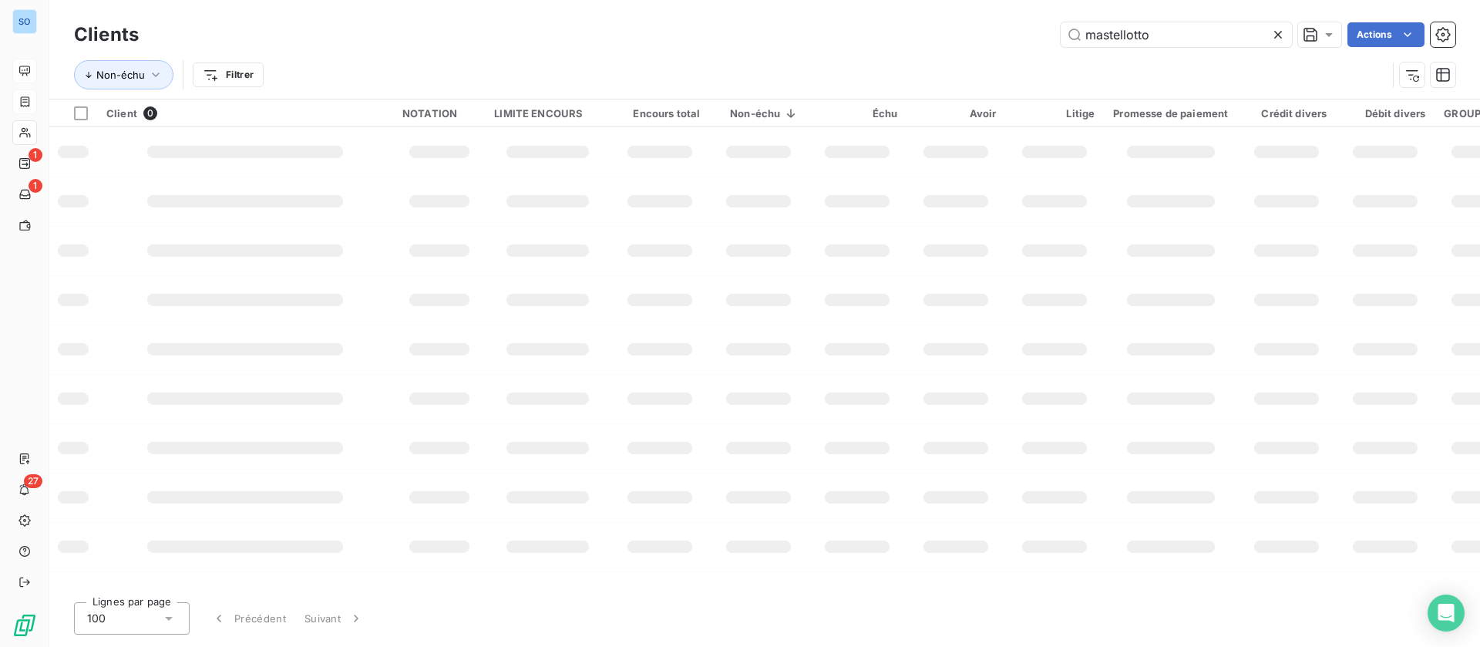
type input "mastellotto"
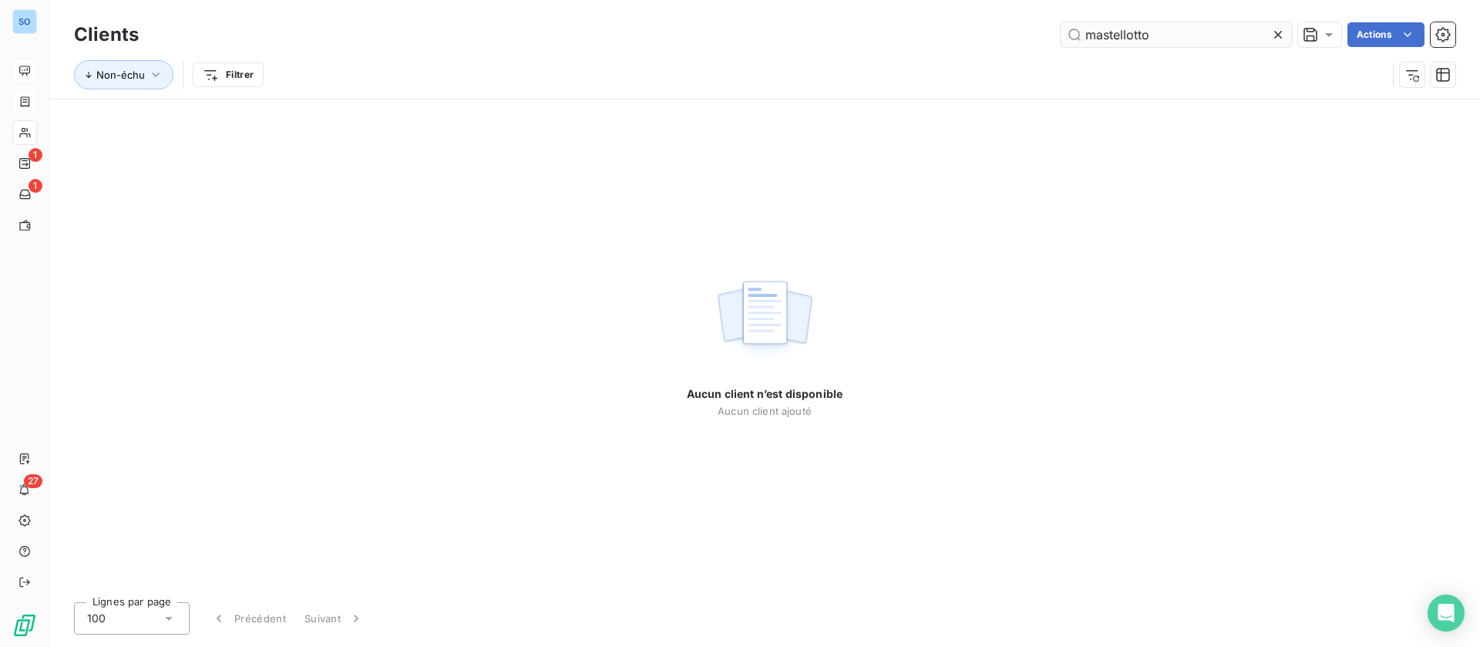
click at [1124, 31] on input "mastellotto" at bounding box center [1176, 34] width 231 height 25
click at [1226, 44] on input "mastellotto" at bounding box center [1176, 34] width 231 height 25
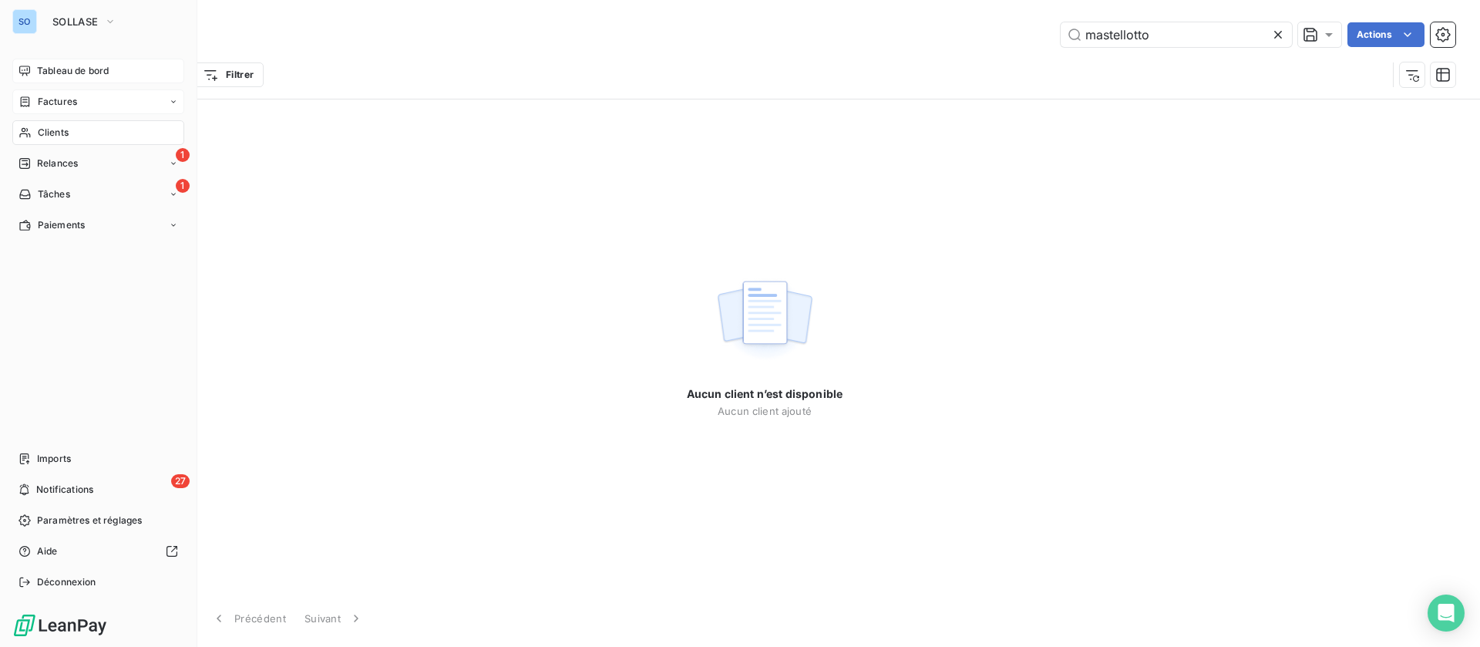
click at [38, 140] on div "Clients" at bounding box center [98, 132] width 172 height 25
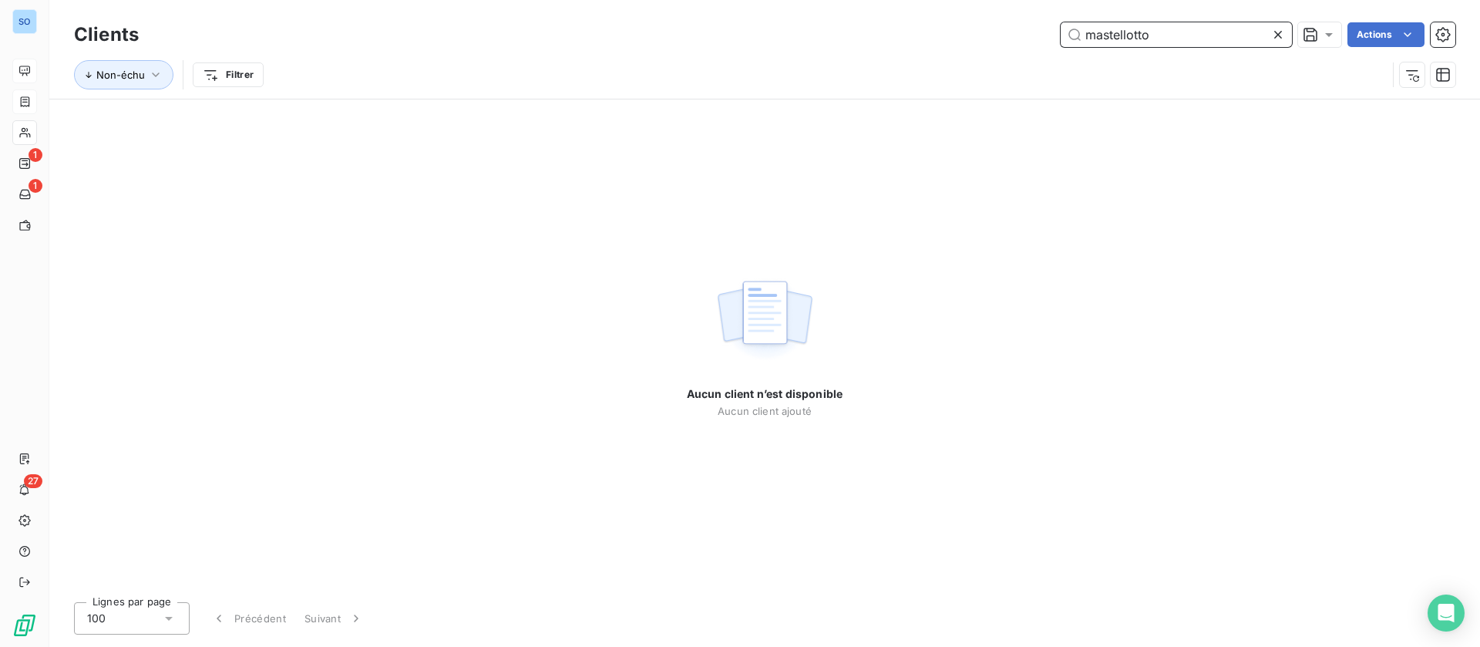
click at [1169, 25] on input "mastellotto" at bounding box center [1176, 34] width 231 height 25
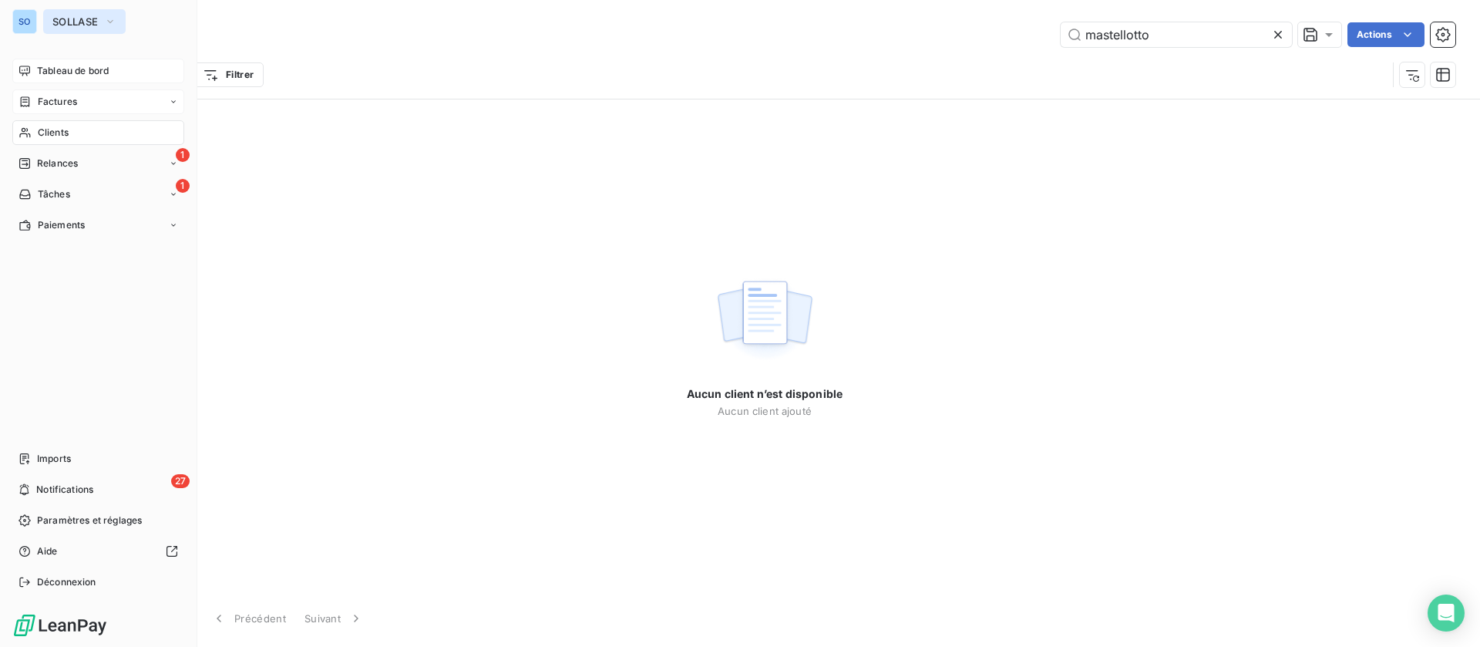
click at [66, 25] on span "SOLLASE" at bounding box center [74, 21] width 45 height 12
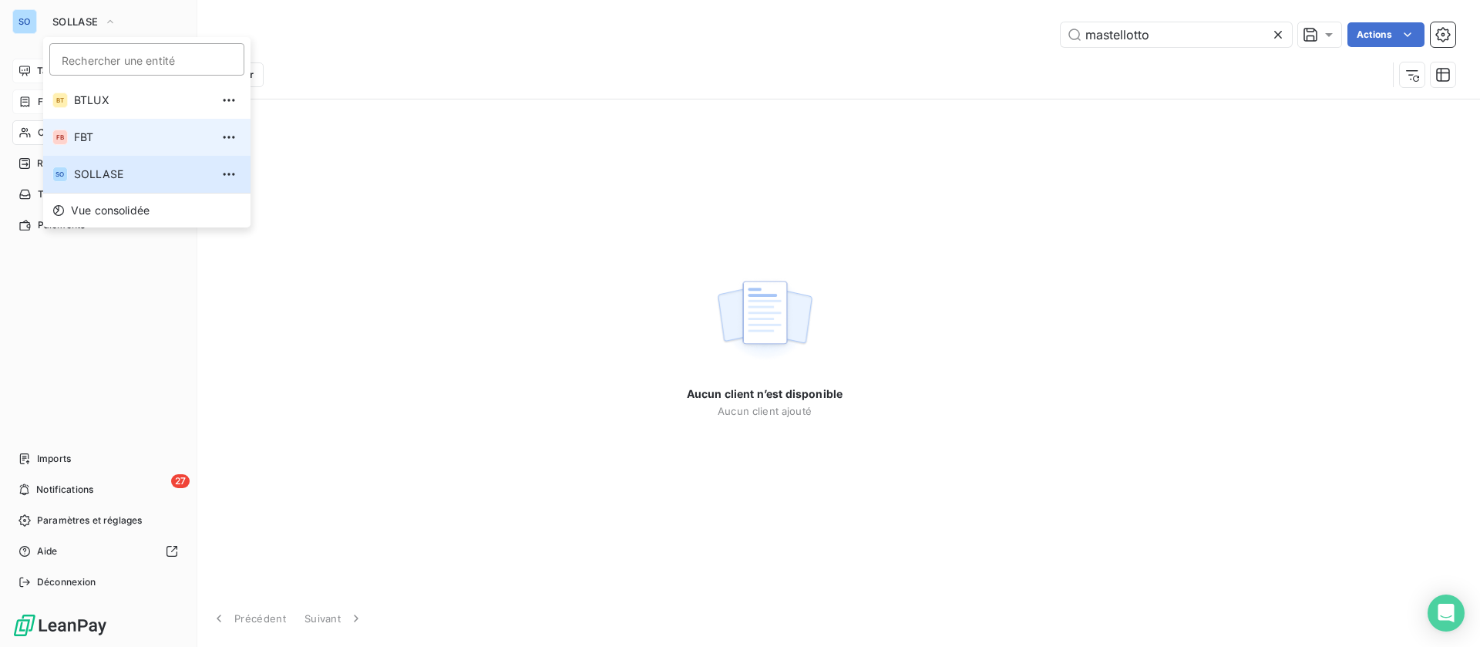
click at [106, 140] on span "FBT" at bounding box center [142, 137] width 136 height 15
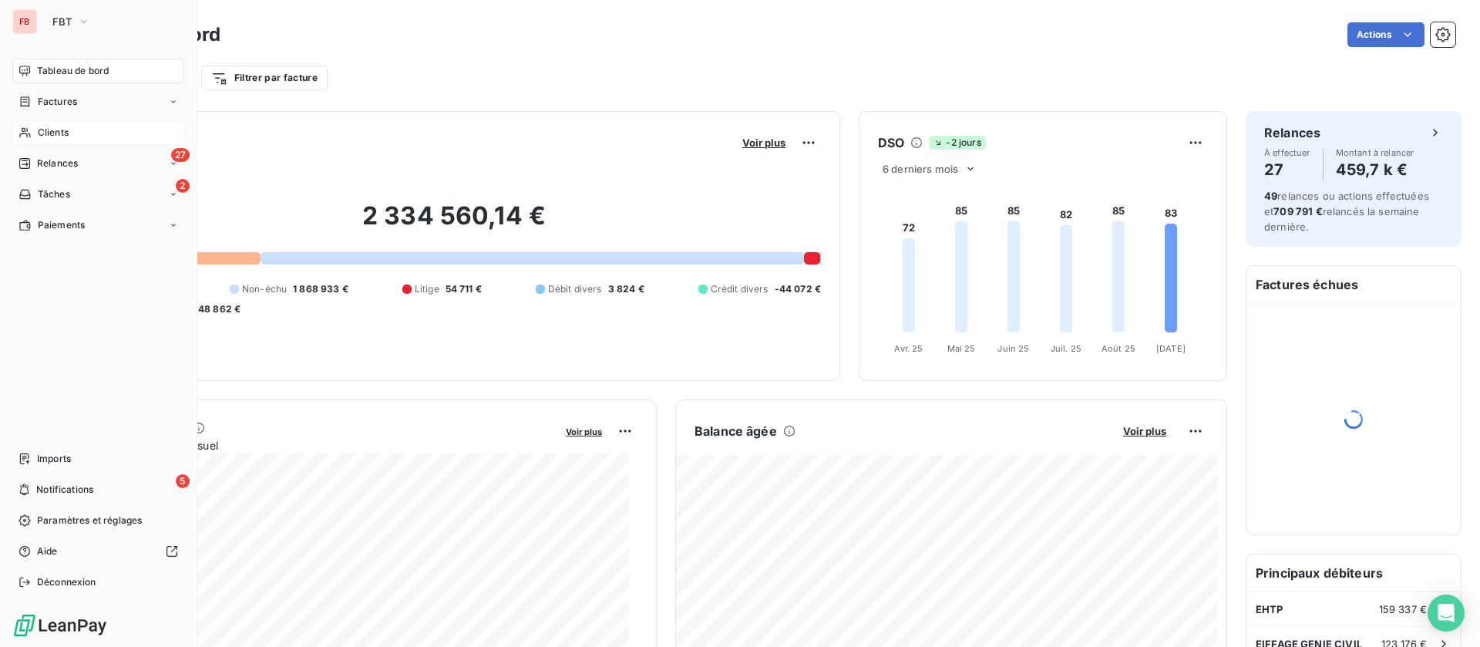
click at [77, 128] on div "Clients" at bounding box center [98, 132] width 172 height 25
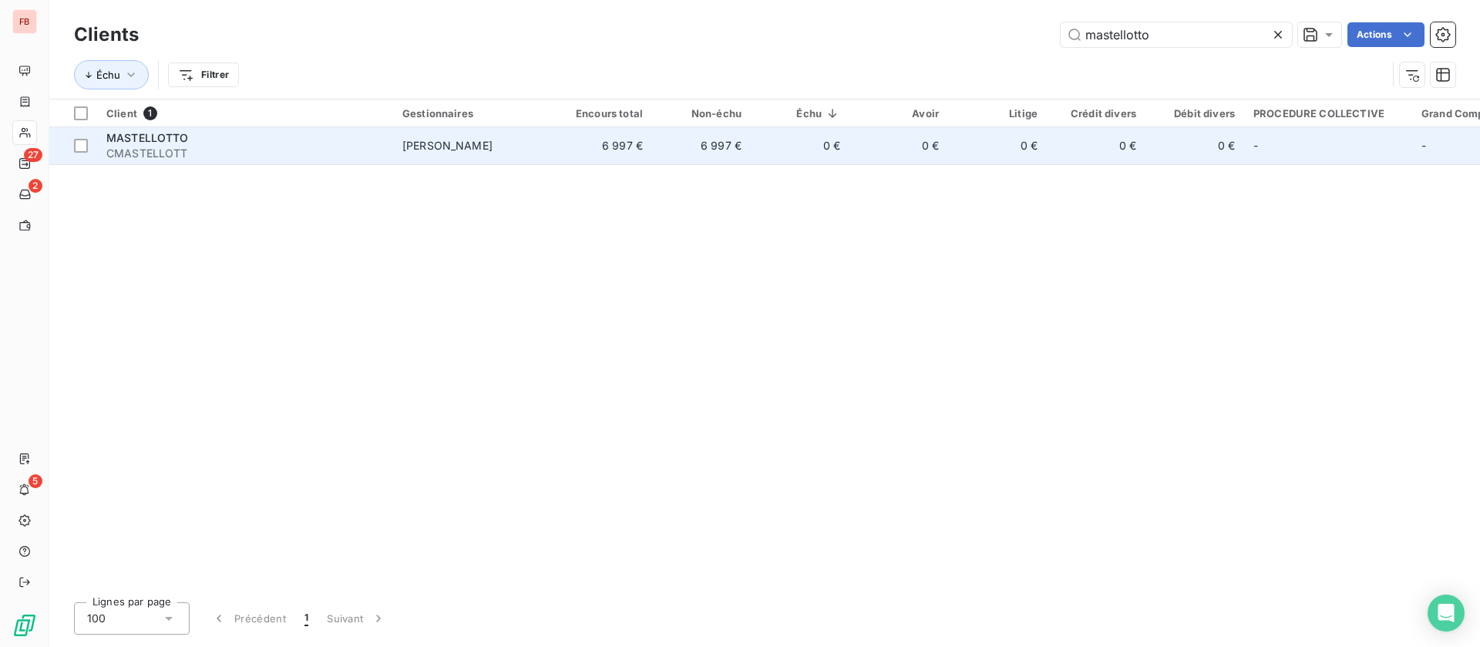
click at [180, 144] on div "MASTELLOTTO" at bounding box center [245, 137] width 278 height 15
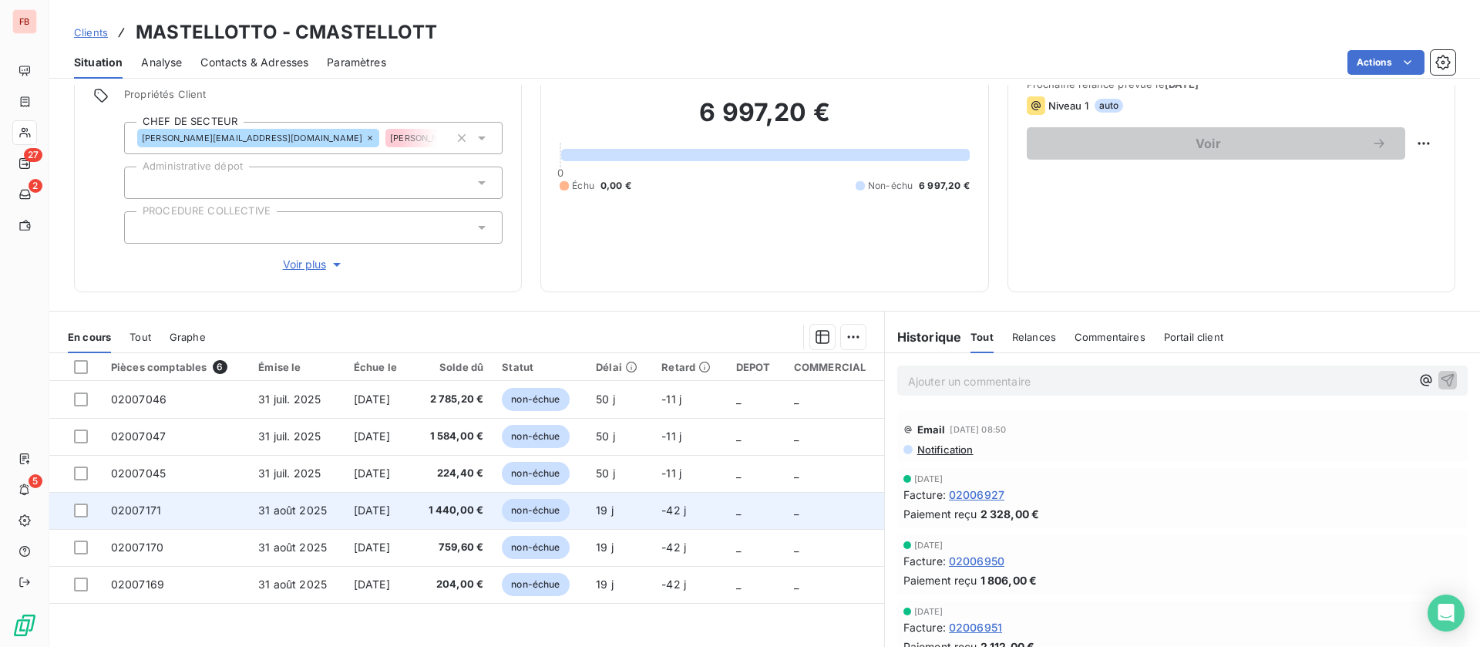
scroll to position [165, 0]
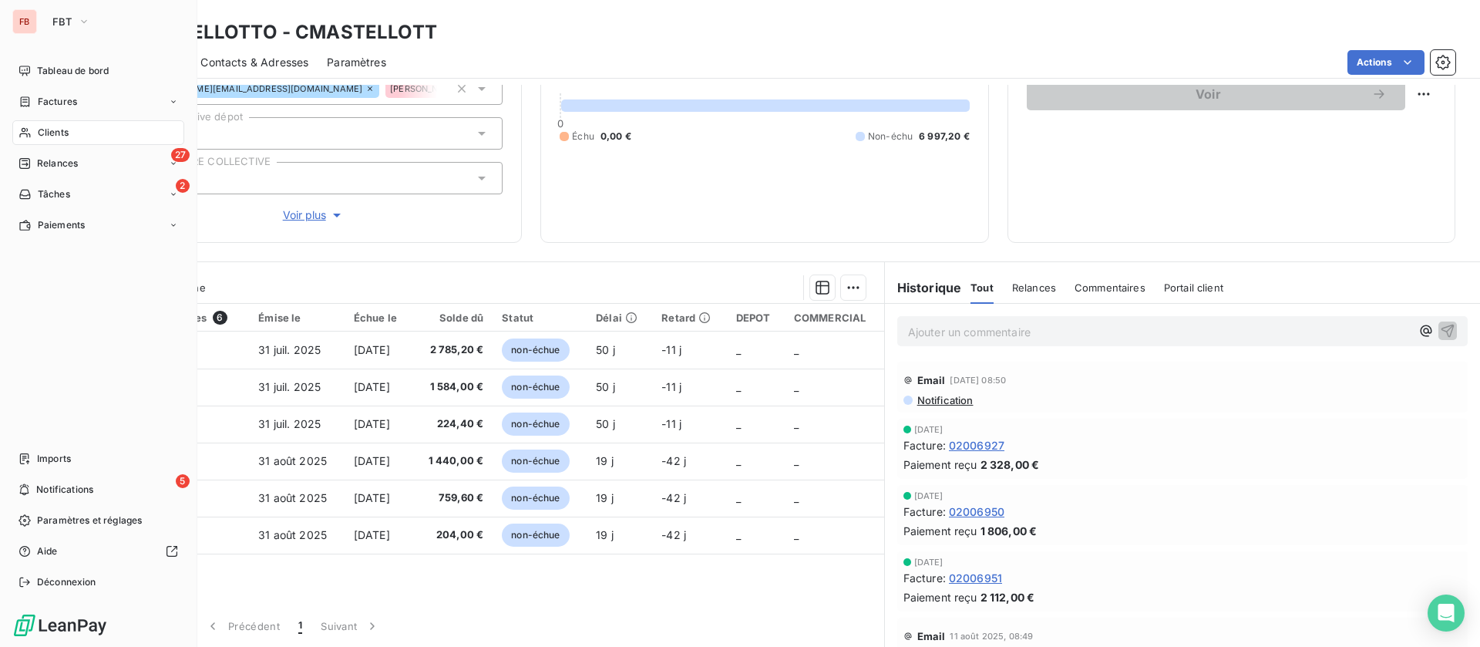
click at [60, 133] on span "Clients" at bounding box center [53, 133] width 31 height 14
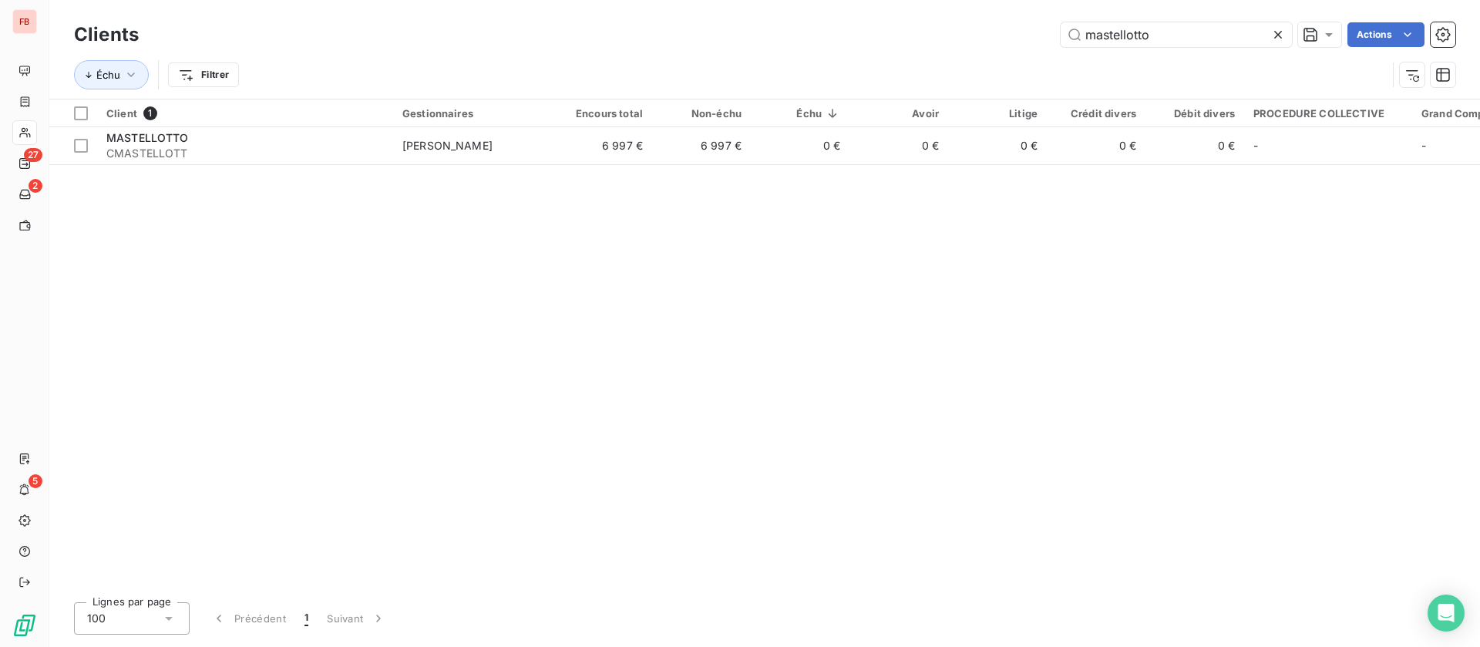
drag, startPoint x: 1206, startPoint y: 28, endPoint x: 883, endPoint y: 13, distance: 323.3
click at [890, 31] on div "mastellotto Actions" at bounding box center [806, 34] width 1298 height 25
drag, startPoint x: 1081, startPoint y: 43, endPoint x: 961, endPoint y: 45, distance: 120.3
click at [961, 45] on div "pontiggia Actions" at bounding box center [806, 34] width 1298 height 25
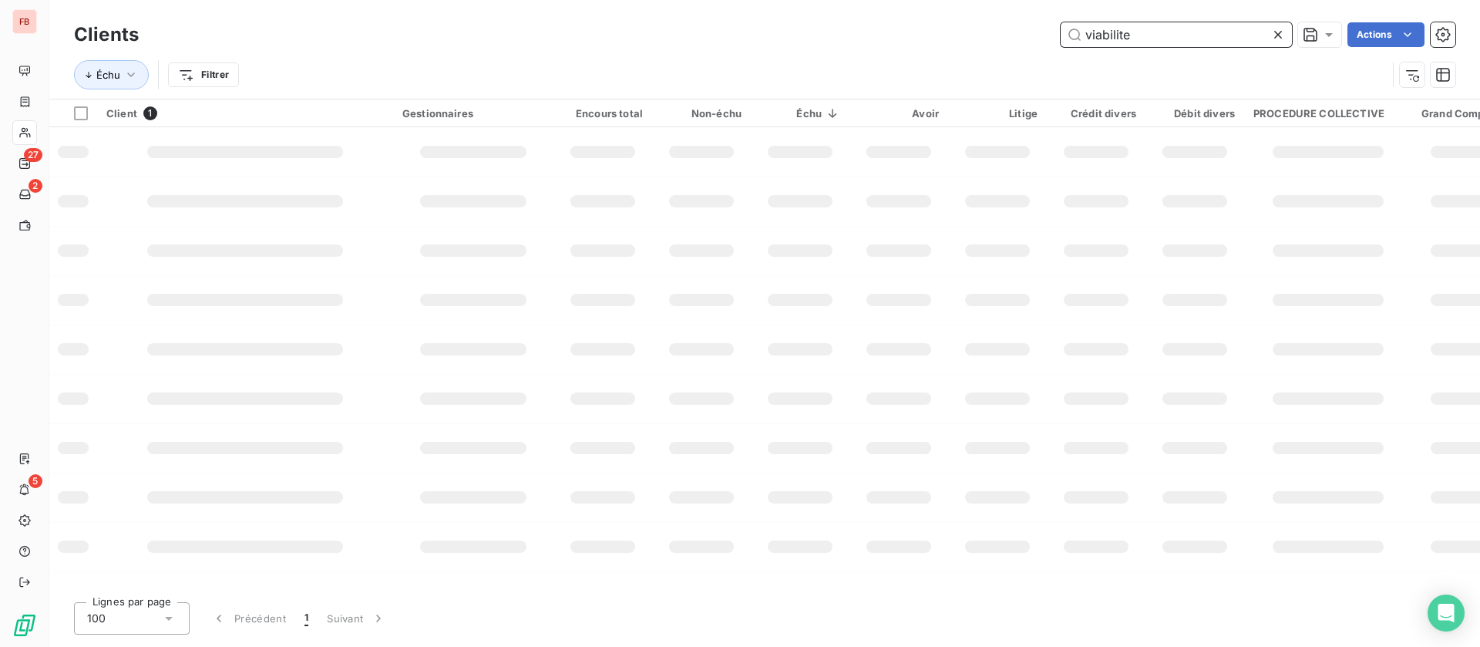
type input "viabilite"
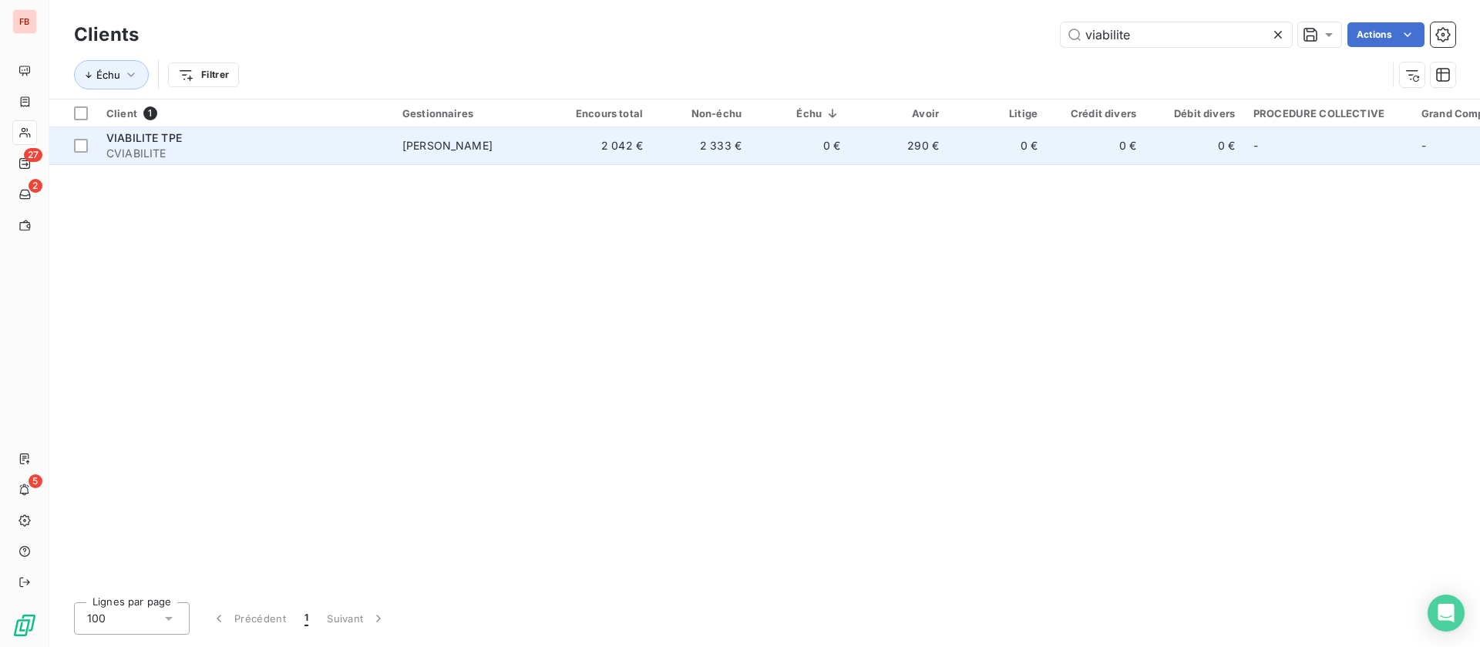
click at [515, 142] on td "[PERSON_NAME]" at bounding box center [473, 145] width 160 height 37
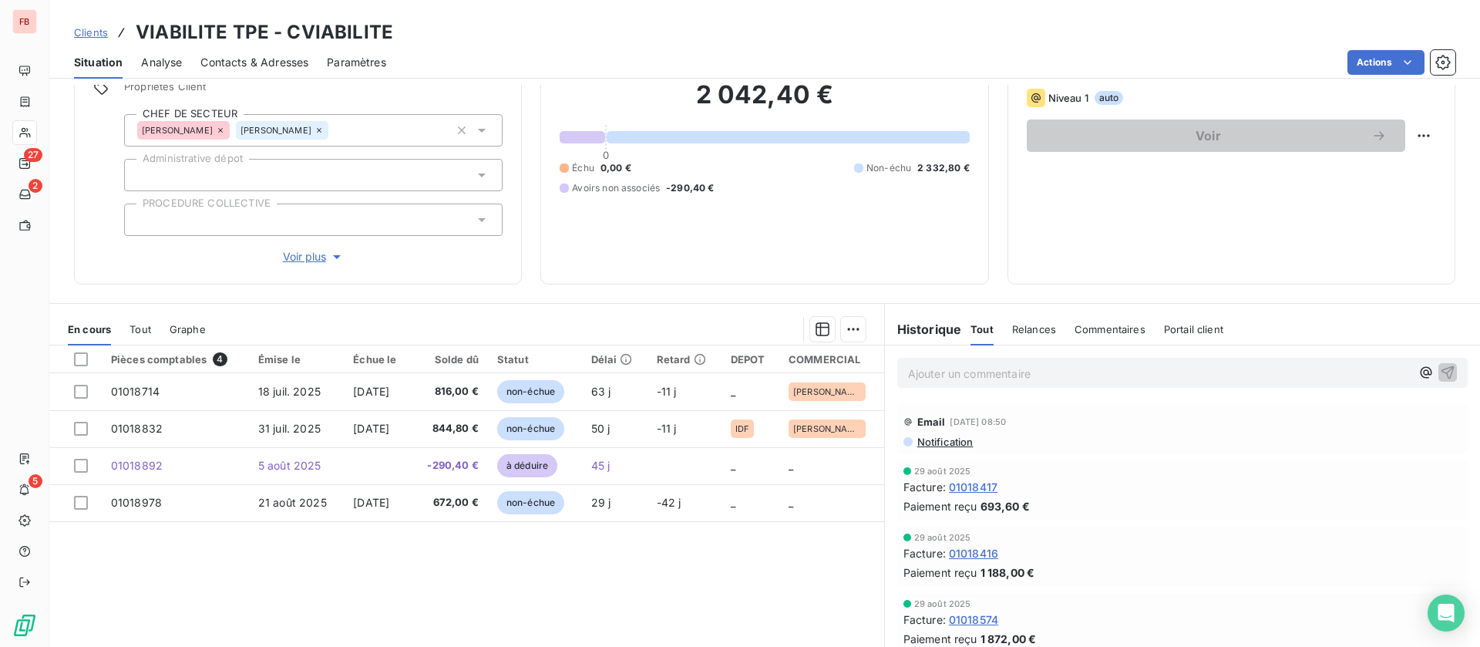
scroll to position [165, 0]
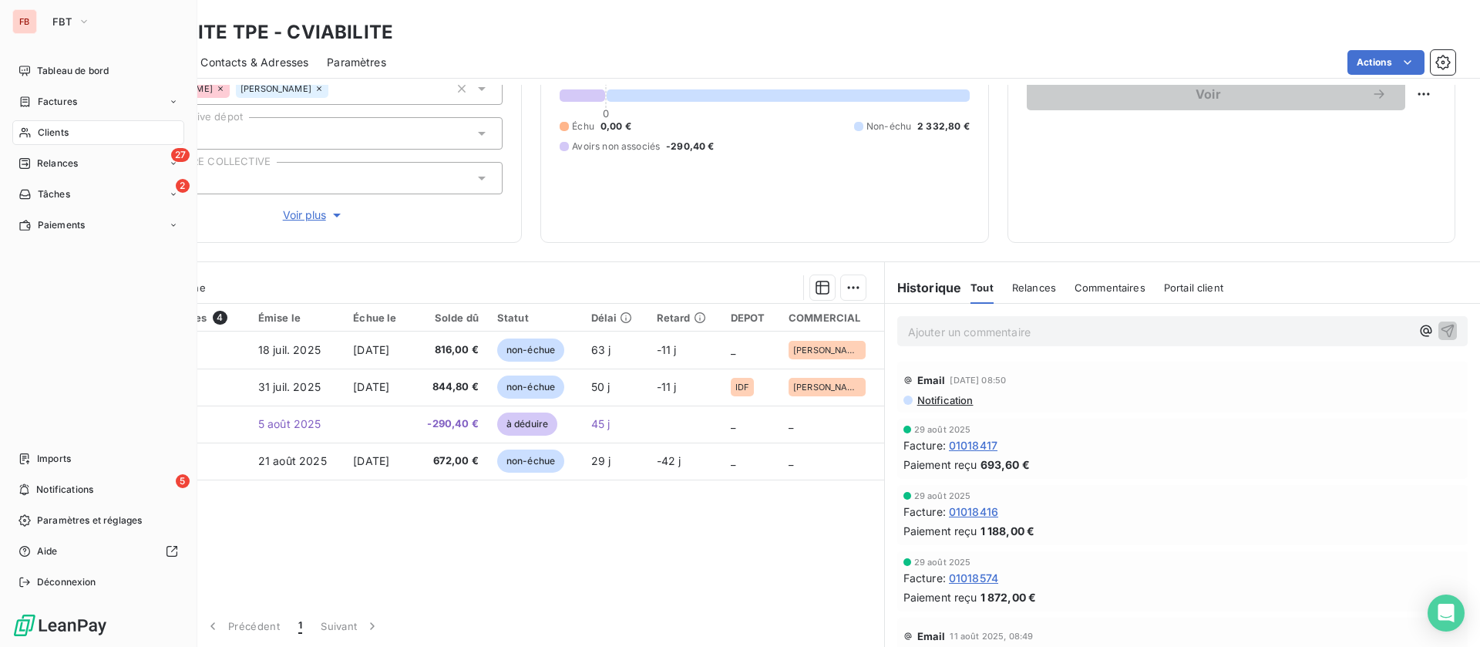
click at [76, 126] on div "Clients" at bounding box center [98, 132] width 172 height 25
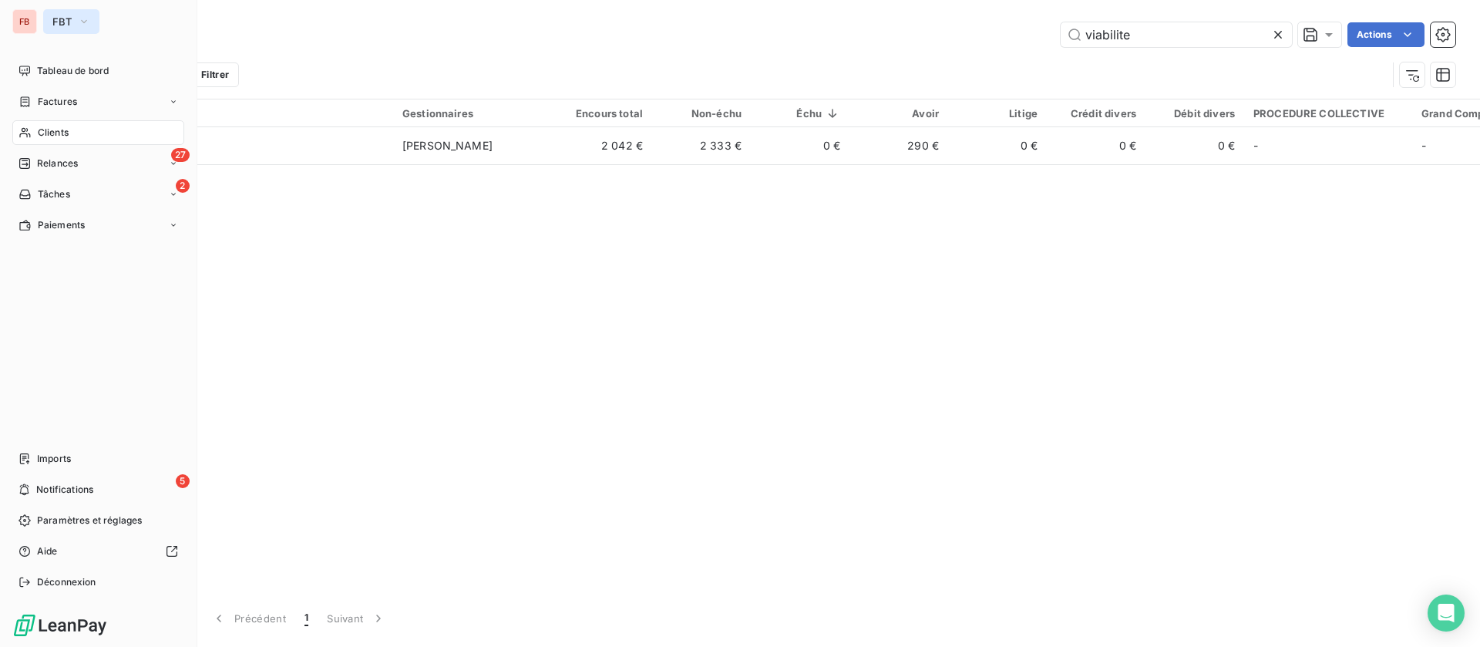
click at [86, 25] on icon "button" at bounding box center [84, 21] width 12 height 15
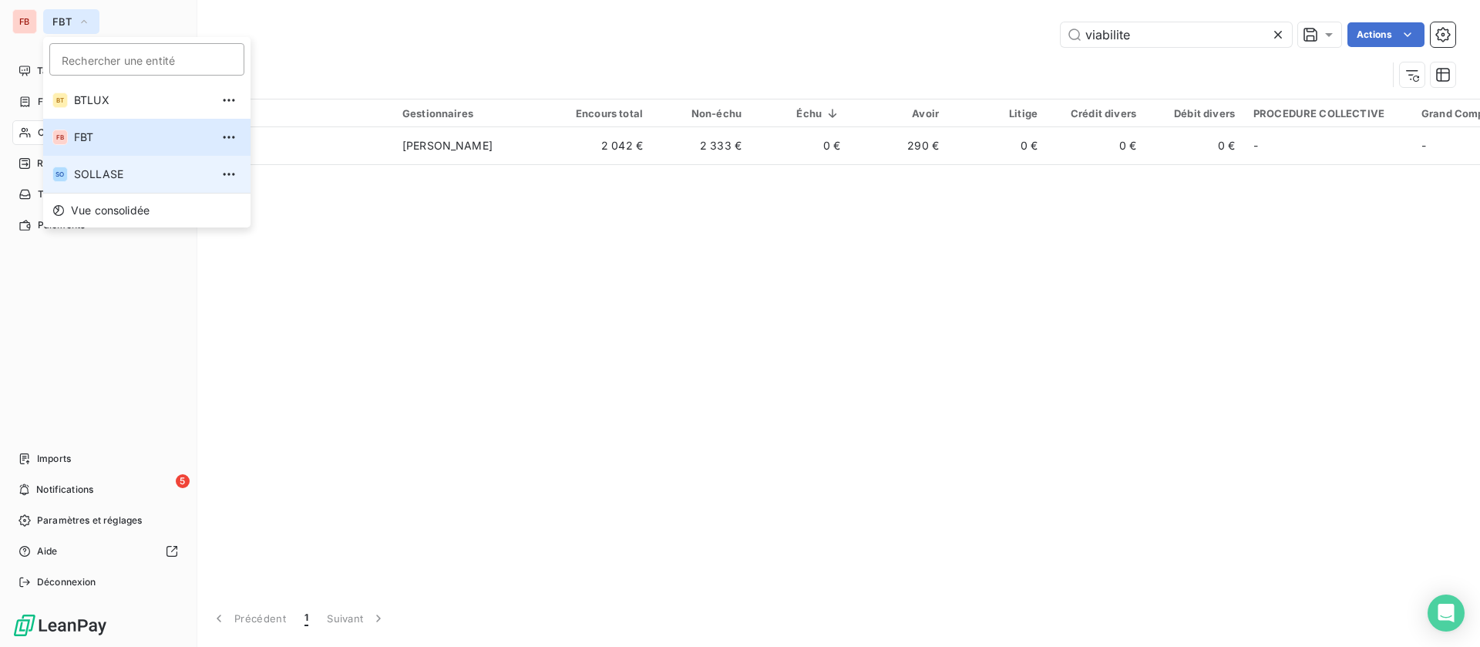
click at [103, 170] on span "SOLLASE" at bounding box center [142, 174] width 136 height 15
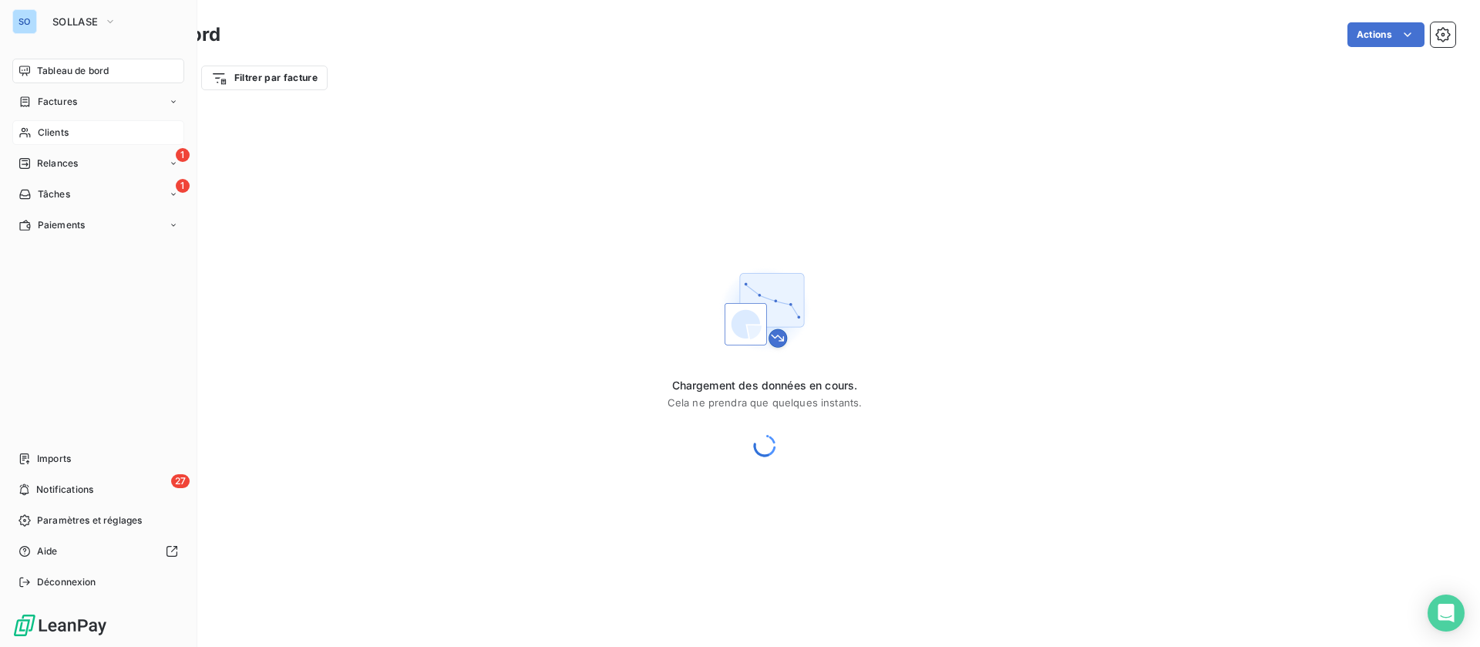
click at [96, 133] on div "Clients" at bounding box center [98, 132] width 172 height 25
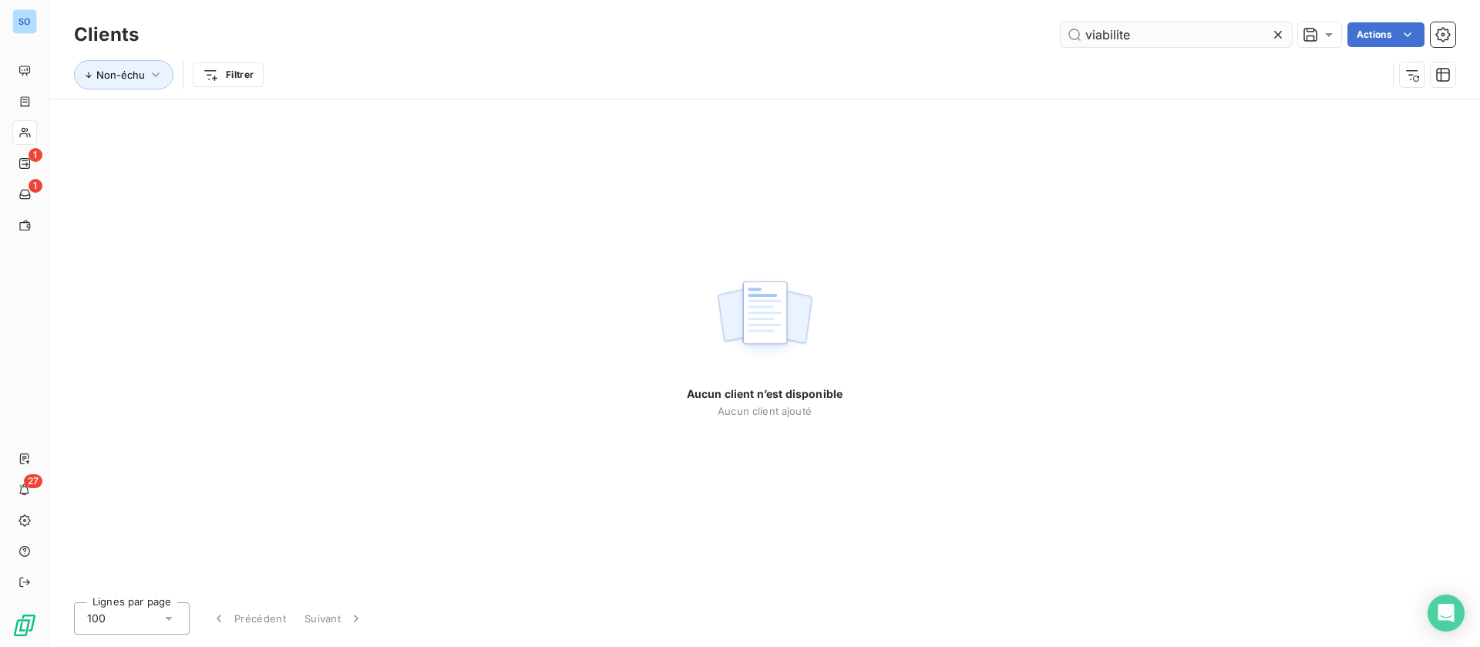
click at [1174, 32] on input "viabilite" at bounding box center [1176, 34] width 231 height 25
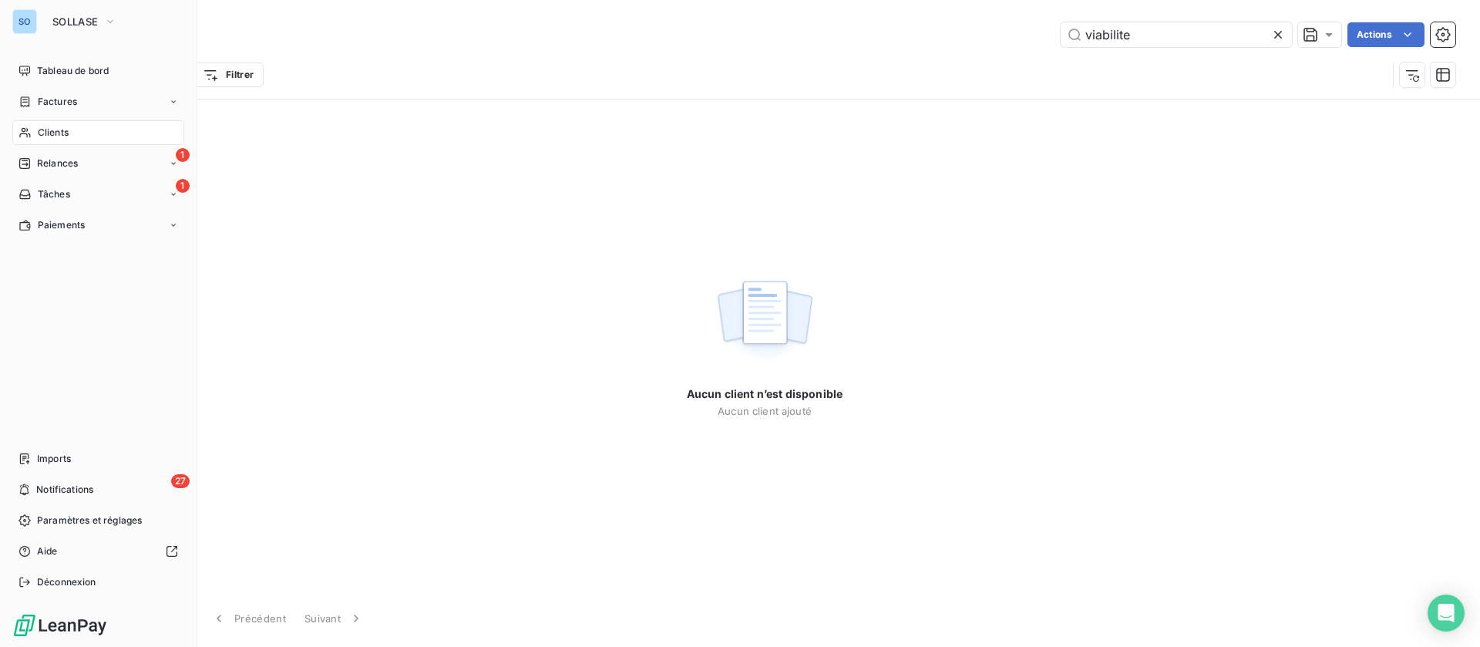
type input "viabilite"
click at [25, 17] on div "SO" at bounding box center [24, 21] width 25 height 25
drag, startPoint x: 66, startPoint y: 16, endPoint x: 73, endPoint y: 30, distance: 15.9
click at [66, 16] on span "SOLLASE" at bounding box center [74, 21] width 45 height 12
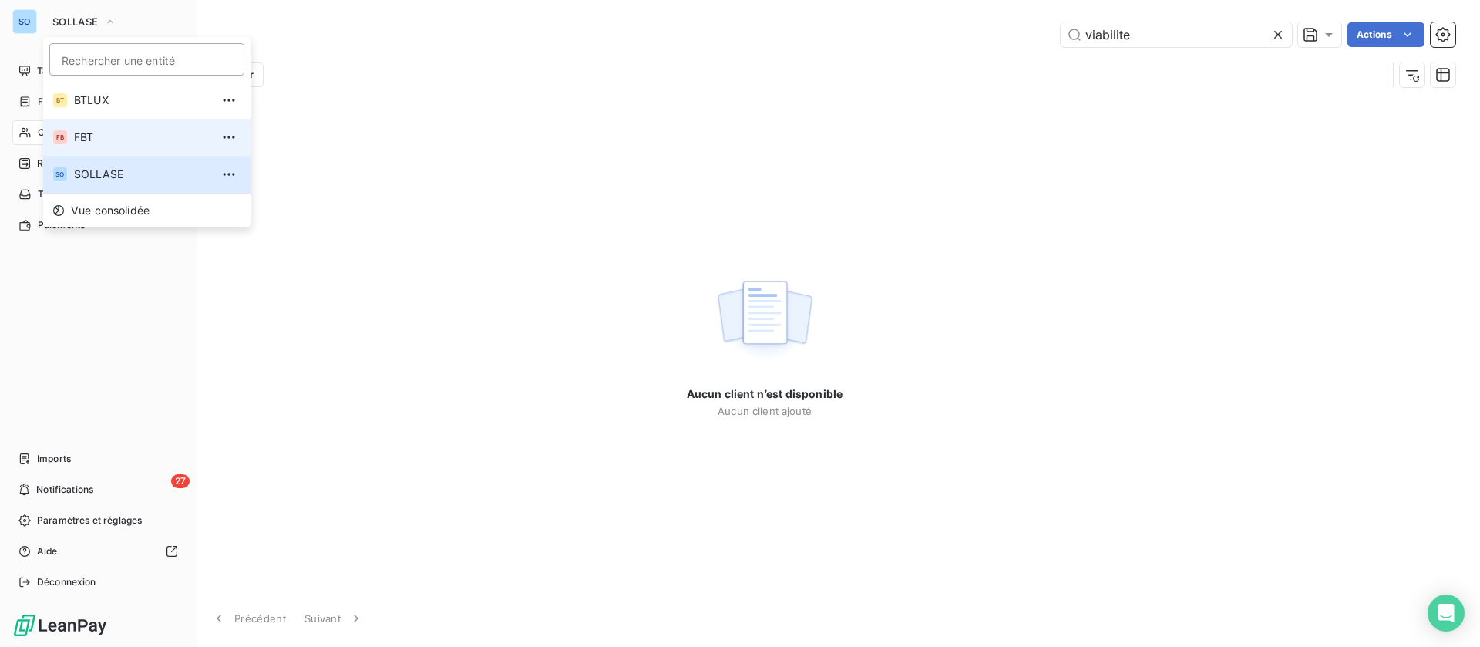
click at [99, 138] on span "FBT" at bounding box center [142, 137] width 136 height 15
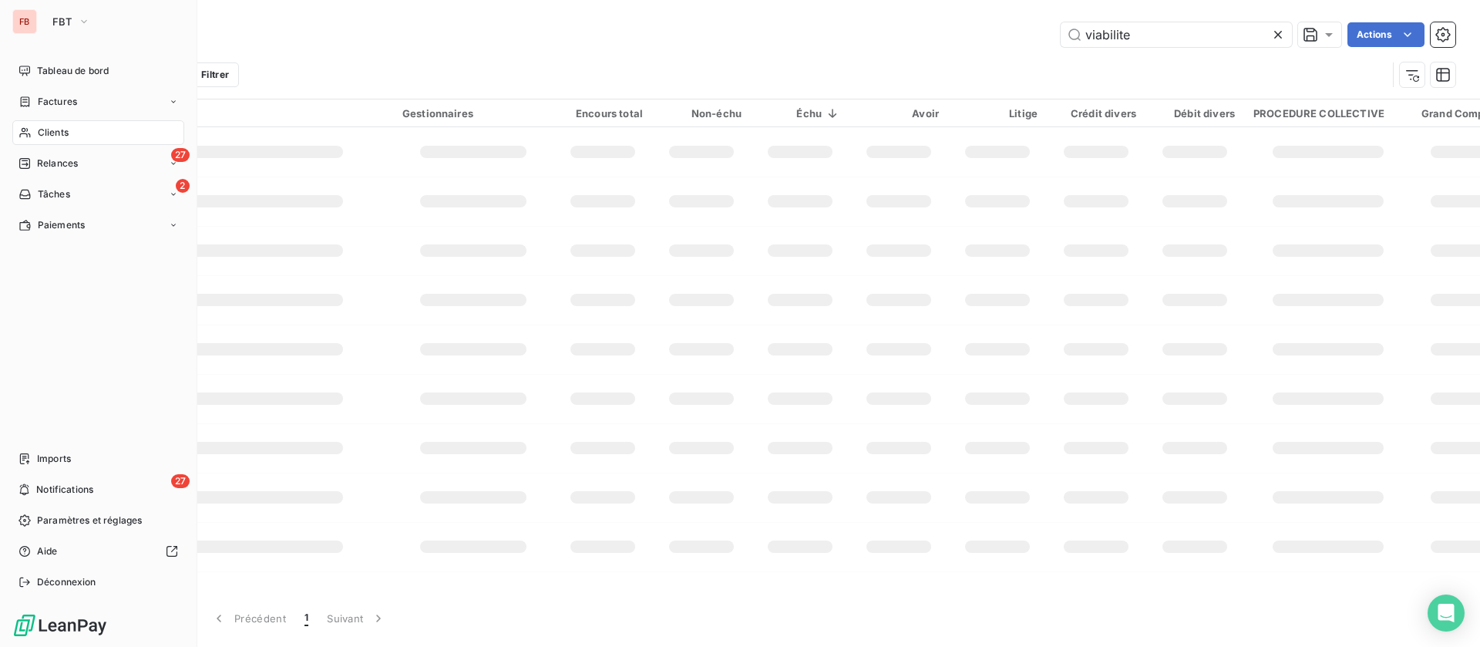
type input "viabilite"
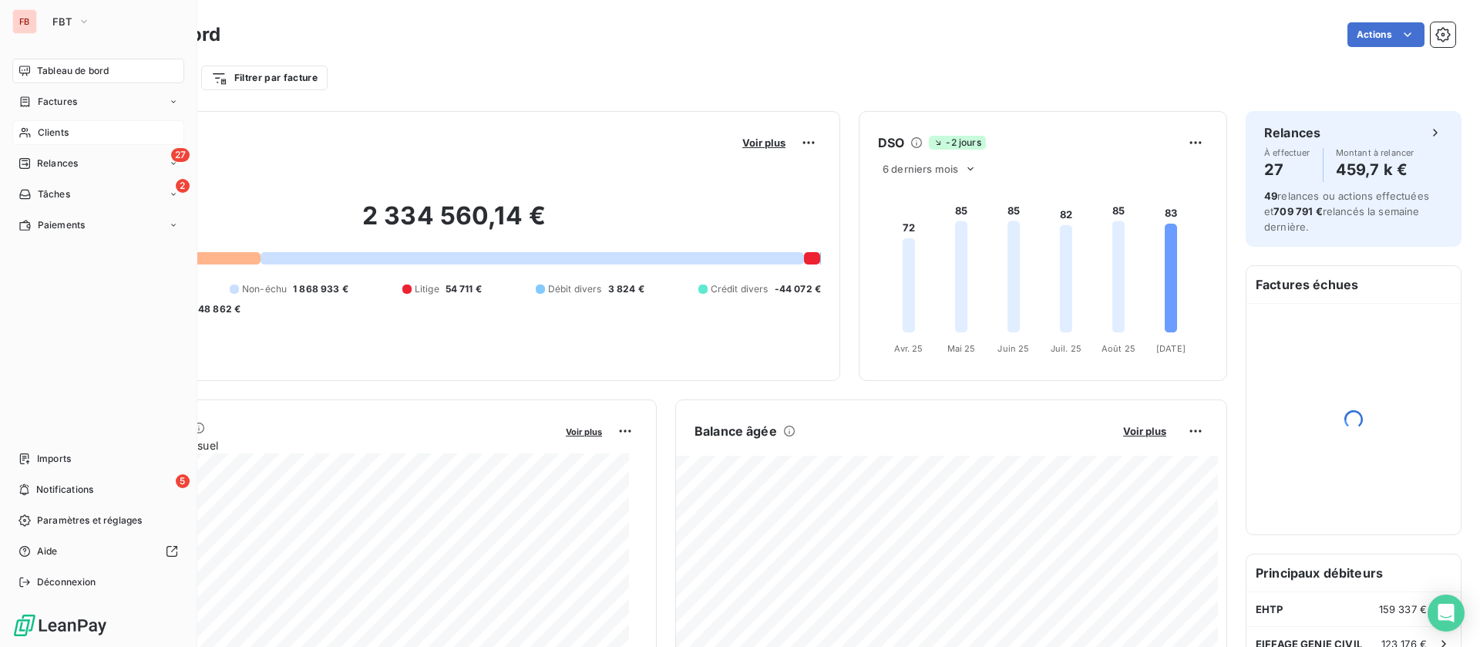
click at [71, 129] on div "Clients" at bounding box center [98, 132] width 172 height 25
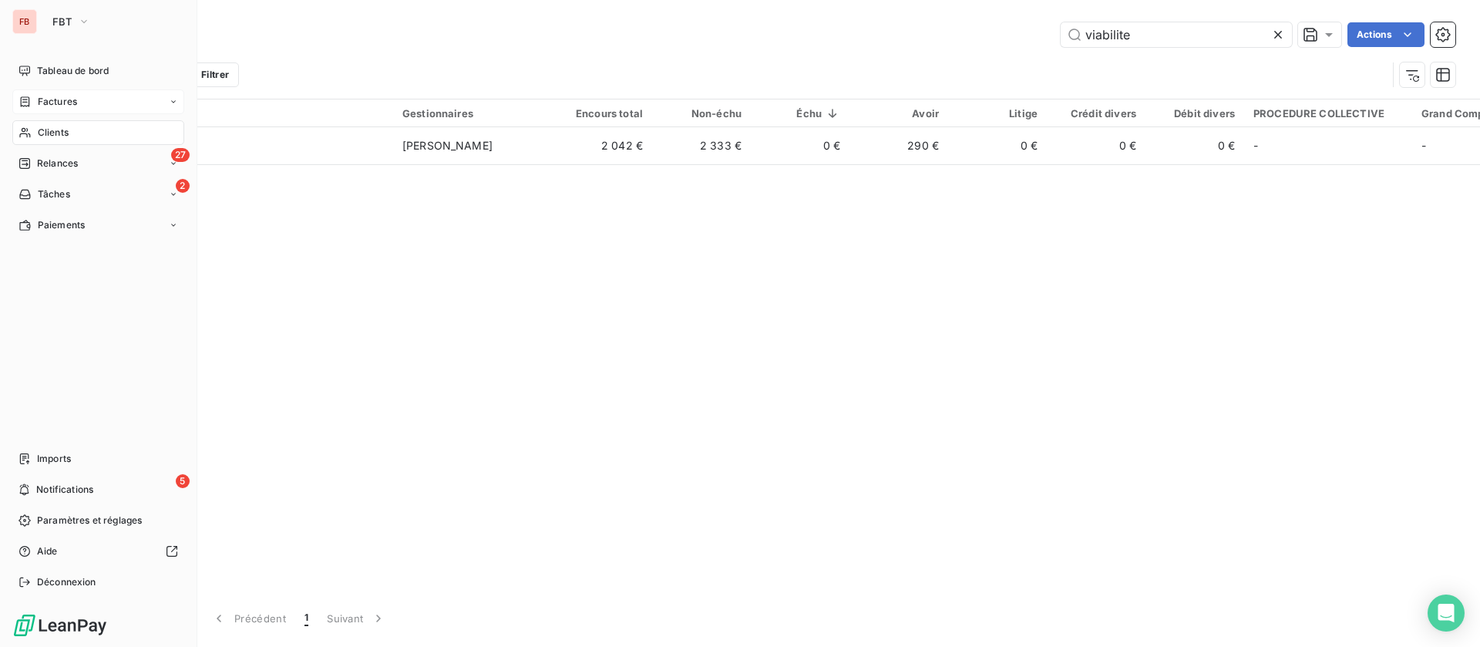
click at [51, 103] on span "Factures" at bounding box center [57, 102] width 39 height 14
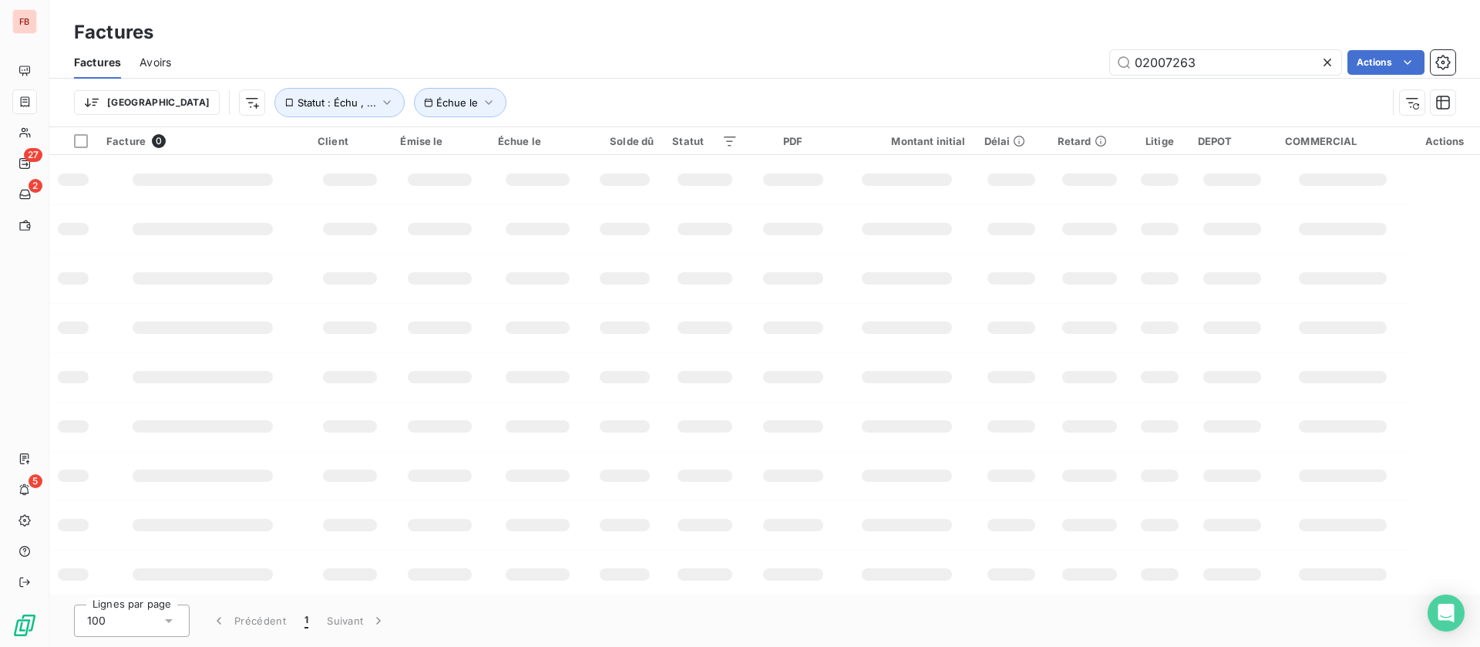
drag, startPoint x: 1219, startPoint y: 56, endPoint x: 940, endPoint y: 45, distance: 279.2
click at [940, 46] on div "Factures Avoirs 02007263 Actions" at bounding box center [764, 62] width 1431 height 32
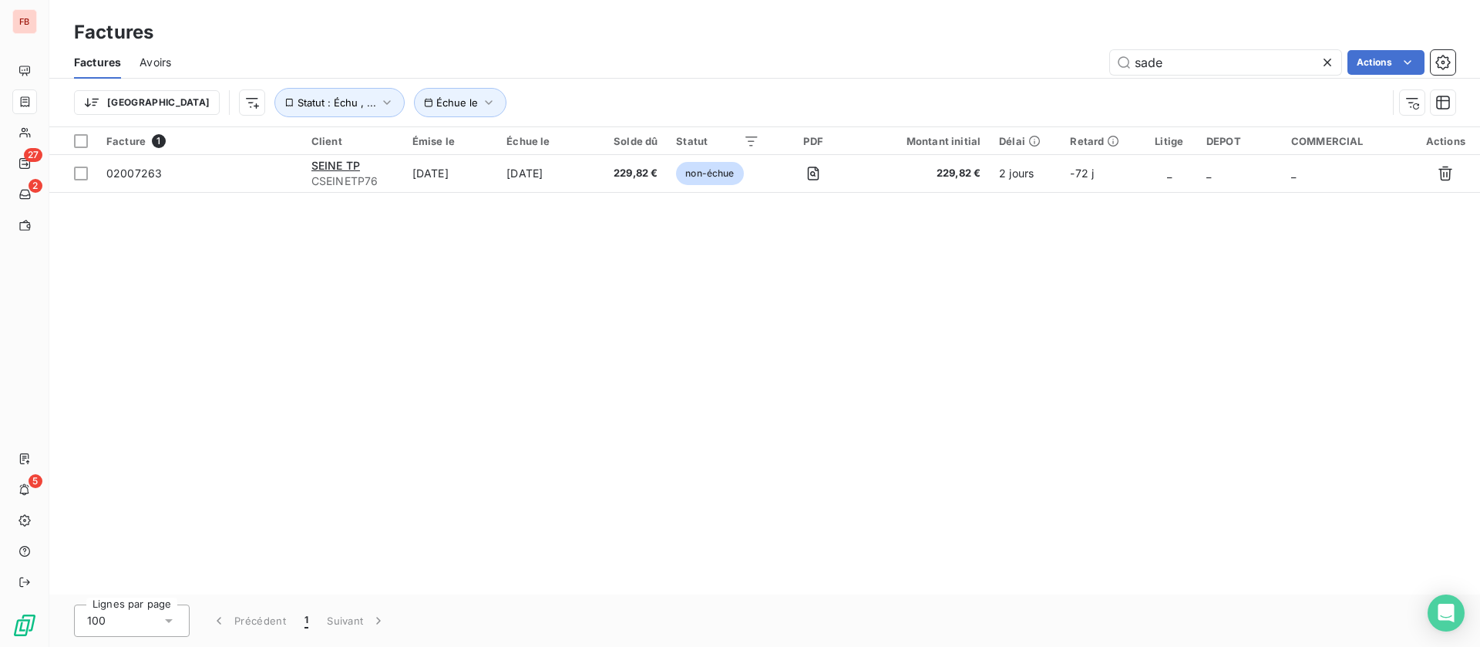
type input "sade"
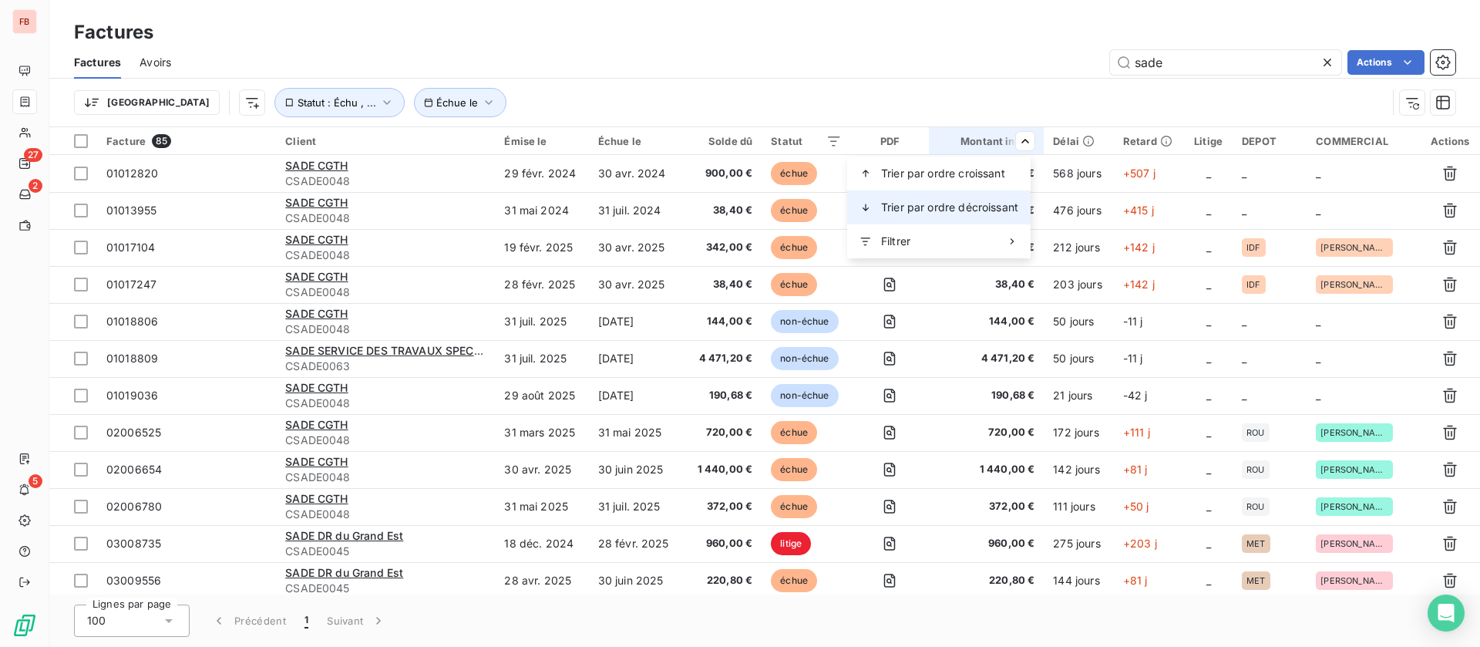
click at [977, 218] on div "Trier par ordre décroissant" at bounding box center [938, 207] width 183 height 34
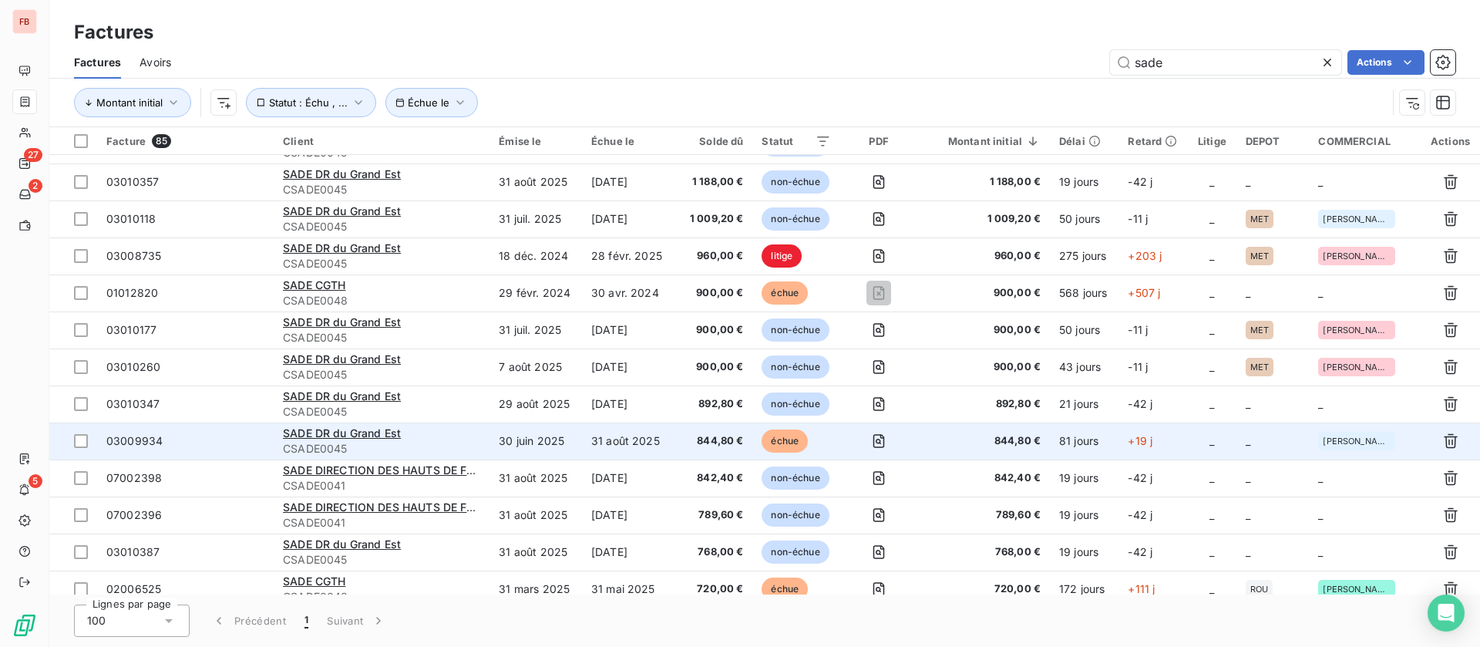
scroll to position [1156, 0]
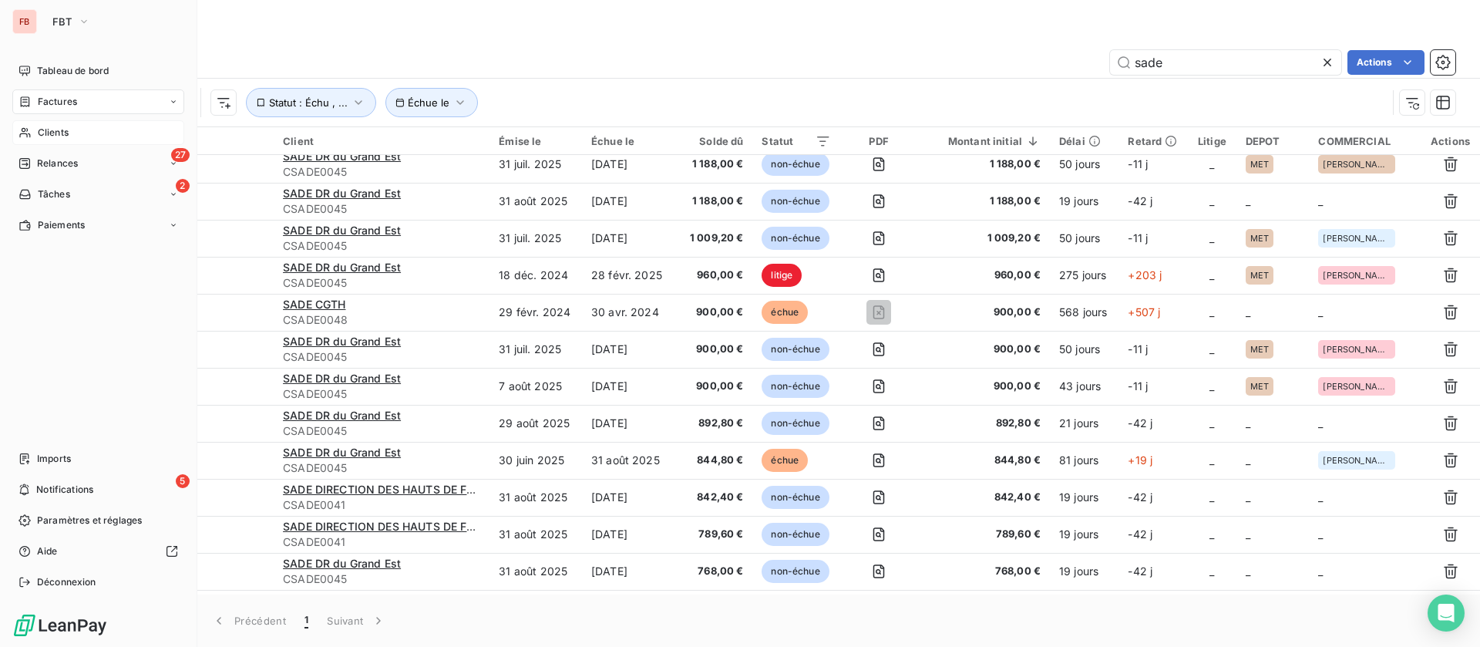
click at [39, 140] on div "Clients" at bounding box center [98, 132] width 172 height 25
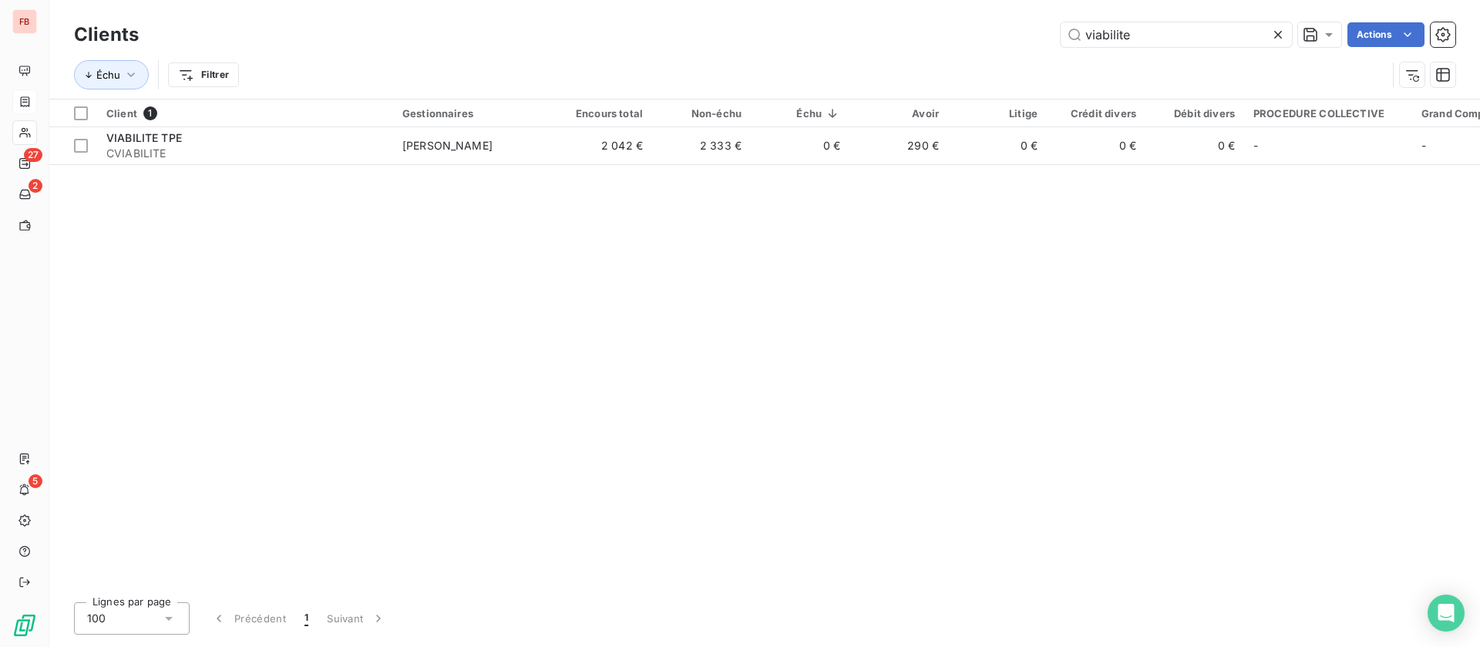
drag, startPoint x: 1022, startPoint y: 32, endPoint x: 887, endPoint y: 40, distance: 135.2
click at [888, 39] on div "viabilite Actions" at bounding box center [806, 34] width 1298 height 25
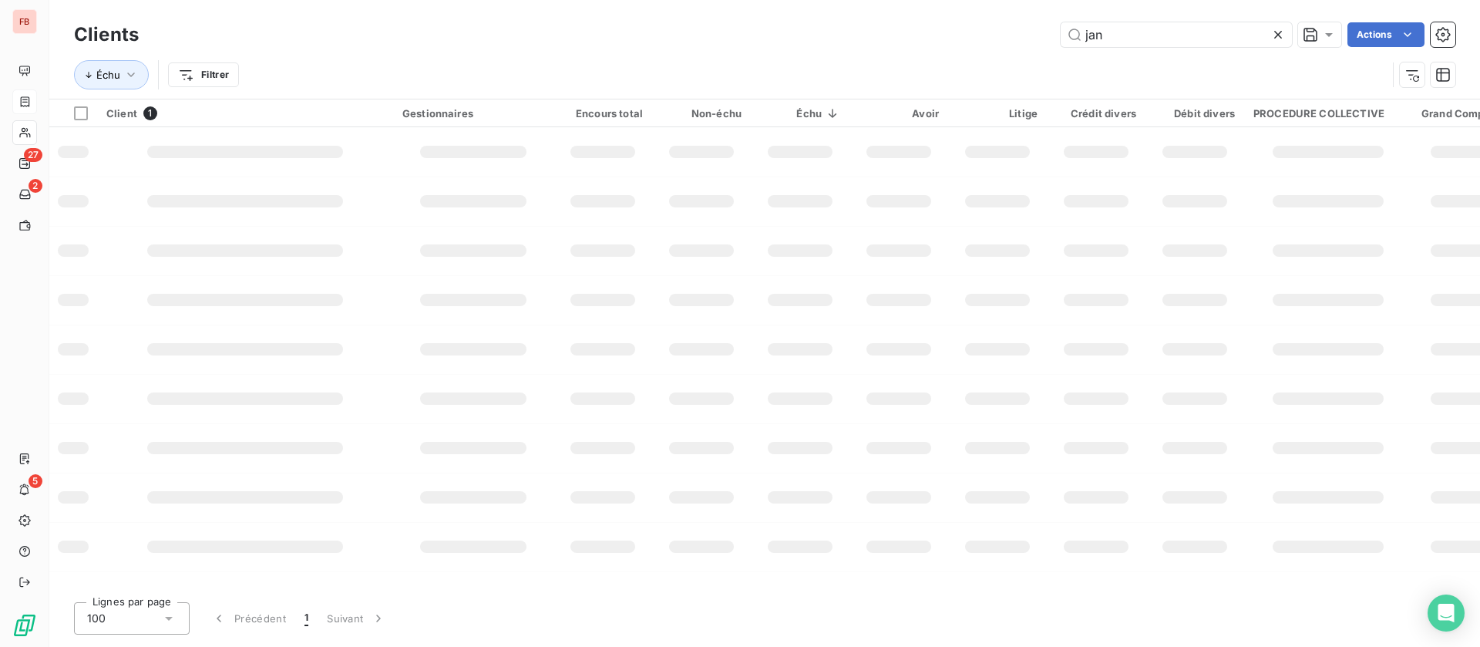
type input "jan"
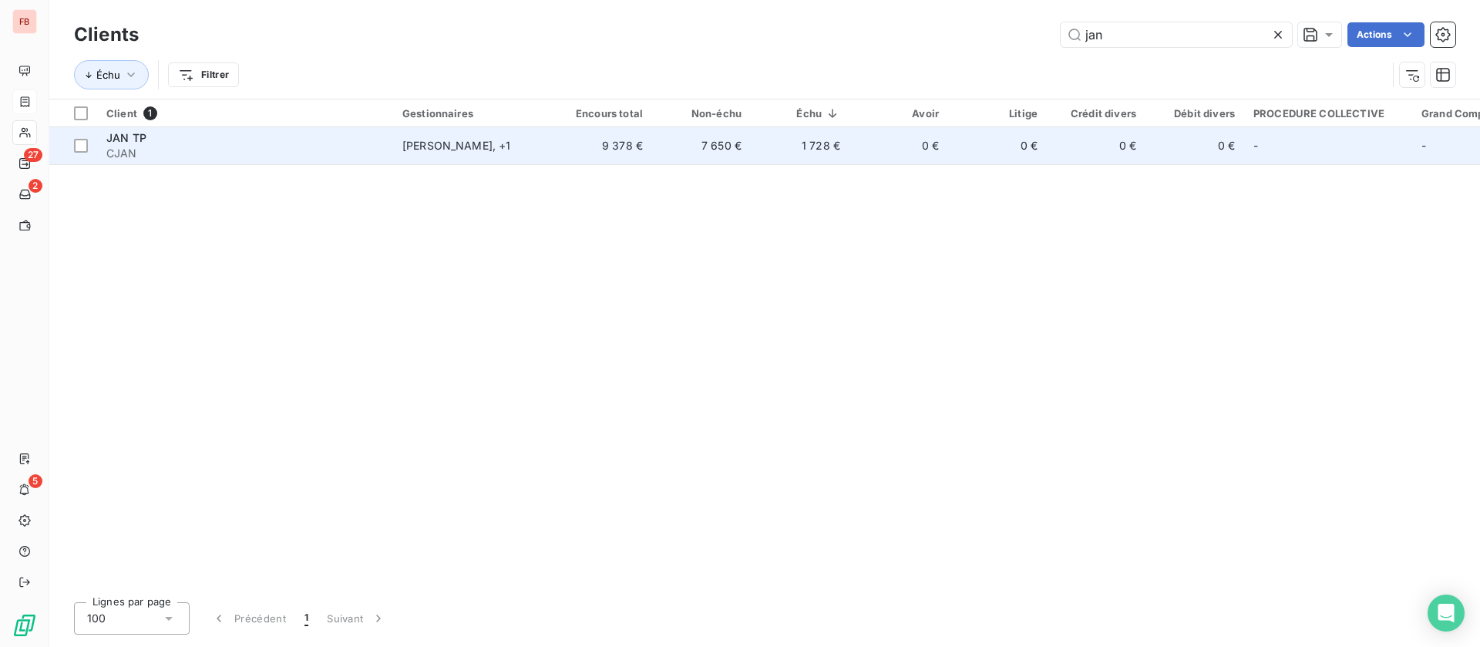
click at [372, 138] on div "JAN TP" at bounding box center [245, 137] width 278 height 15
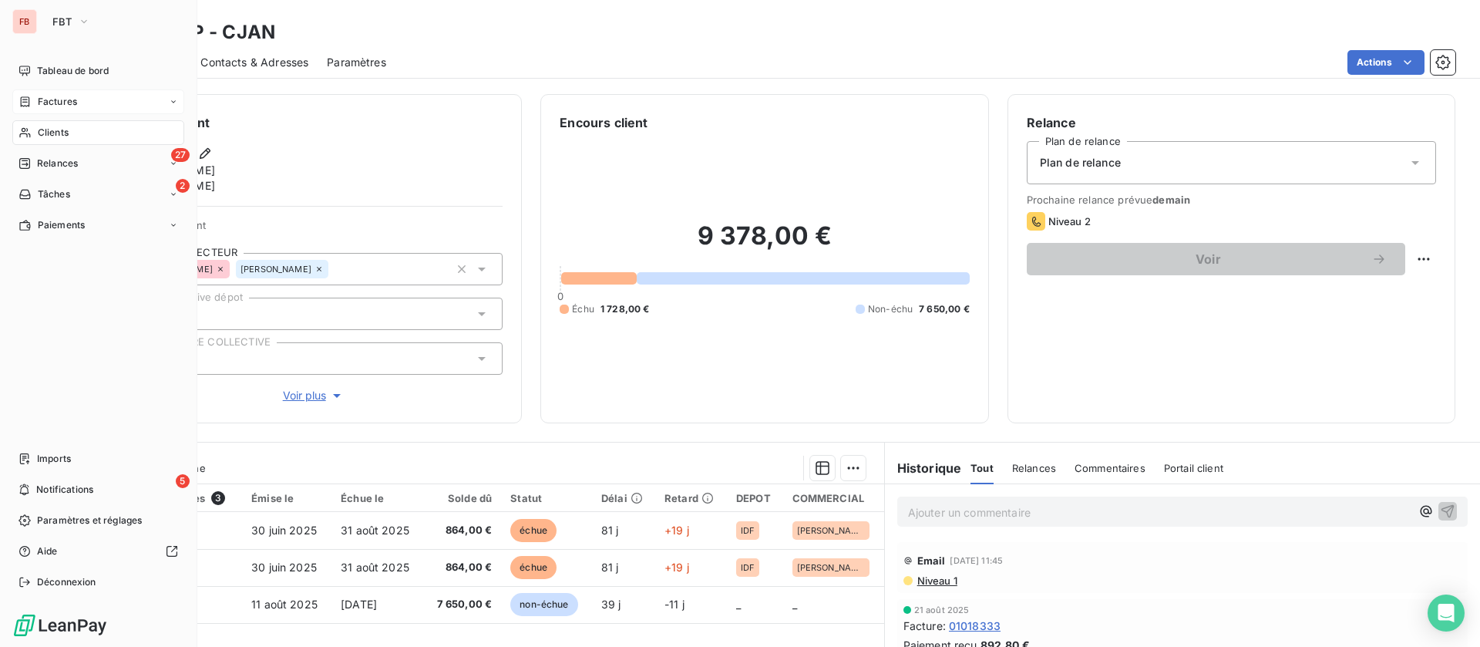
drag, startPoint x: 28, startPoint y: 134, endPoint x: 64, endPoint y: 126, distance: 37.2
click at [33, 136] on div "Clients" at bounding box center [98, 132] width 172 height 25
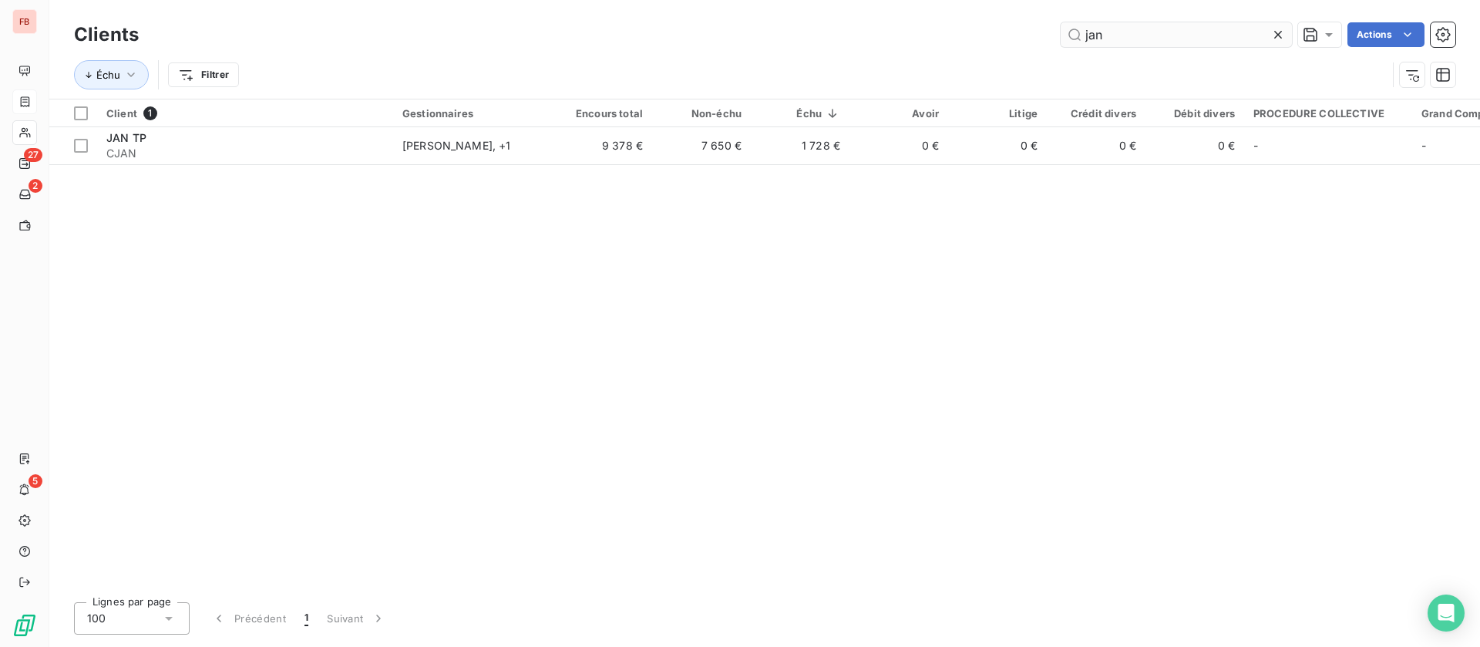
click at [1100, 38] on input "jan" at bounding box center [1176, 34] width 231 height 25
drag, startPoint x: 1001, startPoint y: 29, endPoint x: 977, endPoint y: 23, distance: 24.7
click at [975, 29] on div "jan Actions" at bounding box center [806, 34] width 1298 height 25
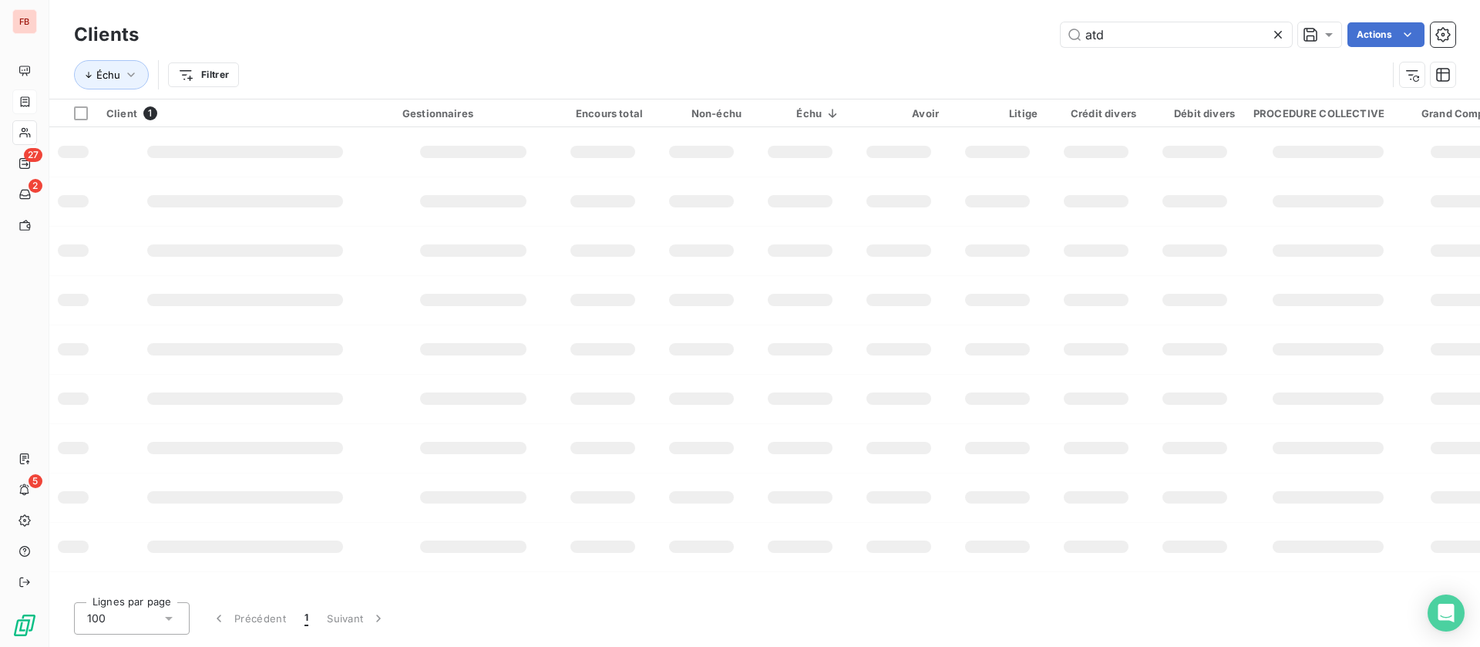
type input "atd"
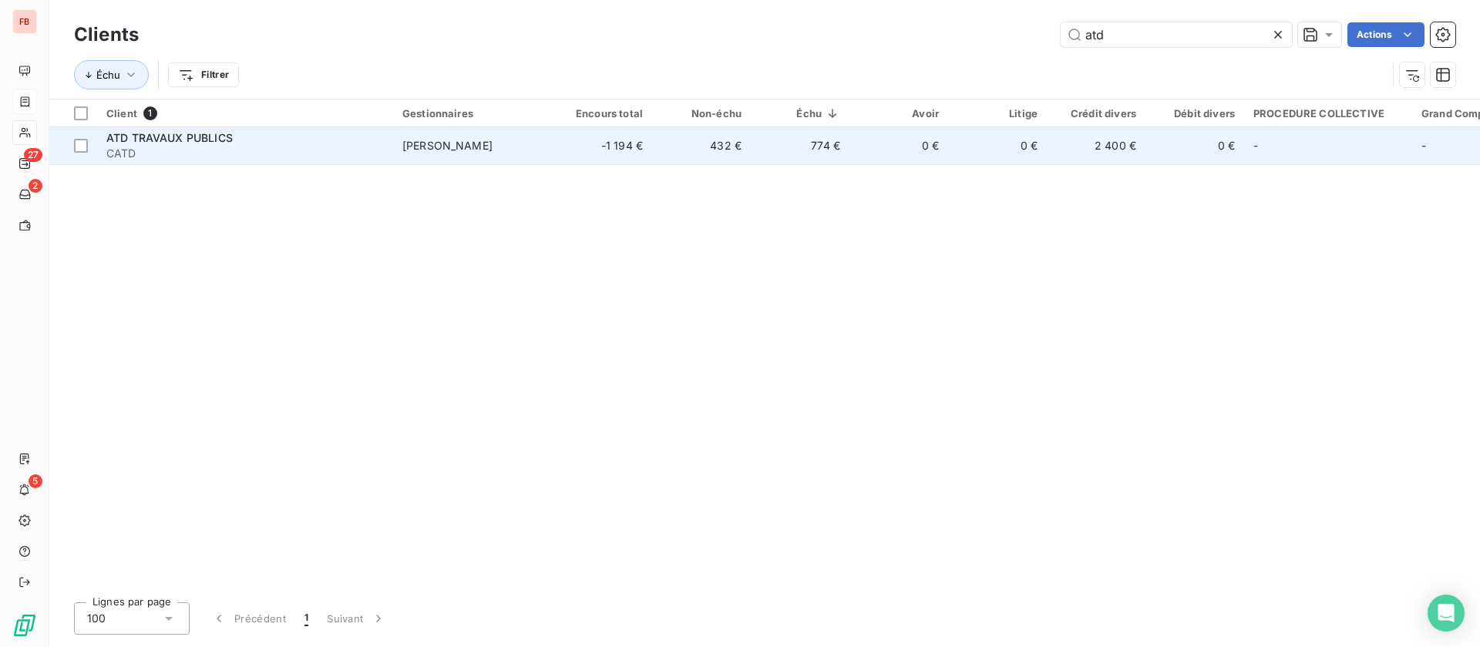
click at [858, 139] on td "0 €" at bounding box center [899, 145] width 99 height 37
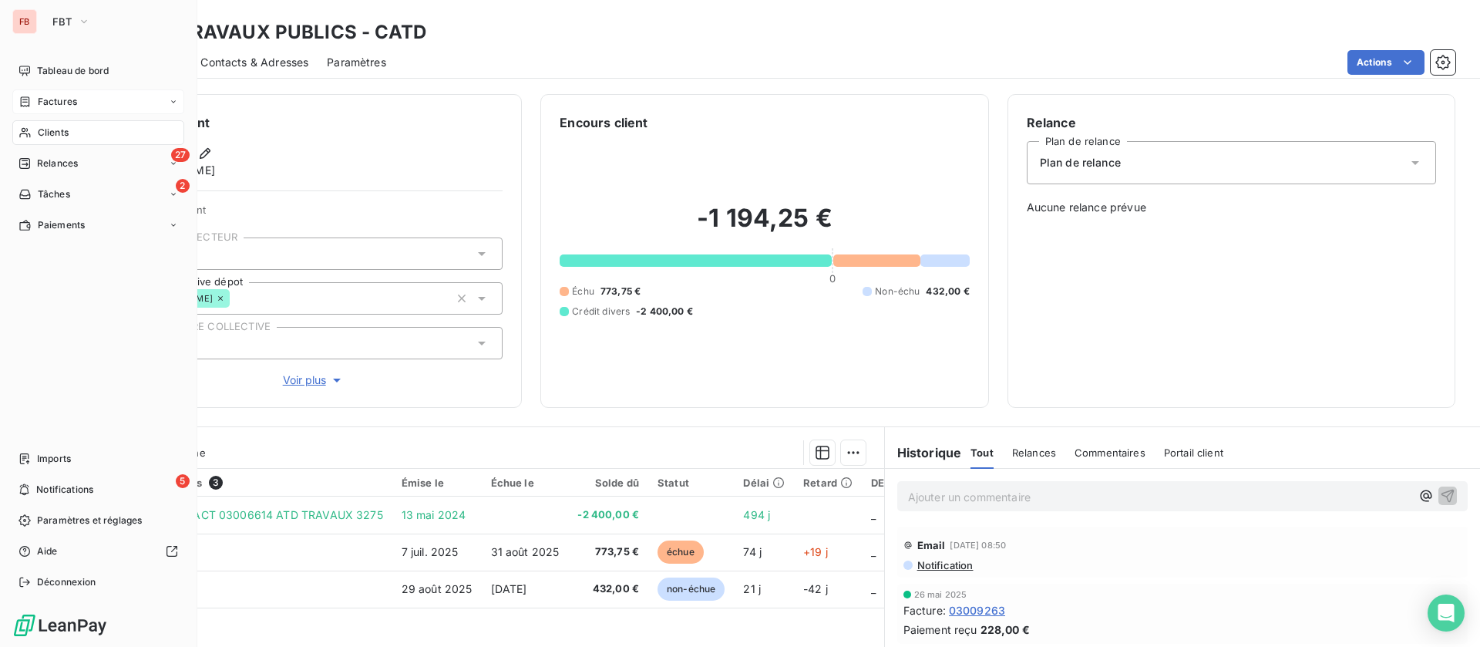
click at [58, 140] on div "Clients" at bounding box center [98, 132] width 172 height 25
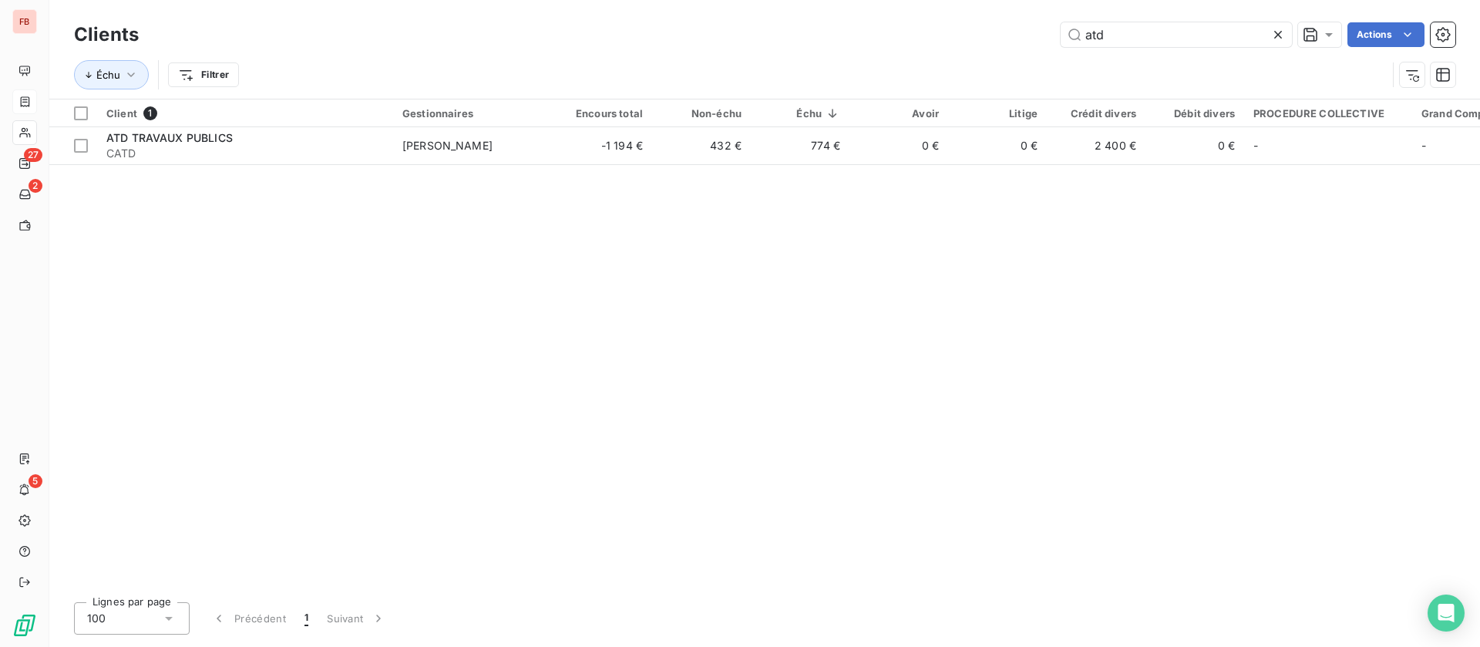
drag, startPoint x: 1133, startPoint y: 26, endPoint x: 901, endPoint y: 2, distance: 233.3
click at [910, 16] on div "Clients atd Actions Échu Filtrer" at bounding box center [764, 49] width 1431 height 99
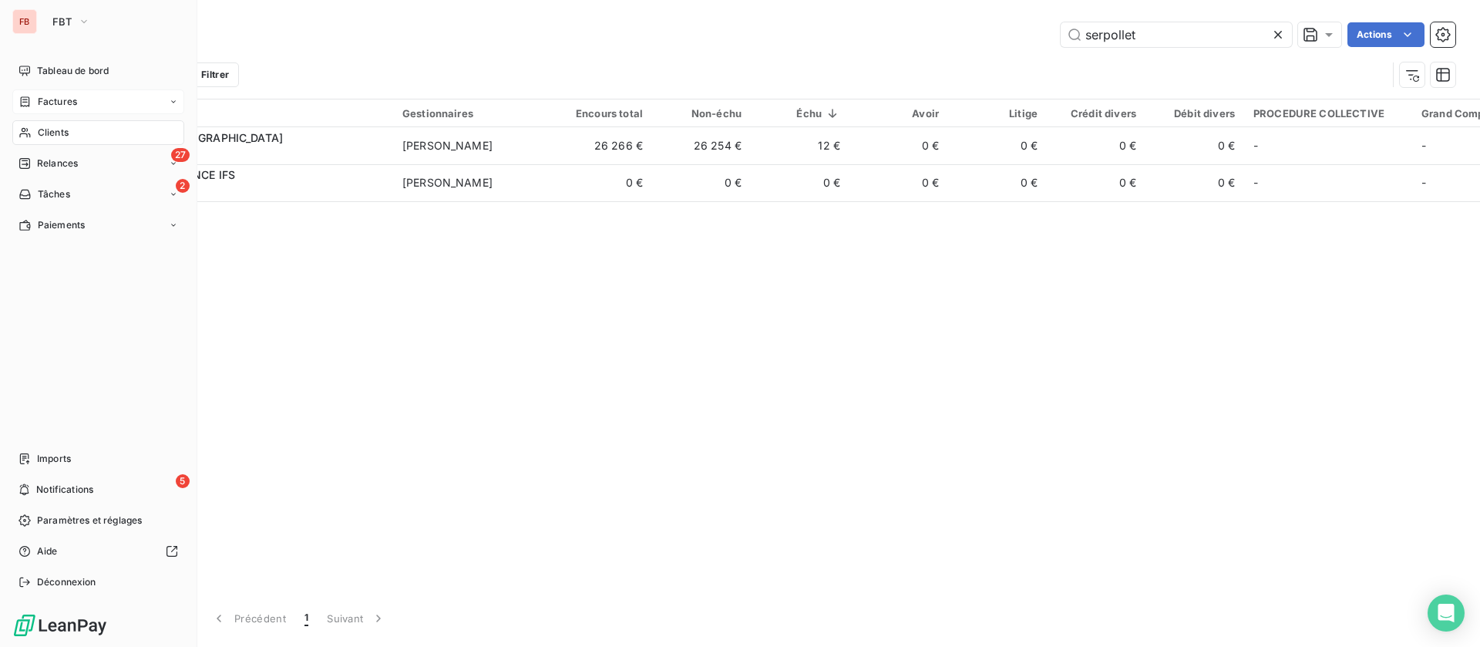
drag, startPoint x: 40, startPoint y: 128, endPoint x: 82, endPoint y: 113, distance: 44.9
click at [40, 129] on span "Clients" at bounding box center [53, 133] width 31 height 14
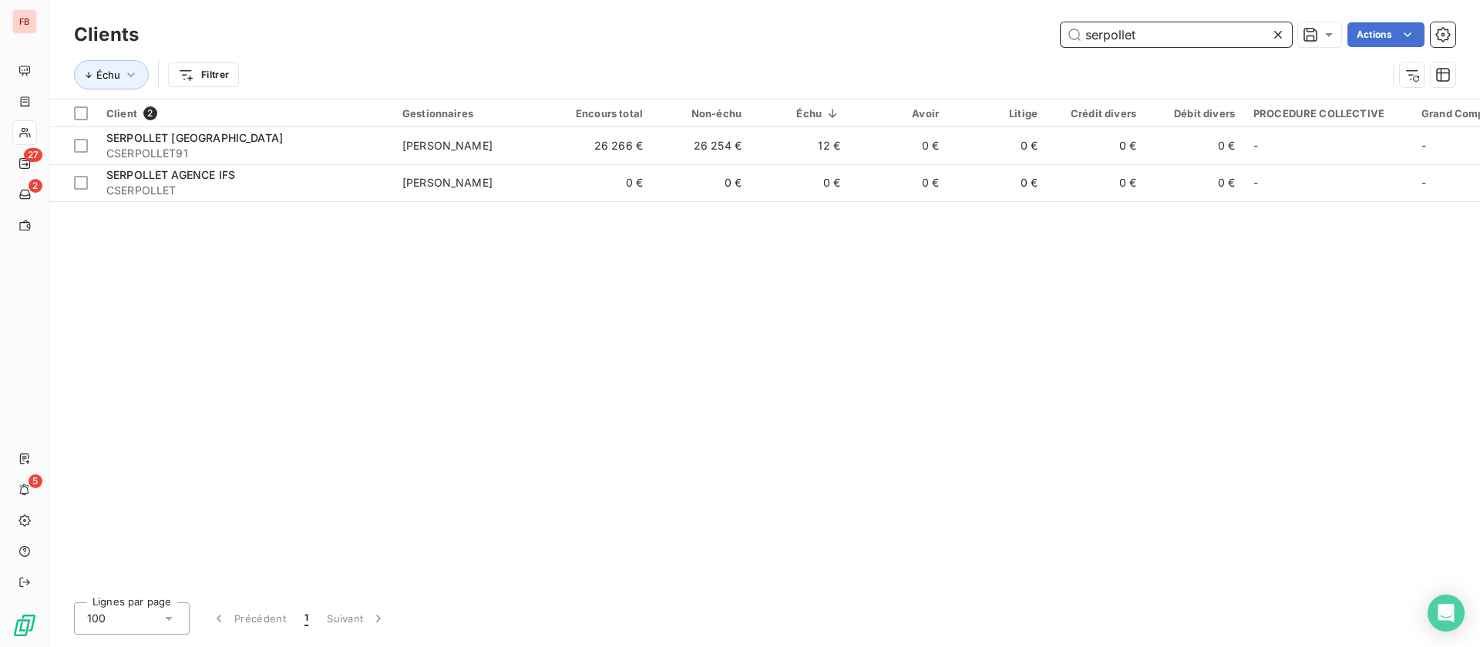
drag, startPoint x: 1159, startPoint y: 39, endPoint x: 958, endPoint y: 6, distance: 203.0
click at [955, 5] on div "Clients serpollet Actions Échu Filtrer" at bounding box center [764, 49] width 1431 height 99
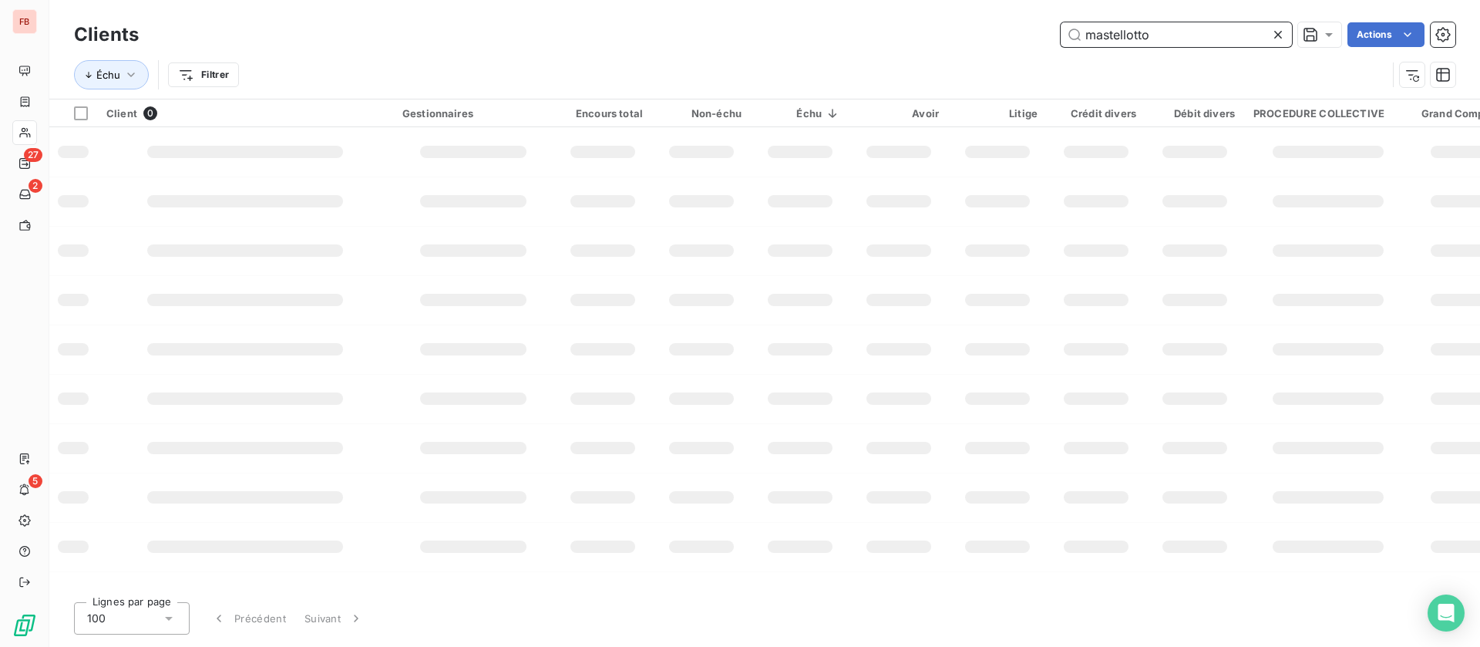
type input "mastellotto"
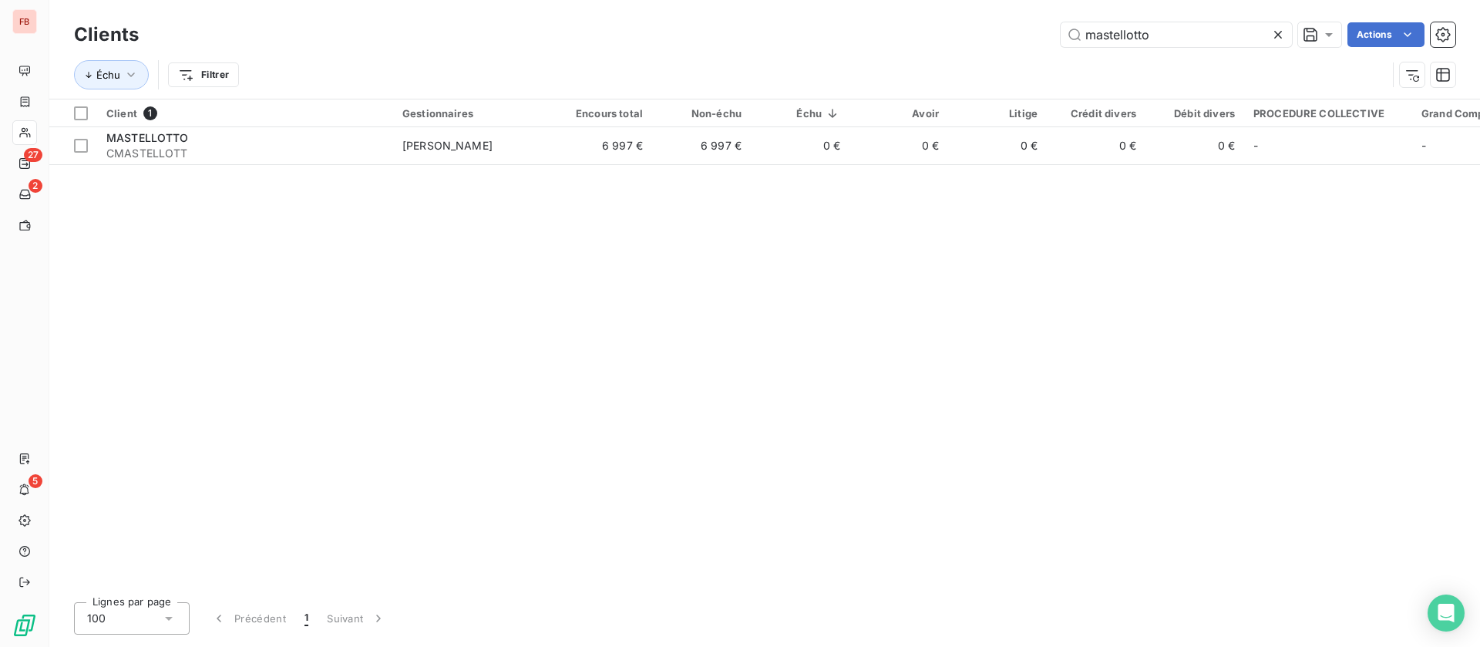
click at [533, 172] on div "Client 1 Gestionnaires Encours total Non-échu Échu Avoir Litige Crédit divers D…" at bounding box center [764, 344] width 1431 height 490
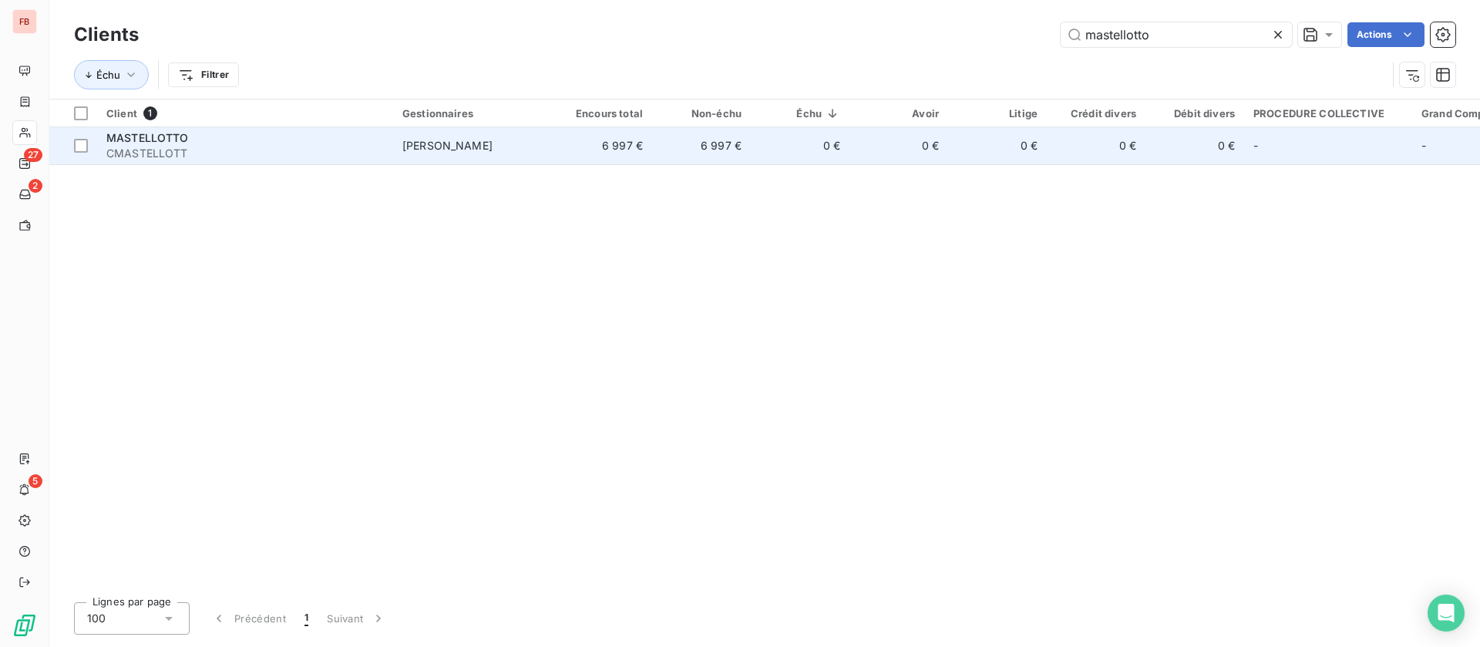
click at [547, 157] on td "[PERSON_NAME]" at bounding box center [473, 145] width 160 height 37
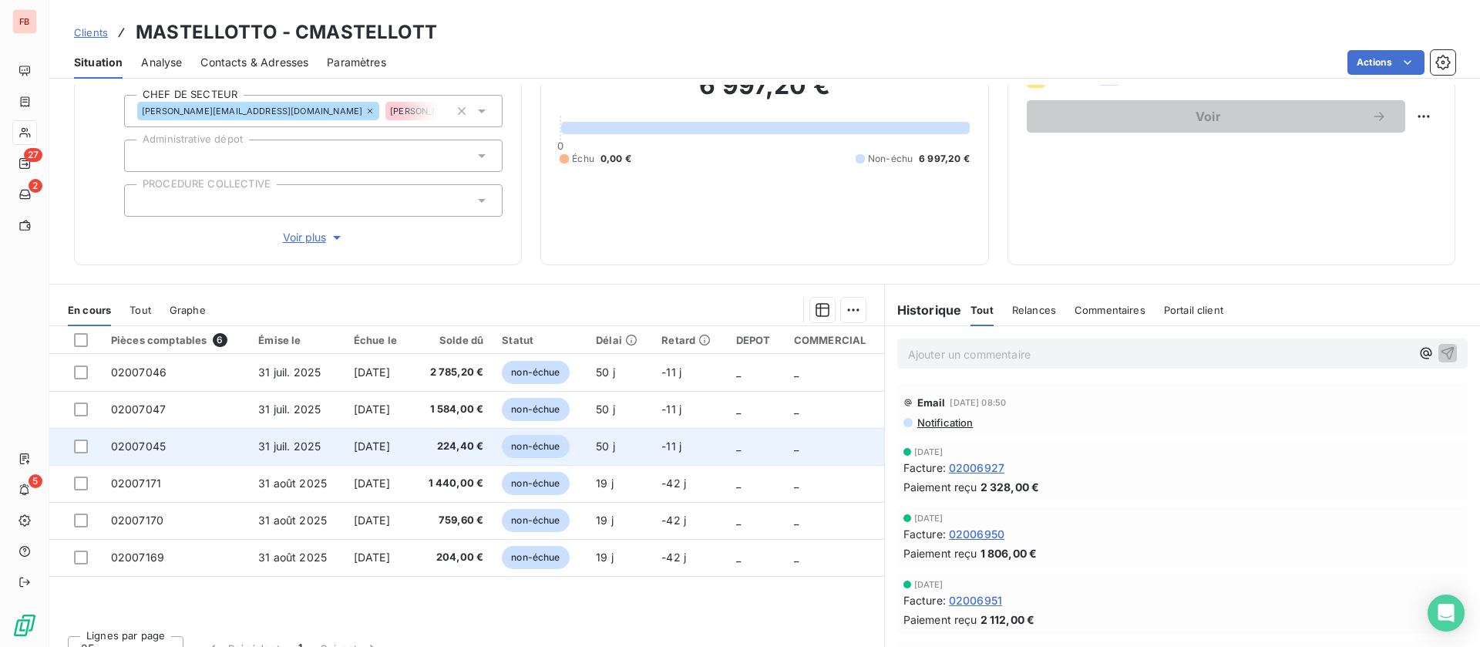
scroll to position [165, 0]
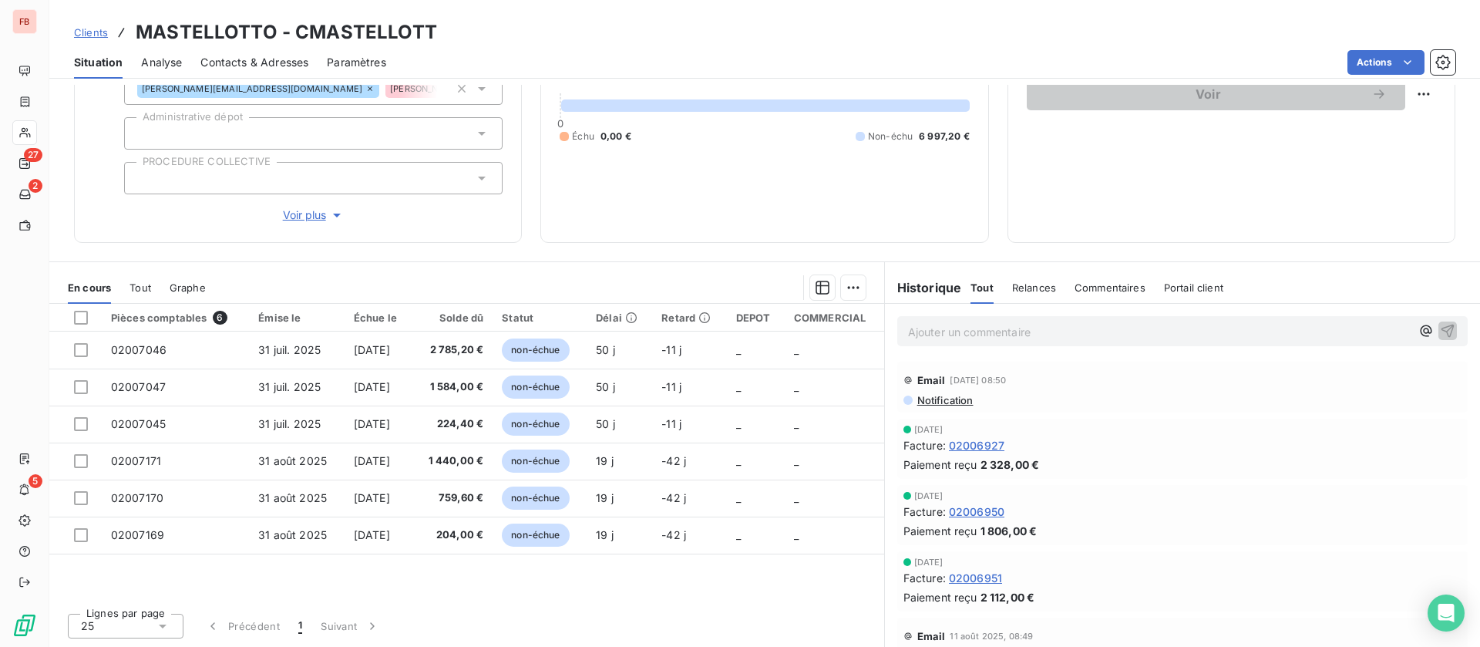
click at [979, 443] on span "02006927" at bounding box center [977, 445] width 56 height 16
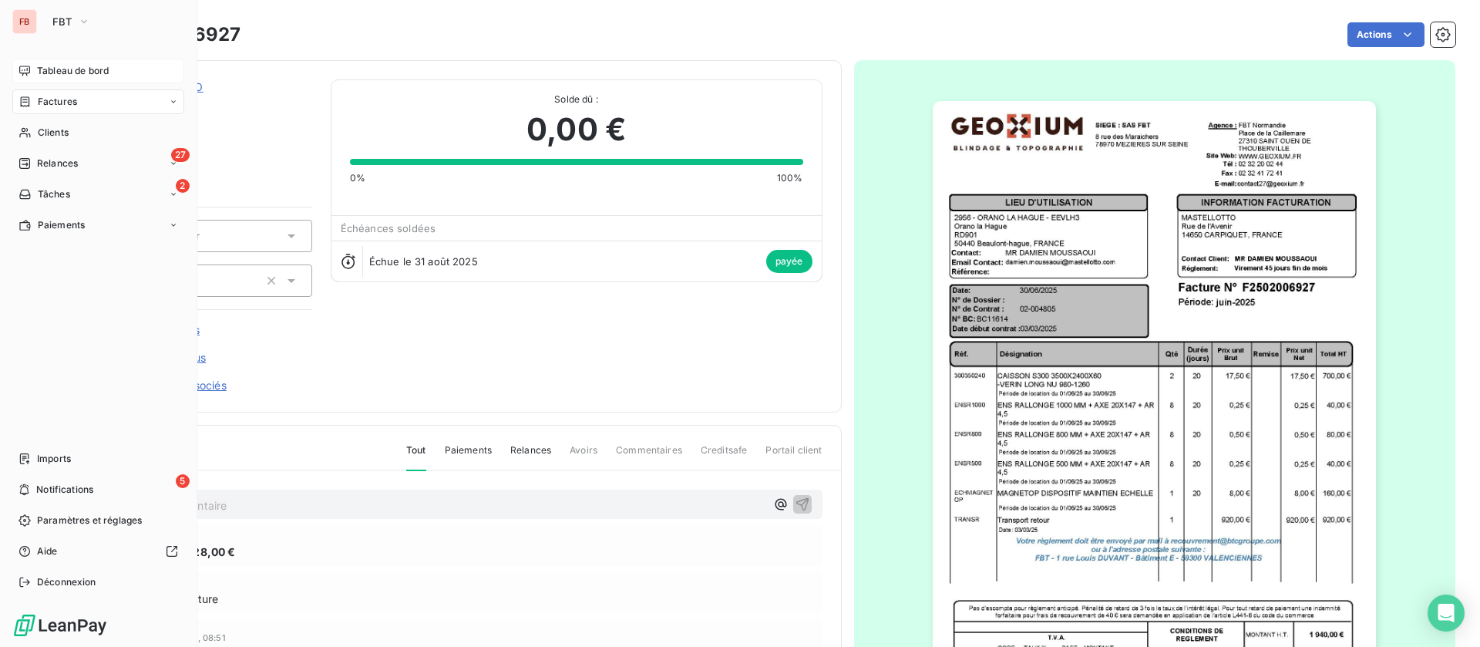
click at [76, 69] on span "Tableau de bord" at bounding box center [73, 71] width 72 height 14
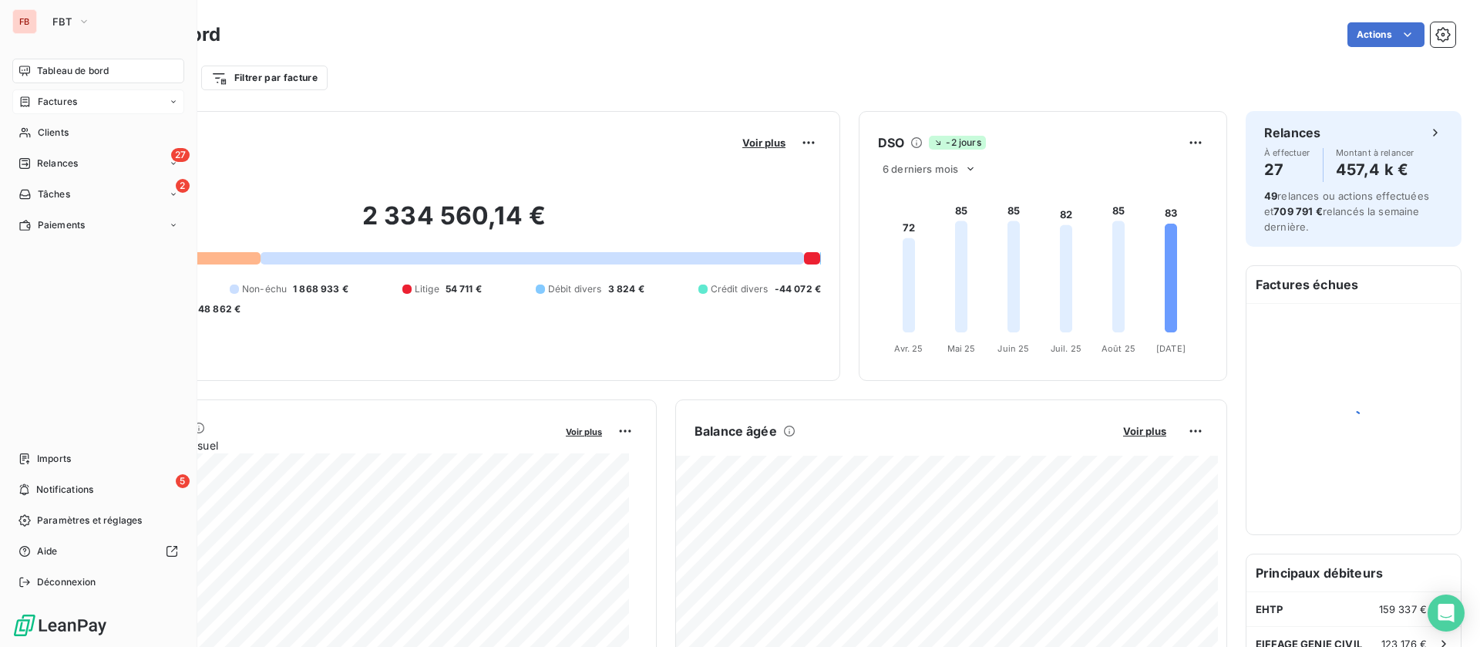
click at [69, 93] on div "Factures" at bounding box center [98, 101] width 172 height 25
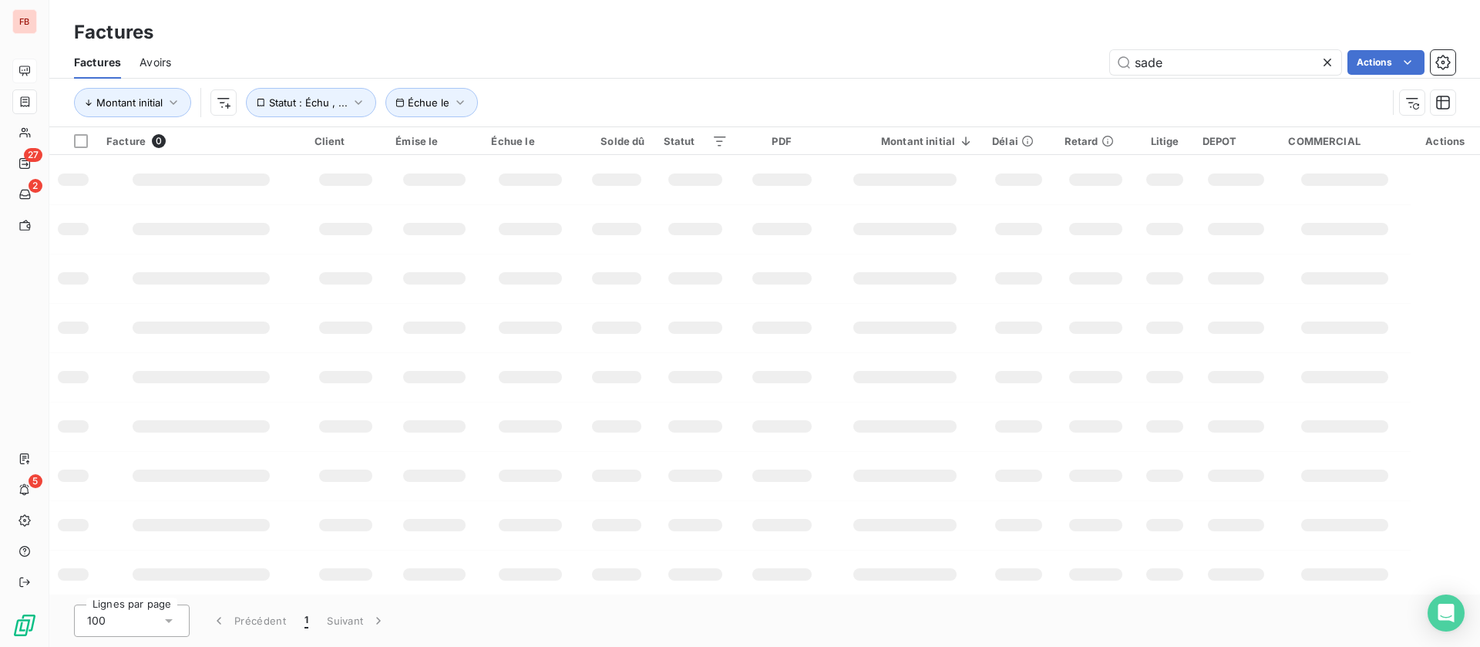
drag, startPoint x: 1094, startPoint y: 62, endPoint x: 891, endPoint y: 48, distance: 203.3
click at [887, 59] on div "sade Actions" at bounding box center [823, 62] width 1266 height 25
type input "eiffage"
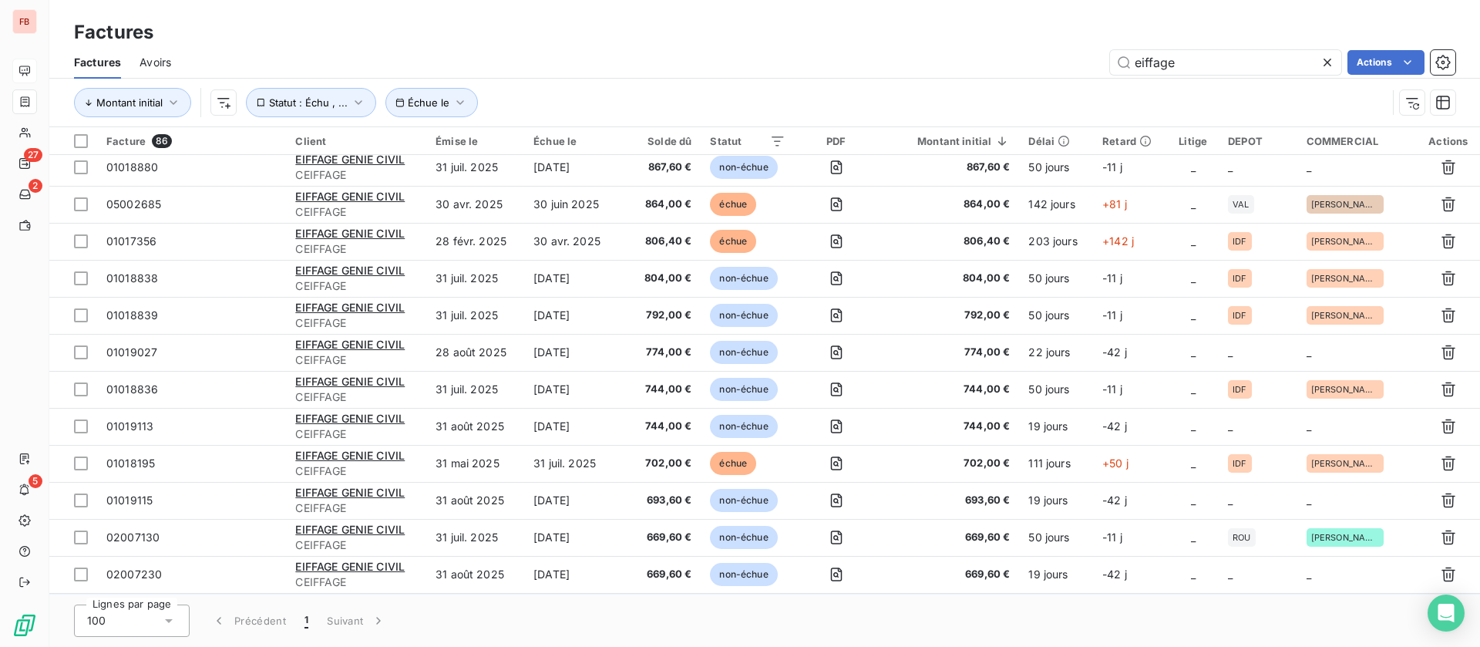
scroll to position [1503, 0]
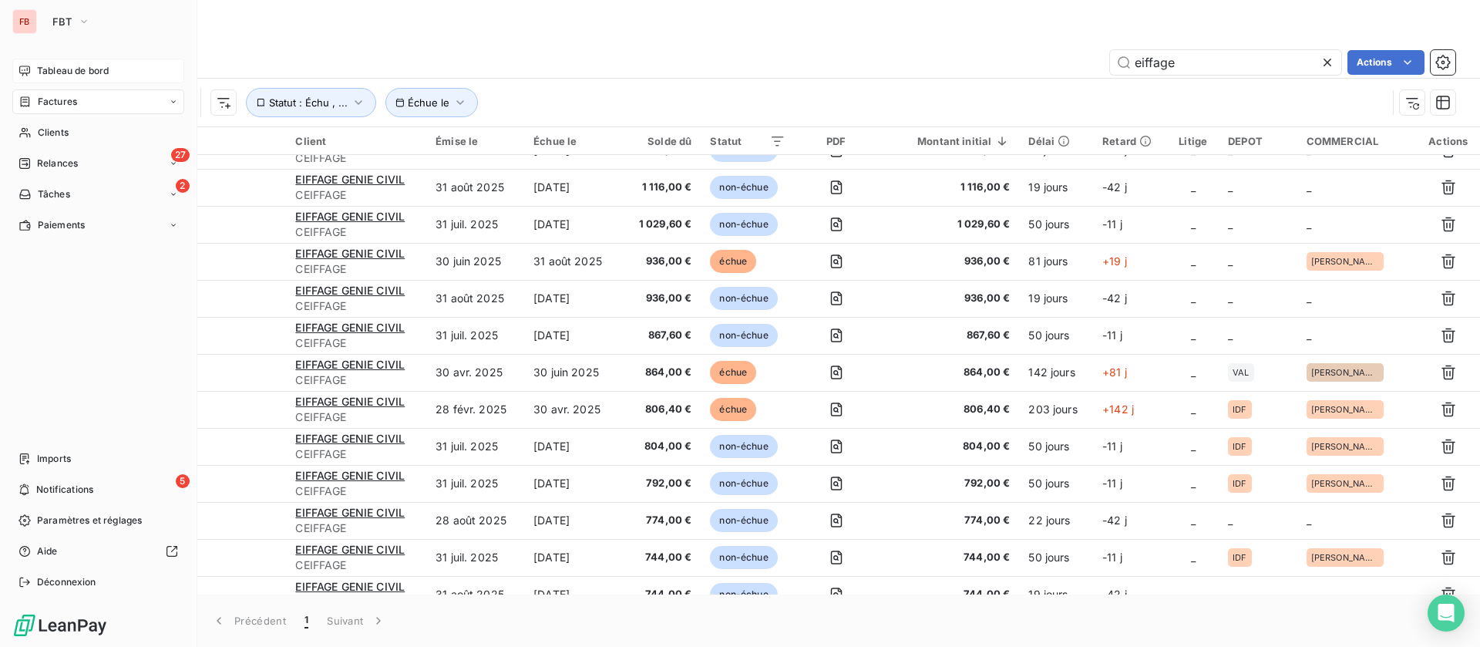
click at [56, 98] on span "Factures" at bounding box center [57, 102] width 39 height 14
click at [62, 161] on span "Avoirs" at bounding box center [51, 163] width 28 height 14
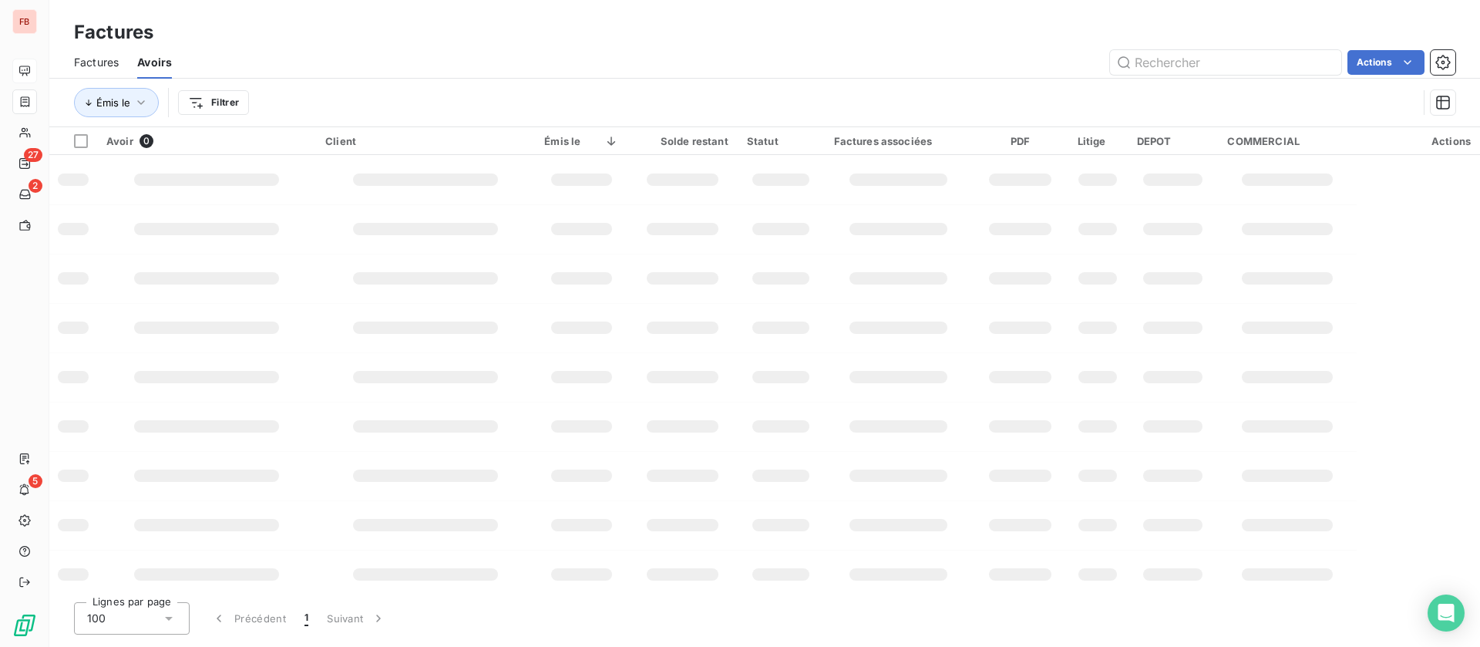
click at [143, 68] on span "Avoirs" at bounding box center [154, 62] width 35 height 15
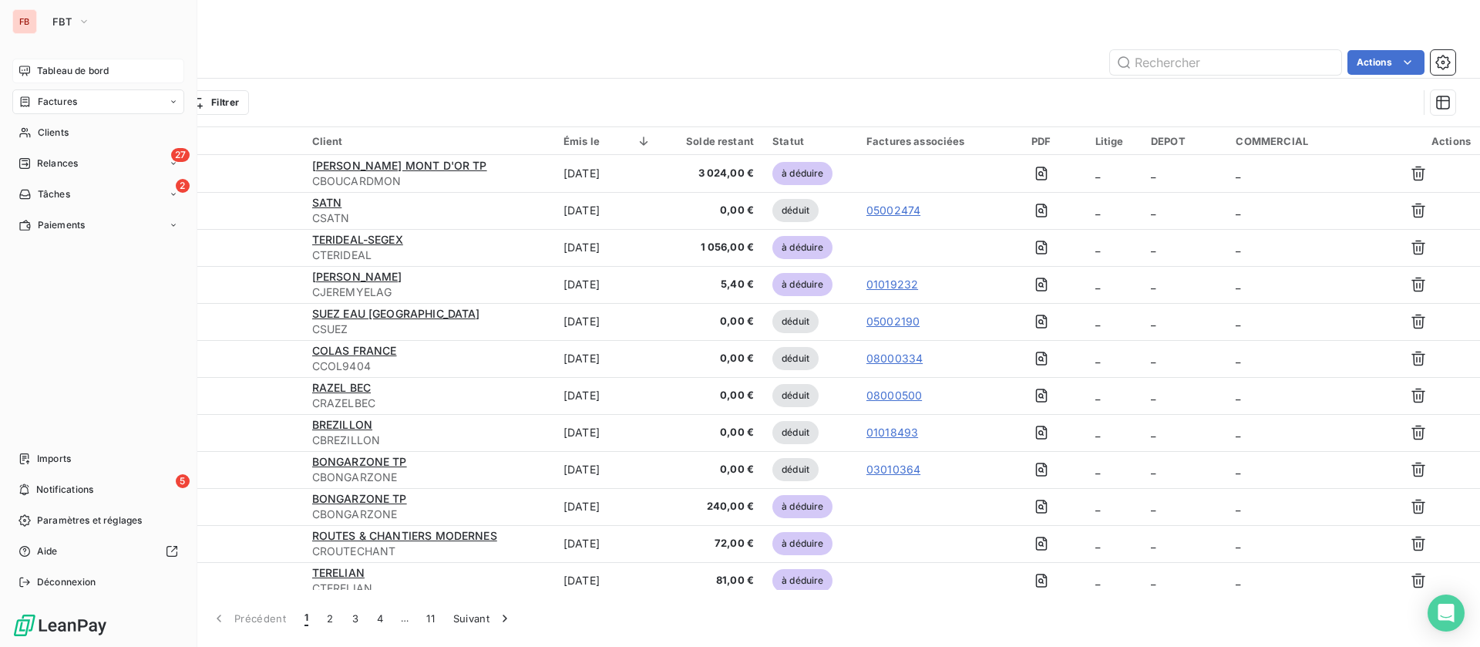
click at [24, 59] on div "Tableau de bord" at bounding box center [98, 71] width 172 height 25
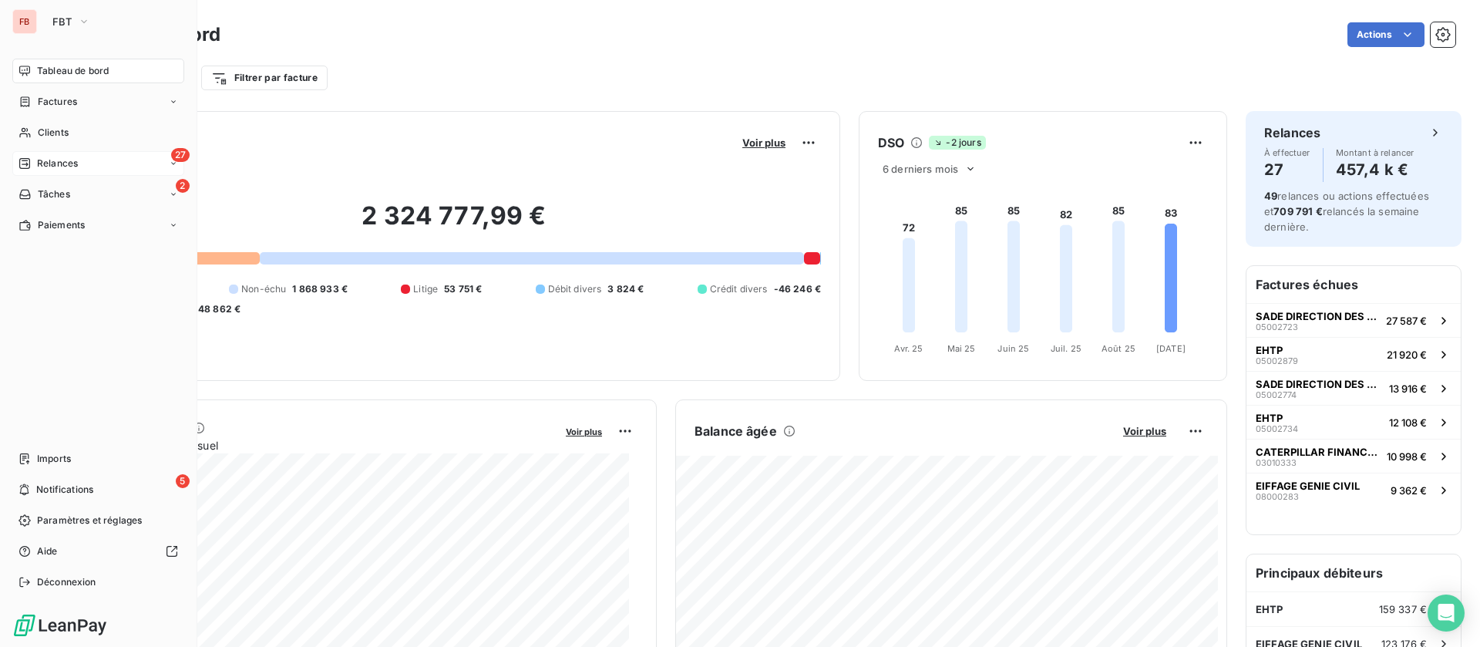
click at [48, 161] on span "Relances" at bounding box center [57, 163] width 41 height 14
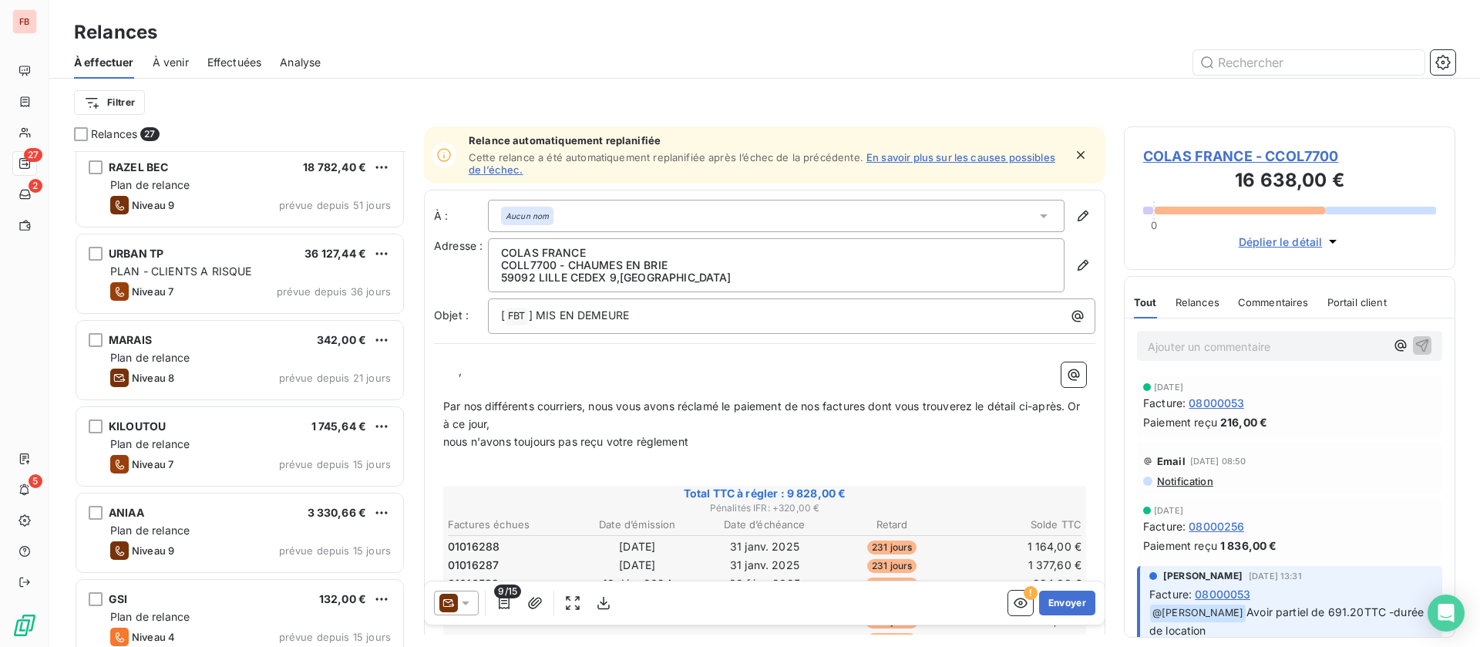
scroll to position [232, 0]
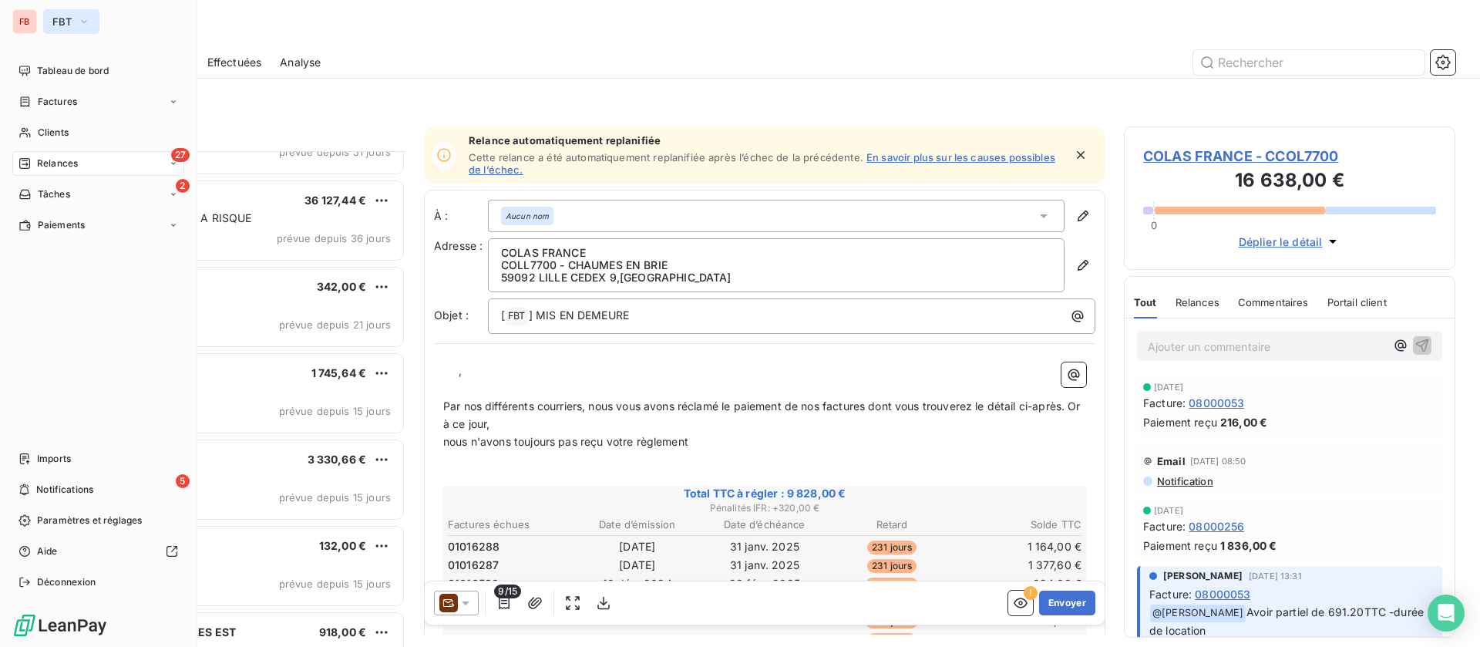
click at [84, 19] on icon "button" at bounding box center [84, 21] width 12 height 15
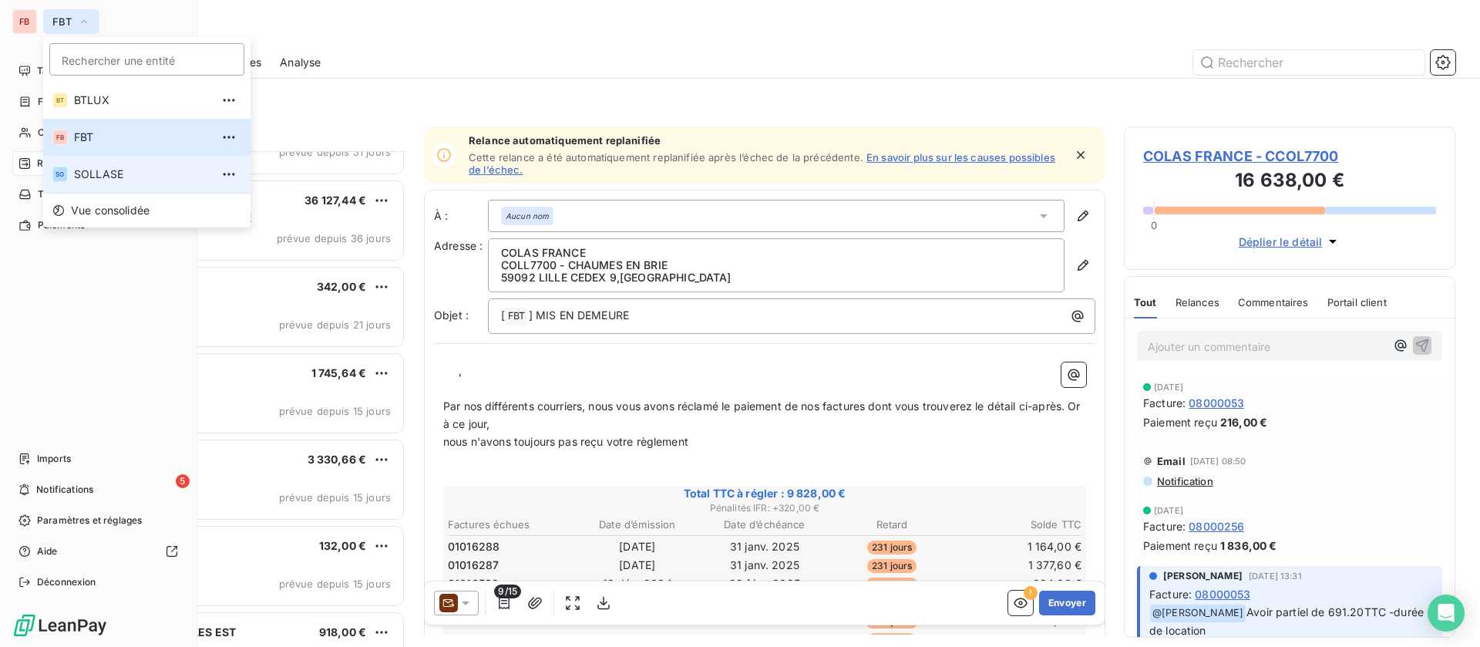
click at [109, 174] on span "SOLLASE" at bounding box center [142, 174] width 136 height 15
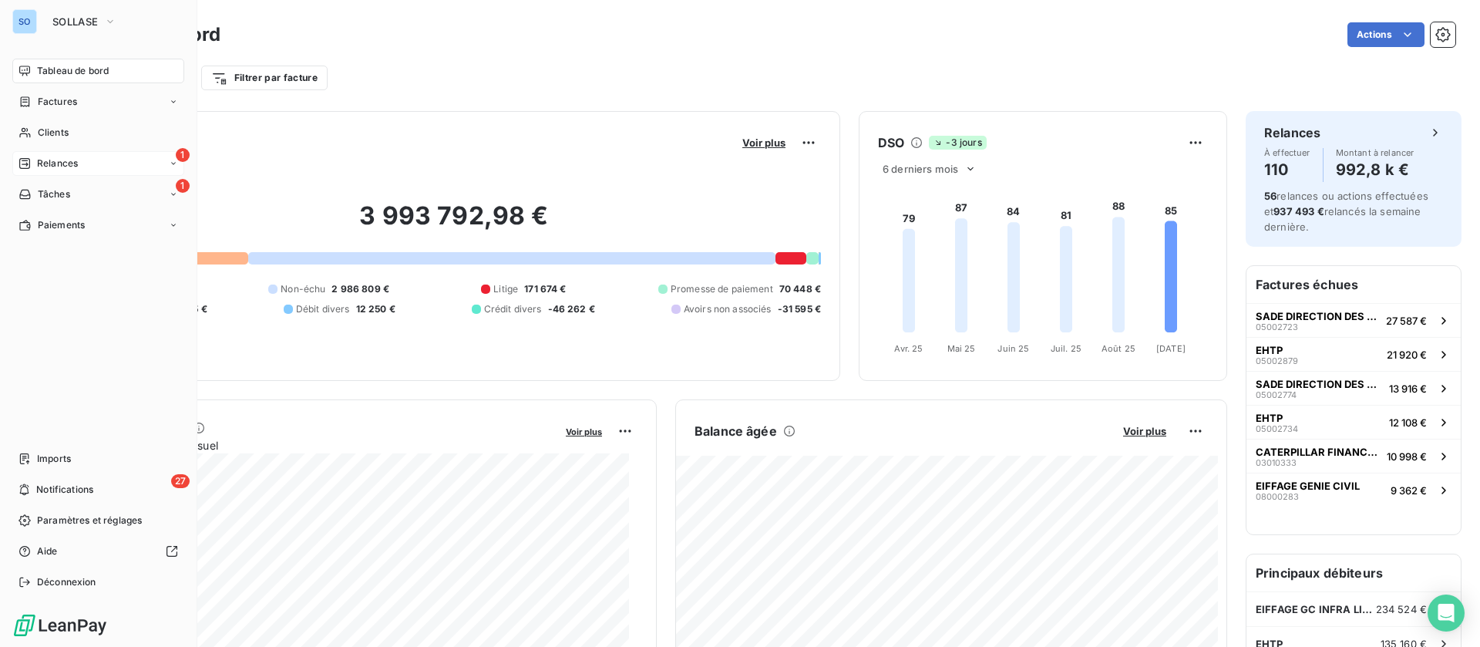
click at [69, 160] on span "Relances" at bounding box center [57, 163] width 41 height 14
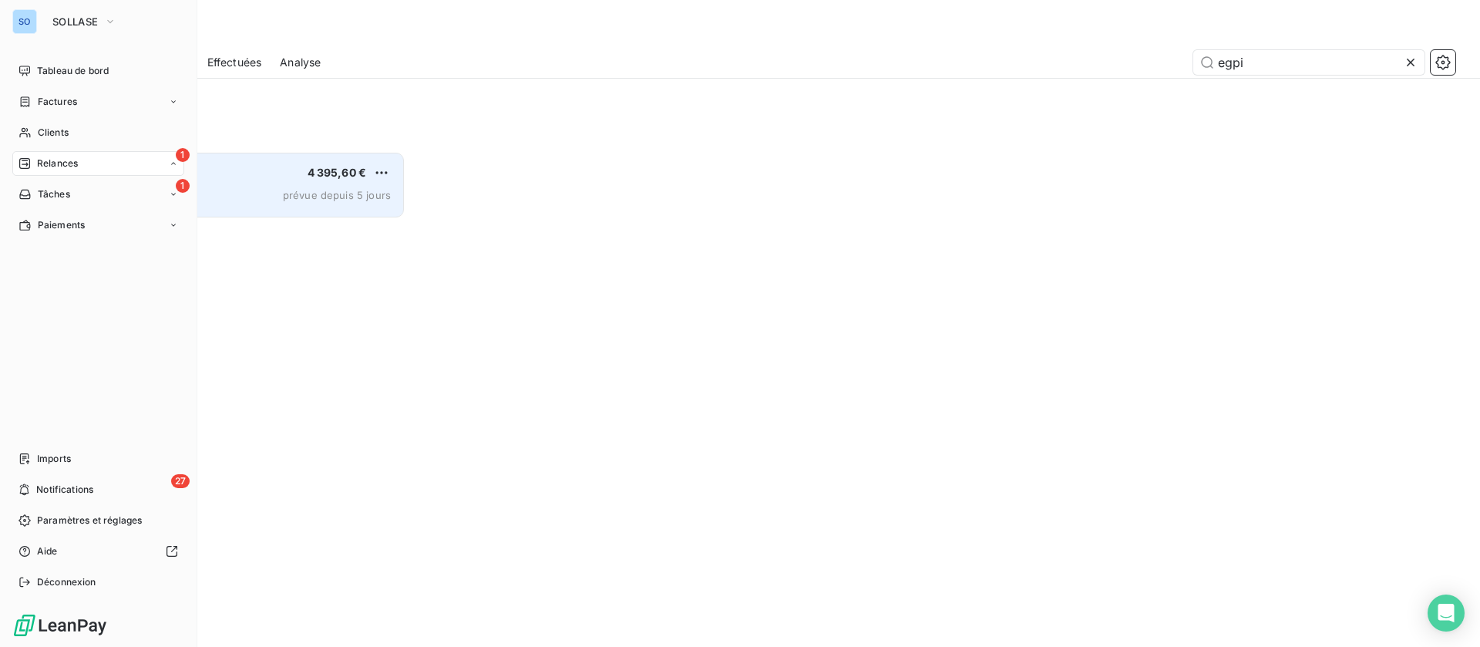
scroll to position [478, 314]
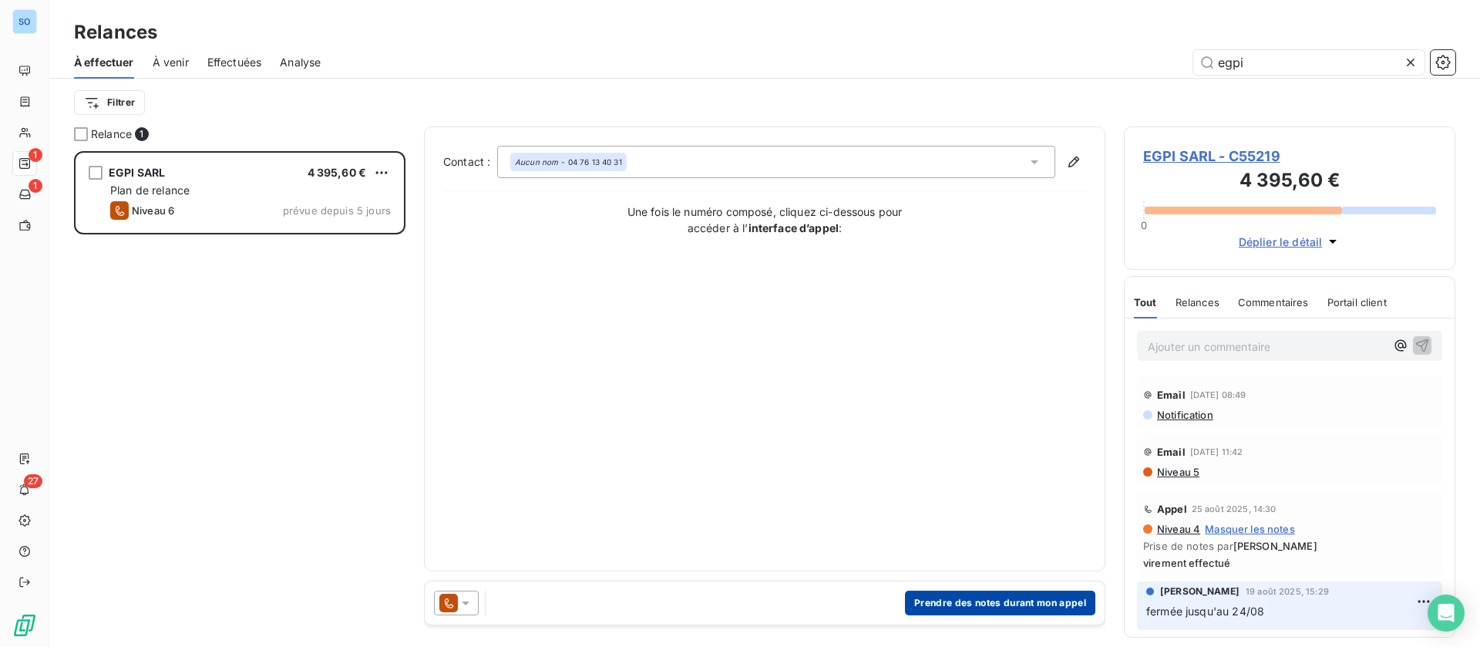
click at [937, 597] on button "Prendre des notes durant mon appel" at bounding box center [1000, 603] width 190 height 25
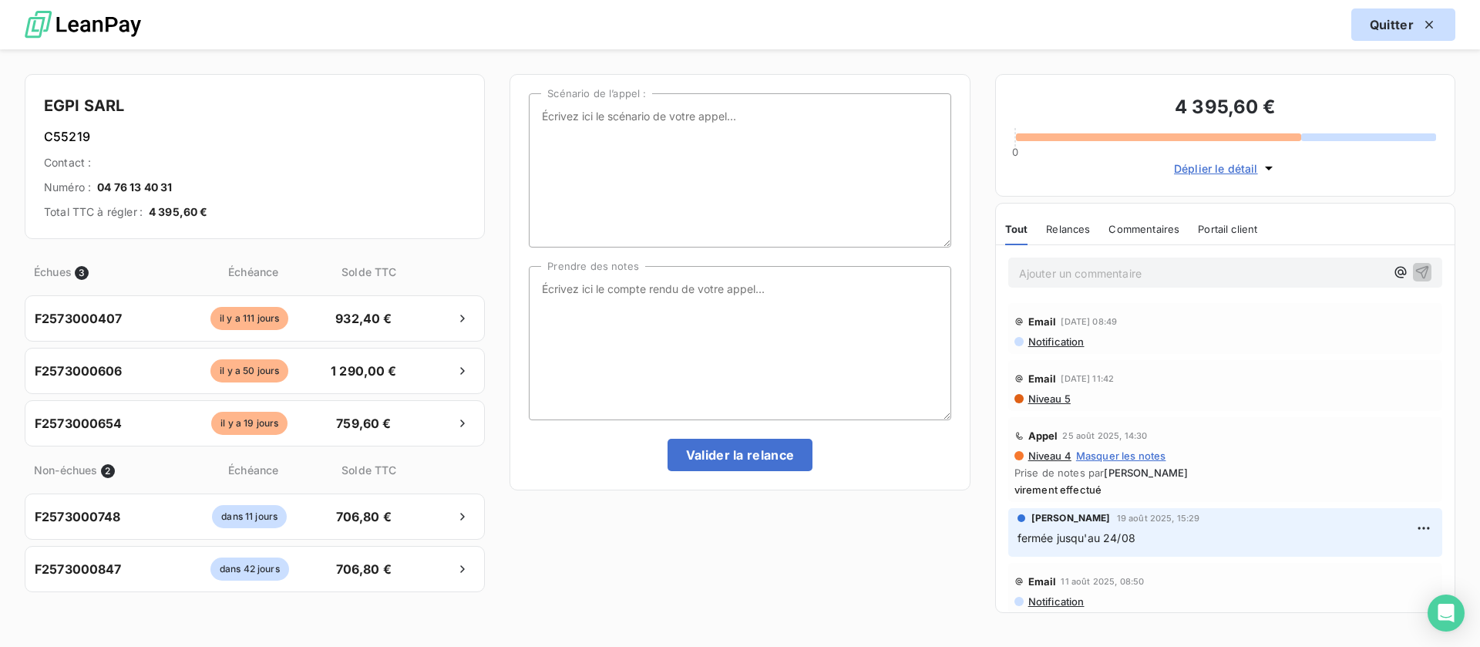
click at [1409, 18] on button "Quitter" at bounding box center [1403, 24] width 104 height 32
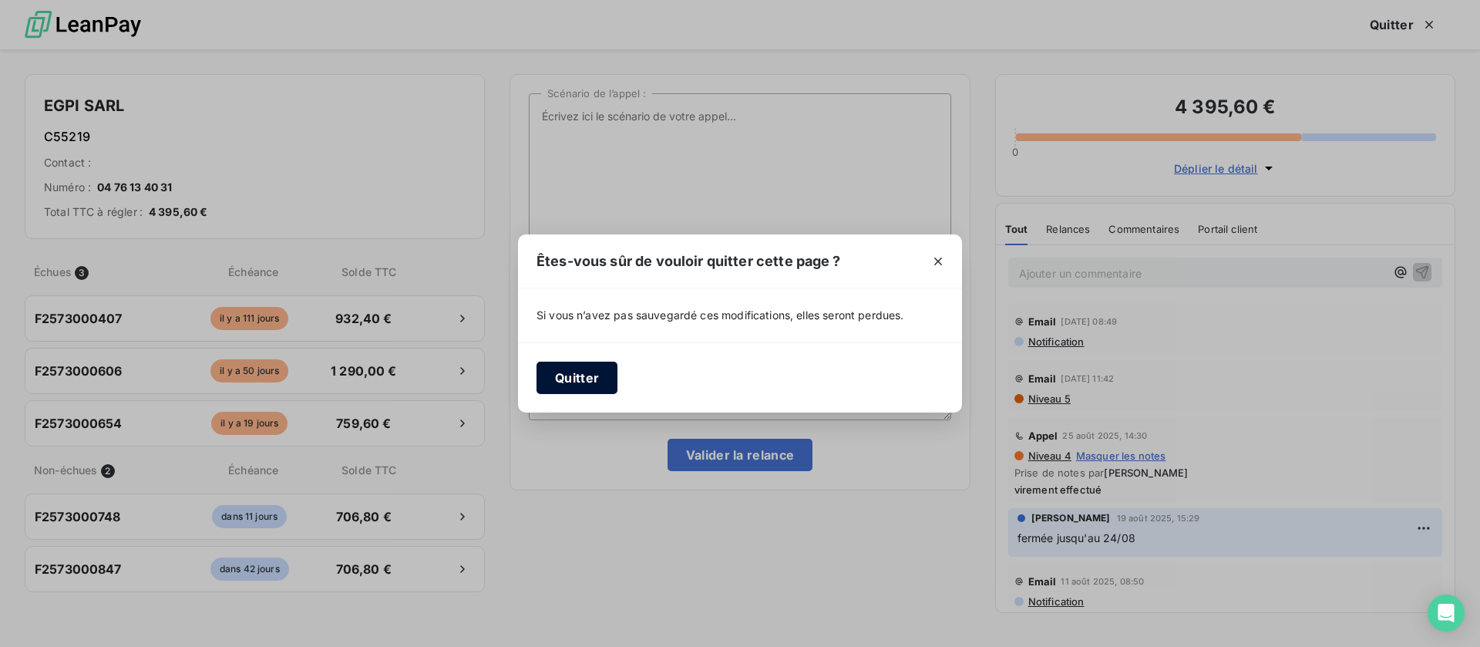
click at [571, 375] on button "Quitter" at bounding box center [577, 378] width 81 height 32
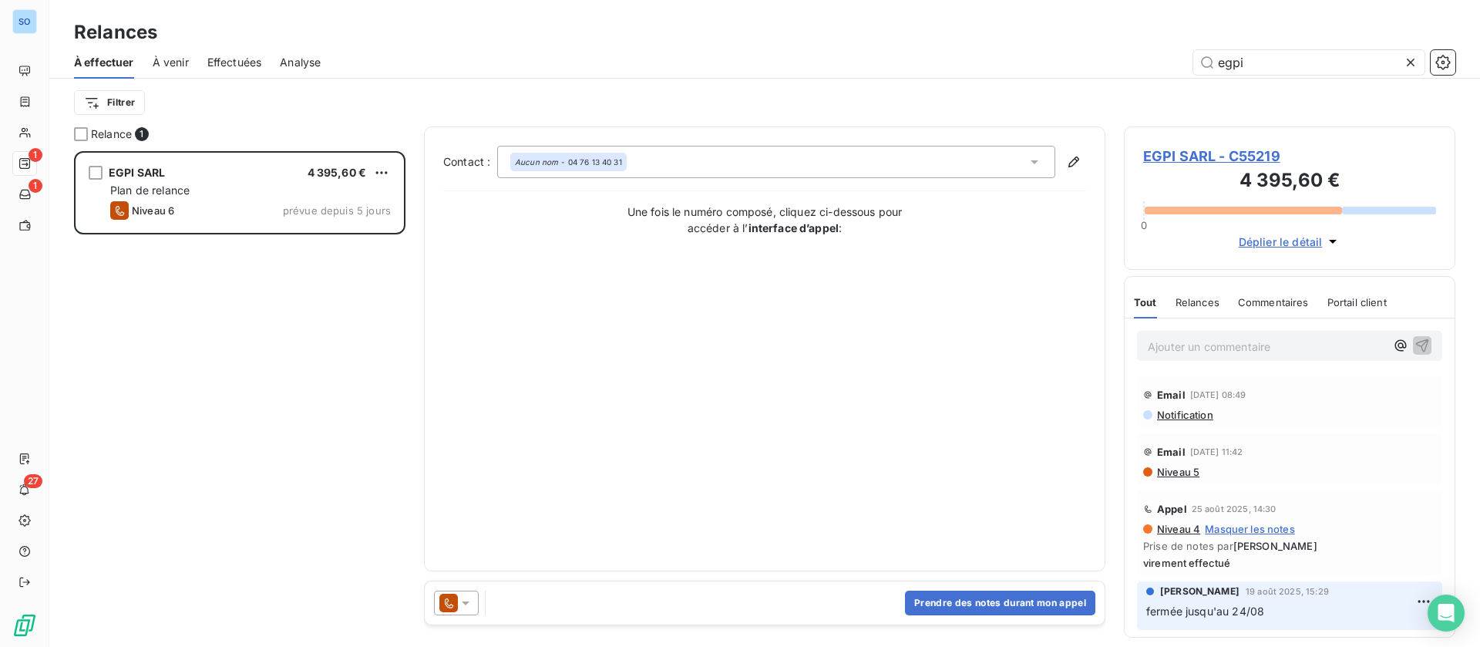
click at [1212, 150] on span "EGPI SARL - C55219" at bounding box center [1289, 156] width 293 height 21
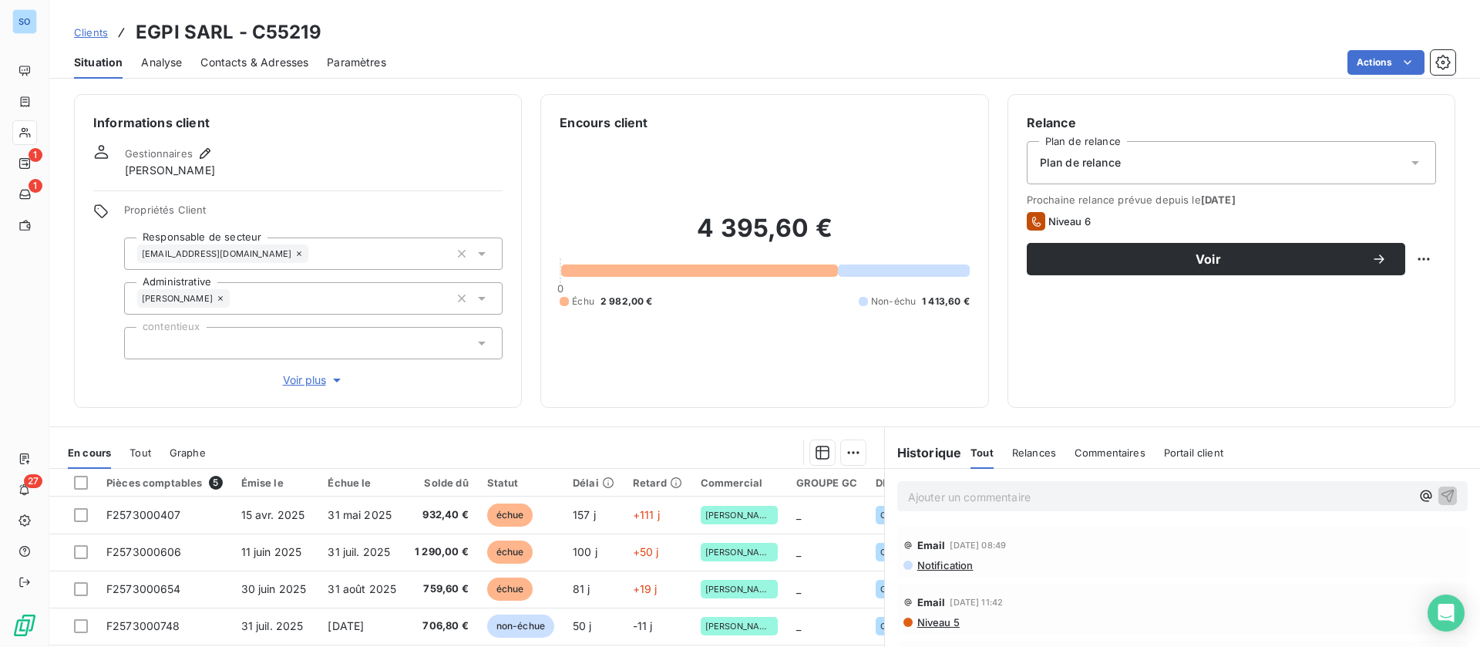
click at [243, 63] on span "Contacts & Adresses" at bounding box center [254, 62] width 108 height 15
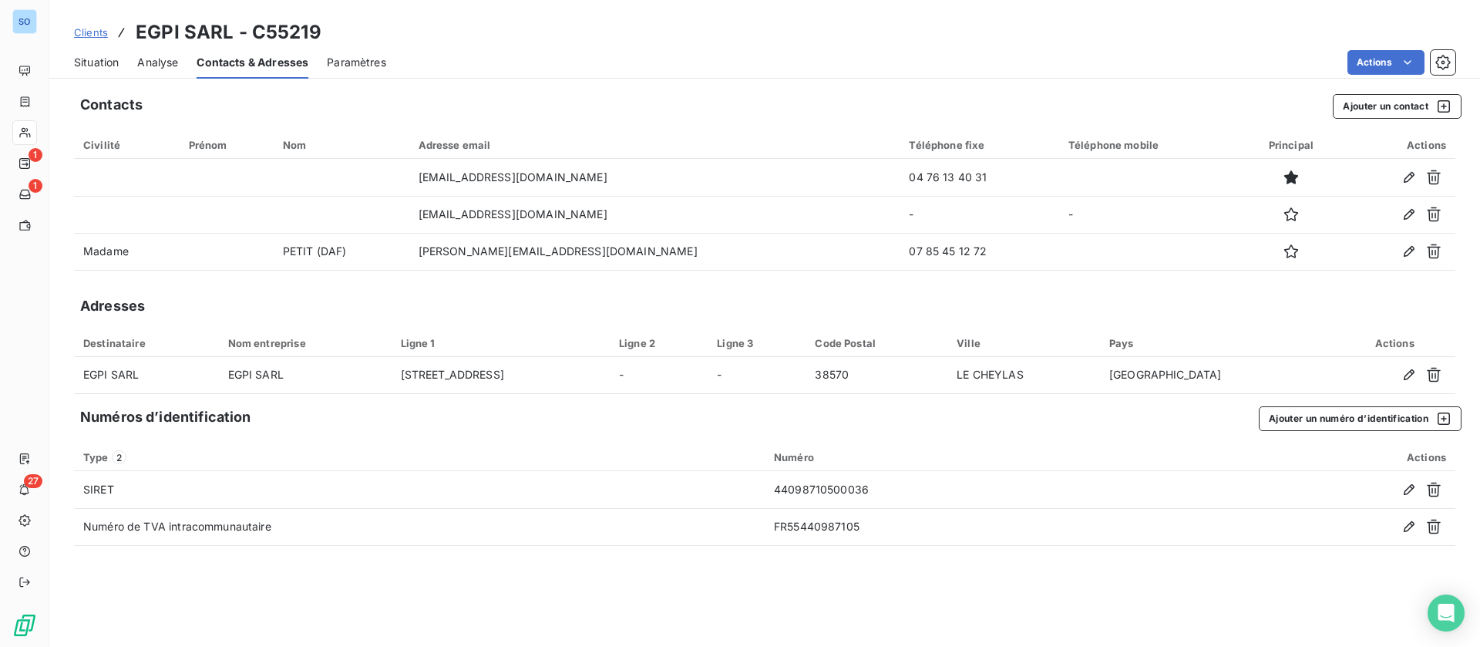
click at [86, 62] on span "Situation" at bounding box center [96, 62] width 45 height 15
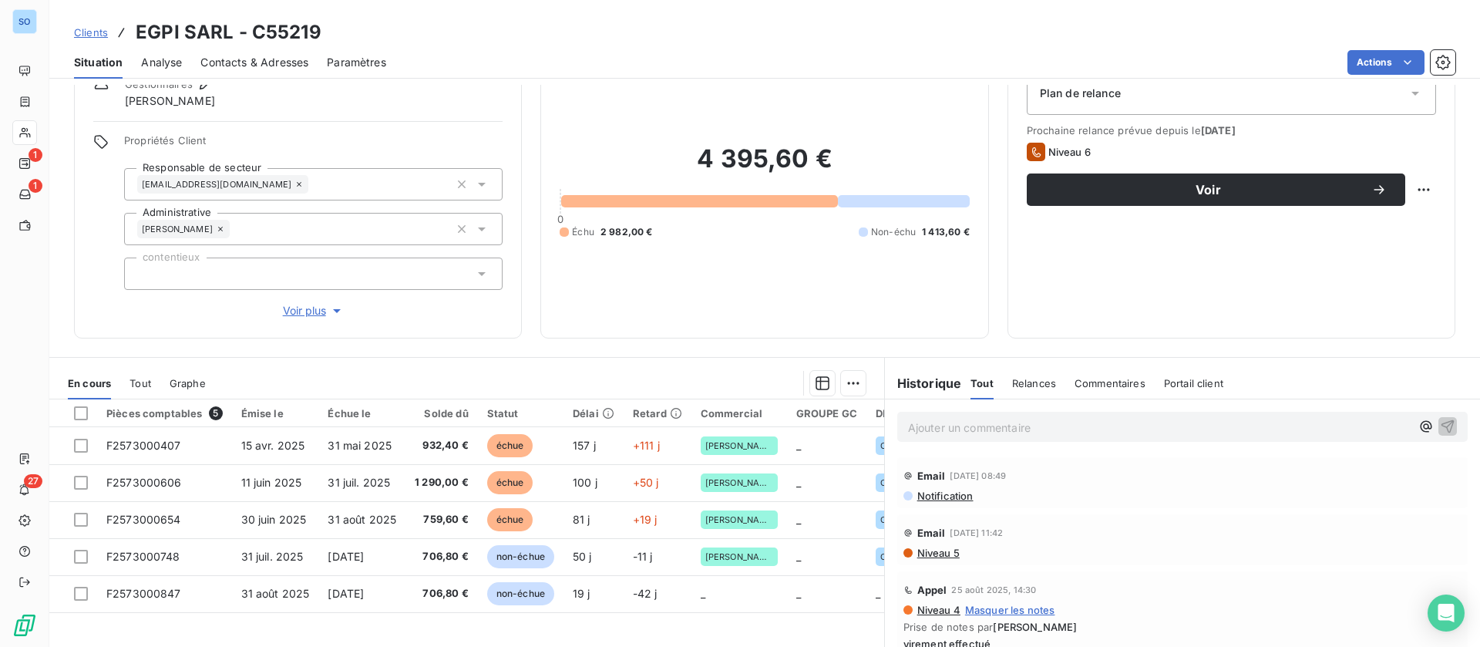
scroll to position [116, 0]
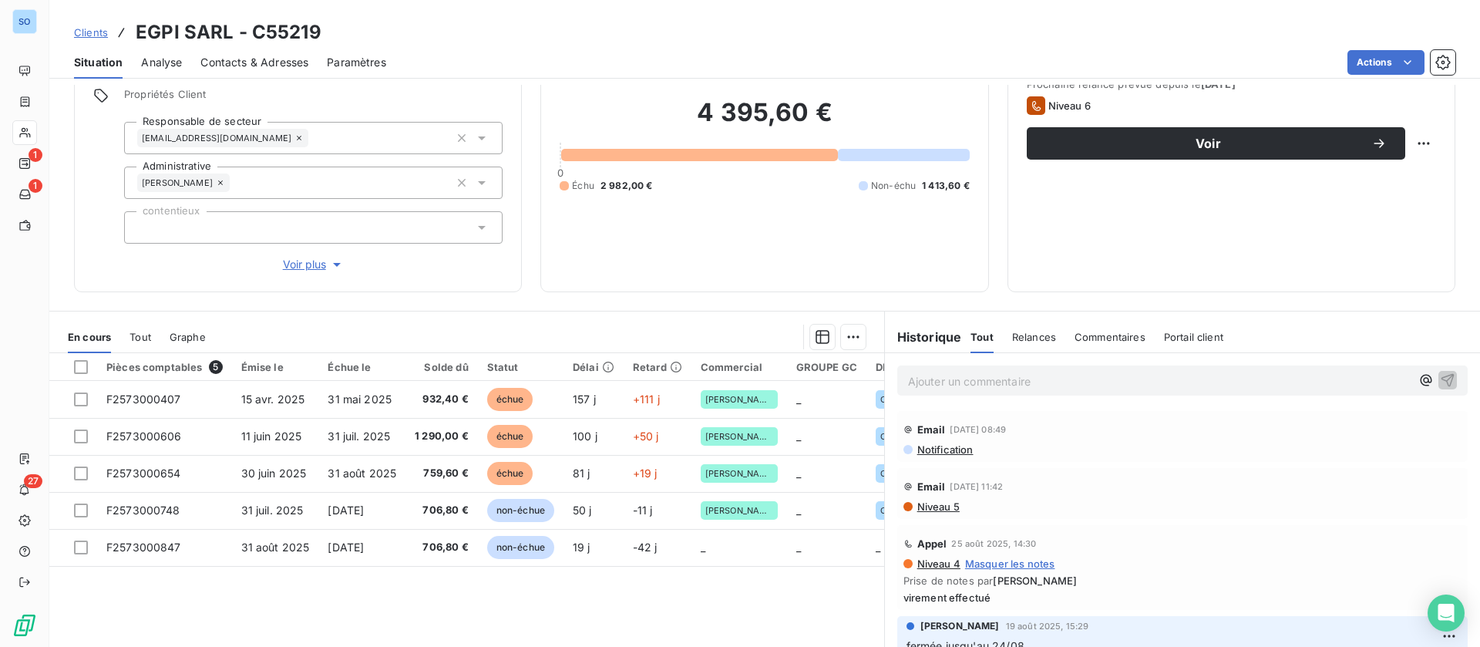
click at [236, 59] on span "Contacts & Adresses" at bounding box center [254, 62] width 108 height 15
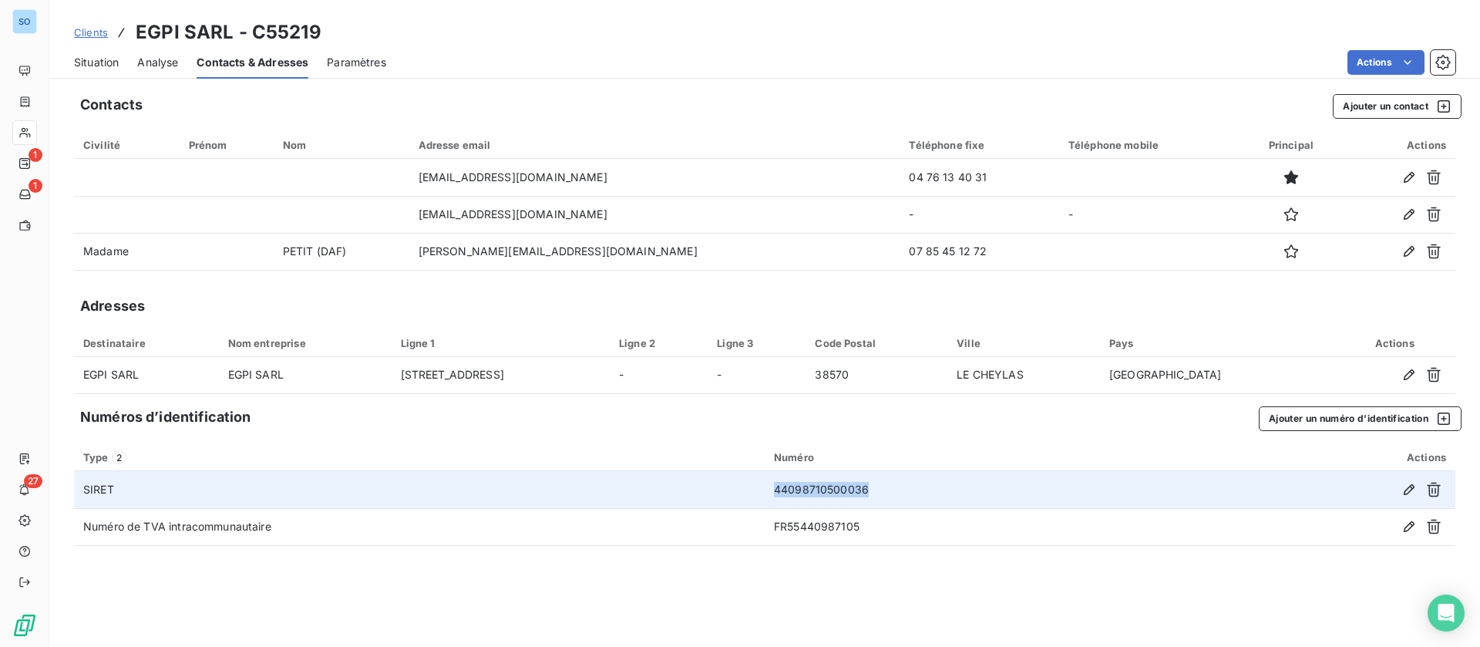
drag, startPoint x: 887, startPoint y: 485, endPoint x: 754, endPoint y: 474, distance: 133.8
click at [754, 474] on tr "SIRET 44098710500036" at bounding box center [764, 489] width 1381 height 37
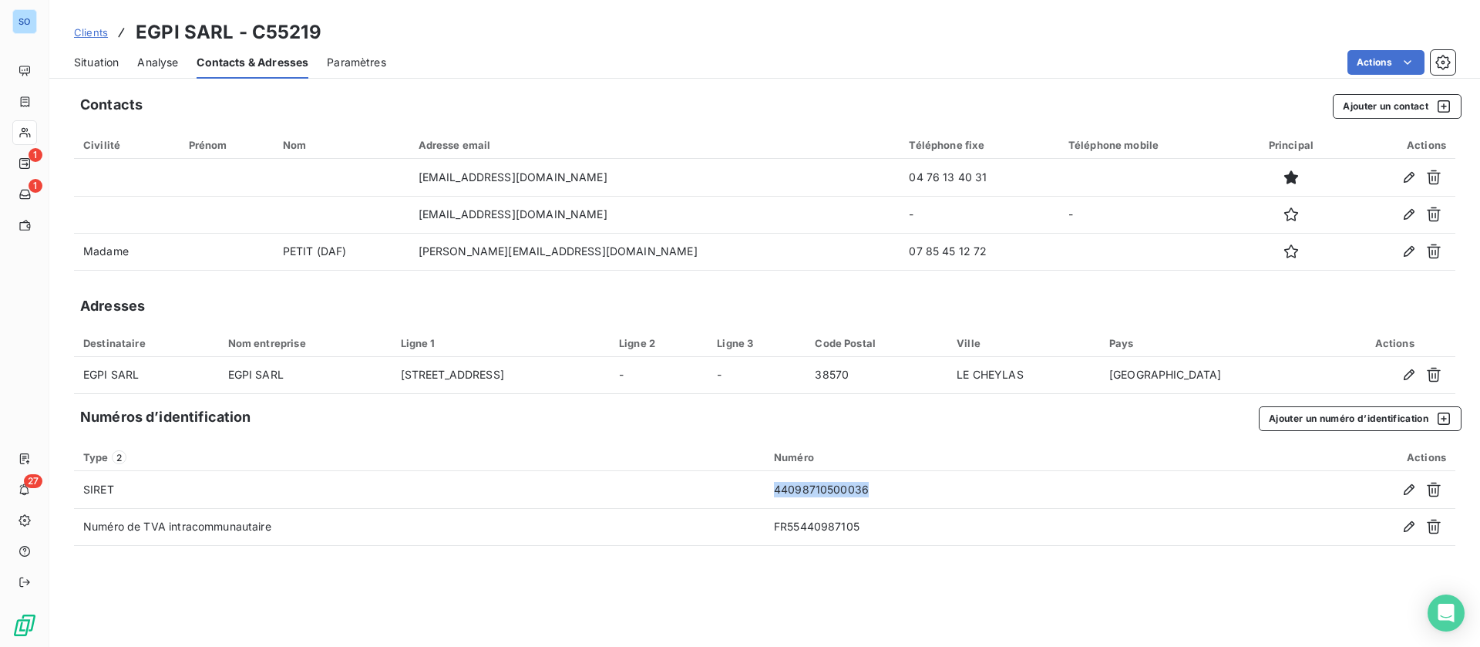
copy tr "44098710500036"
drag, startPoint x: 95, startPoint y: 62, endPoint x: 735, endPoint y: 72, distance: 639.9
click at [95, 62] on span "Situation" at bounding box center [96, 62] width 45 height 15
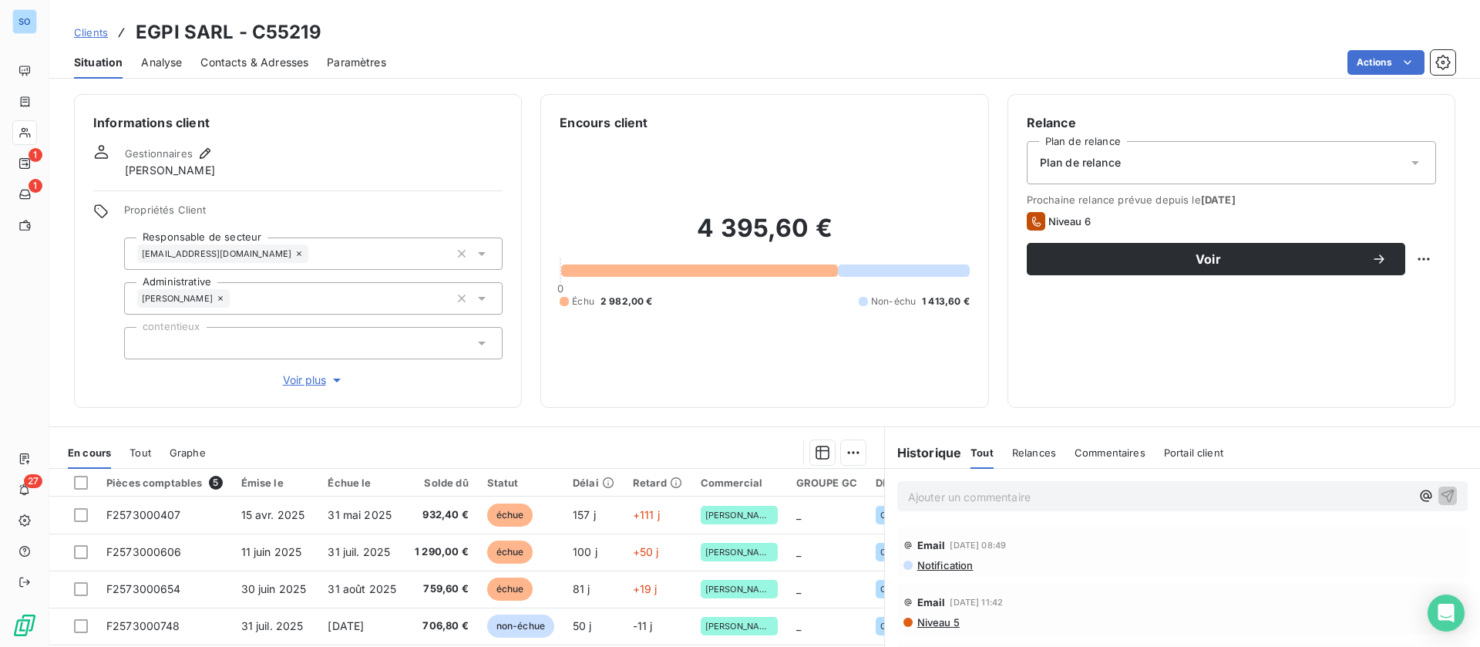
click at [937, 495] on p "Ajouter un commentaire ﻿" at bounding box center [1159, 496] width 503 height 19
click at [1400, 493] on div "nrp" at bounding box center [1182, 495] width 549 height 19
click at [1440, 493] on icon "button" at bounding box center [1447, 494] width 15 height 15
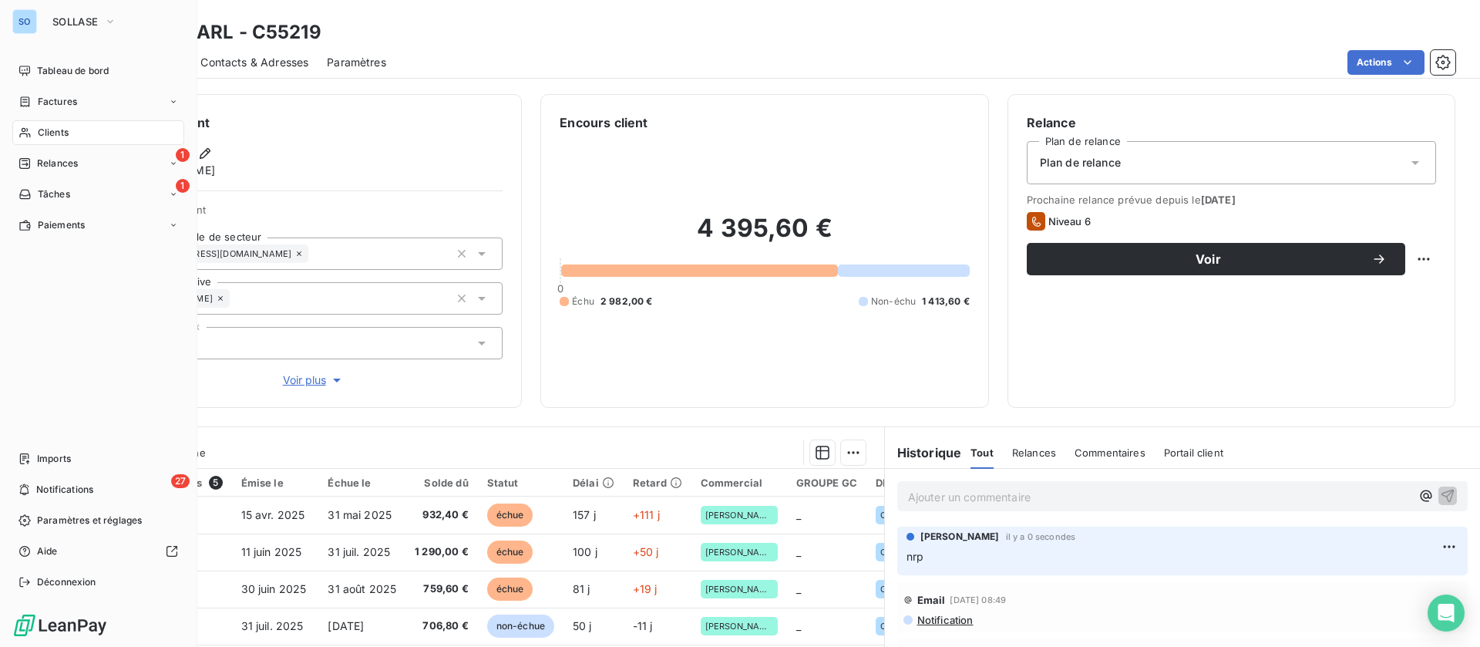
click at [36, 127] on div "Clients" at bounding box center [98, 132] width 172 height 25
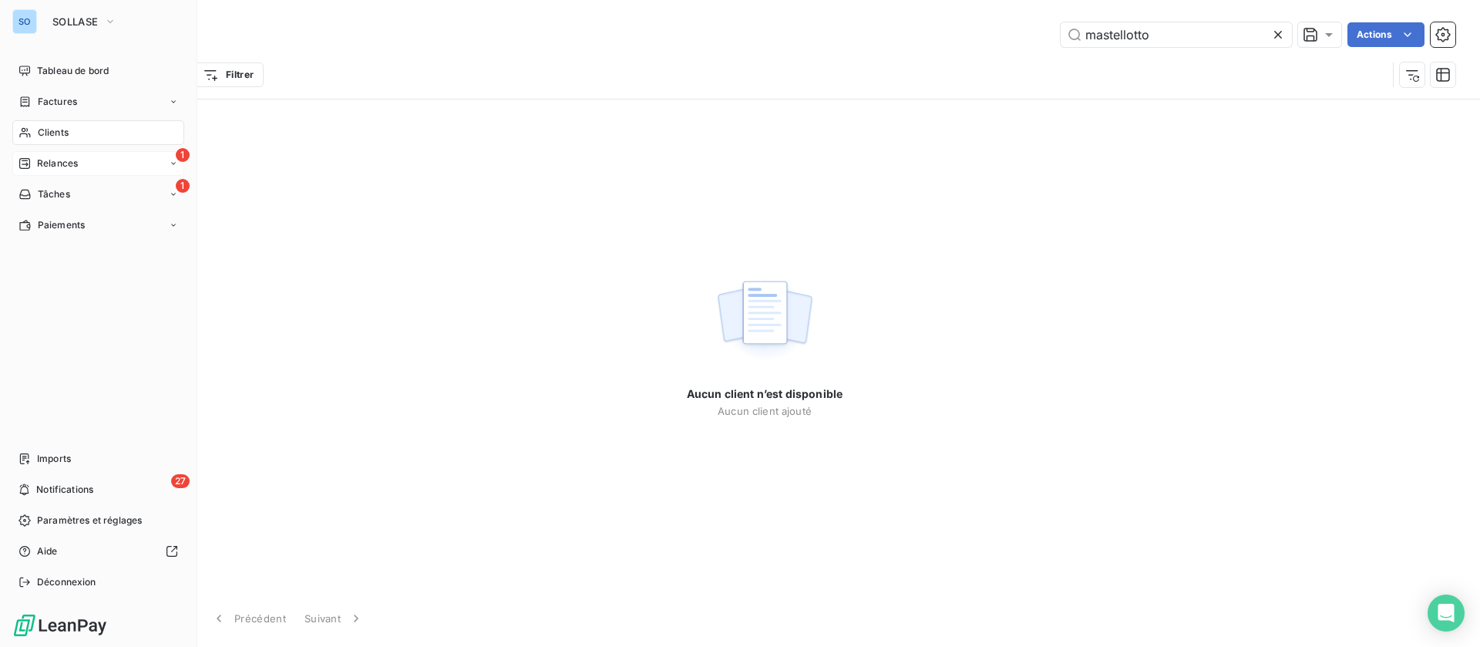
click at [71, 162] on span "Relances" at bounding box center [57, 163] width 41 height 14
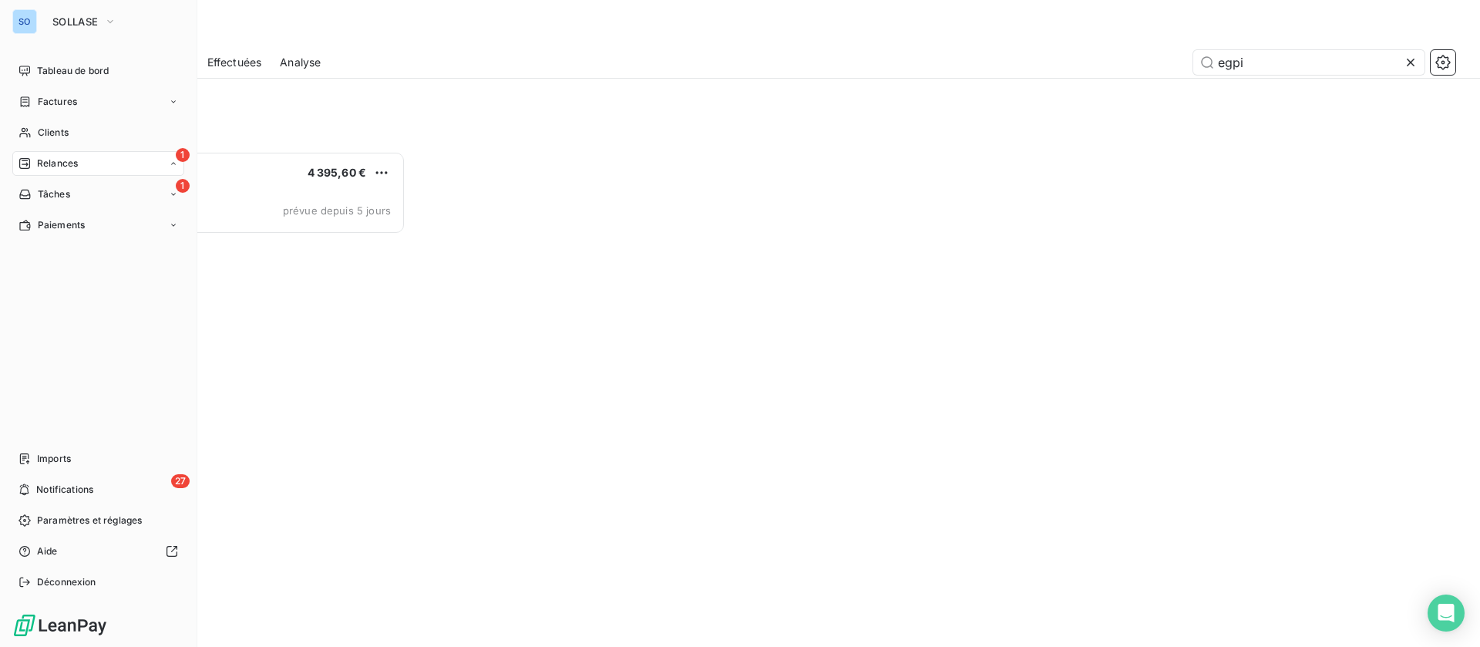
scroll to position [478, 314]
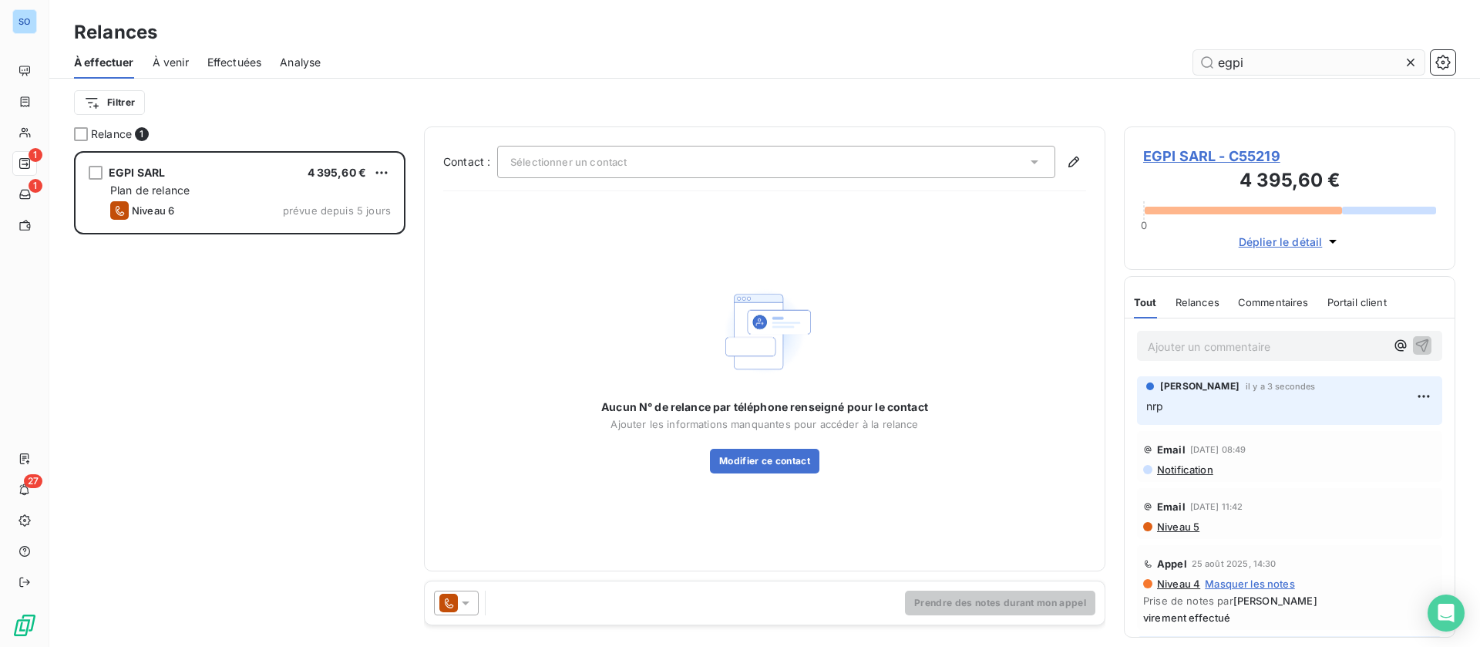
click at [1408, 59] on icon at bounding box center [1410, 62] width 15 height 15
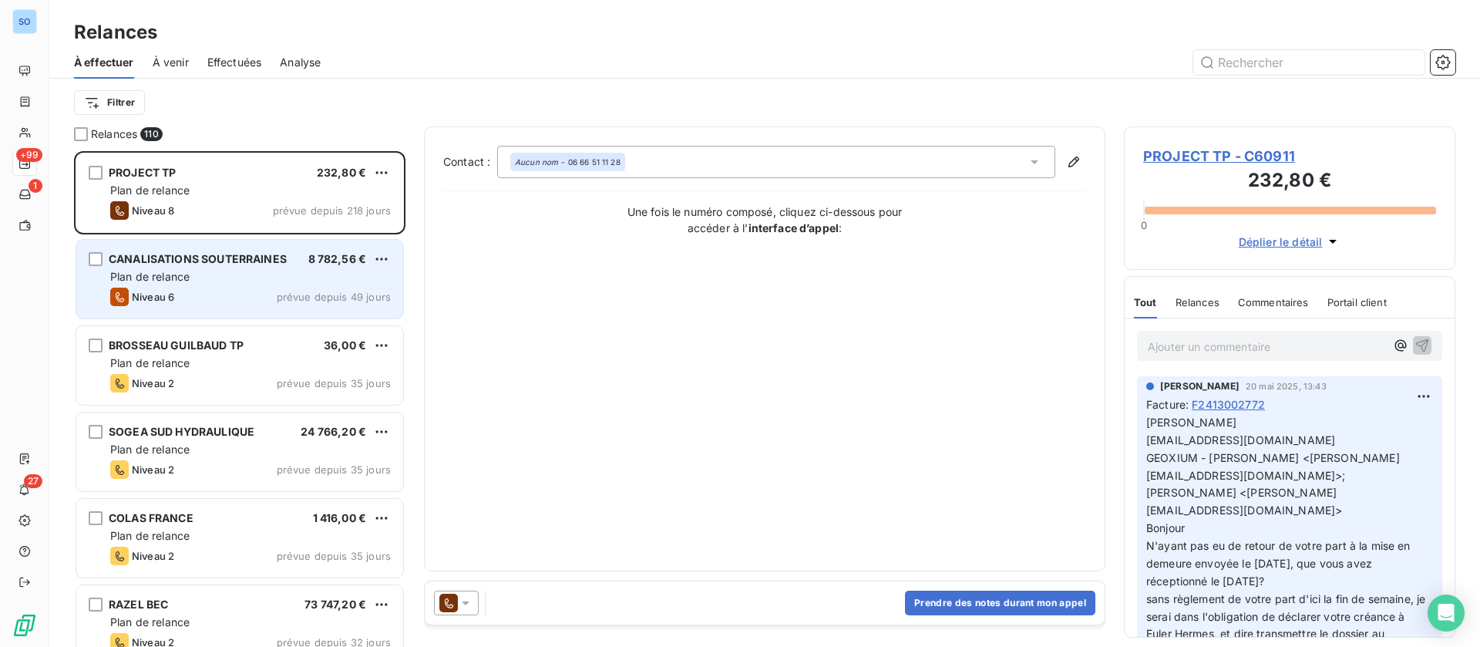
click at [181, 259] on span "CANALISATIONS SOUTERRAINES" at bounding box center [198, 258] width 178 height 13
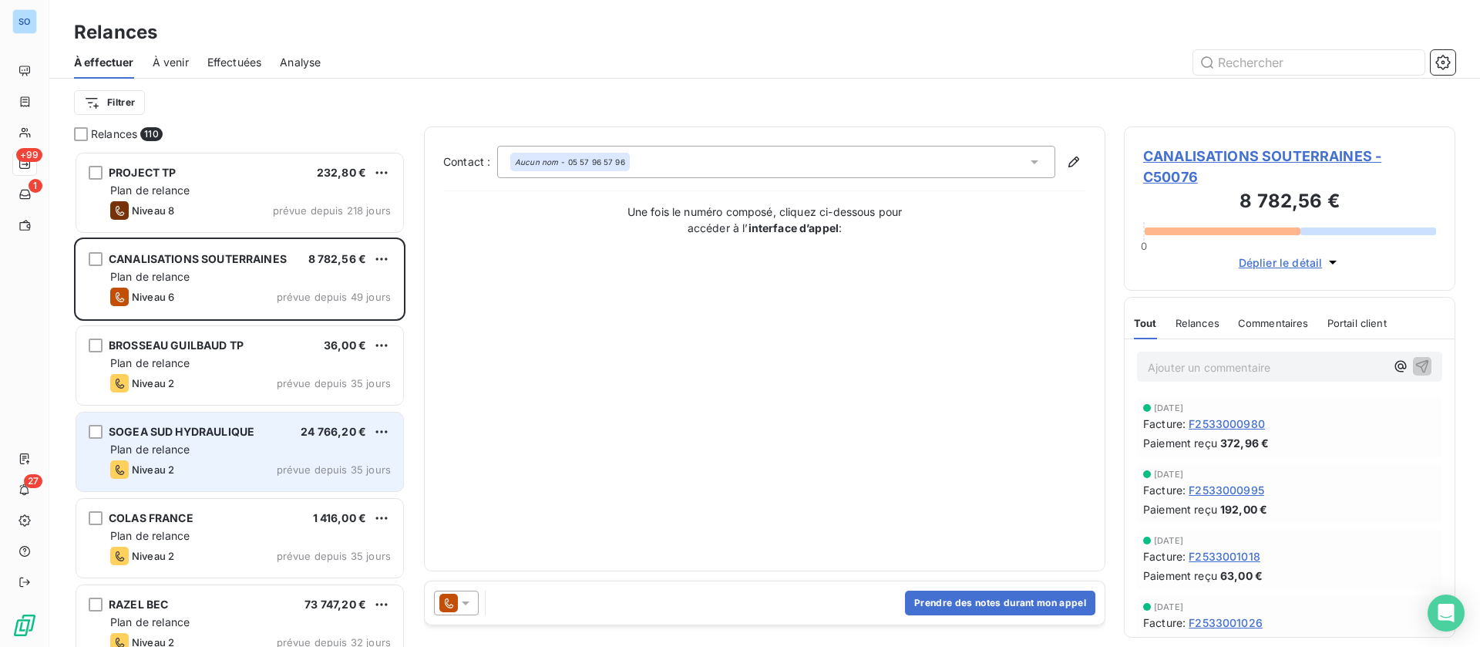
click at [234, 445] on div "Plan de relance" at bounding box center [250, 449] width 281 height 15
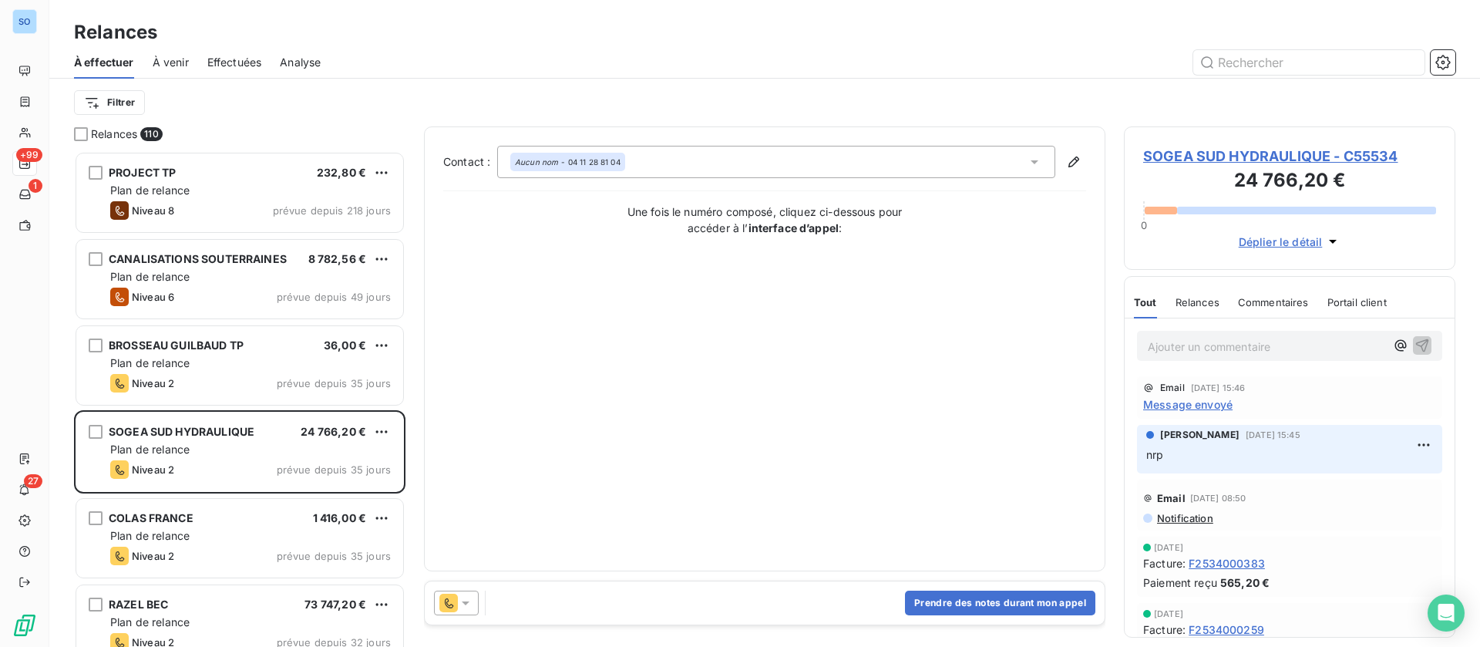
click at [1234, 151] on span "SOGEA SUD HYDRAULIQUE - C55534" at bounding box center [1289, 156] width 293 height 21
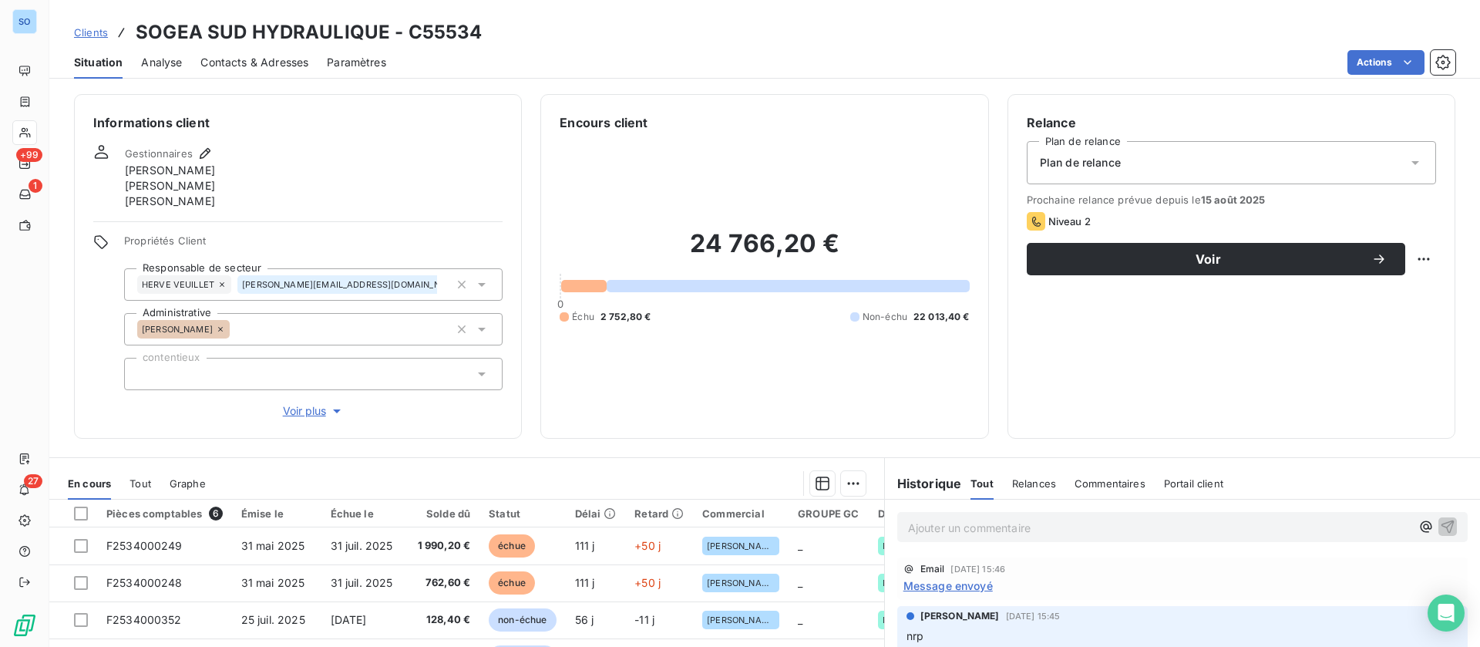
click at [941, 584] on span "Message envoyé" at bounding box center [947, 585] width 89 height 16
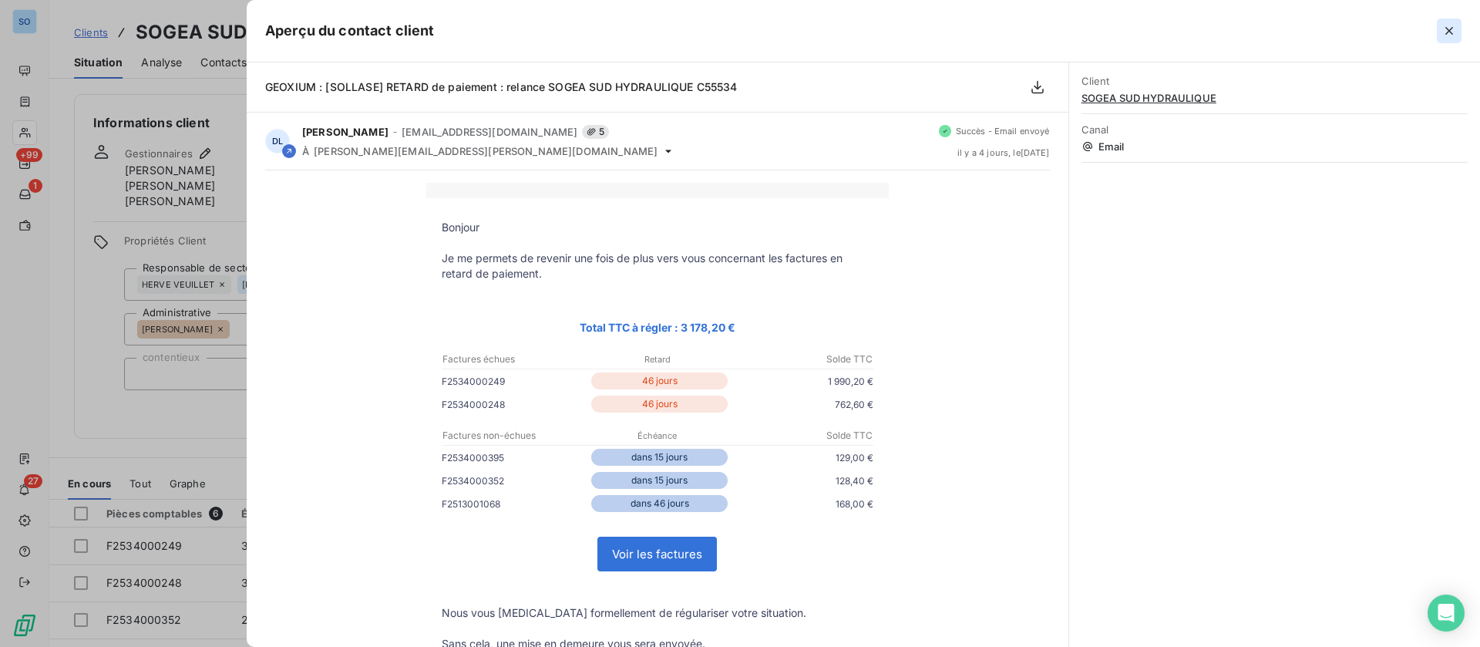
click at [1452, 28] on icon "button" at bounding box center [1449, 30] width 15 height 15
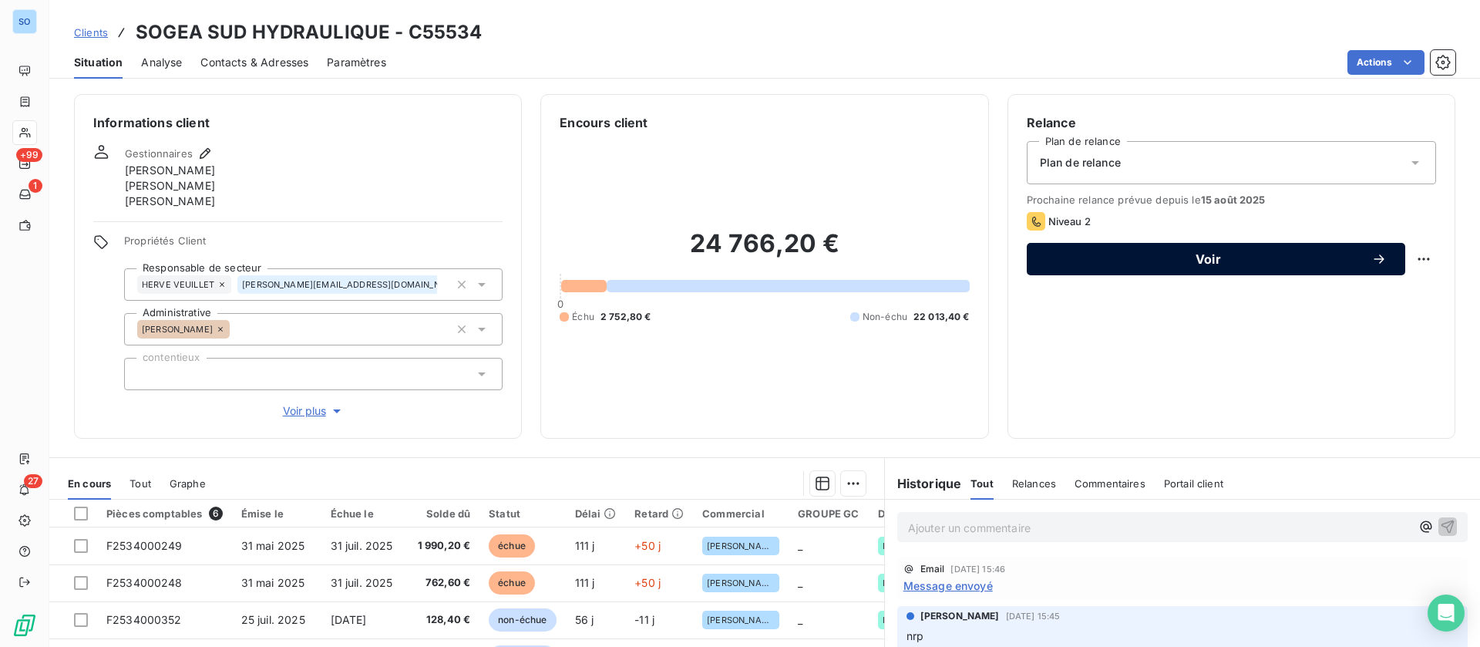
click at [1203, 248] on button "Voir" at bounding box center [1216, 259] width 379 height 32
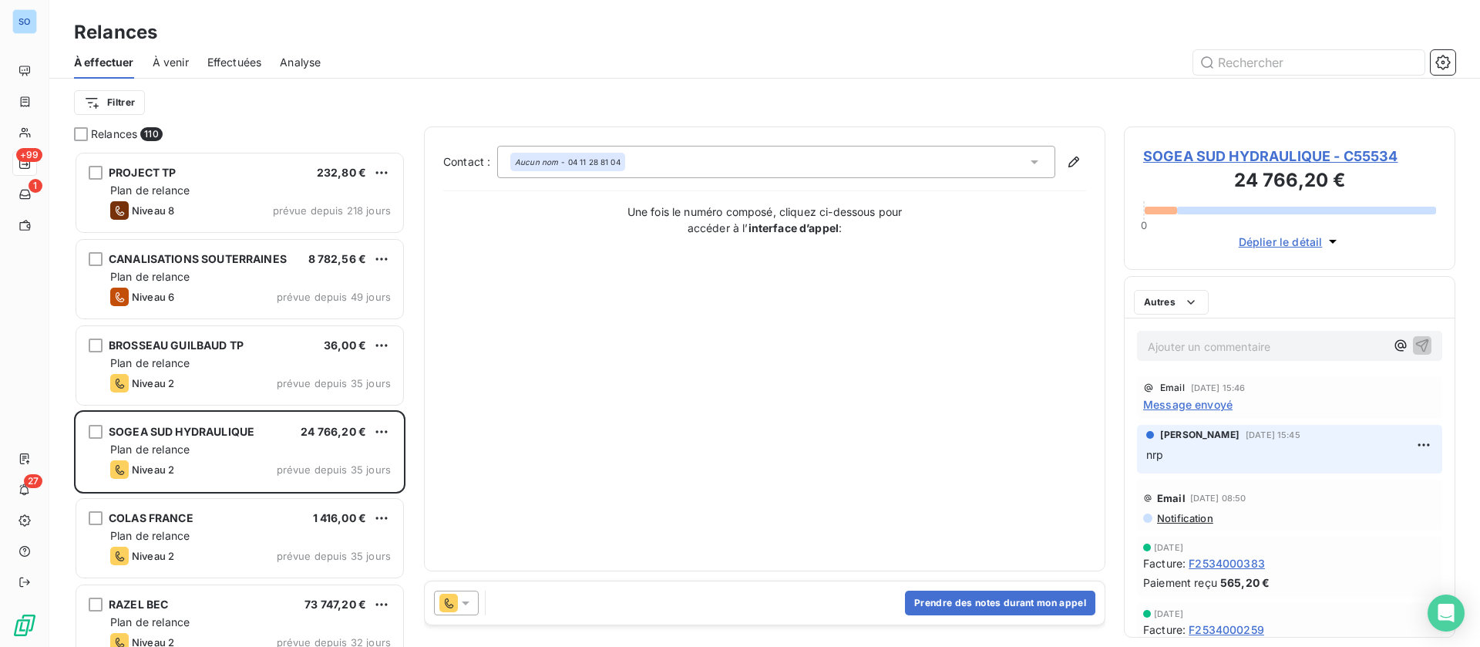
scroll to position [478, 314]
click at [1018, 596] on button "Prendre des notes durant mon appel" at bounding box center [1000, 603] width 190 height 25
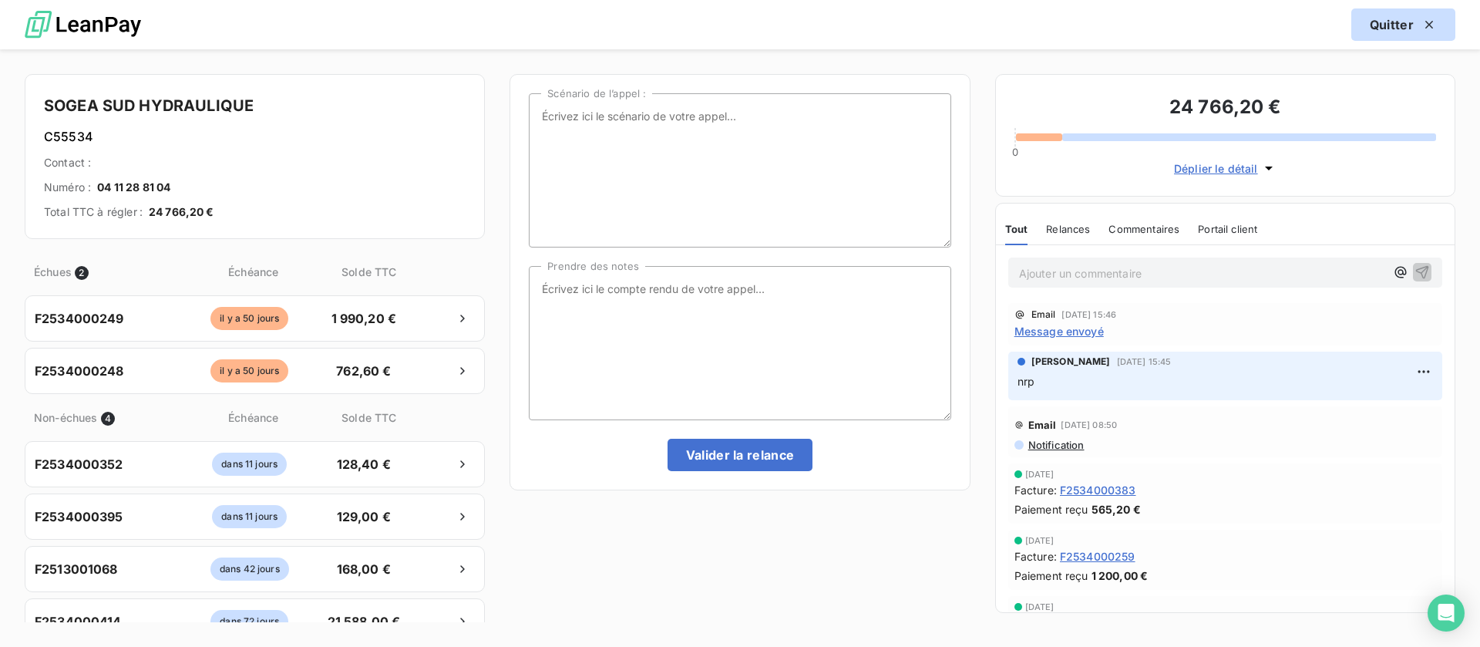
drag, startPoint x: 1388, startPoint y: 24, endPoint x: 1371, endPoint y: 30, distance: 18.8
click at [1385, 25] on button "Quitter" at bounding box center [1403, 24] width 104 height 32
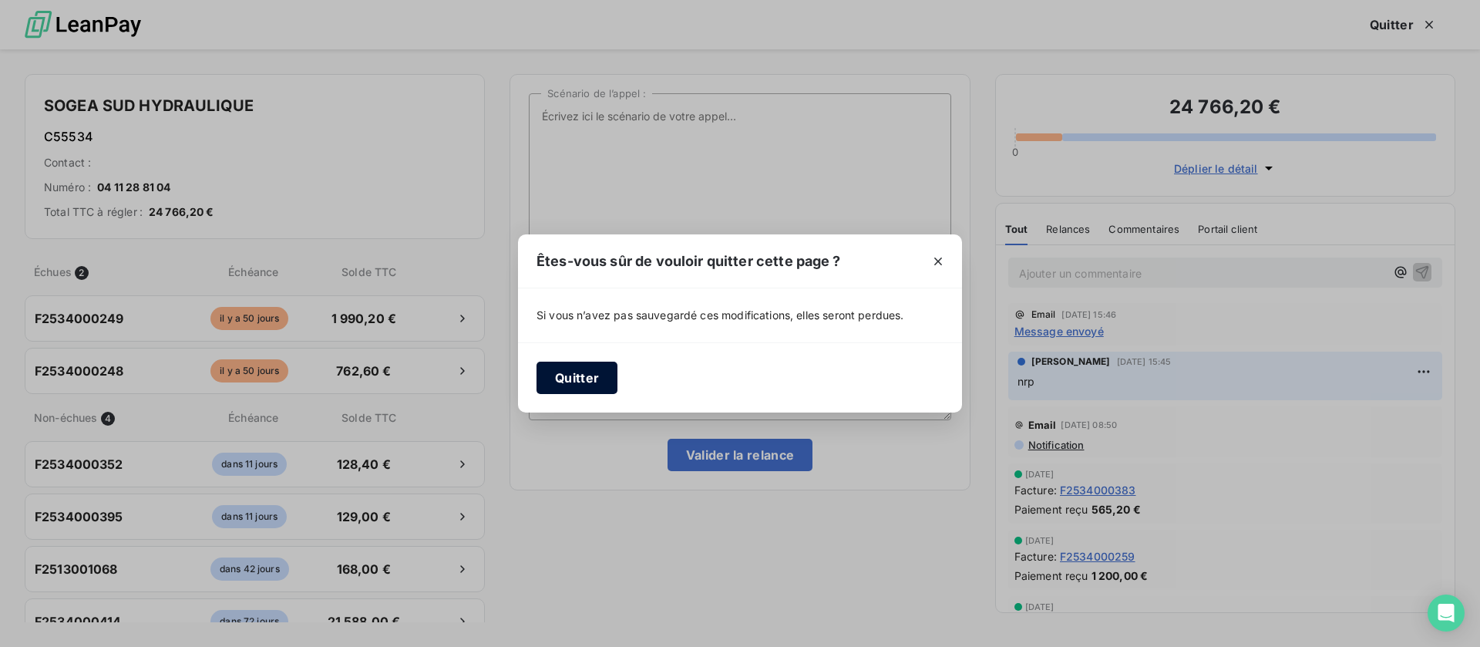
click at [572, 366] on button "Quitter" at bounding box center [577, 378] width 81 height 32
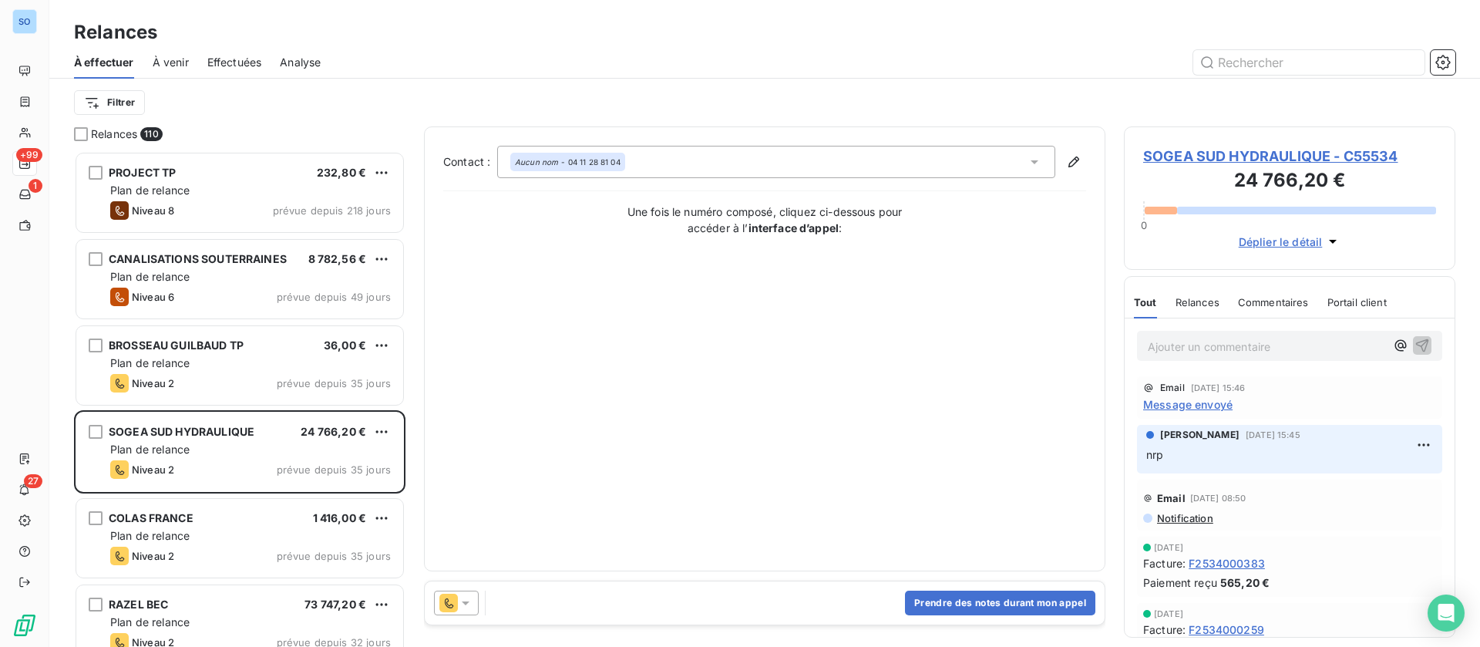
click at [1188, 346] on p "Ajouter un commentaire ﻿" at bounding box center [1266, 346] width 237 height 19
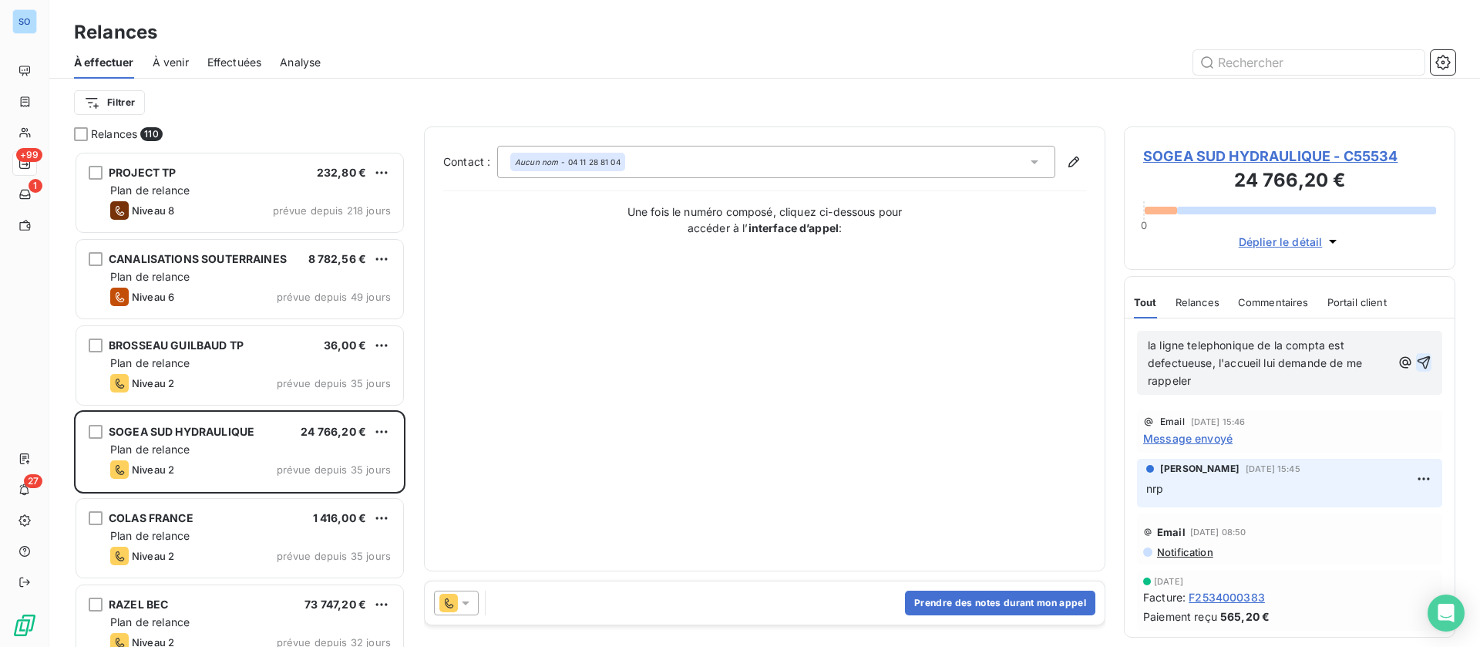
click at [1418, 360] on icon "button" at bounding box center [1424, 362] width 13 height 13
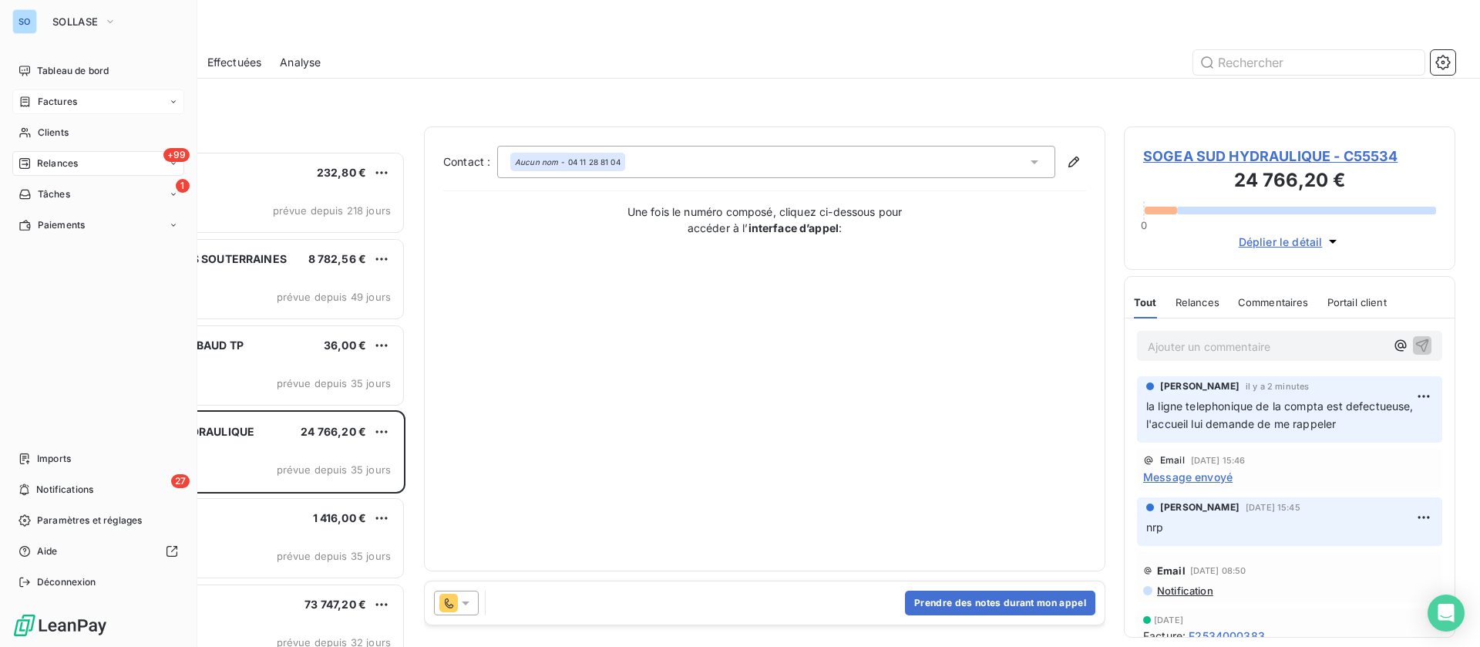
click at [60, 96] on span "Factures" at bounding box center [57, 102] width 39 height 14
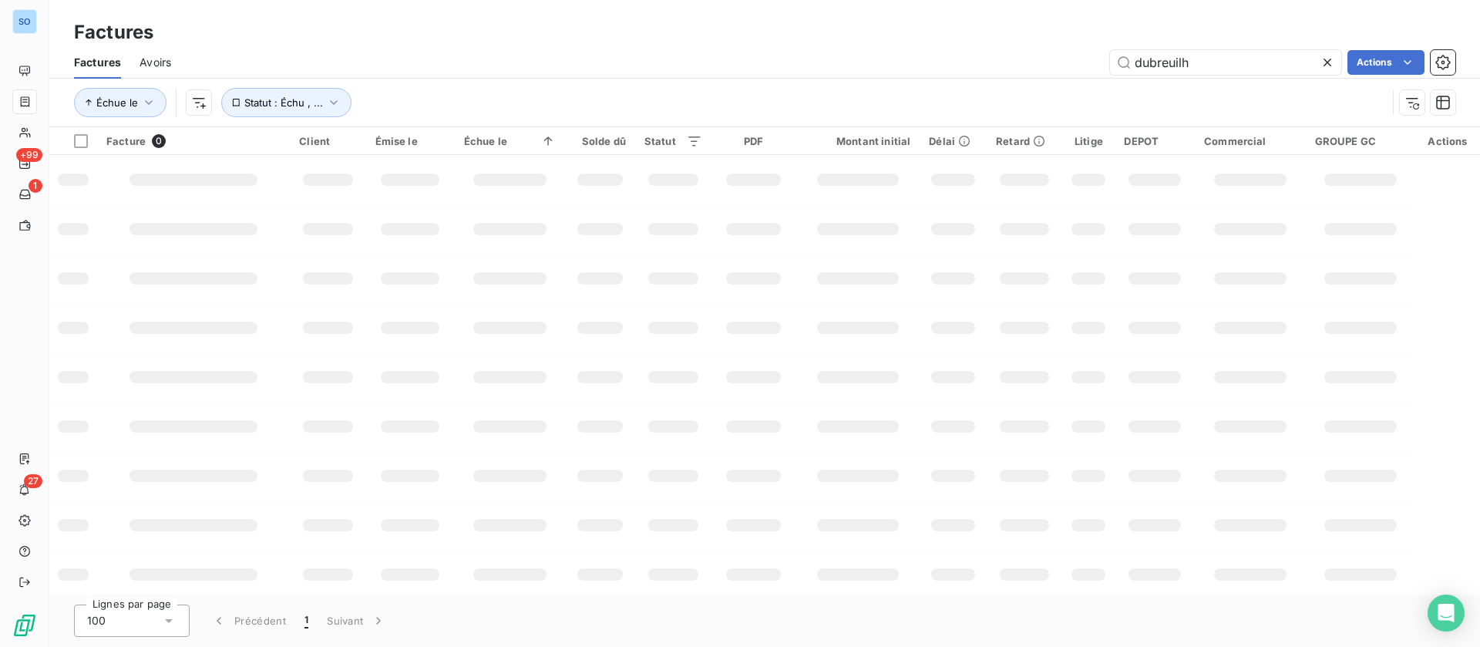
drag, startPoint x: 1207, startPoint y: 65, endPoint x: 1066, endPoint y: 54, distance: 141.5
click at [1066, 54] on div "dubreuilh Actions" at bounding box center [823, 62] width 1266 height 25
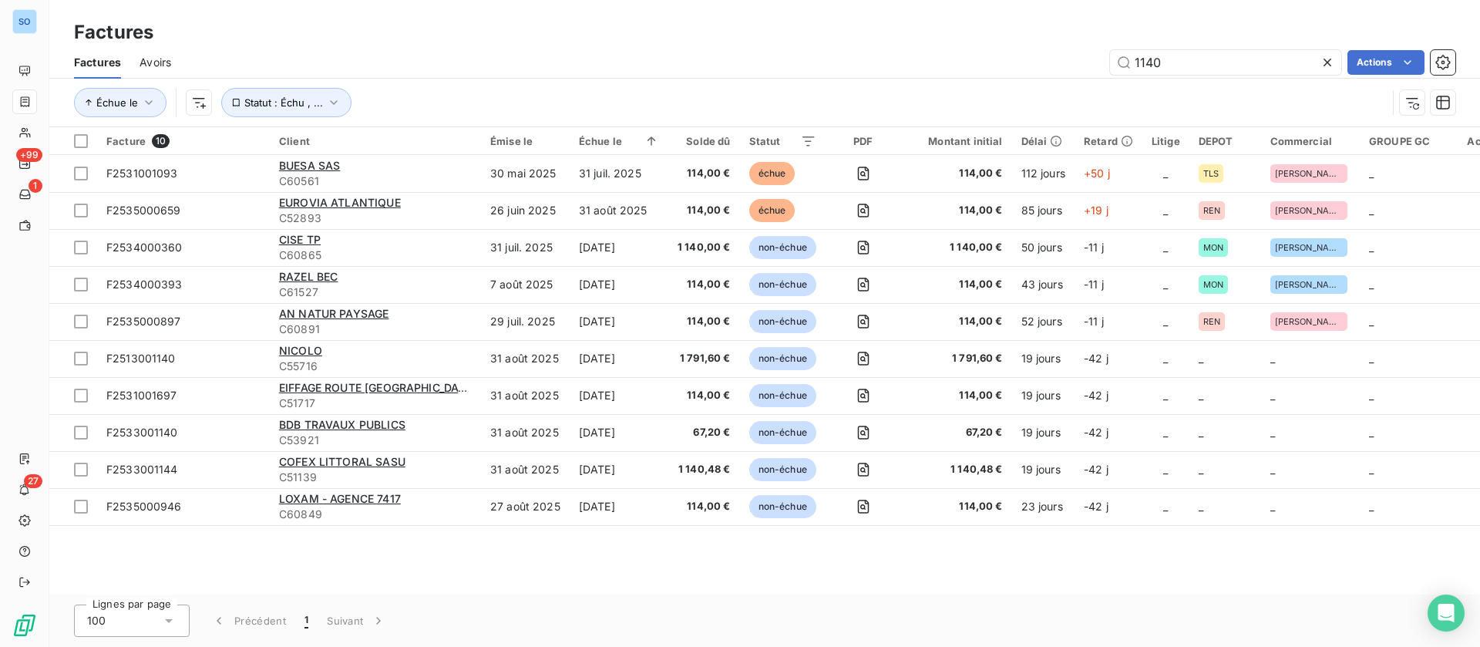
drag, startPoint x: 1190, startPoint y: 52, endPoint x: 1024, endPoint y: 56, distance: 166.5
click at [1024, 56] on div "1140 Actions" at bounding box center [823, 62] width 1266 height 25
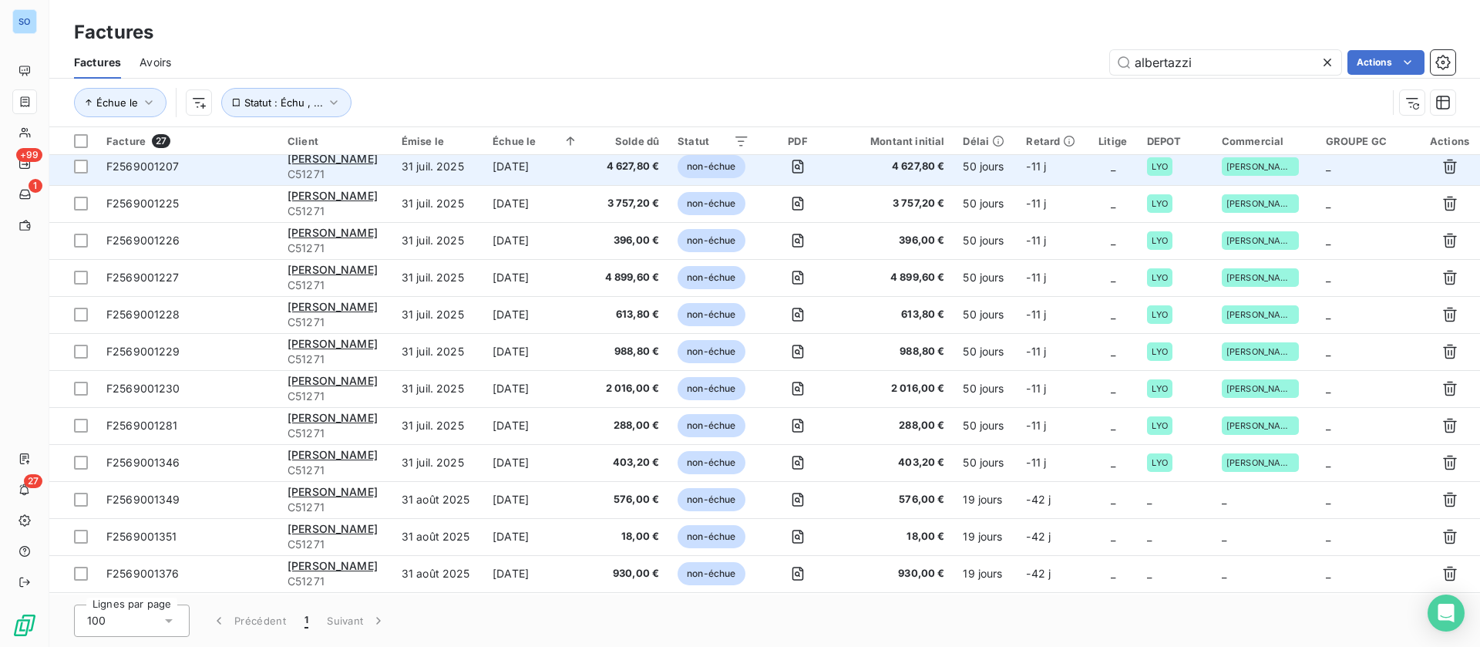
scroll to position [231, 0]
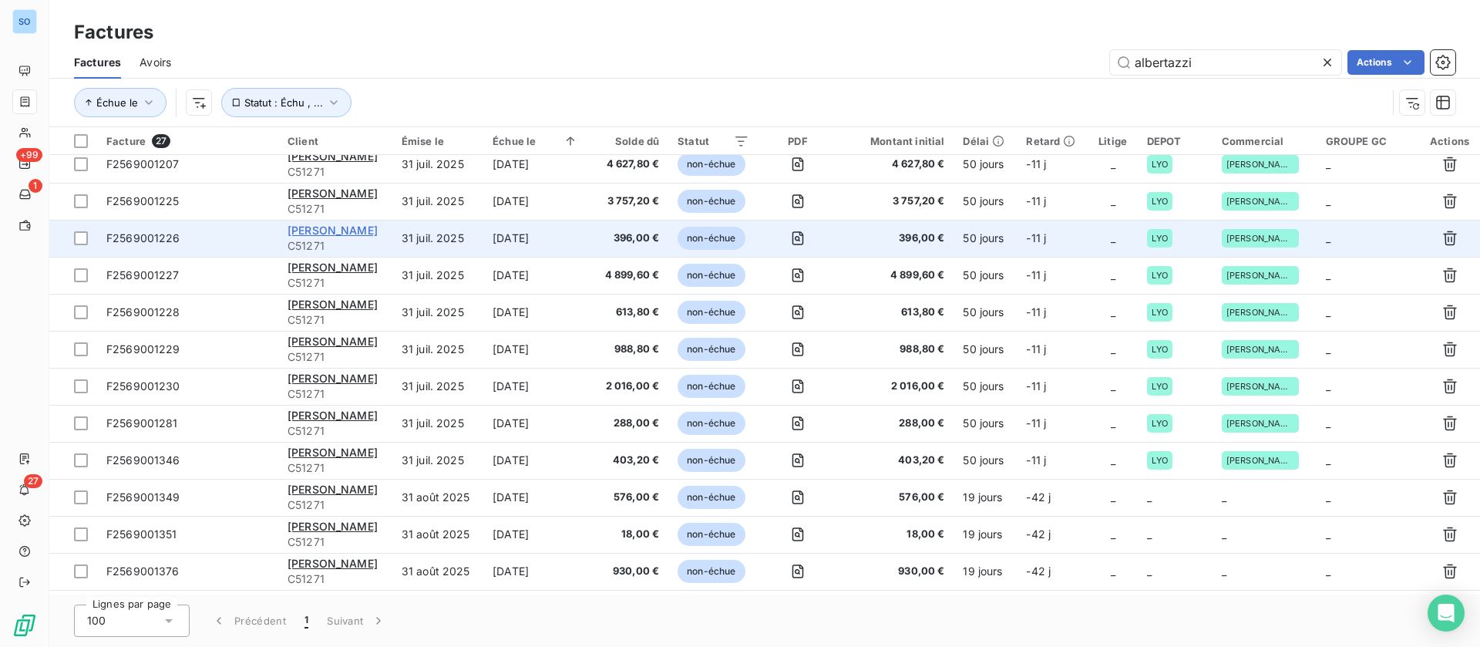
type input "albertazzi"
click at [311, 227] on span "[PERSON_NAME]" at bounding box center [333, 230] width 90 height 13
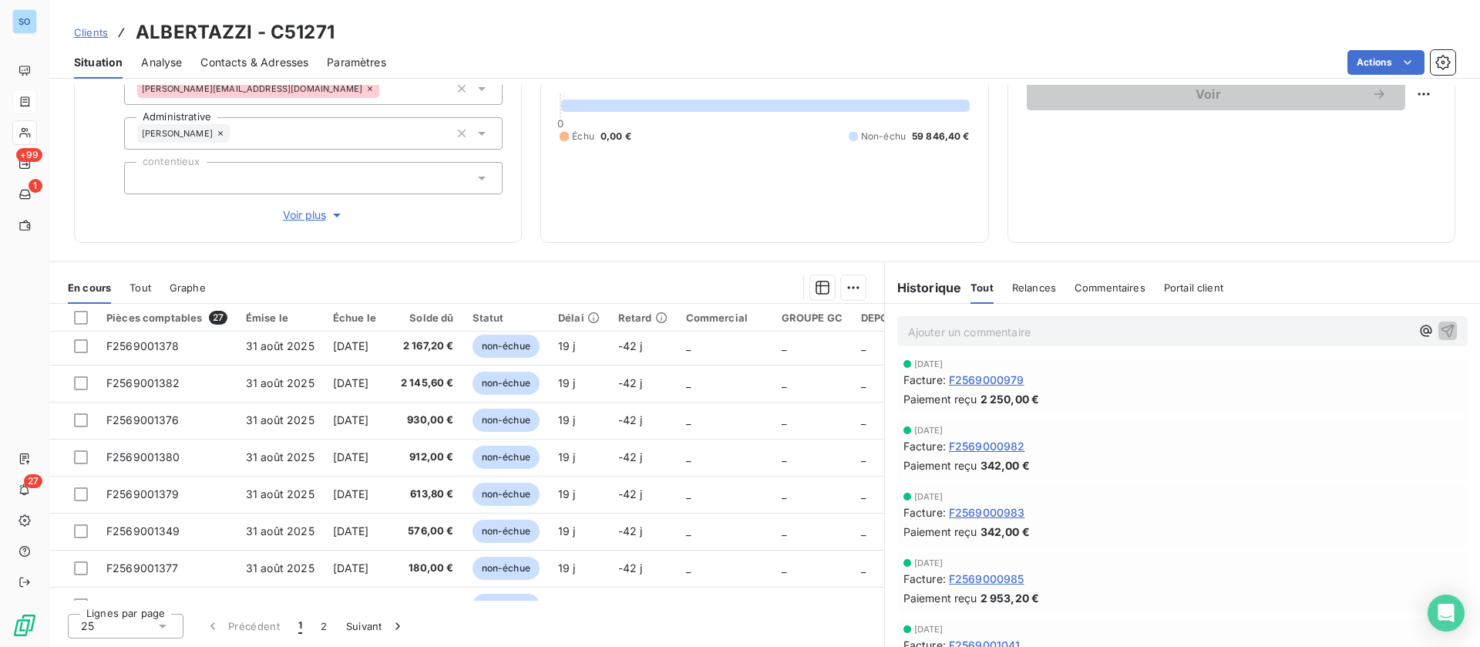
scroll to position [663, 0]
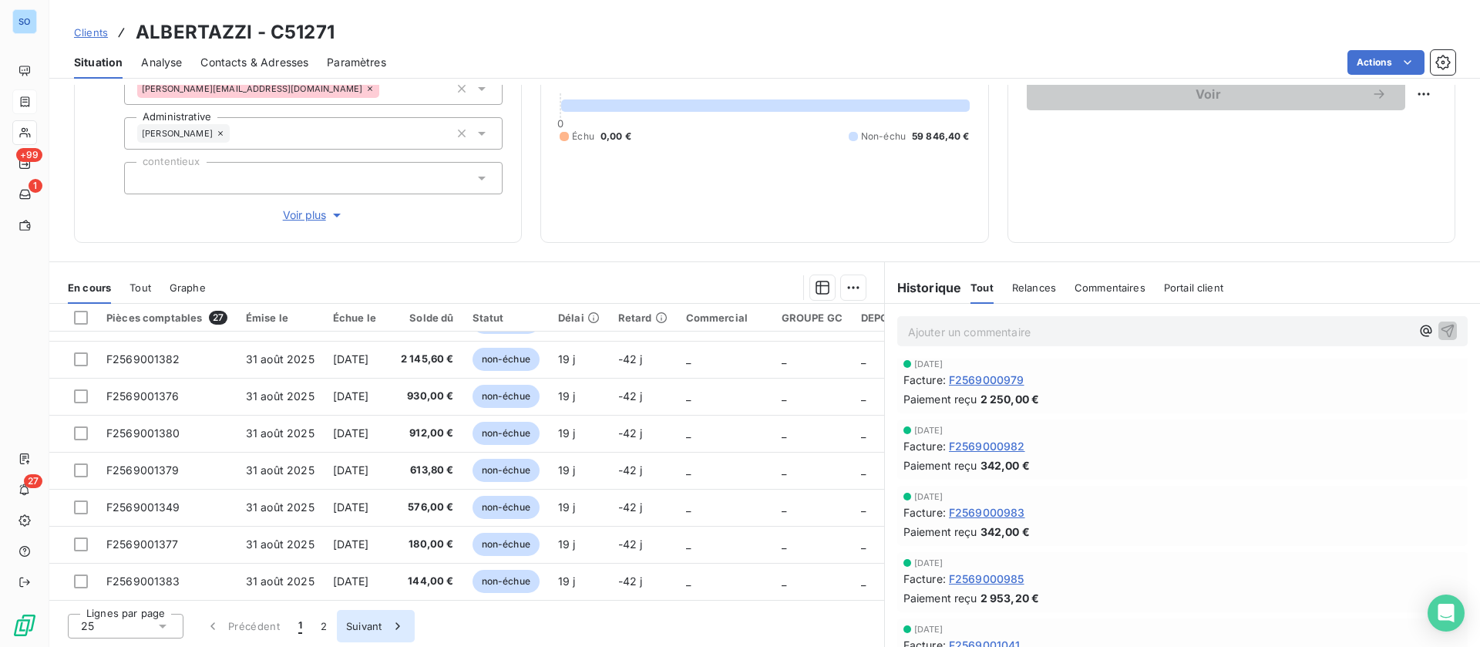
click at [351, 627] on button "Suivant" at bounding box center [376, 626] width 78 height 32
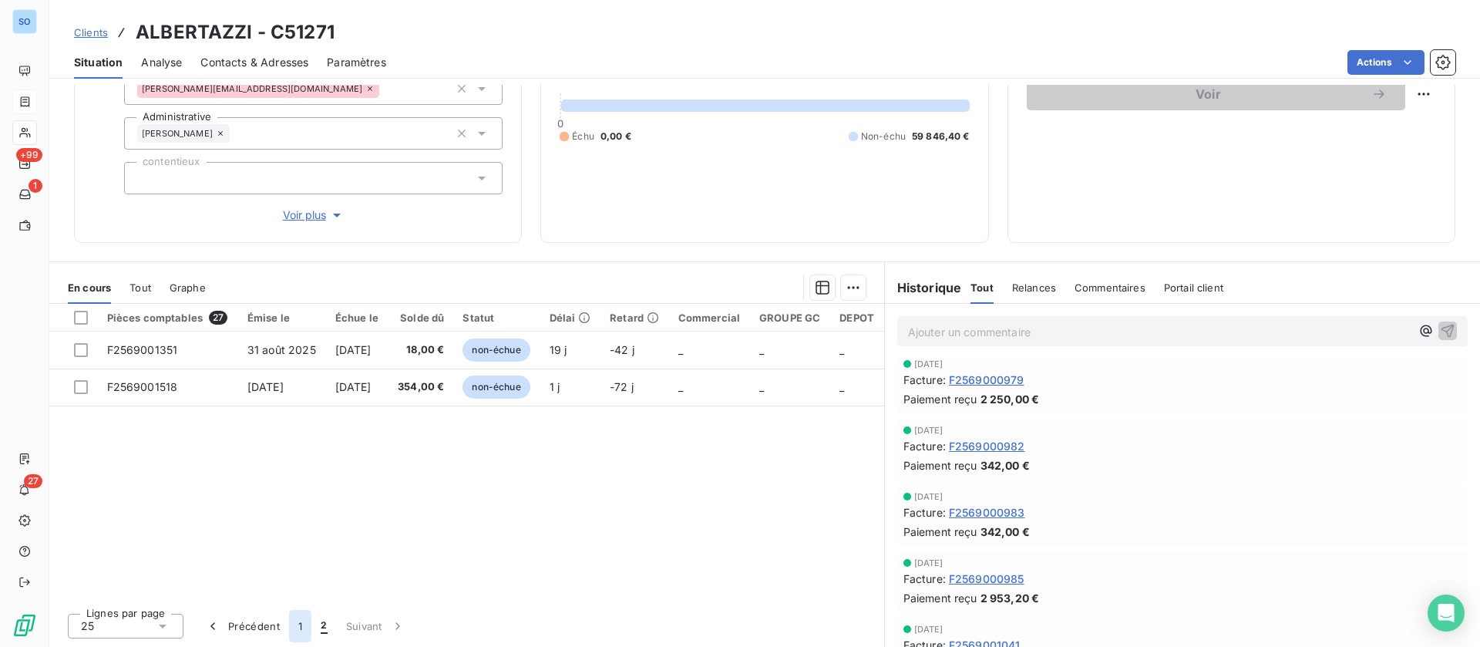
click at [302, 626] on button "1" at bounding box center [300, 626] width 22 height 32
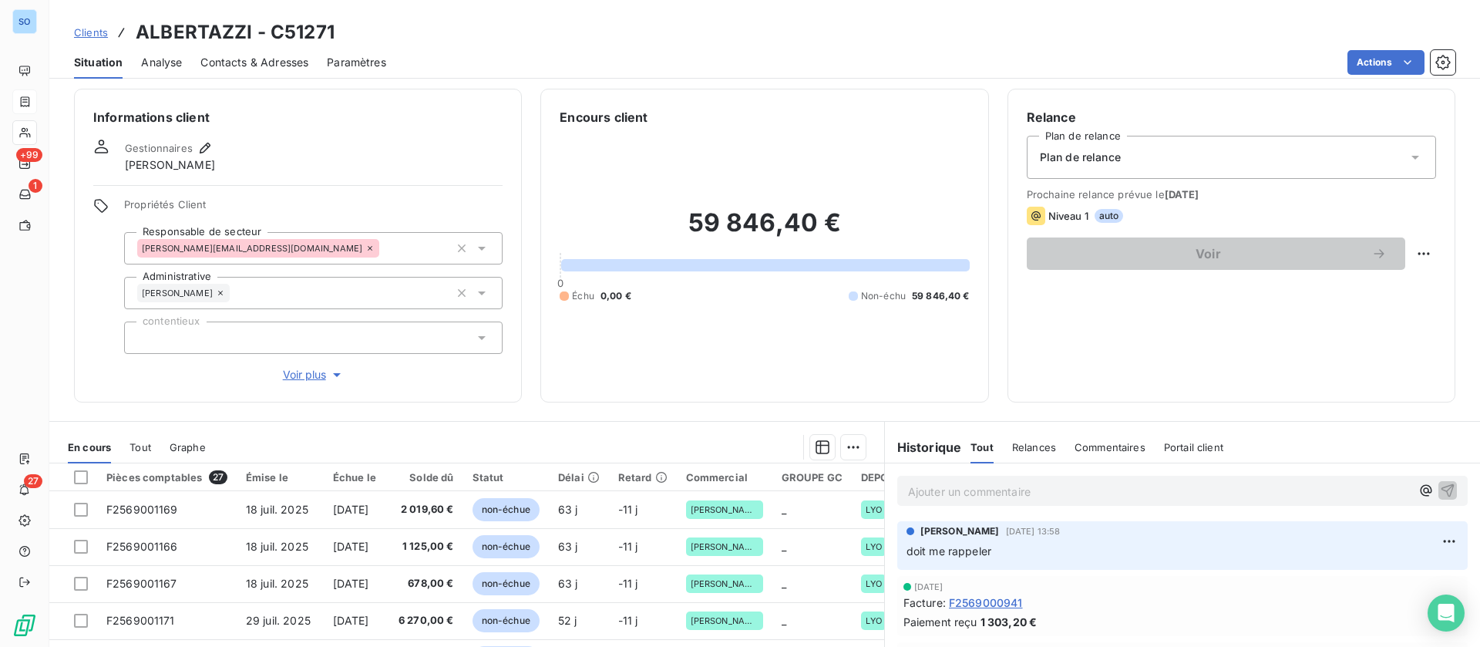
scroll to position [0, 0]
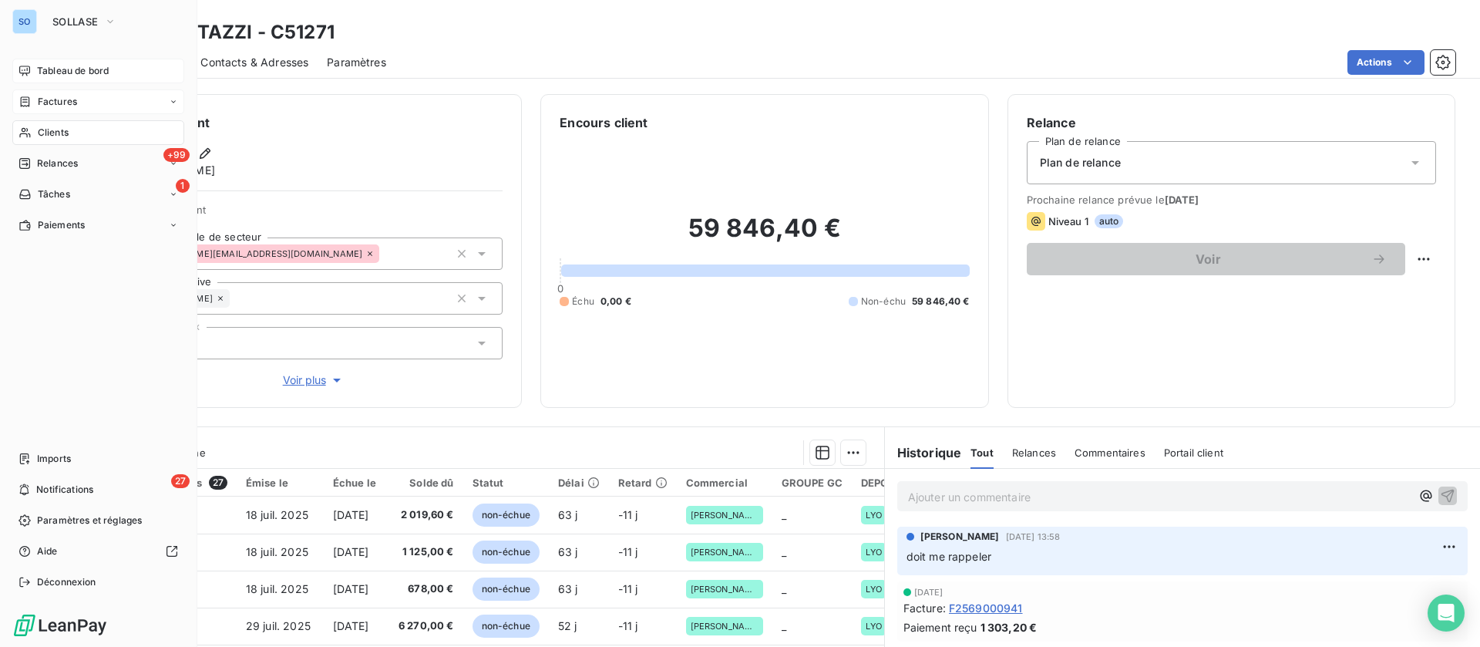
click at [49, 72] on span "Tableau de bord" at bounding box center [73, 71] width 72 height 14
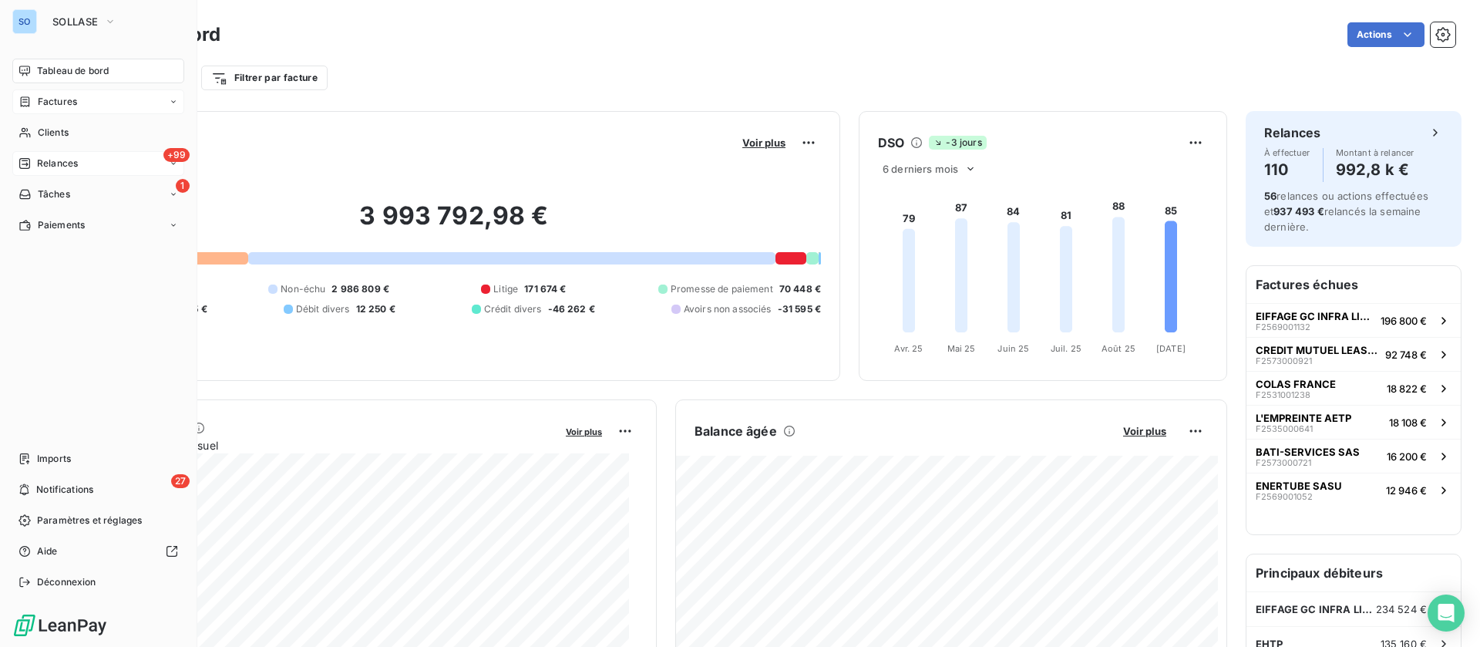
click at [38, 167] on span "Relances" at bounding box center [57, 163] width 41 height 14
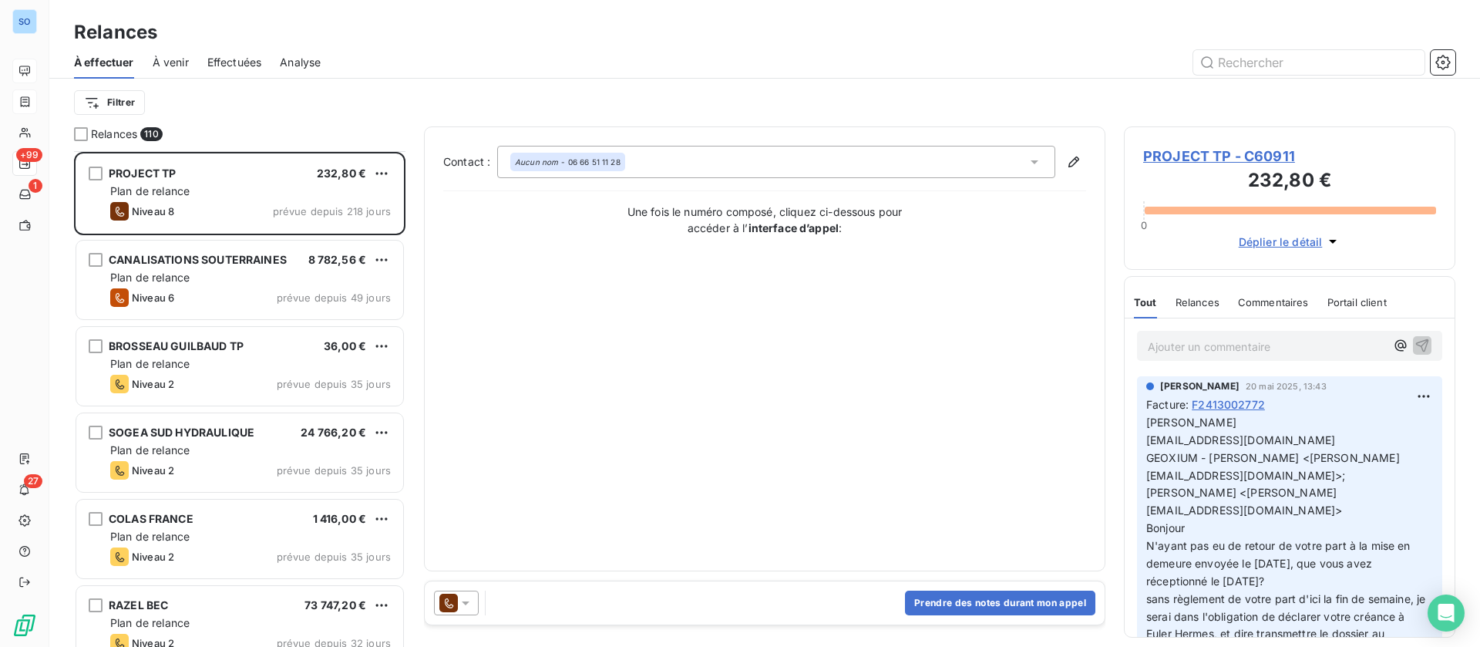
scroll to position [116, 0]
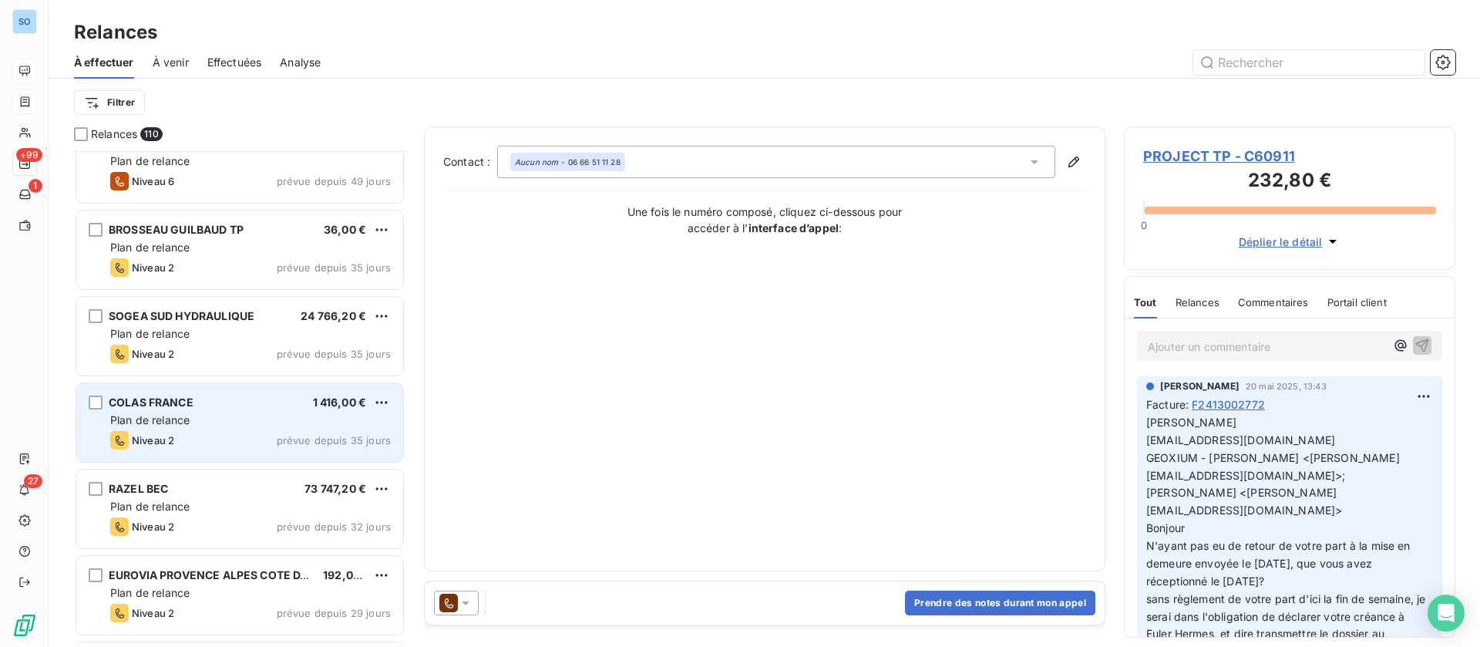
click at [234, 410] on div "COLAS FRANCE 1 416,00 € Plan de relance Niveau 2 prévue depuis 35 jours" at bounding box center [239, 422] width 327 height 79
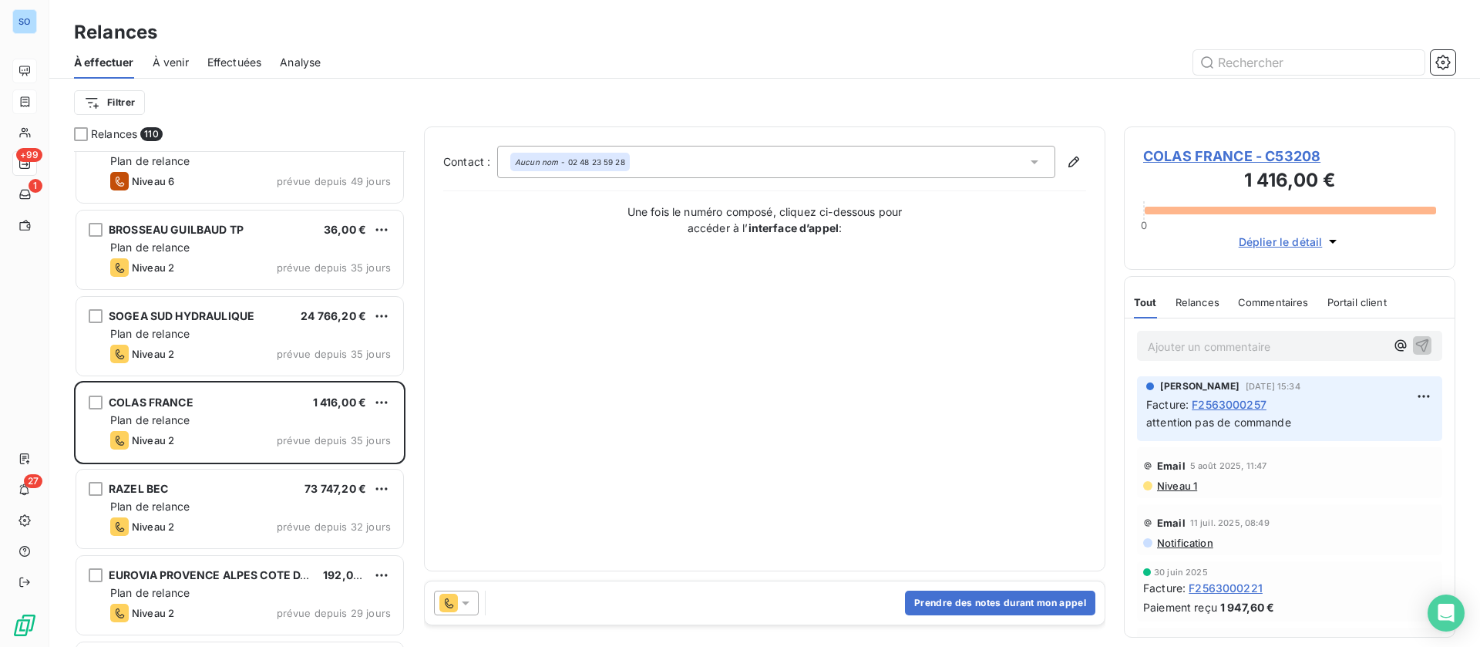
click at [1242, 156] on span "COLAS FRANCE - C53208" at bounding box center [1289, 156] width 293 height 21
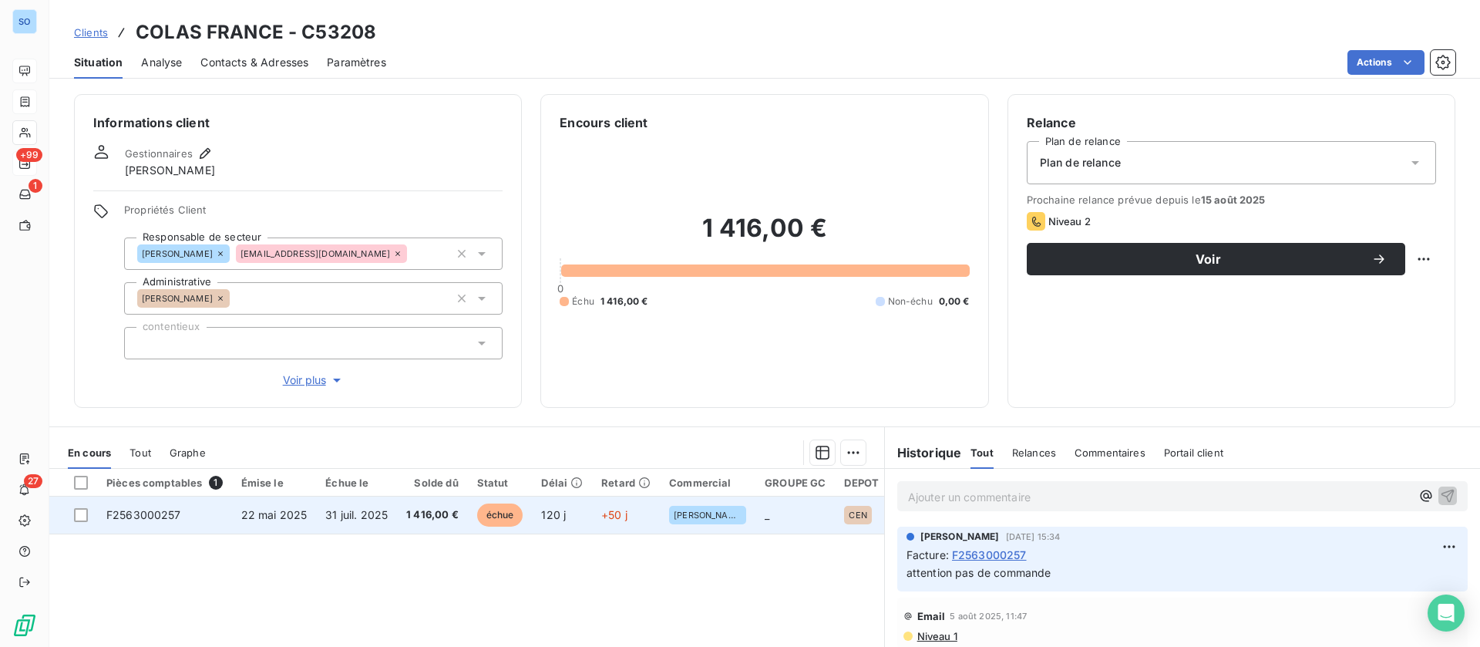
click at [298, 520] on span "22 mai 2025" at bounding box center [274, 514] width 66 height 13
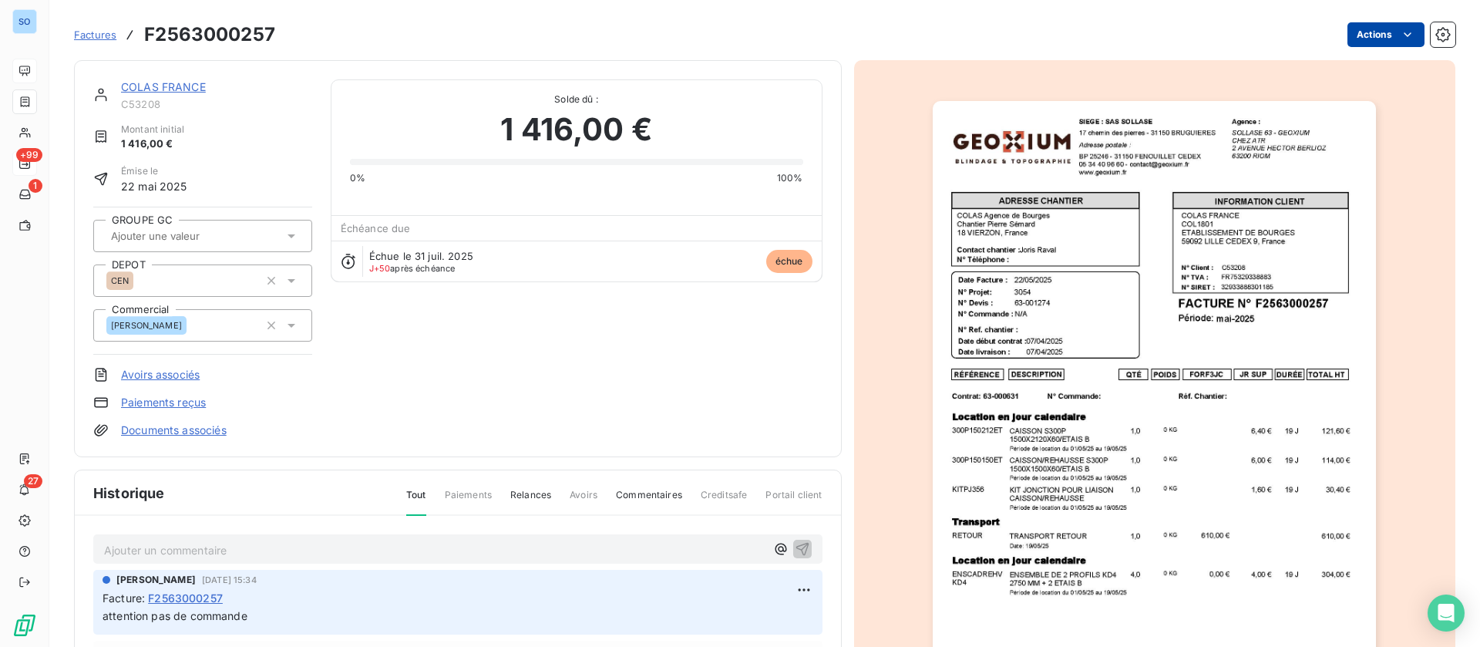
click at [1354, 29] on html "SO +99 1 27 Factures F2563000257 Actions COLAS FRANCE C53208 Montant initial 1 …" at bounding box center [740, 323] width 1480 height 647
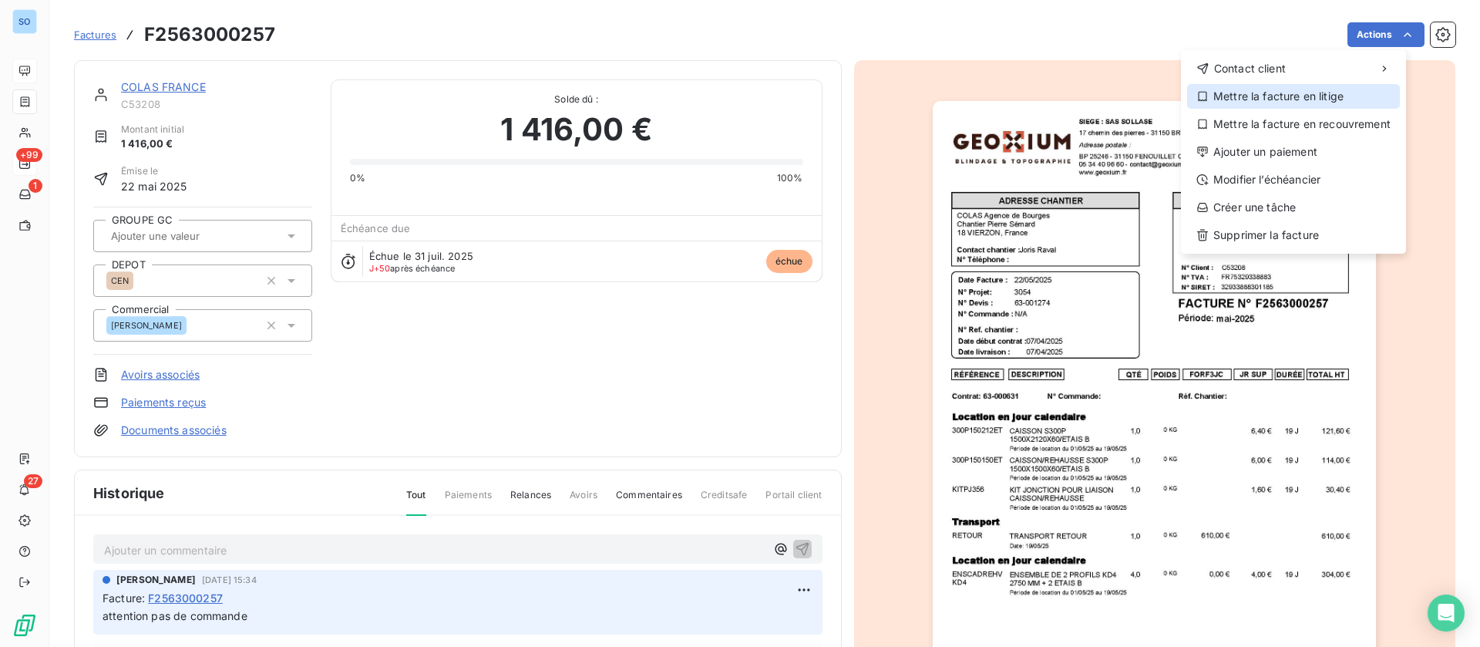
click at [1268, 88] on div "Mettre la facture en litige" at bounding box center [1293, 96] width 213 height 25
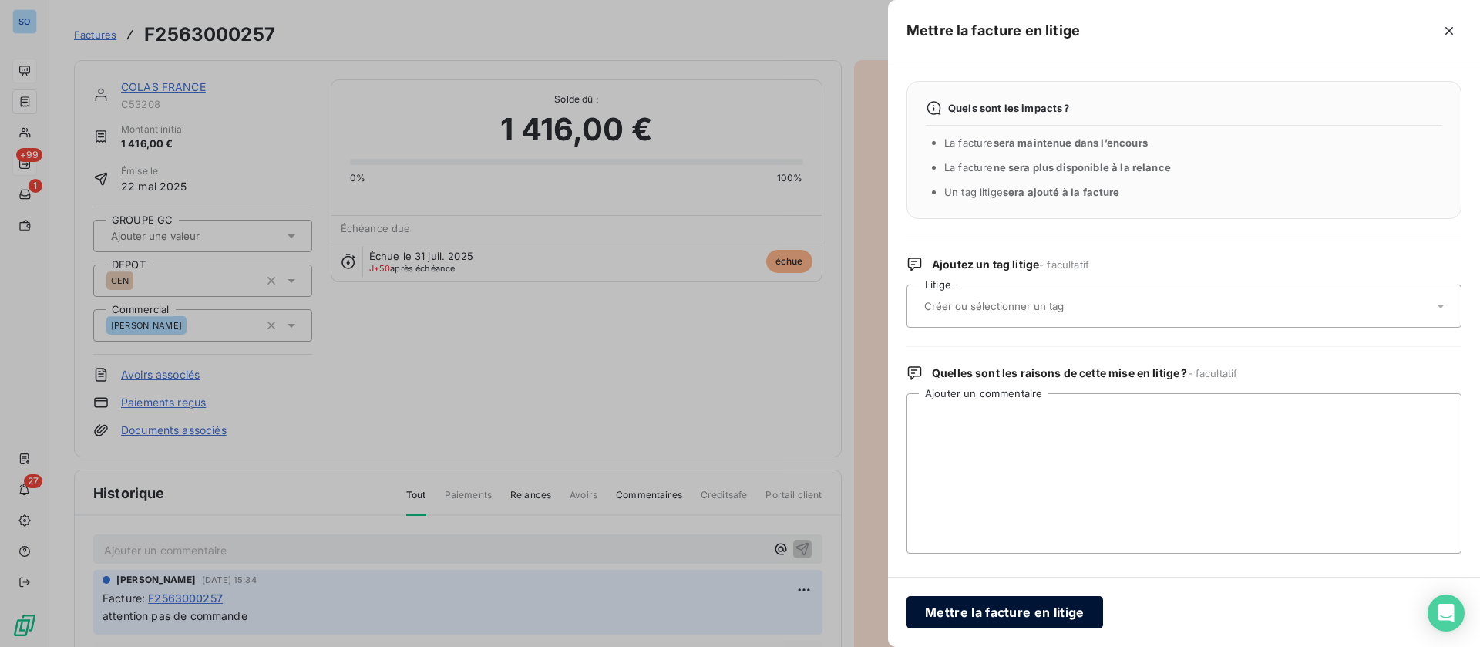
click at [984, 604] on button "Mettre la facture en litige" at bounding box center [1005, 612] width 197 height 32
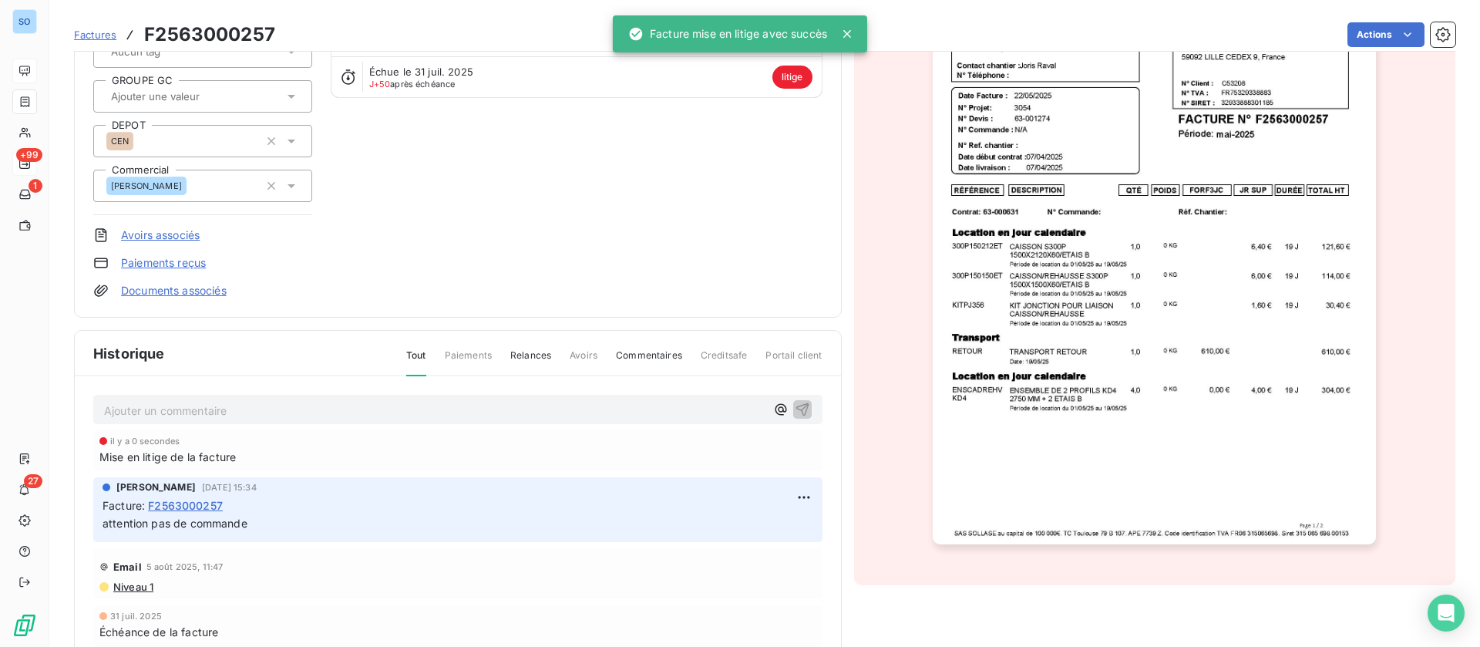
scroll to position [232, 0]
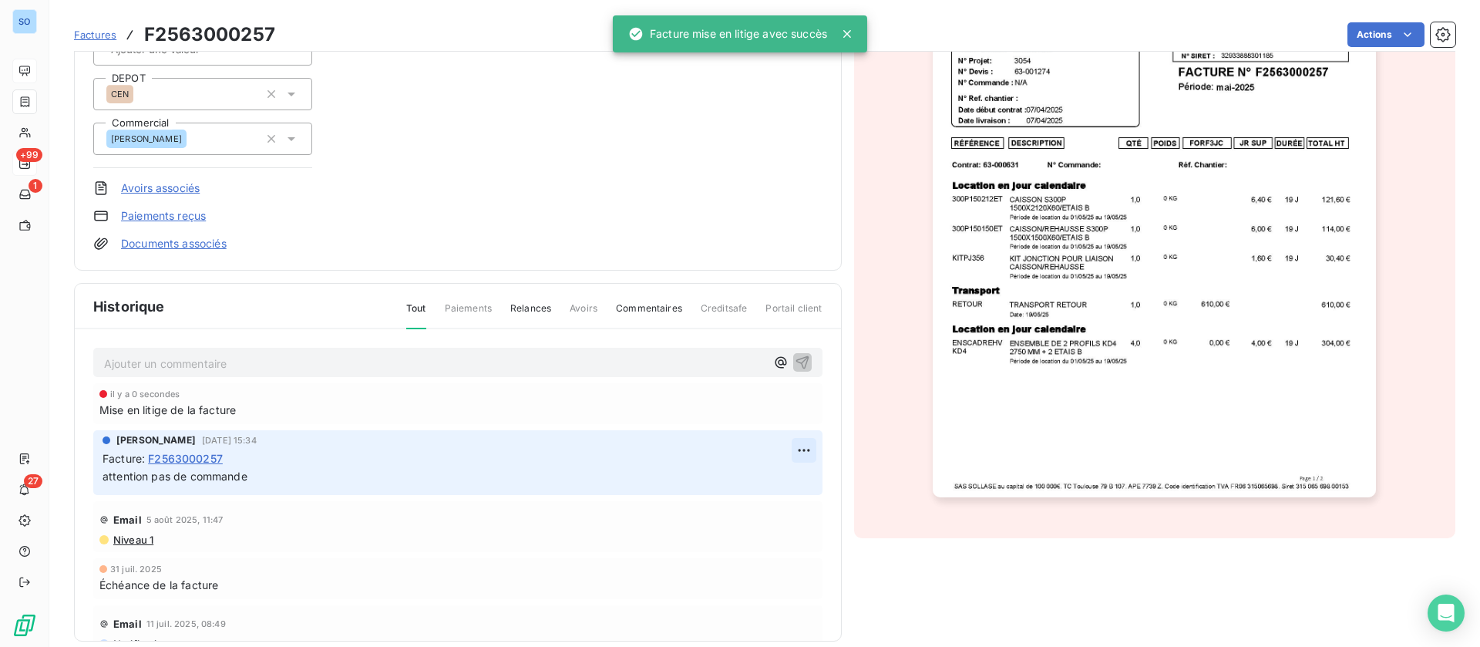
click at [775, 437] on html "SO +99 1 27 Factures F2563000257 Actions COLAS FRANCE C53208 Montant initial 1 …" at bounding box center [740, 323] width 1480 height 647
